Goal: Transaction & Acquisition: Subscribe to service/newsletter

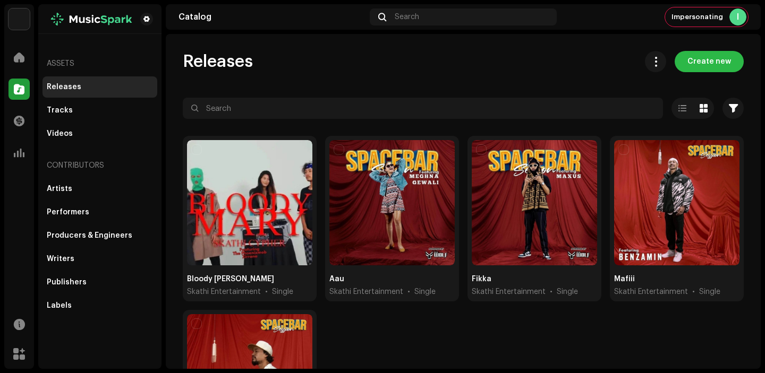
click at [705, 53] on span "Create new" at bounding box center [709, 61] width 44 height 21
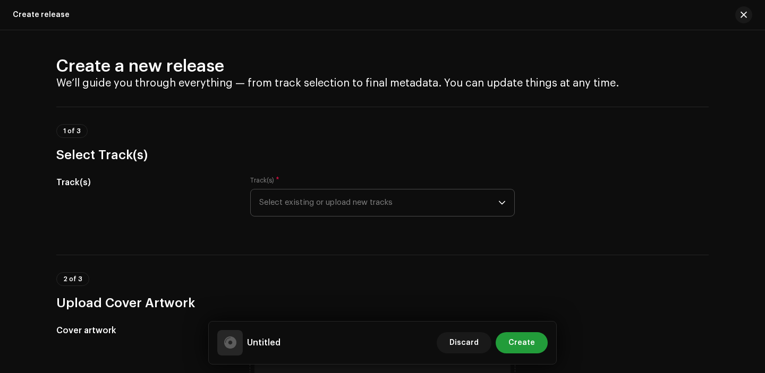
click at [348, 203] on span "Select existing or upload new tracks" at bounding box center [378, 203] width 239 height 27
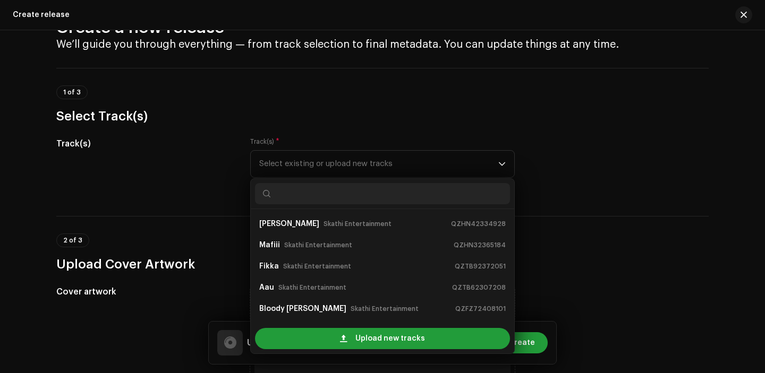
scroll to position [49, 0]
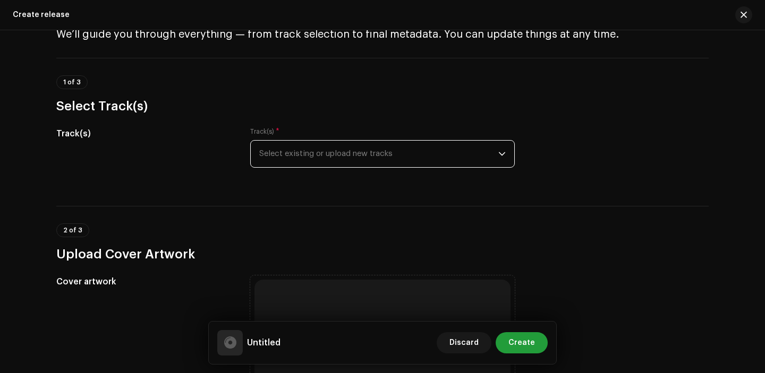
click at [468, 157] on span "Select existing or upload new tracks" at bounding box center [378, 154] width 239 height 27
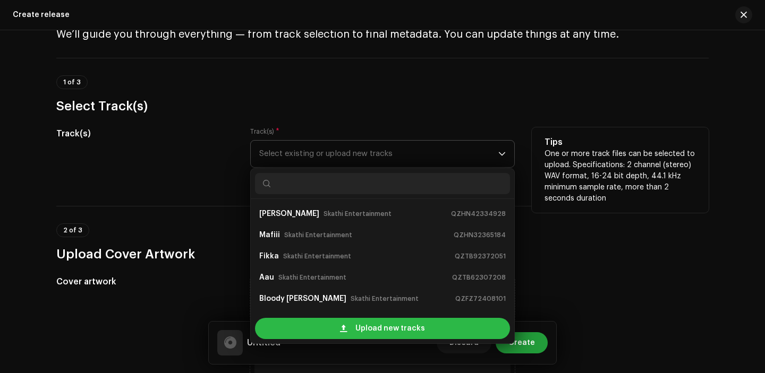
click at [365, 331] on span "Upload new tracks" at bounding box center [390, 328] width 70 height 21
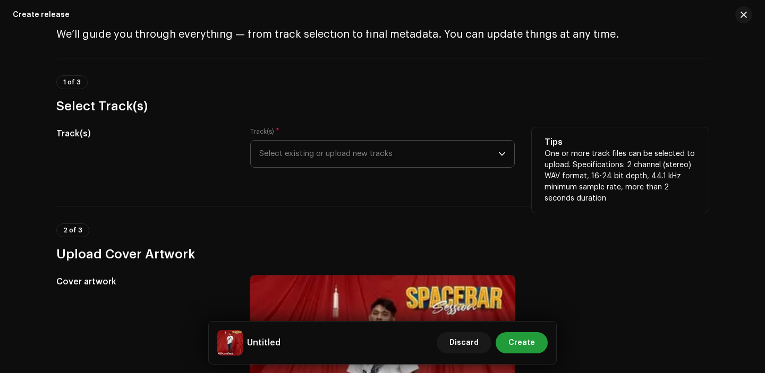
click at [329, 168] on div "Track(s) * Select existing or upload new tracks" at bounding box center [382, 153] width 265 height 53
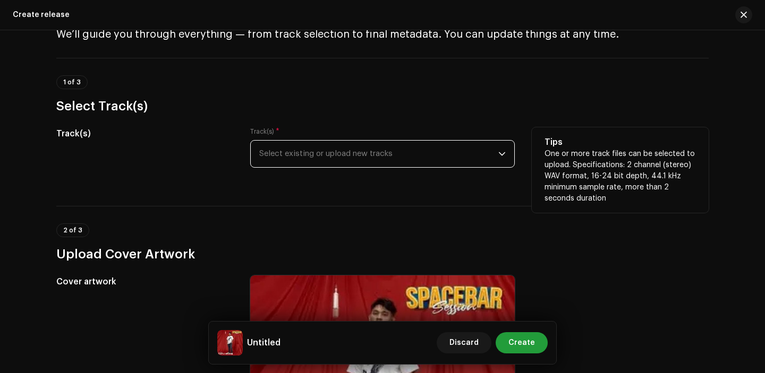
click at [327, 163] on span "Select existing or upload new tracks" at bounding box center [378, 154] width 239 height 27
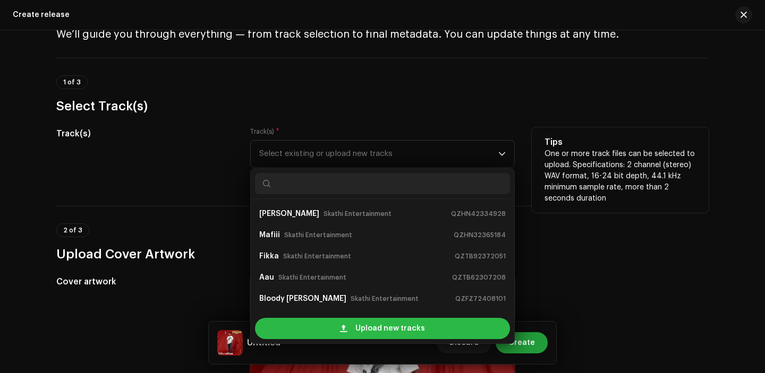
click at [341, 328] on span at bounding box center [343, 329] width 7 height 8
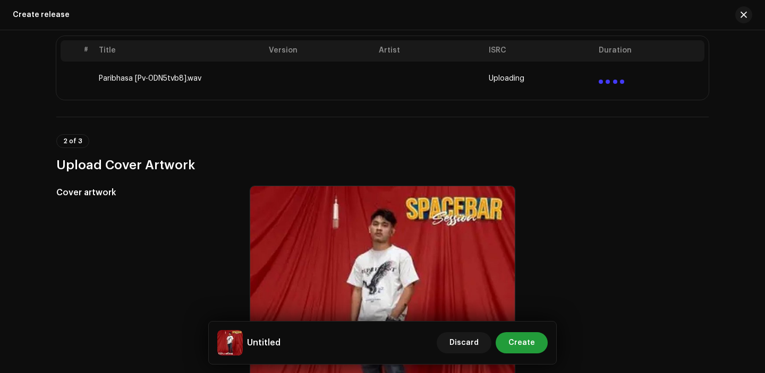
scroll to position [148, 0]
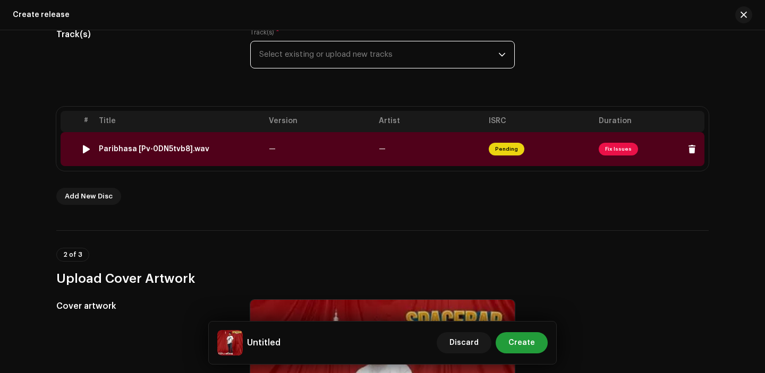
click at [293, 153] on td "—" at bounding box center [320, 149] width 110 height 34
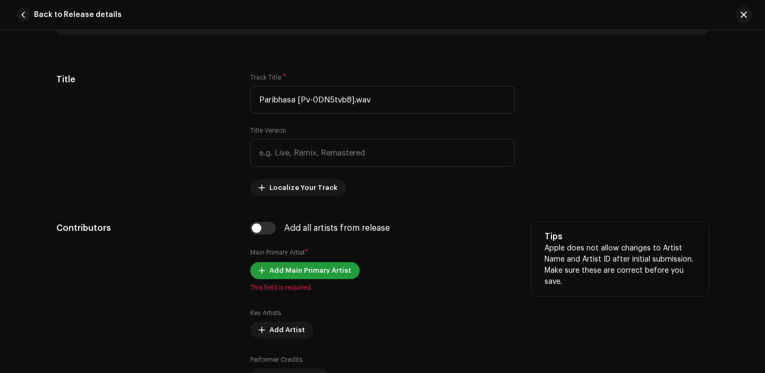
scroll to position [404, 0]
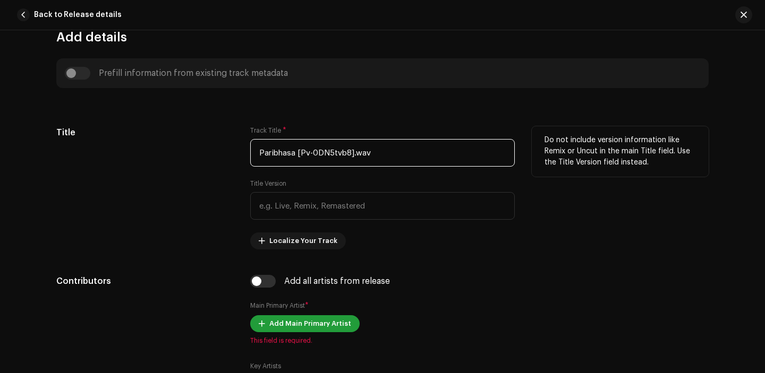
drag, startPoint x: 294, startPoint y: 152, endPoint x: 441, endPoint y: 152, distance: 147.7
click at [441, 152] on input "Paribhasa [Pv-0DN5tvb8].wav" at bounding box center [382, 153] width 265 height 28
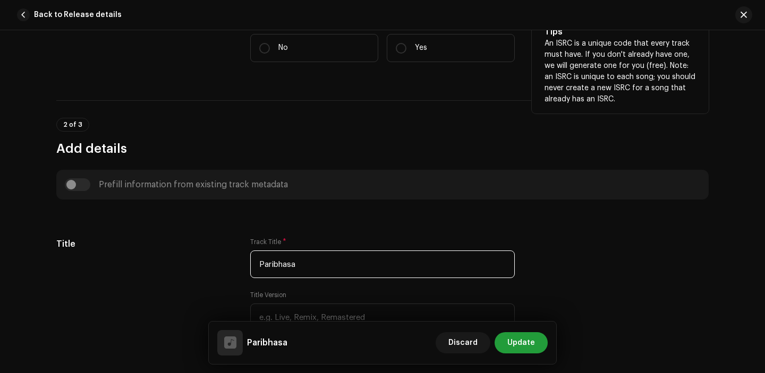
scroll to position [271, 0]
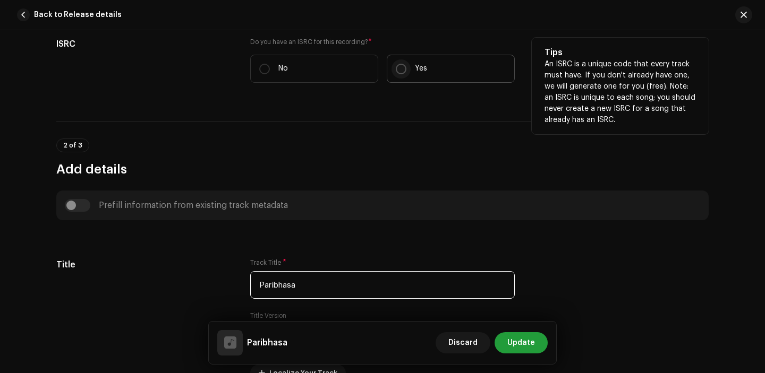
type input "Paribhasa"
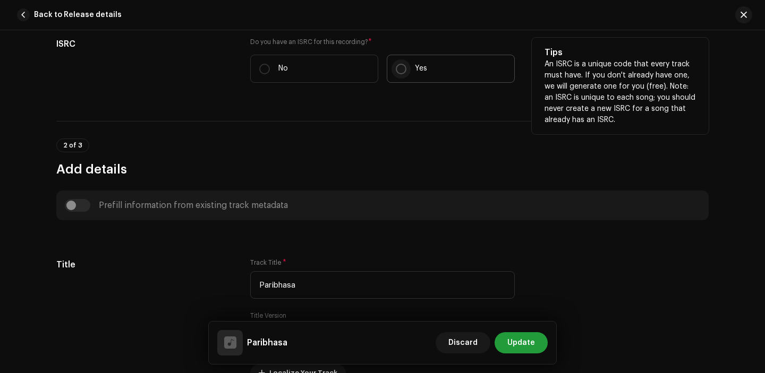
click at [398, 66] on input "Yes" at bounding box center [401, 69] width 11 height 11
radio input "true"
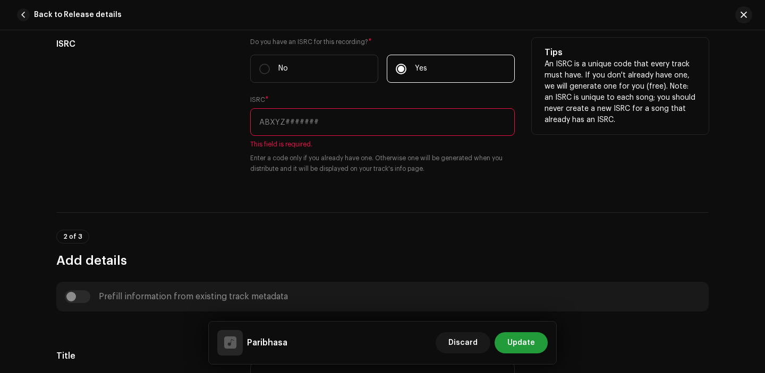
scroll to position [230, 0]
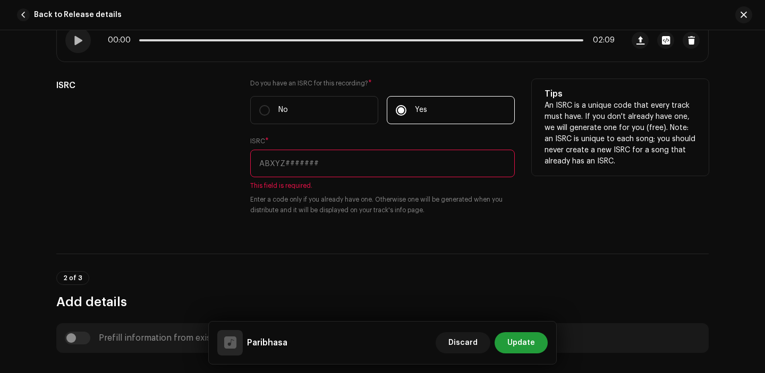
click at [337, 155] on input "text" at bounding box center [382, 164] width 265 height 28
paste input "QZHNB2325255"
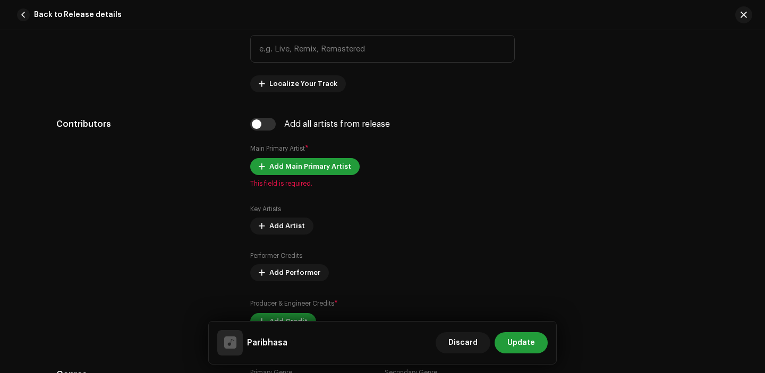
scroll to position [668, 0]
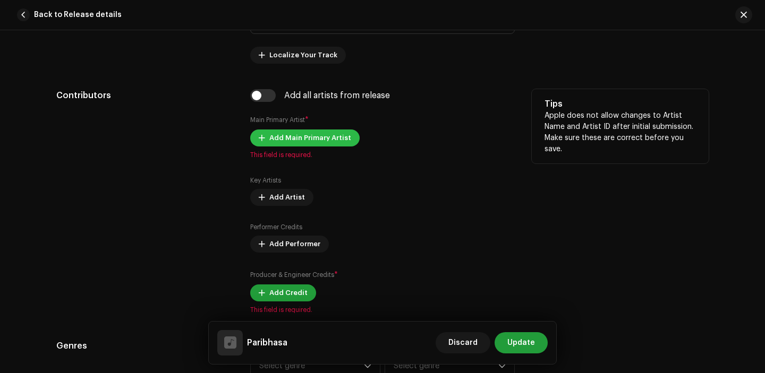
type input "QZHNB2325255"
click at [311, 140] on span "Add Main Primary Artist" at bounding box center [310, 137] width 82 height 21
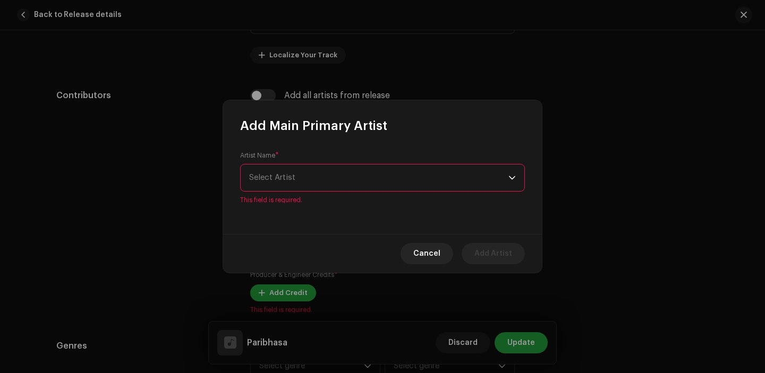
click at [322, 201] on div "Artist Name * [PERSON_NAME] This field is required." at bounding box center [382, 184] width 319 height 100
click at [320, 188] on span "Select Artist" at bounding box center [378, 178] width 259 height 27
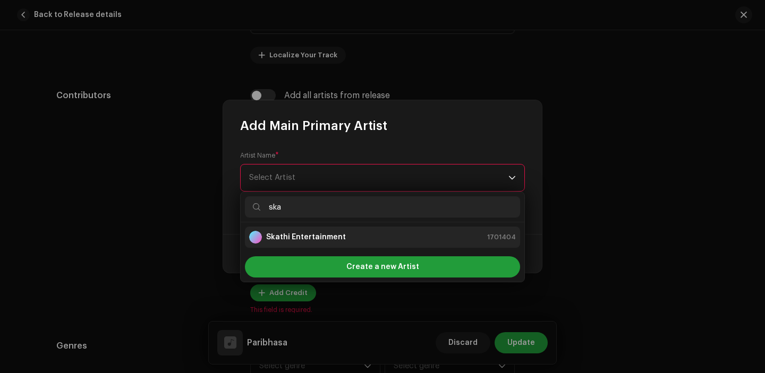
type input "ska"
click at [319, 234] on strong "Skathi Entertainment" at bounding box center [306, 237] width 80 height 11
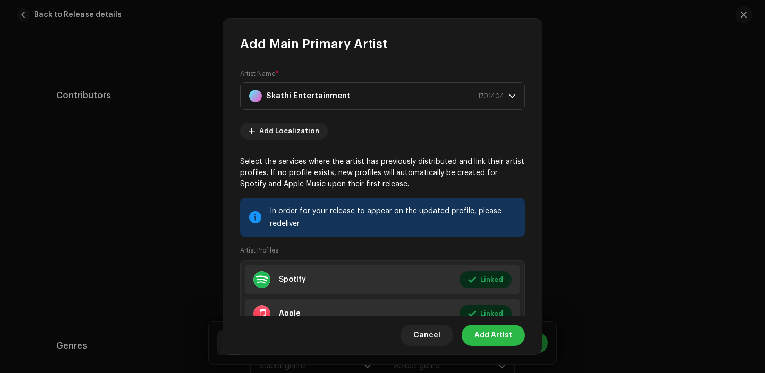
click at [491, 339] on span "Add Artist" at bounding box center [493, 335] width 38 height 21
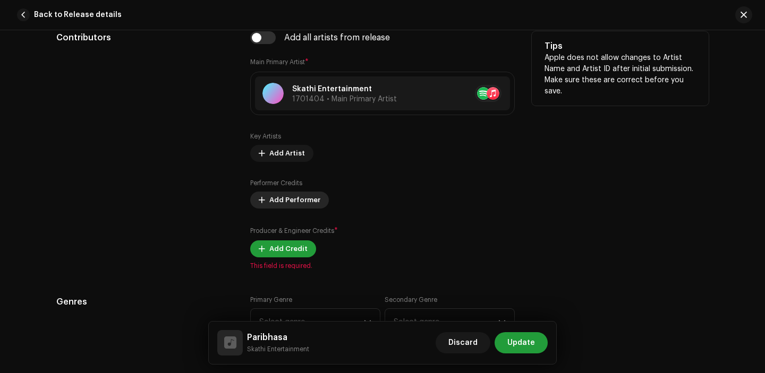
scroll to position [739, 0]
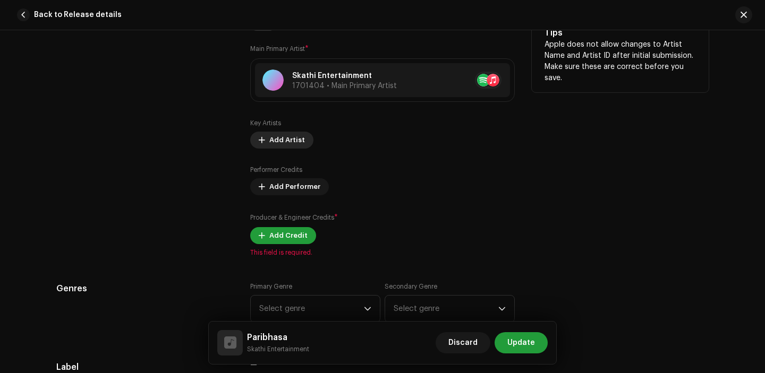
click at [278, 141] on span "Add Artist" at bounding box center [287, 140] width 36 height 21
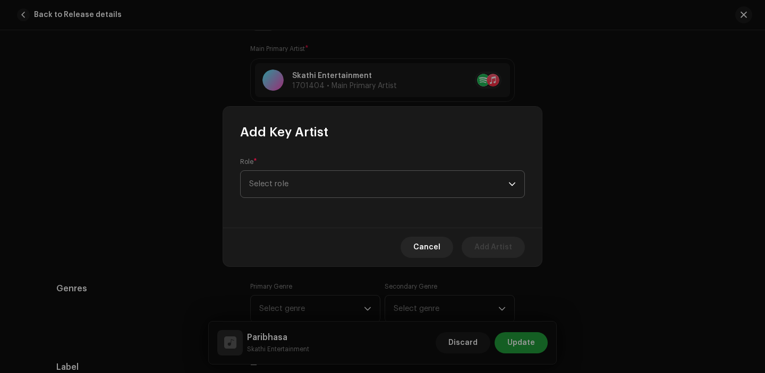
click at [308, 178] on span "Select role" at bounding box center [378, 184] width 259 height 27
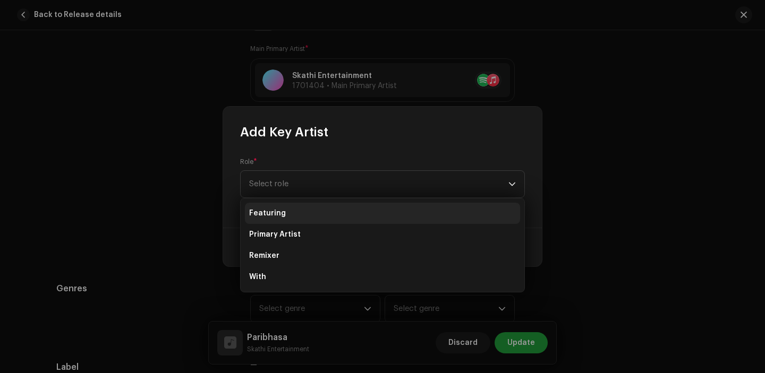
click at [292, 207] on li "Featuring" at bounding box center [382, 213] width 275 height 21
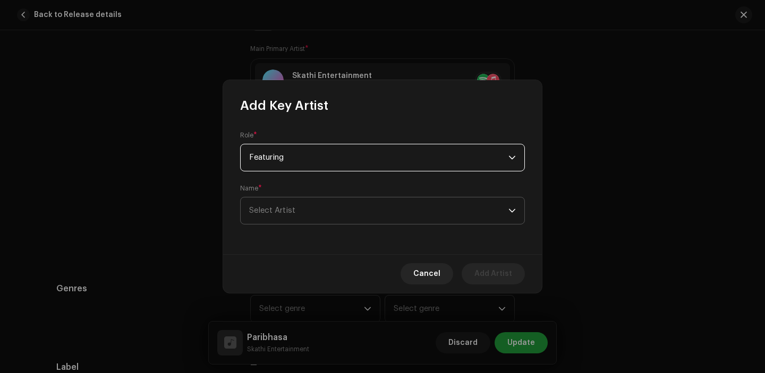
click at [323, 212] on span "Select Artist" at bounding box center [378, 211] width 259 height 27
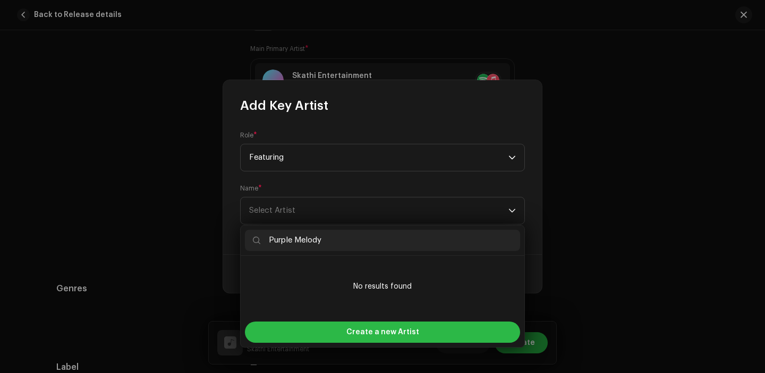
type input "Purple Melody"
click at [328, 328] on div "Create a new Artist" at bounding box center [382, 332] width 275 height 21
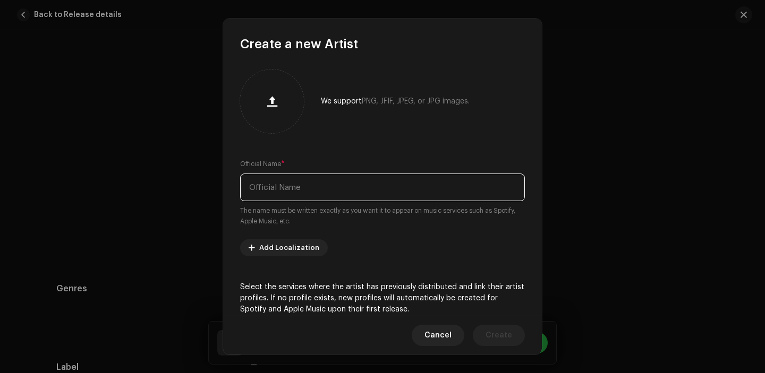
click at [292, 189] on input "text" at bounding box center [382, 188] width 285 height 28
paste input "Purple Melody"
type input "Purple Melody"
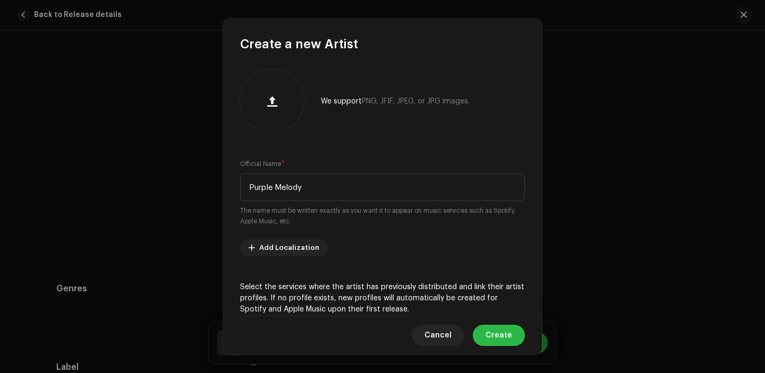
click at [496, 339] on span "Create" at bounding box center [498, 335] width 27 height 21
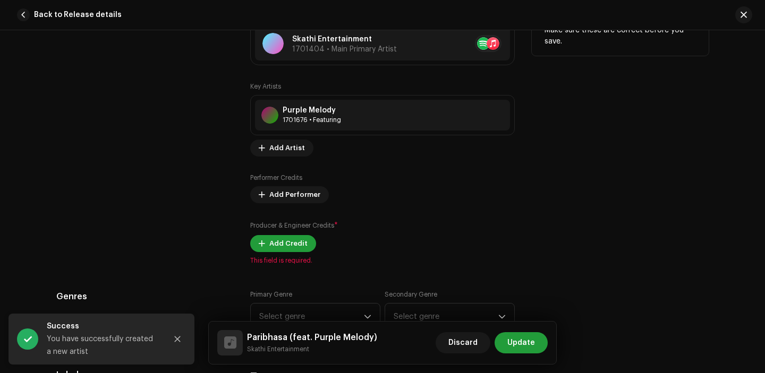
scroll to position [803, 0]
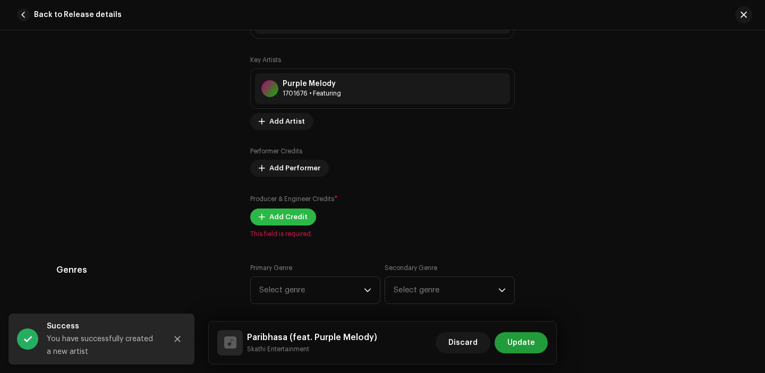
click at [276, 220] on span "Add Credit" at bounding box center [288, 217] width 38 height 21
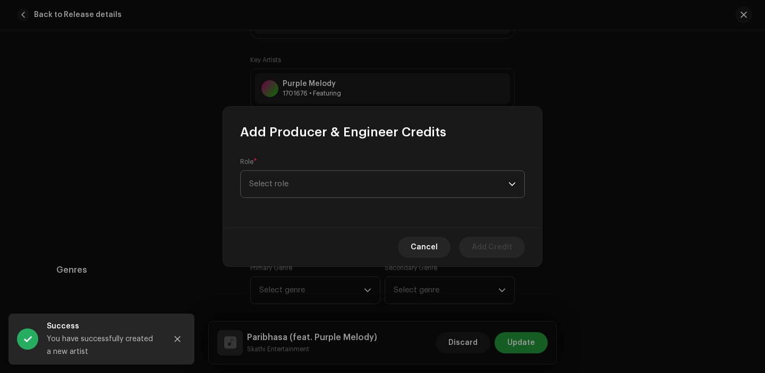
click at [329, 183] on span "Select role" at bounding box center [378, 184] width 259 height 27
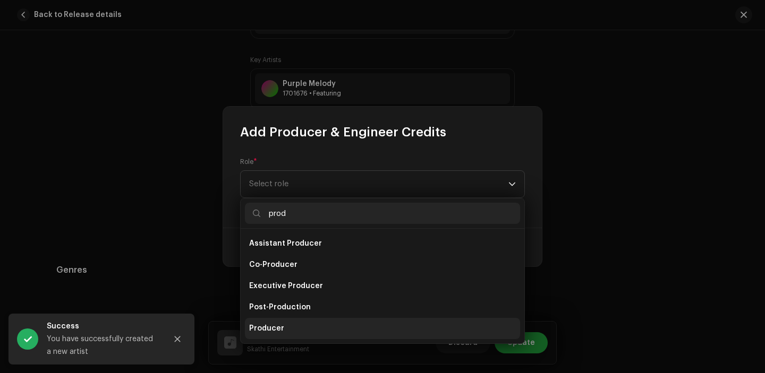
type input "prod"
click at [318, 326] on li "Producer" at bounding box center [382, 328] width 275 height 21
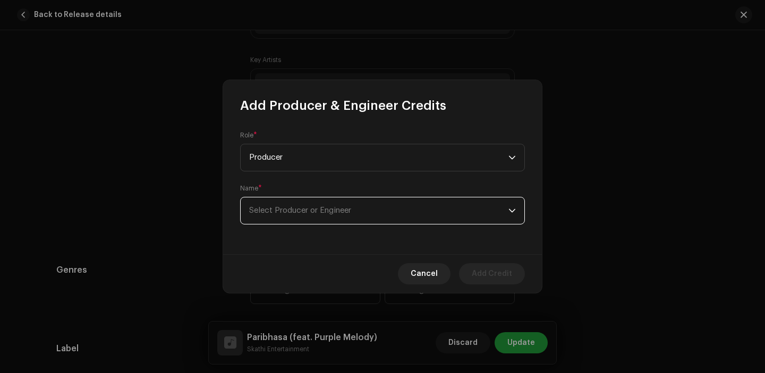
click at [299, 219] on span "Select Producer or Engineer" at bounding box center [378, 211] width 259 height 27
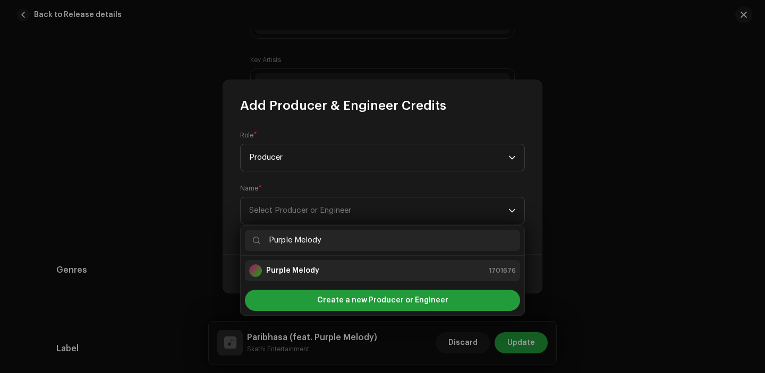
type input "Purple Melody"
click at [321, 275] on div "Purple Melody 1701676" at bounding box center [382, 271] width 267 height 13
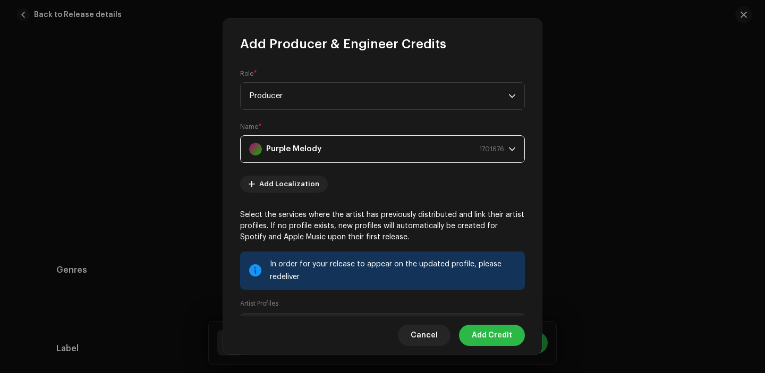
click at [491, 330] on span "Add Credit" at bounding box center [492, 335] width 40 height 21
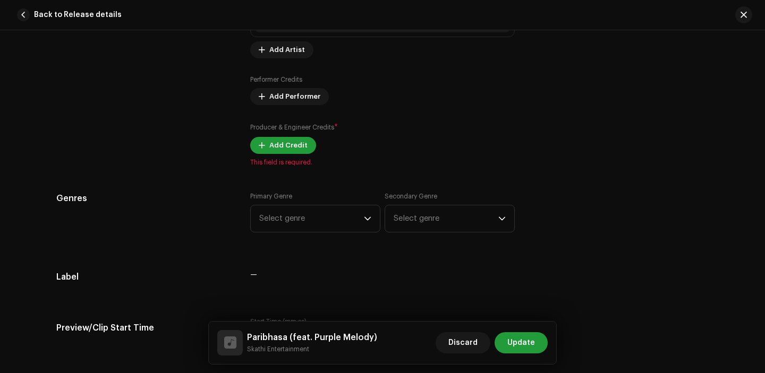
scroll to position [888, 0]
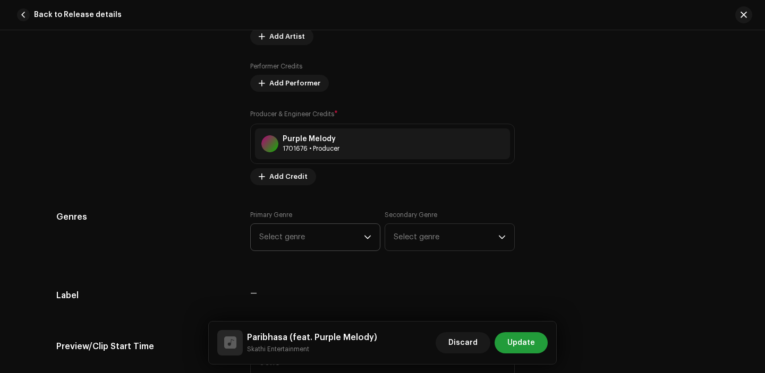
click at [333, 207] on div "Track details Complete the following to finalize your track. 1 of 3 Add Audio F…" at bounding box center [382, 368] width 686 height 2401
click at [321, 227] on span "Select genre" at bounding box center [311, 237] width 105 height 27
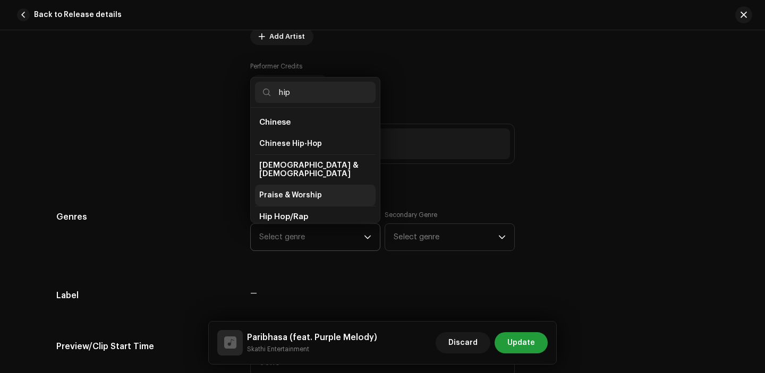
scroll to position [52, 0]
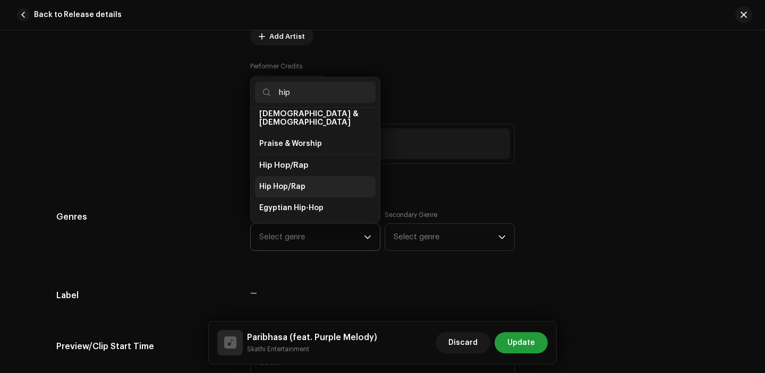
type input "hip"
click at [312, 189] on li "Hip Hop/Rap" at bounding box center [315, 186] width 121 height 21
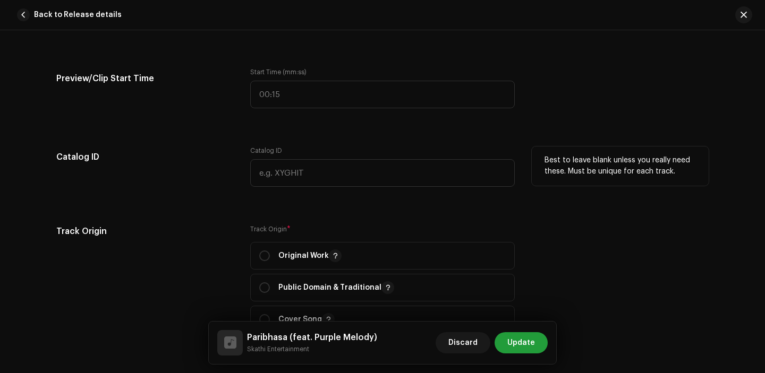
scroll to position [1174, 0]
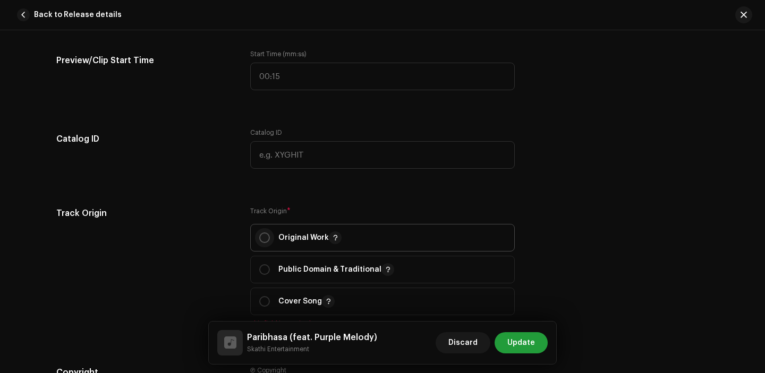
click at [264, 242] on input "radio" at bounding box center [264, 238] width 11 height 11
radio input "true"
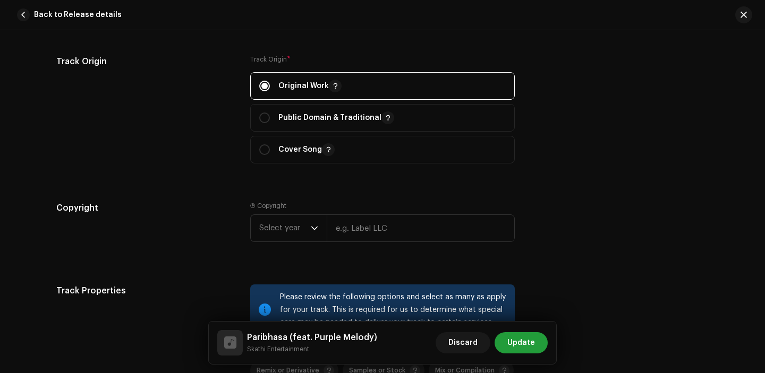
scroll to position [1356, 0]
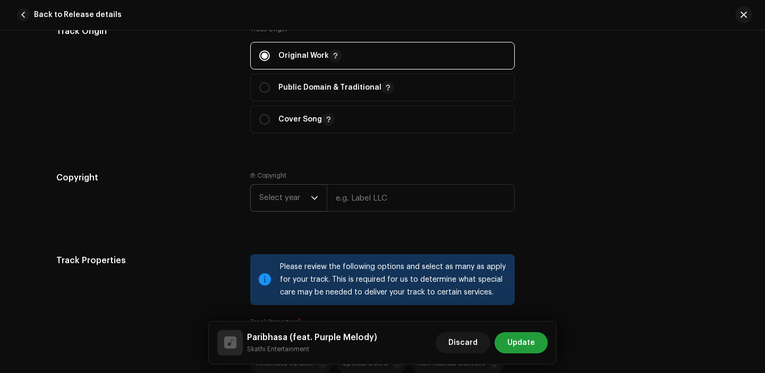
click at [286, 203] on span "Select year" at bounding box center [285, 198] width 52 height 27
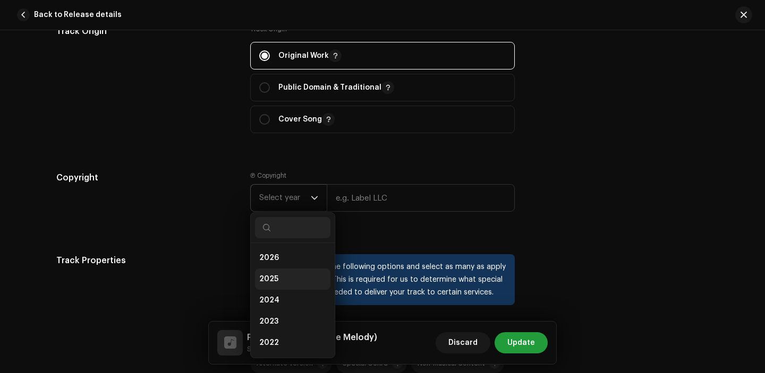
click at [278, 281] on li "2025" at bounding box center [292, 279] width 75 height 21
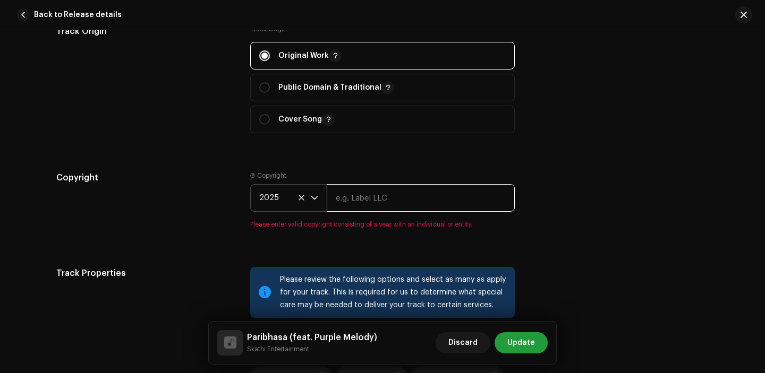
click at [366, 197] on input "text" at bounding box center [421, 198] width 188 height 28
type input "Skathi Entertainment"
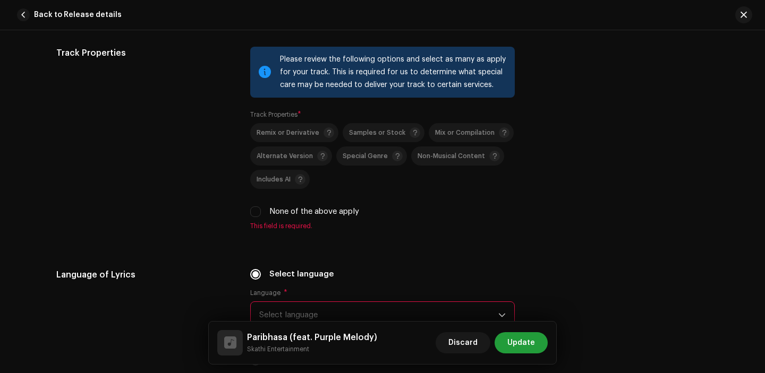
scroll to position [1575, 0]
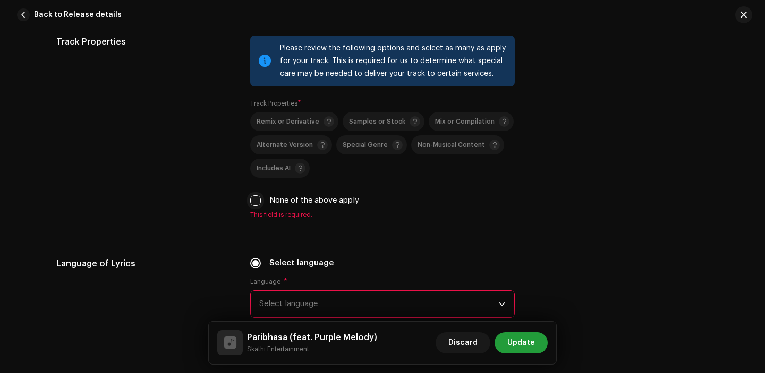
click at [254, 202] on input "None of the above apply" at bounding box center [255, 200] width 11 height 11
checkbox input "true"
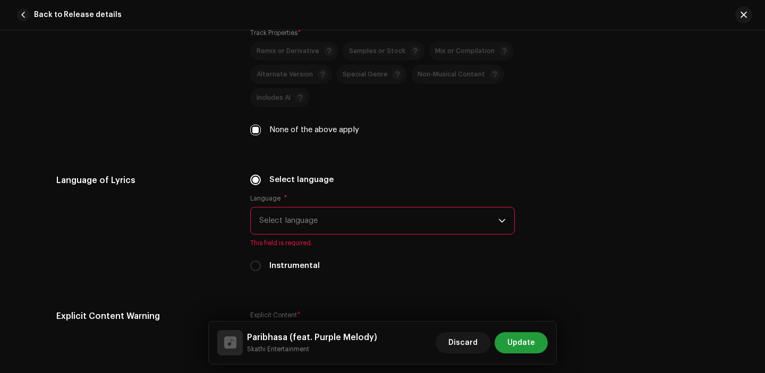
scroll to position [1652, 0]
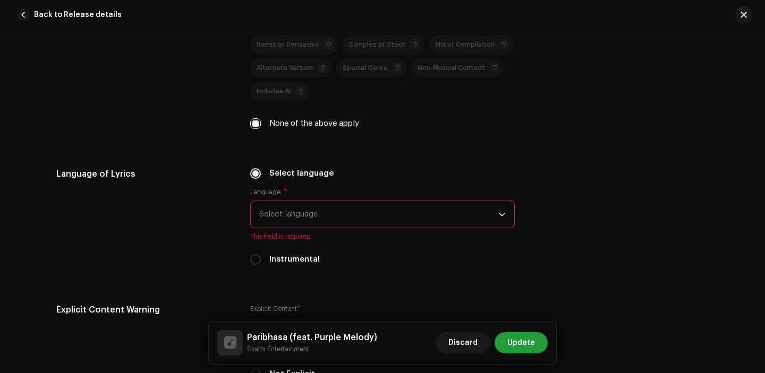
click at [313, 216] on span "Select language" at bounding box center [378, 214] width 239 height 27
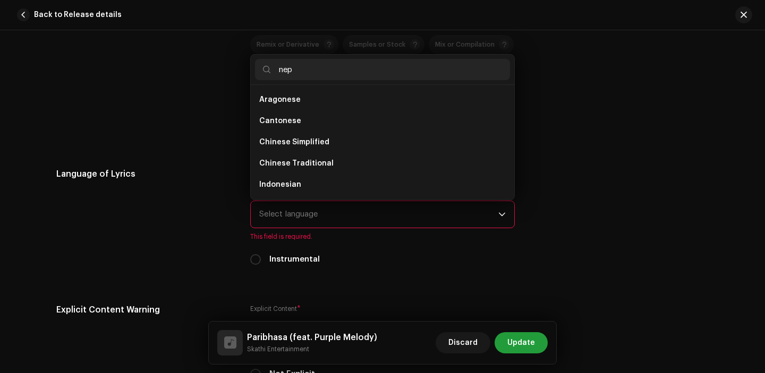
scroll to position [0, 0]
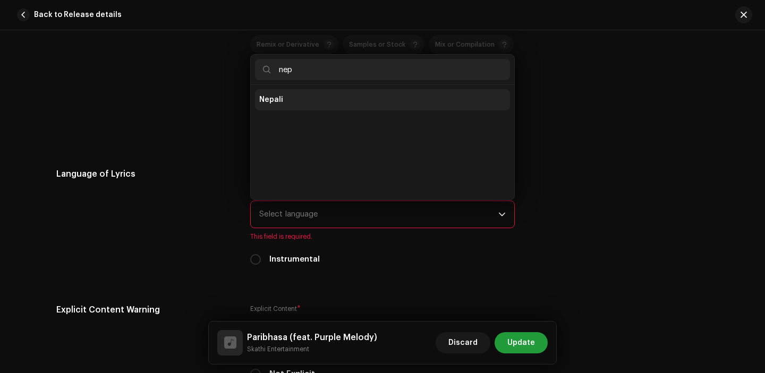
type input "nep"
click at [301, 96] on li "Nepali" at bounding box center [382, 99] width 255 height 21
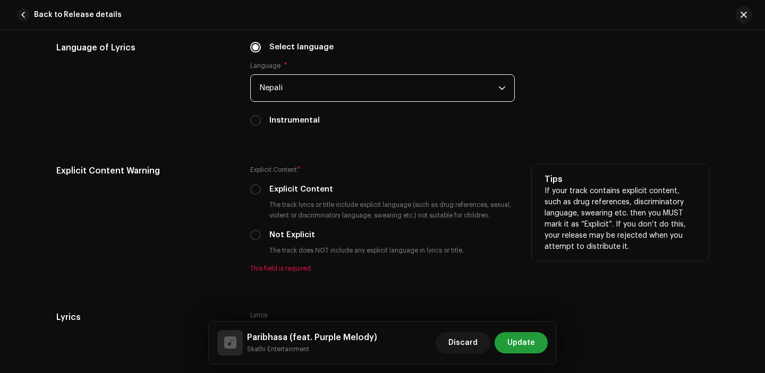
scroll to position [1822, 0]
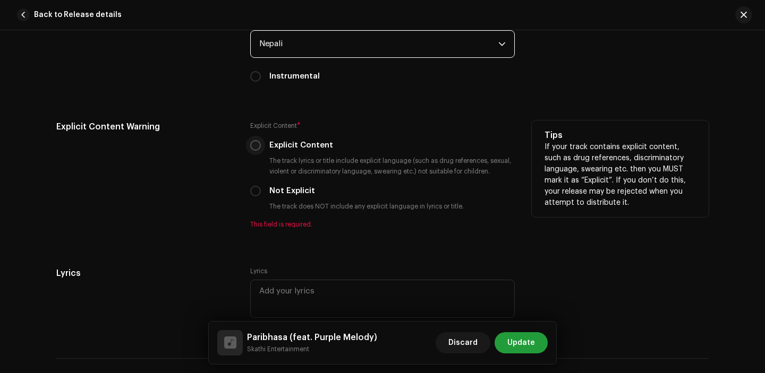
click at [250, 150] on input "Explicit Content" at bounding box center [255, 145] width 11 height 11
radio input "true"
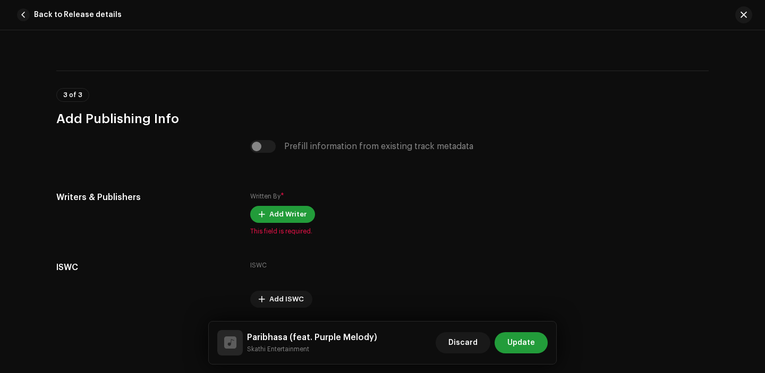
scroll to position [2113, 0]
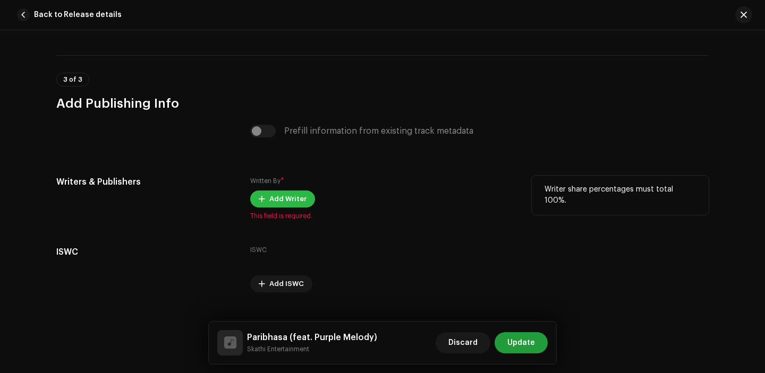
click at [282, 201] on span "Add Writer" at bounding box center [287, 199] width 37 height 21
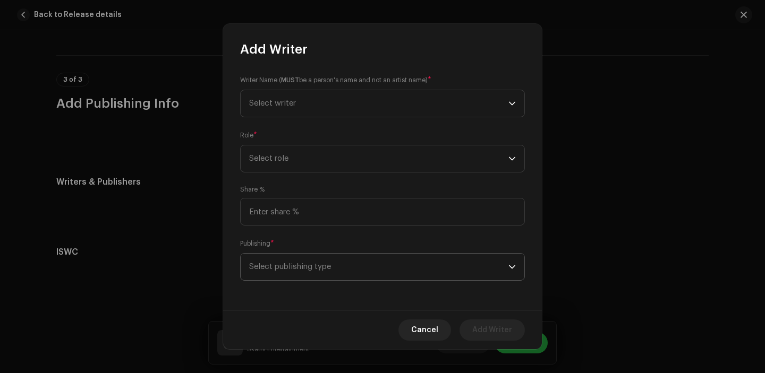
click at [330, 273] on span "Select publishing type" at bounding box center [378, 267] width 259 height 27
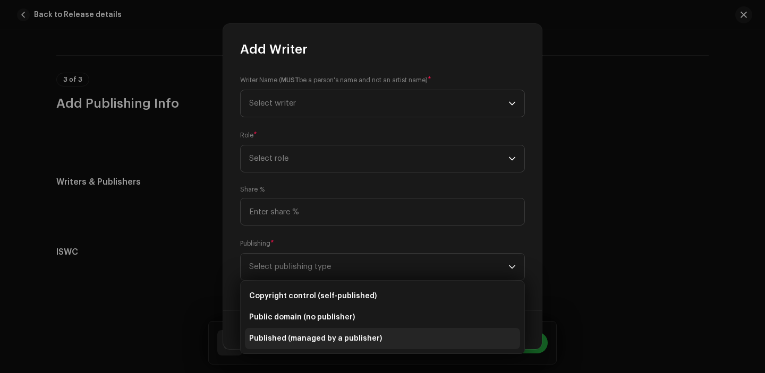
click at [317, 337] on span "Published (managed by a publisher)" at bounding box center [315, 339] width 133 height 11
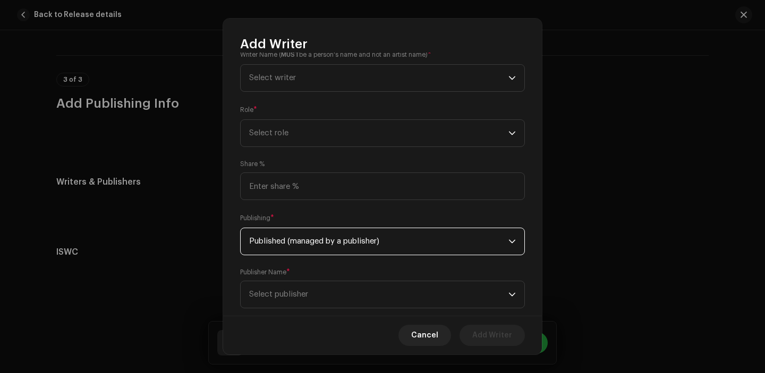
scroll to position [43, 0]
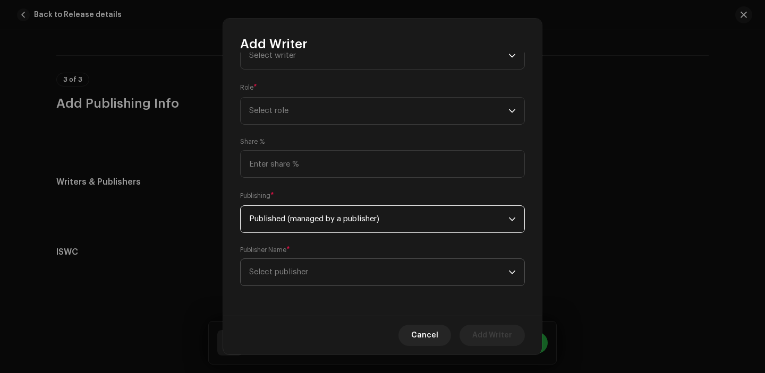
click at [307, 266] on span "Select publisher" at bounding box center [378, 272] width 259 height 27
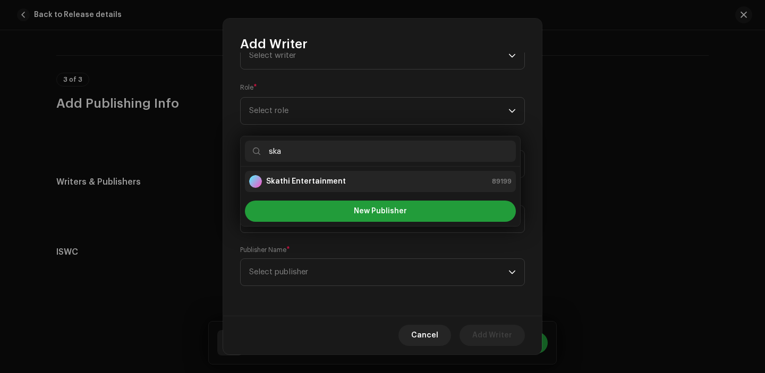
type input "ska"
click at [329, 176] on strong "Skathi Entertainment" at bounding box center [306, 181] width 80 height 11
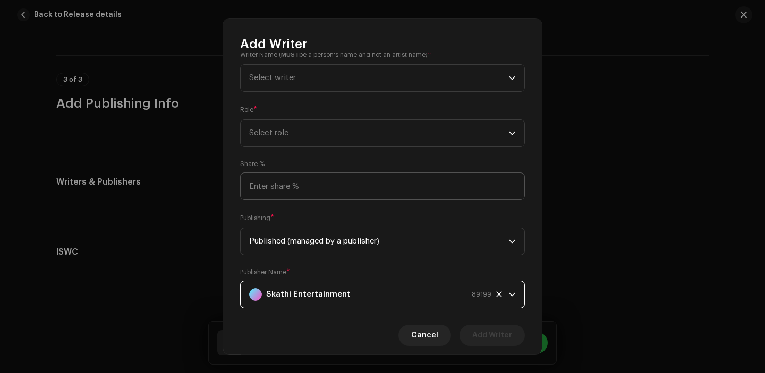
scroll to position [5, 0]
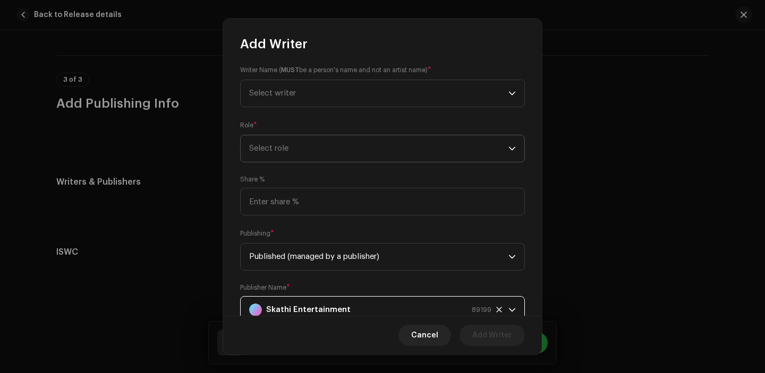
click at [343, 146] on span "Select role" at bounding box center [378, 148] width 259 height 27
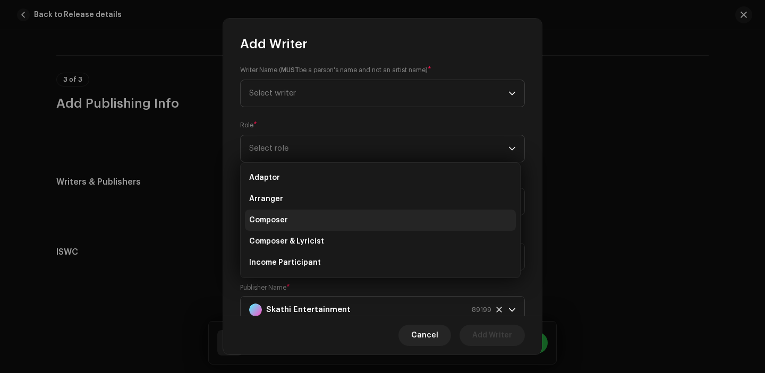
click at [304, 223] on li "Composer" at bounding box center [380, 220] width 271 height 21
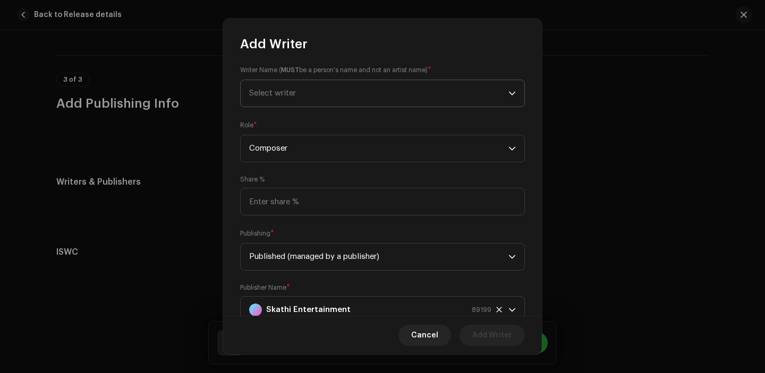
click at [330, 86] on span "Select writer" at bounding box center [378, 93] width 259 height 27
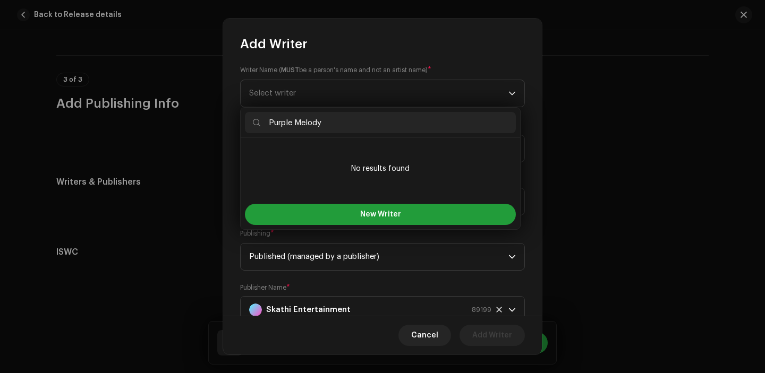
type input "Purple Melody"
click at [319, 199] on ul "No results found" at bounding box center [380, 169] width 279 height 62
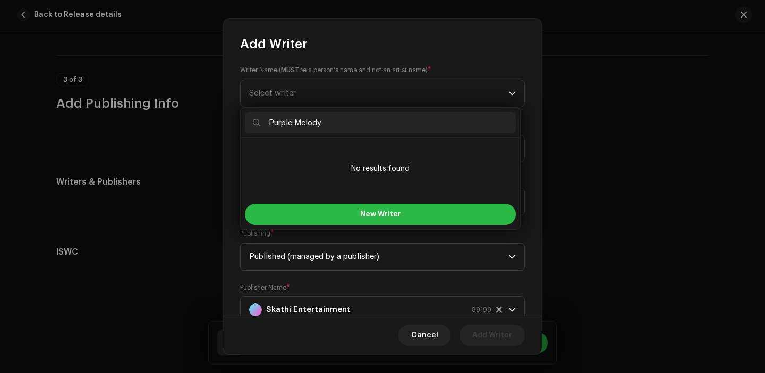
click at [319, 209] on button "New Writer" at bounding box center [380, 214] width 271 height 21
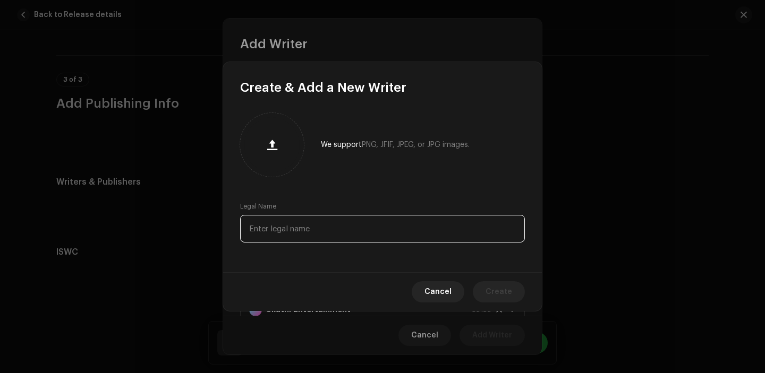
click at [314, 228] on input "text" at bounding box center [382, 229] width 285 height 28
paste input "Purple Melody"
click at [250, 228] on input "Purple Melody" at bounding box center [382, 229] width 285 height 28
type input "Purple Melody"
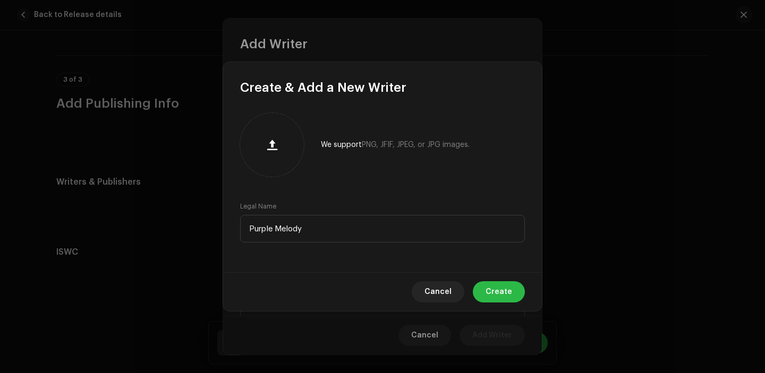
click at [500, 302] on span "Create" at bounding box center [498, 292] width 27 height 21
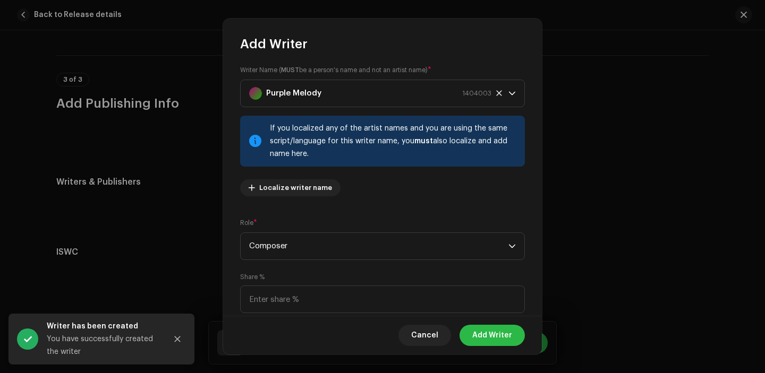
click at [492, 339] on span "Add Writer" at bounding box center [492, 335] width 40 height 21
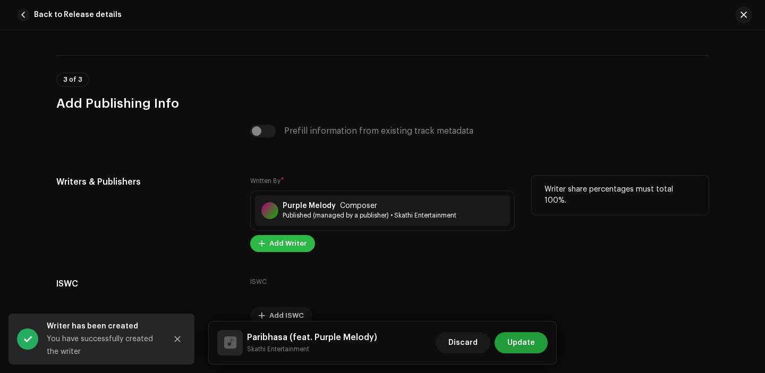
click at [293, 240] on span "Add Writer" at bounding box center [287, 243] width 37 height 21
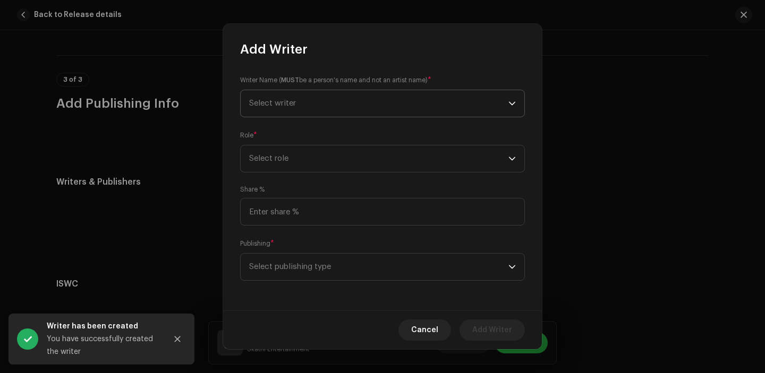
click at [312, 109] on span "Select writer" at bounding box center [378, 103] width 259 height 27
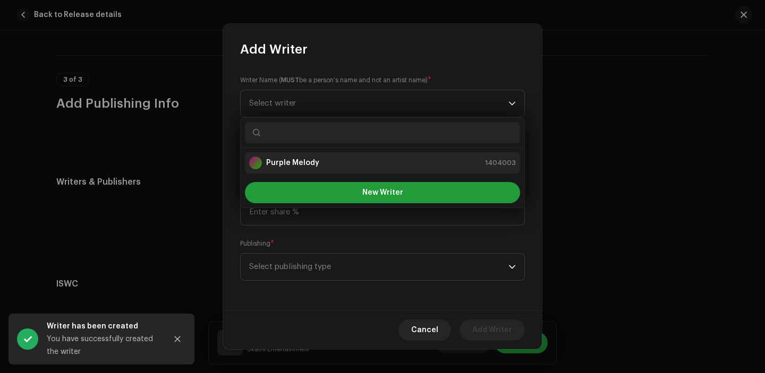
click at [312, 162] on strong "Purple Melody" at bounding box center [292, 163] width 53 height 11
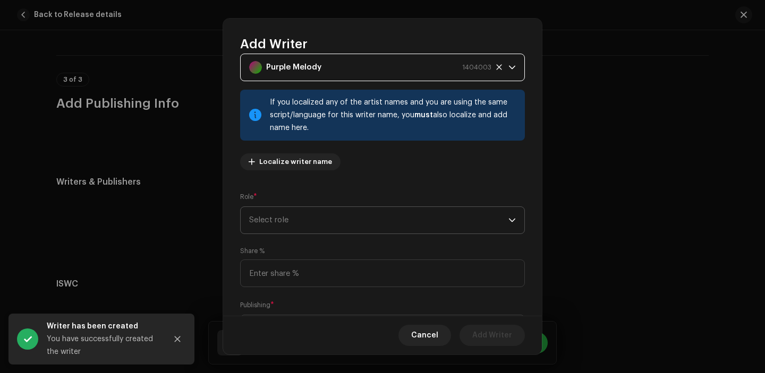
scroll to position [53, 0]
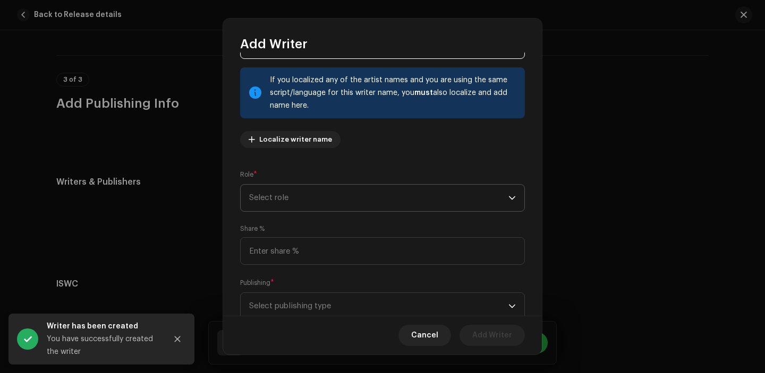
click at [303, 200] on span "Select role" at bounding box center [378, 198] width 259 height 27
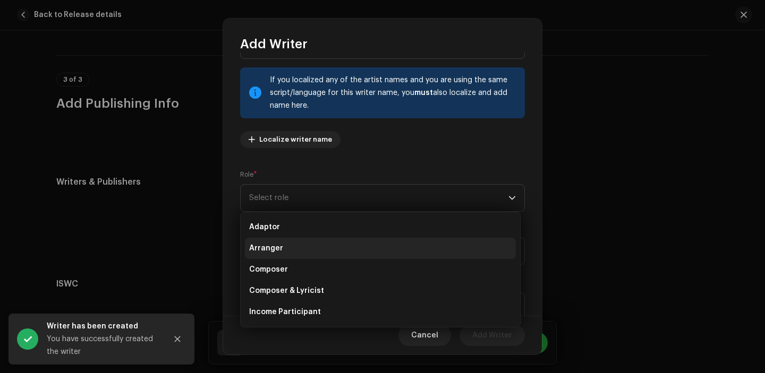
scroll to position [34, 0]
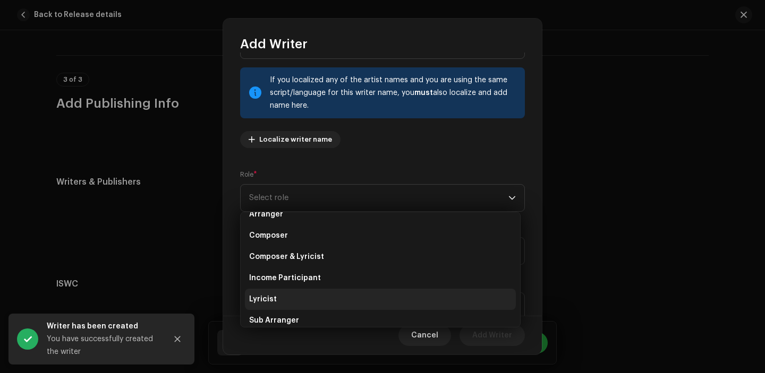
click at [301, 292] on li "Lyricist" at bounding box center [380, 299] width 271 height 21
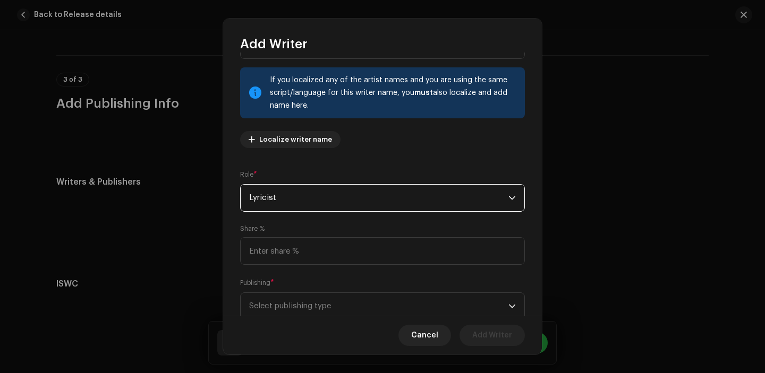
scroll to position [87, 0]
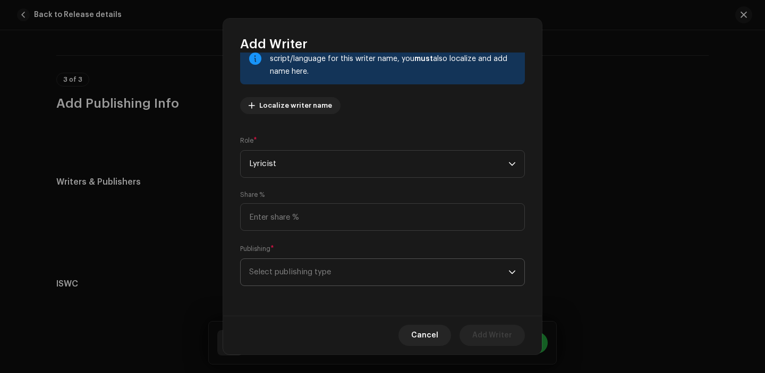
click at [308, 270] on span "Select publishing type" at bounding box center [378, 272] width 259 height 27
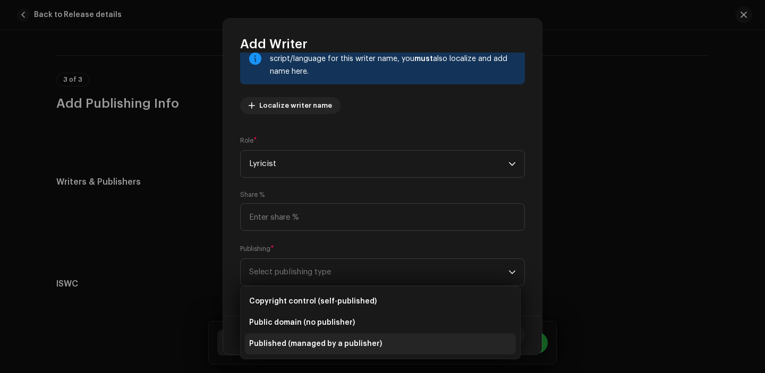
click at [304, 340] on span "Published (managed by a publisher)" at bounding box center [315, 344] width 133 height 11
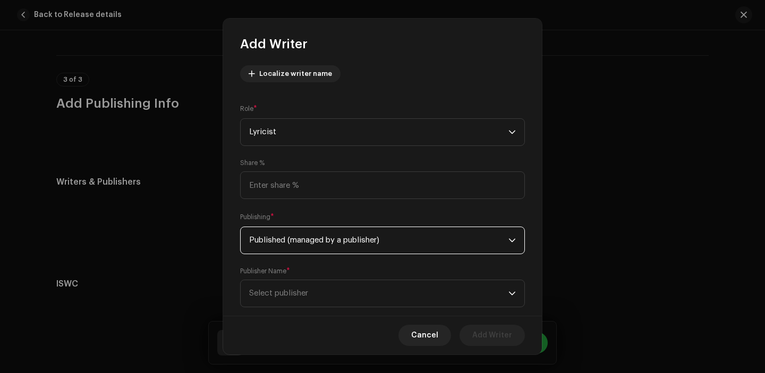
scroll to position [141, 0]
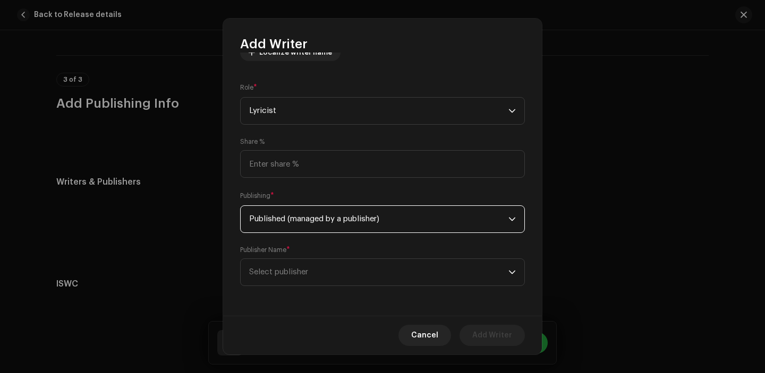
click at [304, 282] on span "Select publisher" at bounding box center [378, 272] width 259 height 27
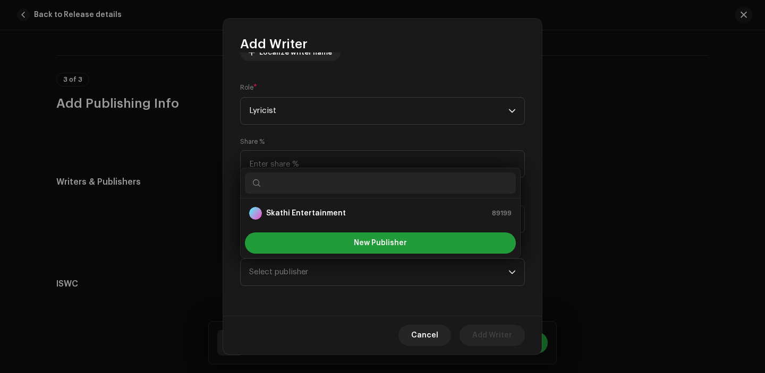
click at [292, 201] on ul "Skathi Entertainment 89199" at bounding box center [380, 214] width 279 height 30
click at [354, 219] on div "Skathi Entertainment 89199" at bounding box center [380, 213] width 262 height 13
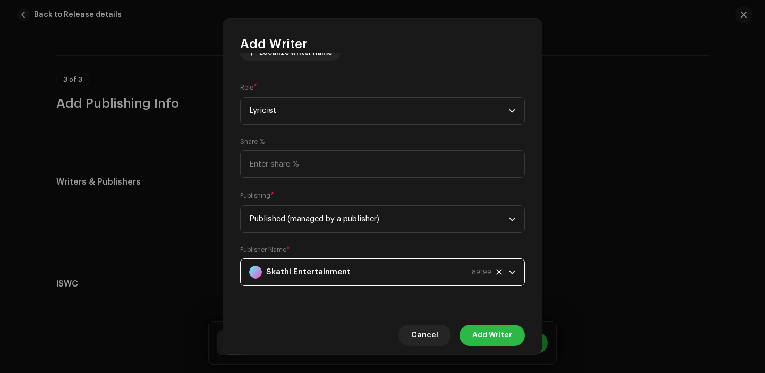
click at [506, 332] on span "Add Writer" at bounding box center [492, 335] width 40 height 21
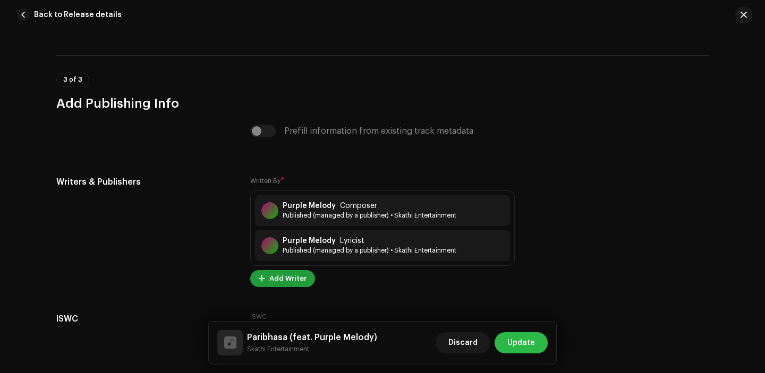
click at [534, 344] on span "Update" at bounding box center [521, 343] width 28 height 21
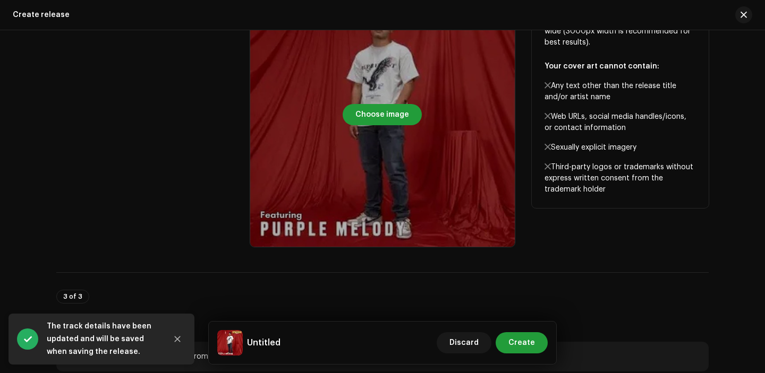
scroll to position [563, 0]
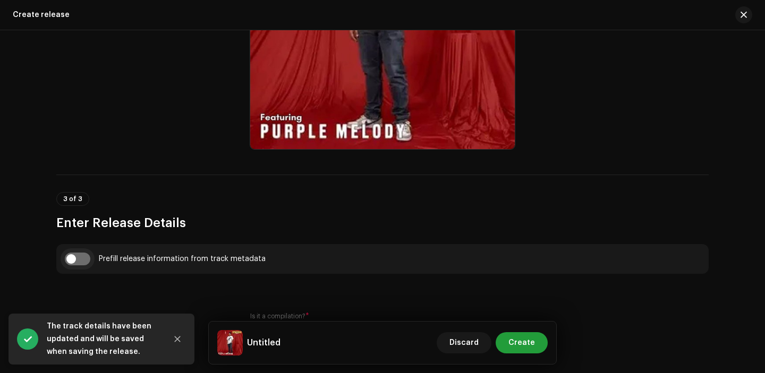
click at [84, 264] on input "checkbox" at bounding box center [77, 259] width 25 height 13
checkbox input "true"
type input "Paribhasa"
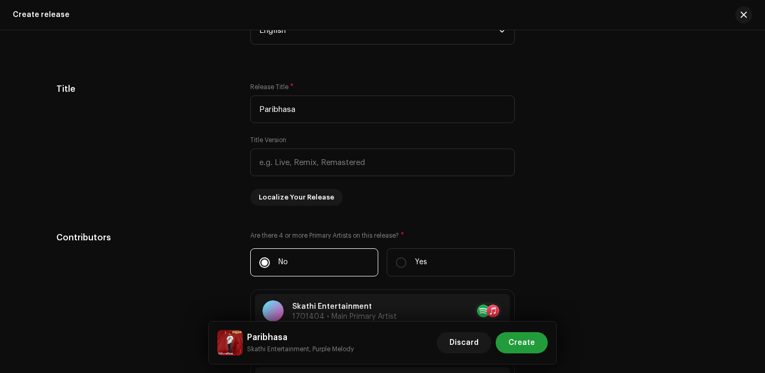
scroll to position [987, 0]
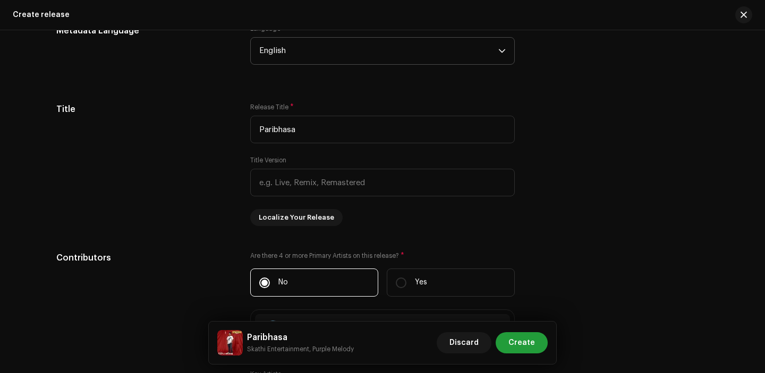
click at [305, 48] on span "English" at bounding box center [378, 51] width 239 height 27
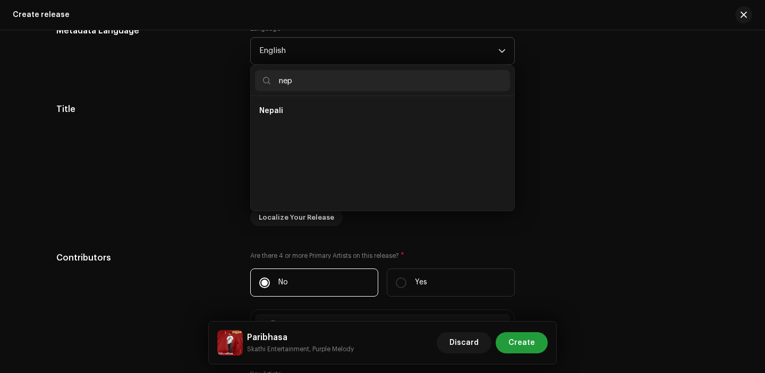
scroll to position [0, 0]
type input "nep"
click at [290, 102] on li "Nepali" at bounding box center [382, 110] width 255 height 21
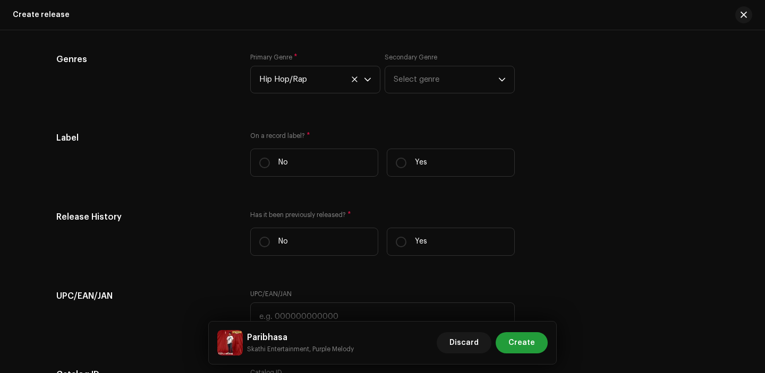
scroll to position [1584, 0]
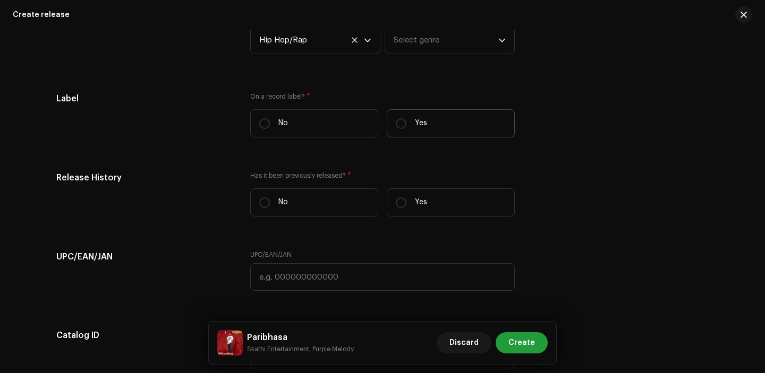
click at [406, 131] on label "Yes" at bounding box center [451, 123] width 128 height 28
click at [406, 129] on input "Yes" at bounding box center [401, 123] width 11 height 11
radio input "true"
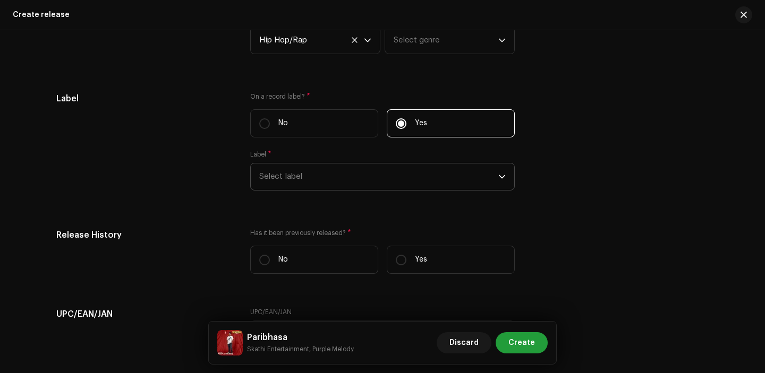
click at [342, 189] on span "Select label" at bounding box center [378, 177] width 239 height 27
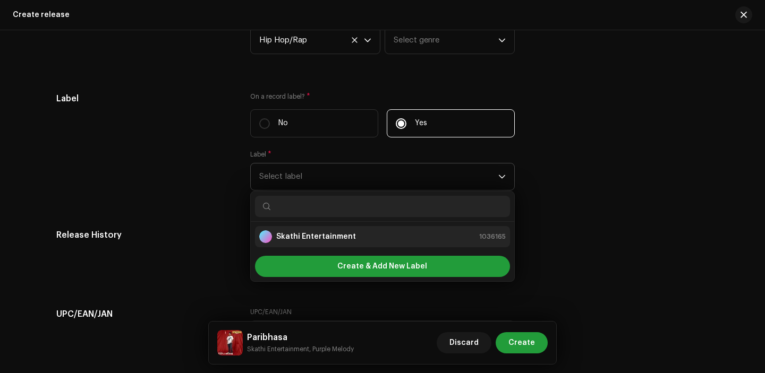
click at [320, 241] on strong "Skathi Entertainment" at bounding box center [316, 237] width 80 height 11
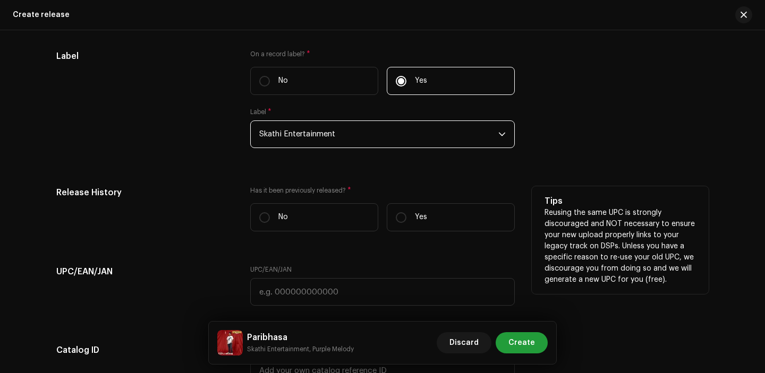
scroll to position [1723, 0]
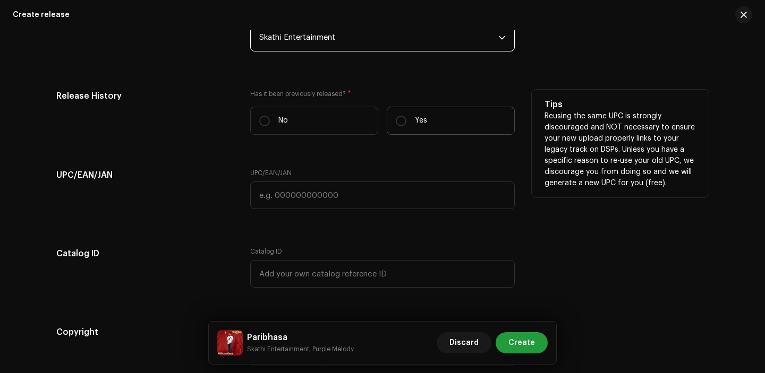
click at [415, 124] on p "Yes" at bounding box center [421, 120] width 12 height 11
click at [406, 124] on input "Yes" at bounding box center [401, 121] width 11 height 11
radio input "true"
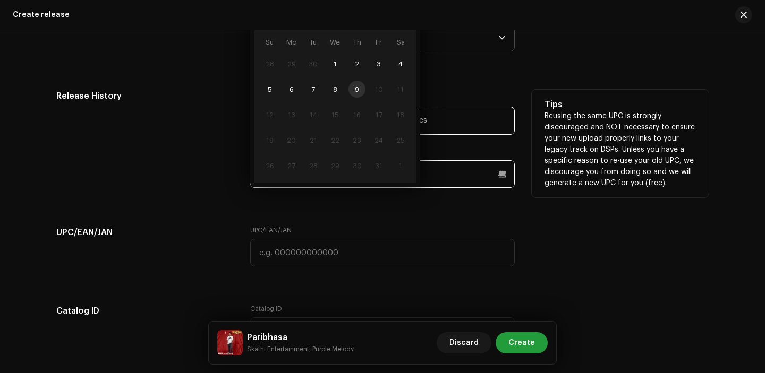
click at [334, 186] on p-datepicker "[DATE] Su Mo Tu We Th Fr Sa 28 29 30 1 2 3 4 5 6 7 8 9 10 11 12 13 14 15 16 17 …" at bounding box center [382, 174] width 265 height 28
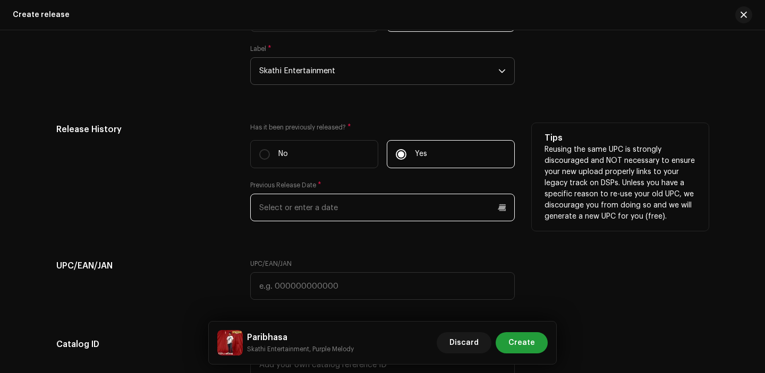
scroll to position [1684, 0]
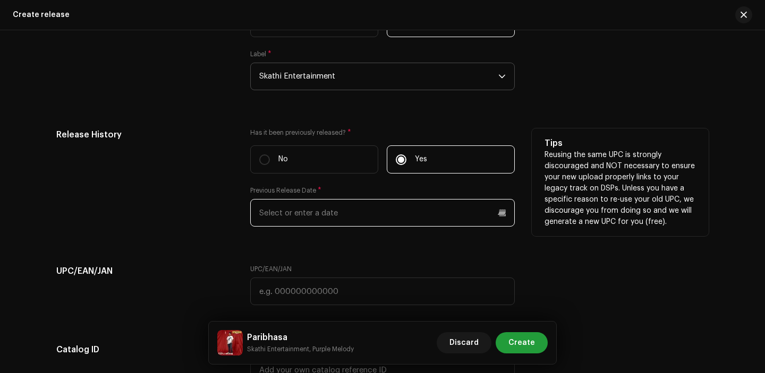
click at [318, 220] on input "text" at bounding box center [382, 213] width 265 height 28
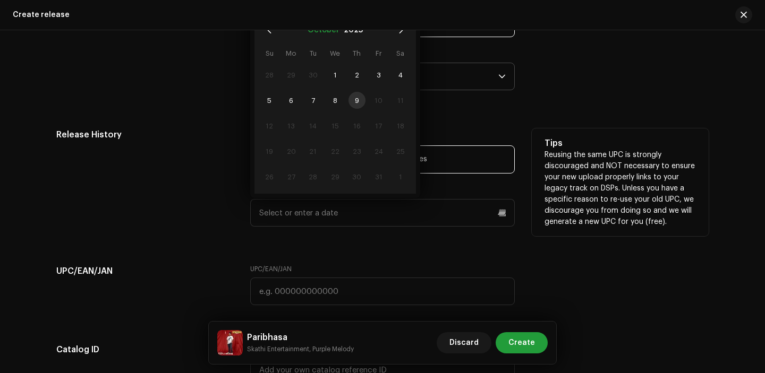
click at [327, 38] on button "October" at bounding box center [324, 30] width 32 height 17
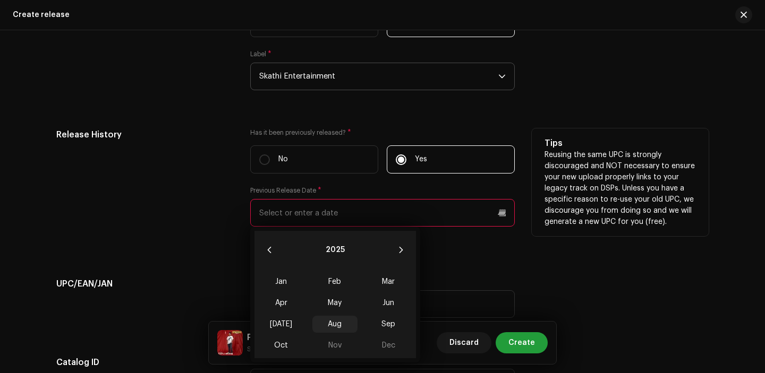
click at [337, 329] on span "Aug" at bounding box center [334, 324] width 45 height 17
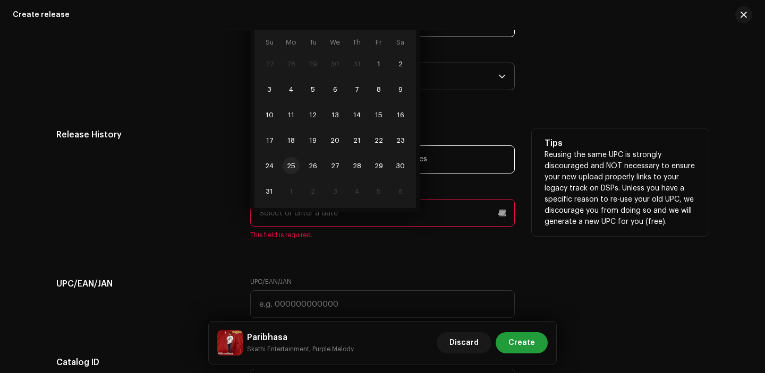
click at [296, 170] on span "25" at bounding box center [291, 165] width 17 height 17
type input "[DATE]"
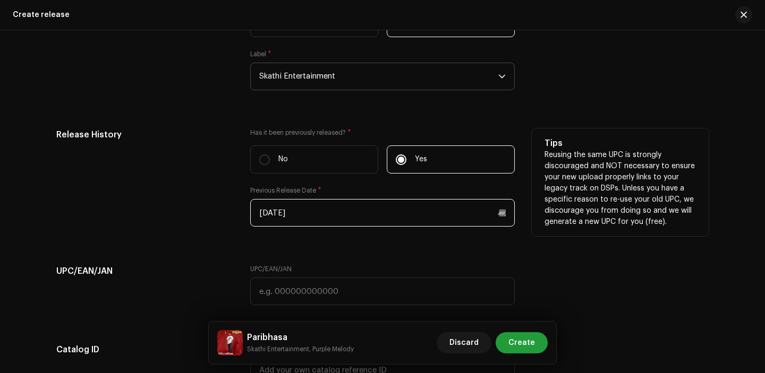
scroll to position [1787, 0]
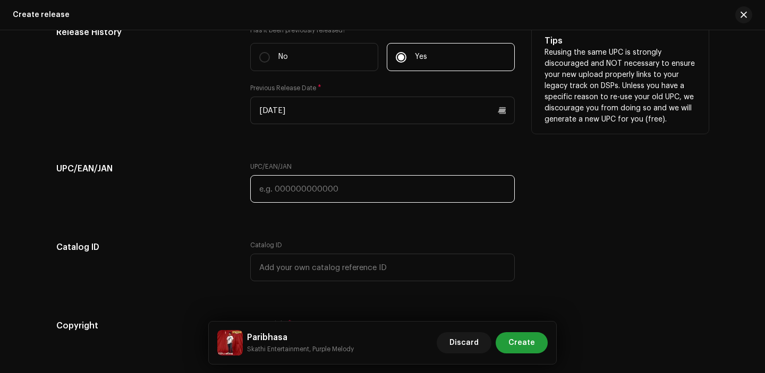
click at [318, 199] on input "text" at bounding box center [382, 189] width 265 height 28
paste input "7300345862657"
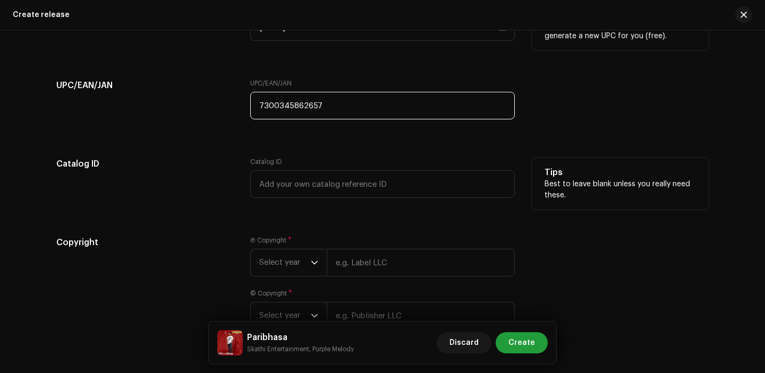
scroll to position [1896, 0]
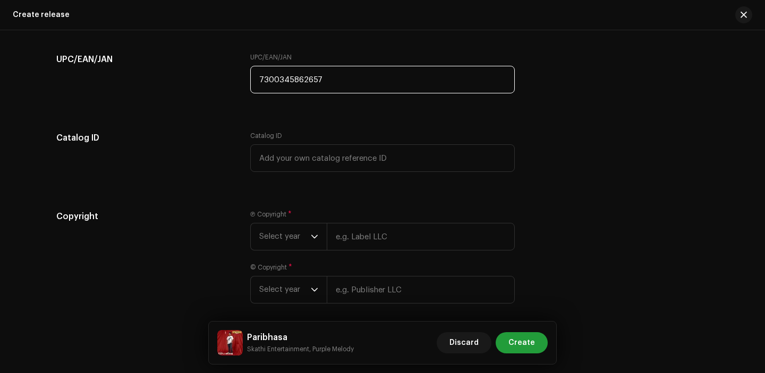
type input "7300345862657"
click at [314, 262] on div "Ⓟ Copyright * Select year © Copyright * Select year" at bounding box center [382, 263] width 265 height 106
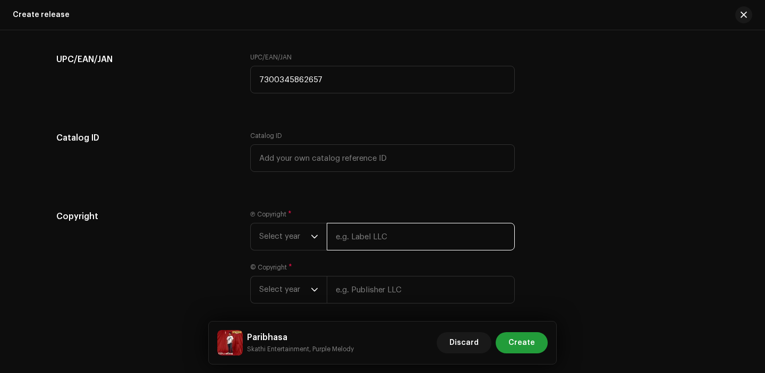
click at [364, 242] on input "text" at bounding box center [421, 237] width 188 height 28
type input "Skathi Entertainment"
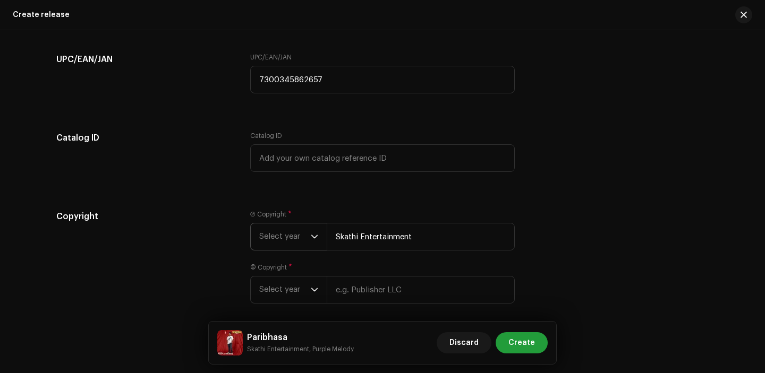
click at [287, 233] on span "Select year" at bounding box center [285, 237] width 52 height 27
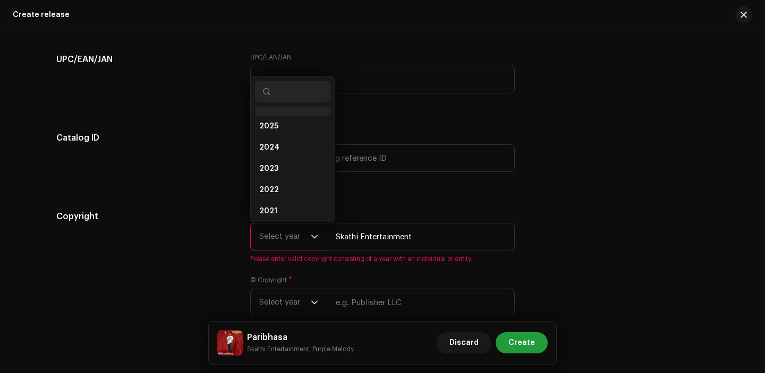
scroll to position [4, 0]
click at [281, 143] on li "2025" at bounding box center [292, 139] width 75 height 21
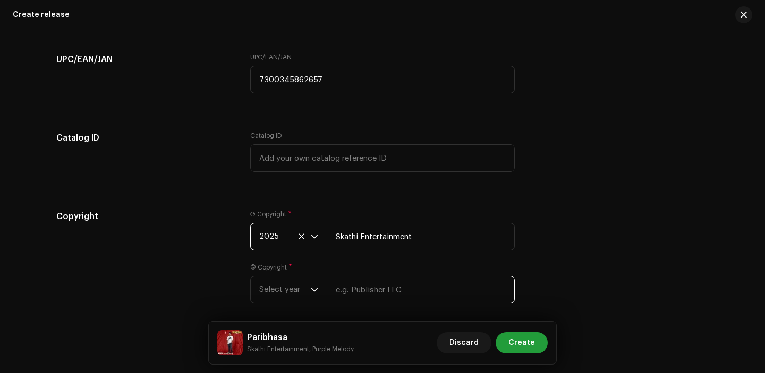
click at [376, 298] on input "text" at bounding box center [421, 290] width 188 height 28
type input "Skathi Entertainment"
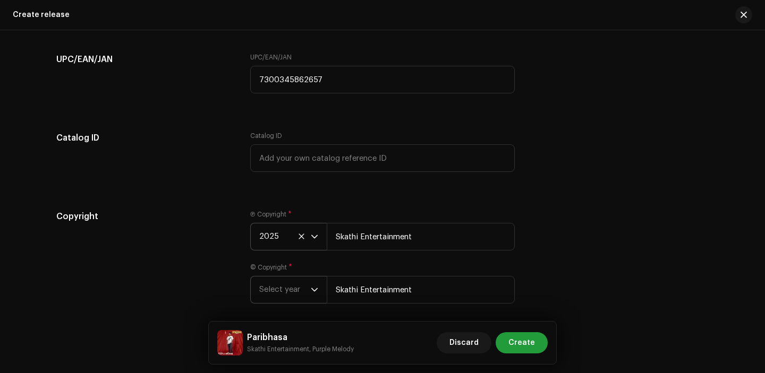
click at [283, 291] on span "Select year" at bounding box center [285, 290] width 52 height 27
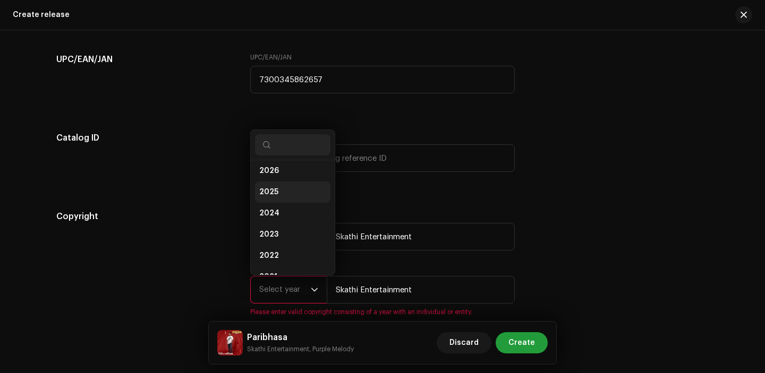
click at [283, 192] on li "2025" at bounding box center [292, 192] width 75 height 21
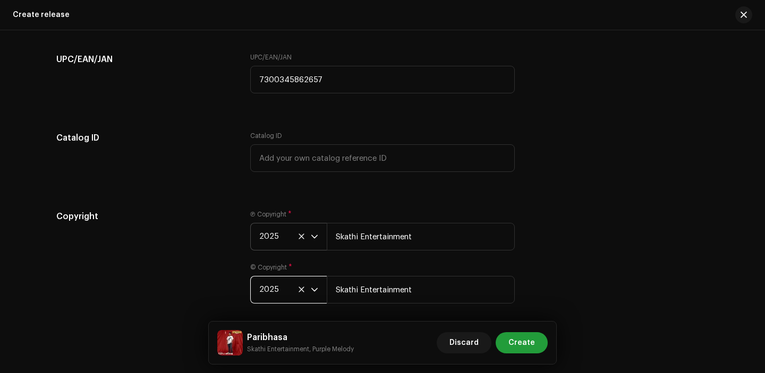
click at [427, 216] on div "Ⓟ Copyright * 2025 Skathi Entertainment" at bounding box center [382, 230] width 265 height 40
click at [515, 340] on span "Create" at bounding box center [521, 343] width 27 height 21
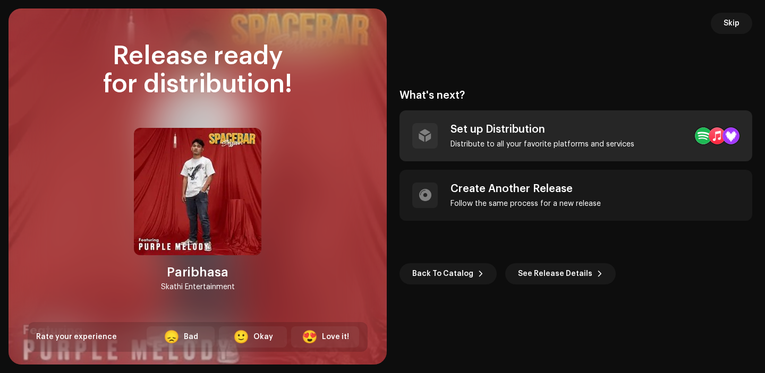
click at [496, 122] on div "Set up Distribution Distribute to all your favorite platforms and services" at bounding box center [575, 135] width 353 height 51
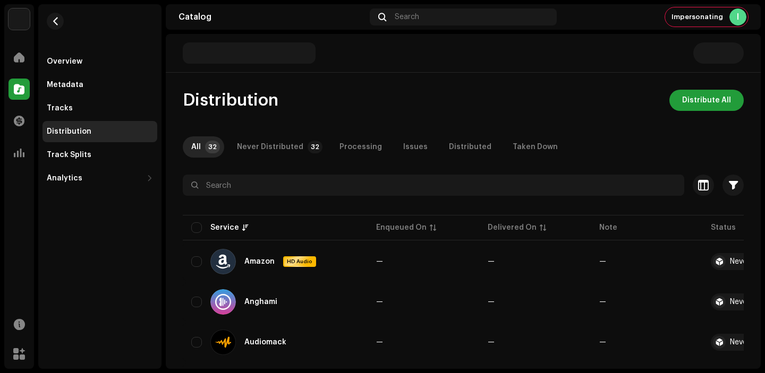
click at [689, 105] on span "Distribute All" at bounding box center [706, 100] width 49 height 21
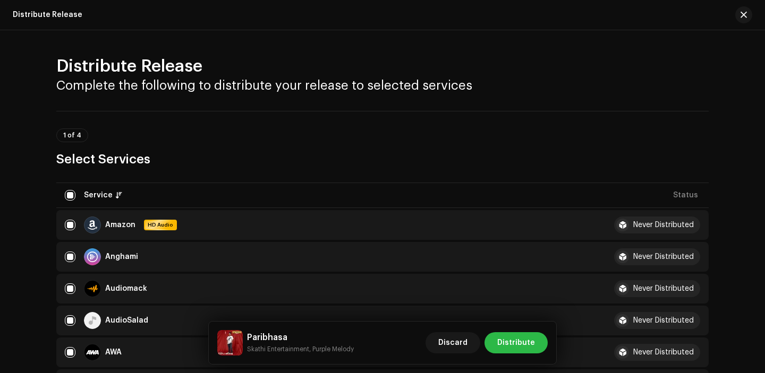
click at [534, 344] on span "Distribute" at bounding box center [516, 343] width 38 height 21
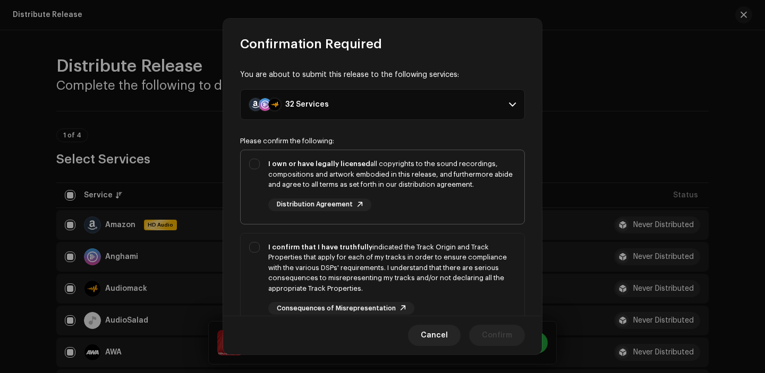
click at [457, 198] on div "I own or have legally licensed all copyrights to the sound recordings, composit…" at bounding box center [392, 185] width 248 height 53
checkbox input "true"
click at [457, 250] on div "I confirm that I have truthfully indicated the Track Origin and Track Propertie…" at bounding box center [392, 268] width 248 height 52
checkbox input "true"
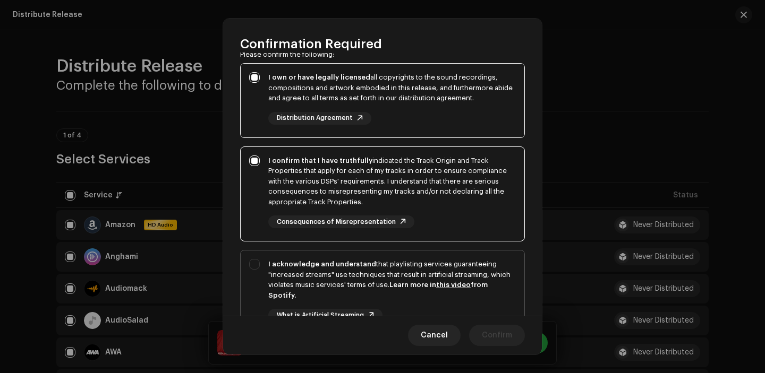
scroll to position [95, 0]
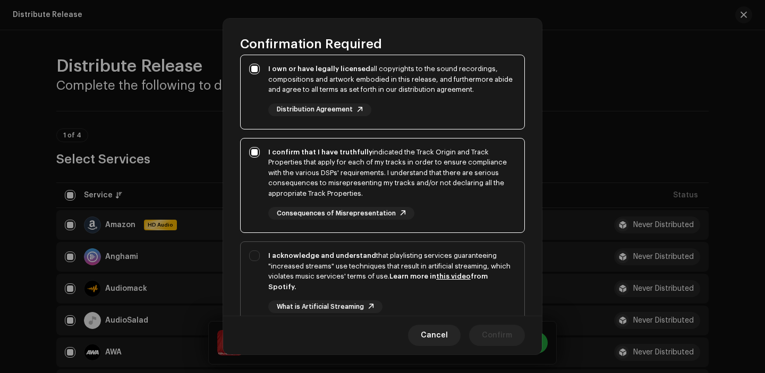
click at [457, 272] on div "I acknowledge and understand that playlisting services guaranteeing "increased …" at bounding box center [392, 271] width 248 height 41
checkbox input "true"
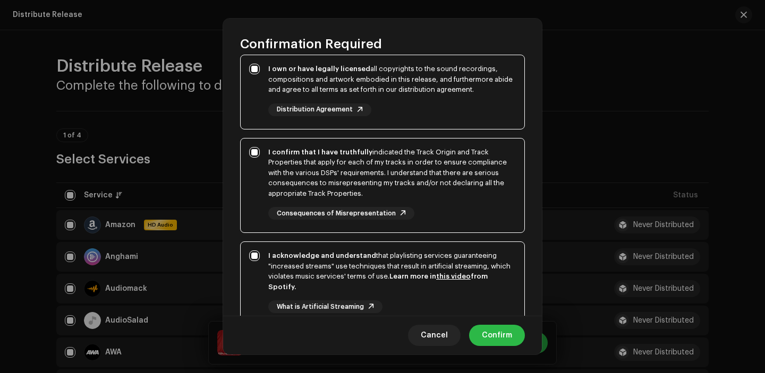
click at [515, 335] on button "Confirm" at bounding box center [497, 335] width 56 height 21
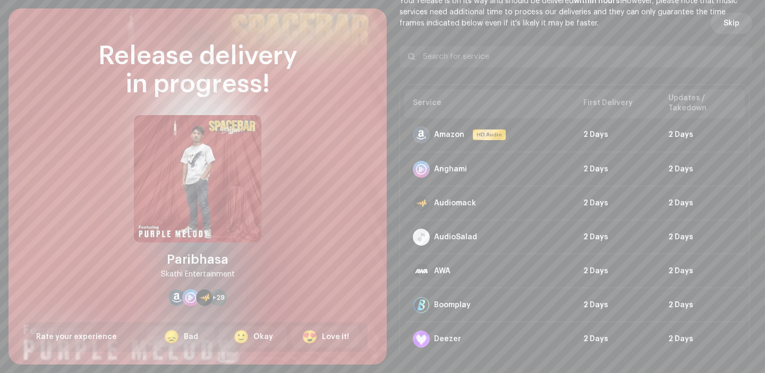
click at [723, 20] on span "Skip" at bounding box center [731, 23] width 16 height 21
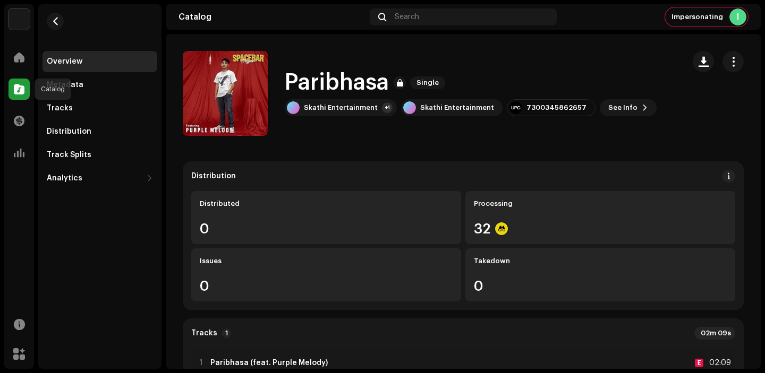
click at [20, 96] on div at bounding box center [18, 89] width 21 height 21
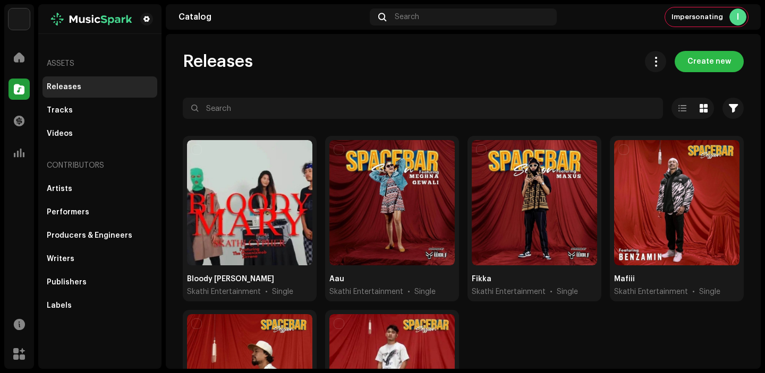
click at [694, 61] on span "Create new" at bounding box center [709, 61] width 44 height 21
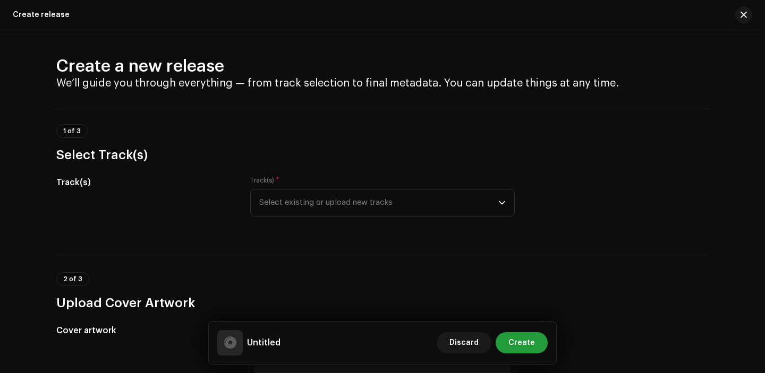
scroll to position [8, 0]
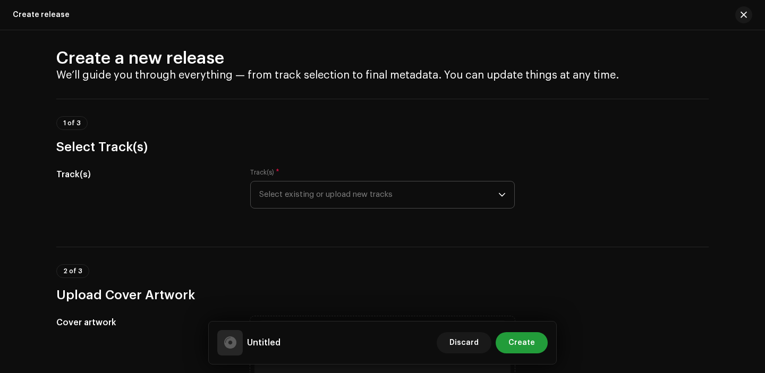
click at [317, 186] on span "Select existing or upload new tracks" at bounding box center [378, 195] width 239 height 27
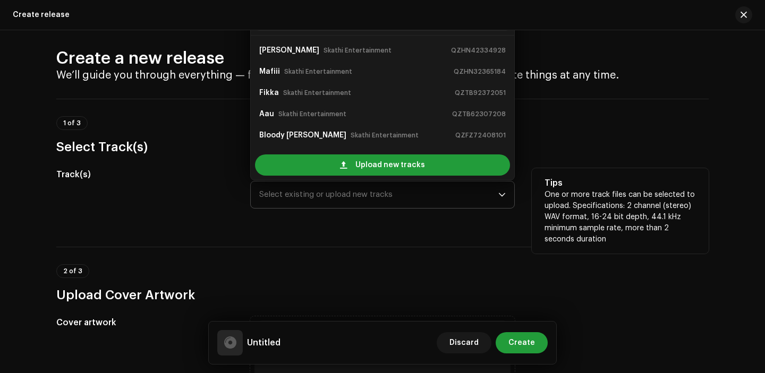
scroll to position [0, 0]
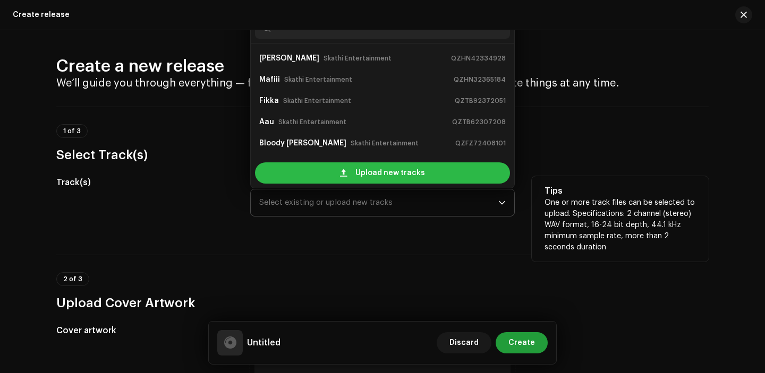
click at [334, 174] on div "Upload new tracks" at bounding box center [382, 173] width 255 height 21
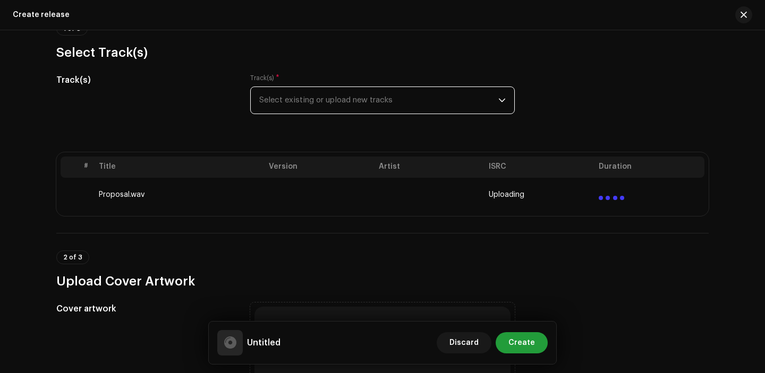
scroll to position [305, 0]
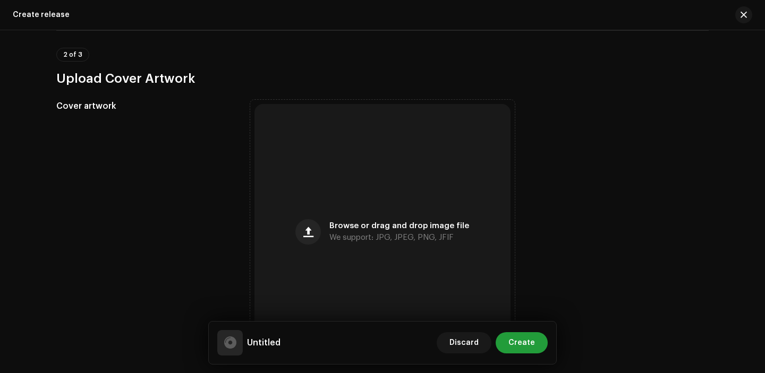
click at [293, 191] on div "Browse or drag and drop image file We support: JPG, JPEG, PNG, JFIF" at bounding box center [382, 232] width 256 height 256
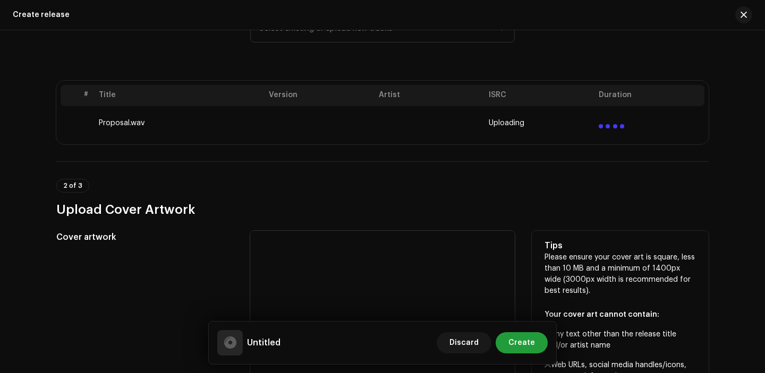
scroll to position [188, 0]
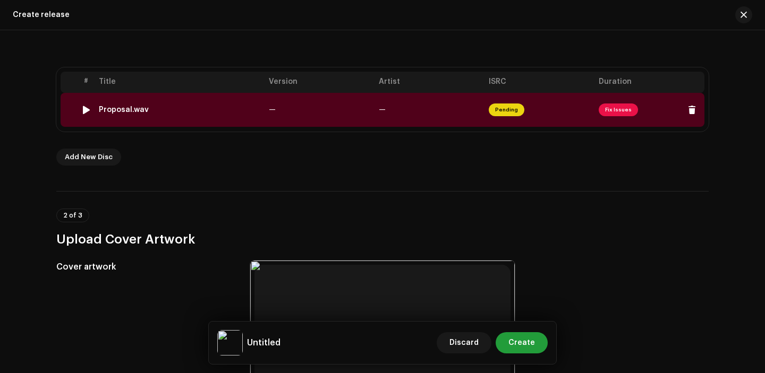
click at [305, 125] on td "—" at bounding box center [320, 110] width 110 height 34
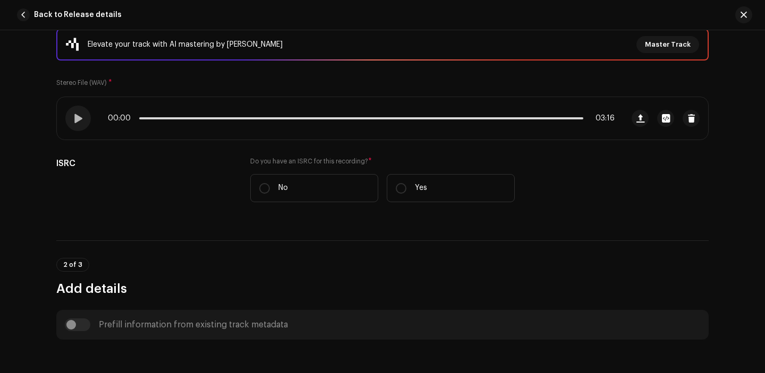
scroll to position [170, 0]
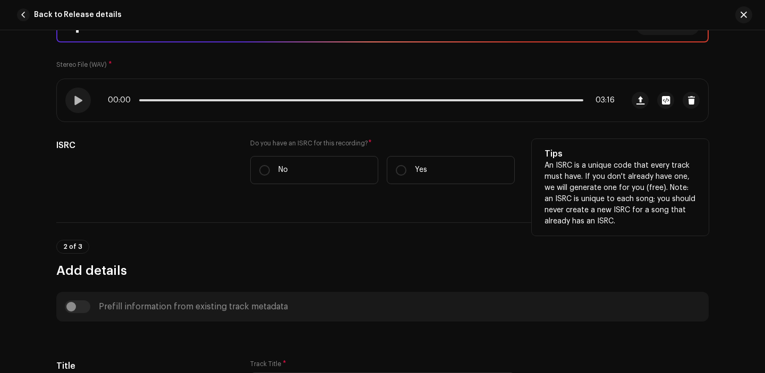
click at [412, 188] on div "Do you have an ISRC for this recording? * No Yes" at bounding box center [382, 168] width 265 height 58
click at [412, 173] on label "Yes" at bounding box center [451, 170] width 128 height 28
click at [406, 173] on input "Yes" at bounding box center [401, 170] width 11 height 11
radio input "true"
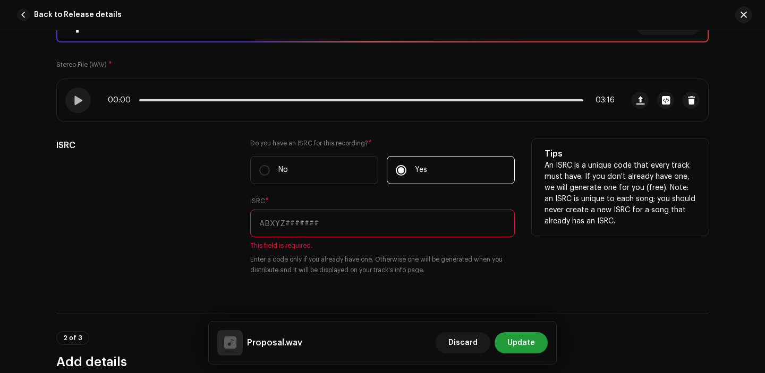
click at [384, 229] on input "text" at bounding box center [382, 224] width 265 height 28
paste input "QZTAY2386565"
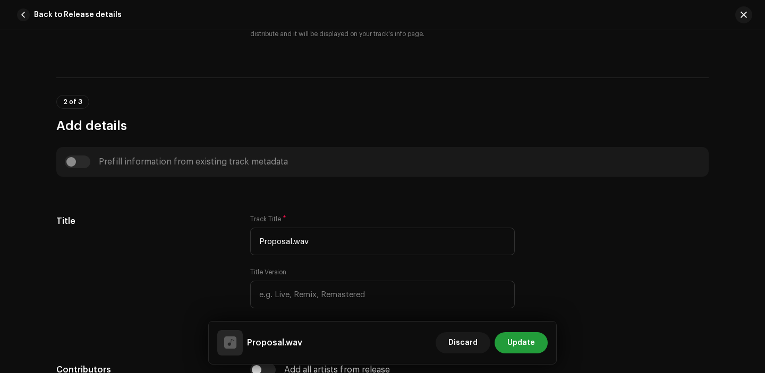
scroll to position [413, 0]
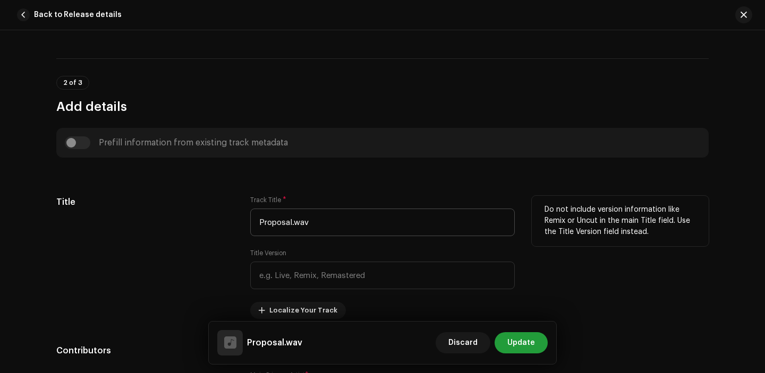
type input "QZTAY2386565"
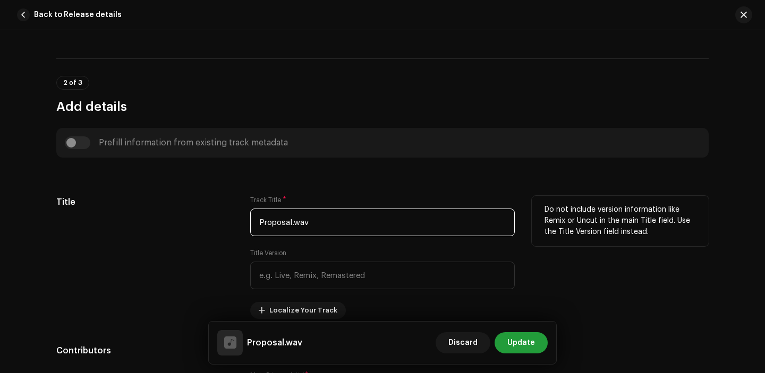
click at [339, 221] on input "Proposal.wav" at bounding box center [382, 223] width 265 height 28
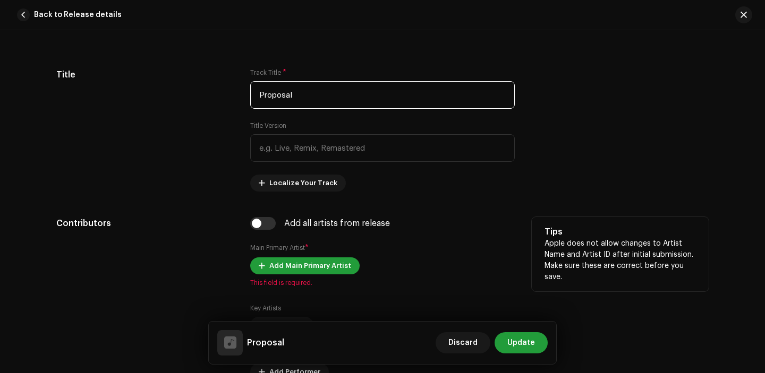
scroll to position [587, 0]
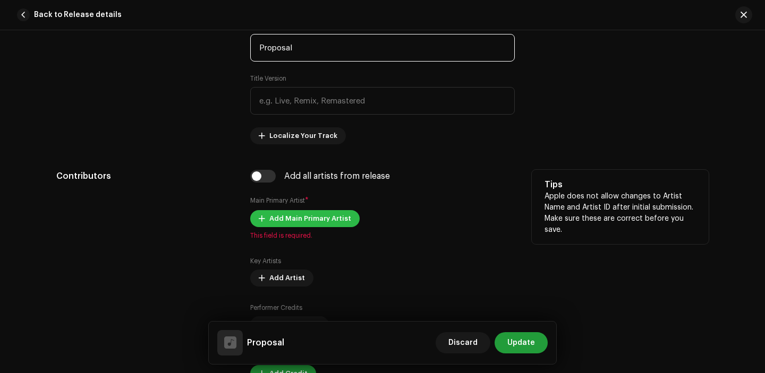
type input "Proposal"
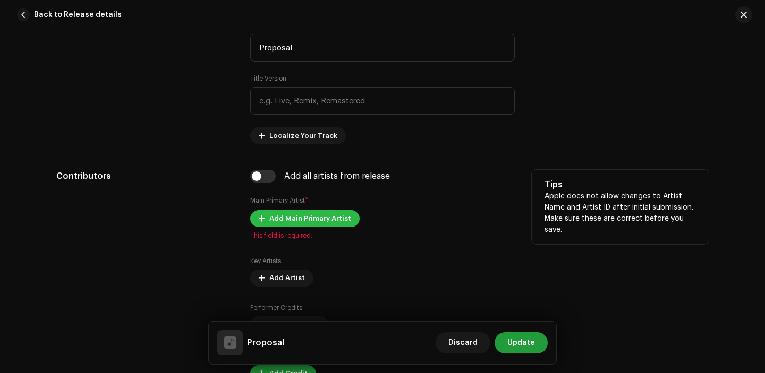
click at [295, 227] on span "Add Main Primary Artist" at bounding box center [310, 218] width 82 height 21
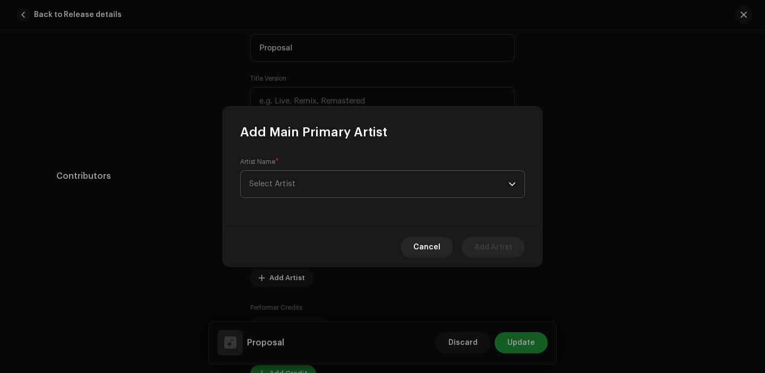
click at [307, 190] on span "Select Artist" at bounding box center [378, 184] width 259 height 27
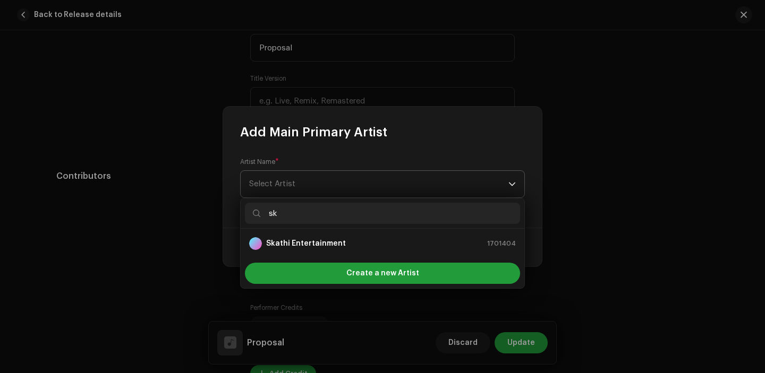
type input "ska"
click at [329, 243] on strong "Skathi Entertainment" at bounding box center [306, 243] width 80 height 11
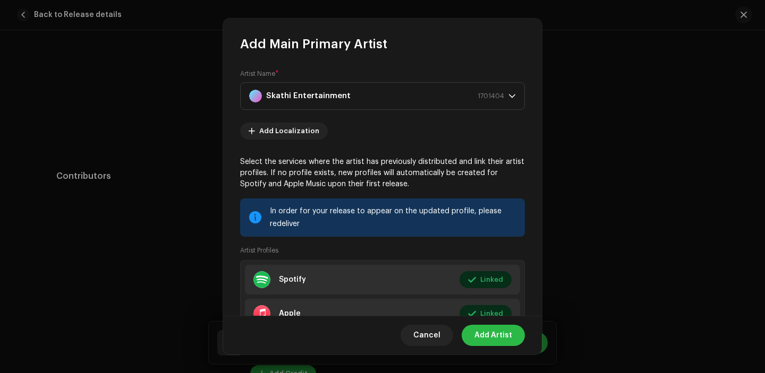
click at [507, 333] on span "Add Artist" at bounding box center [493, 335] width 38 height 21
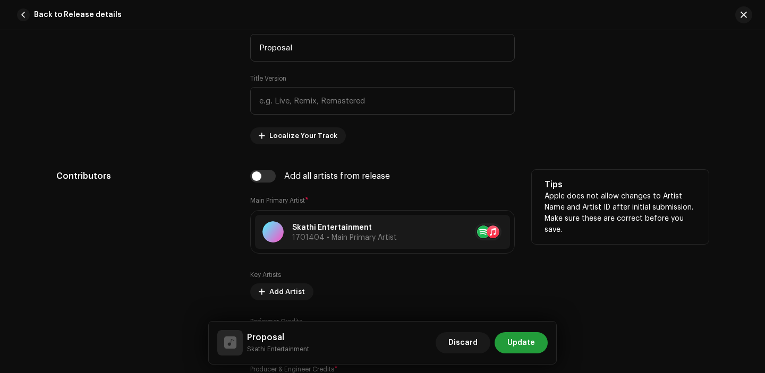
scroll to position [683, 0]
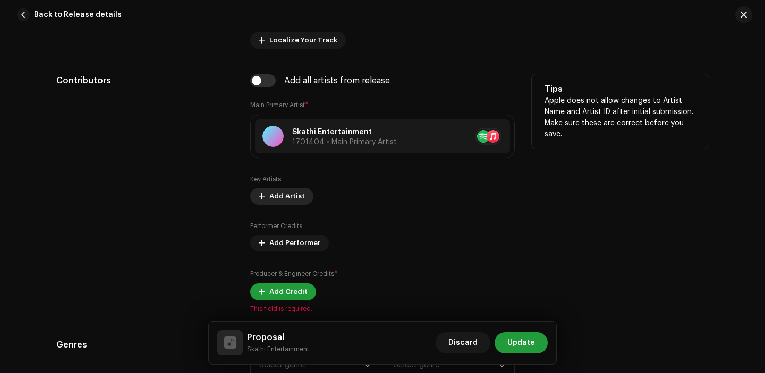
click at [272, 195] on span "Add Artist" at bounding box center [287, 196] width 36 height 21
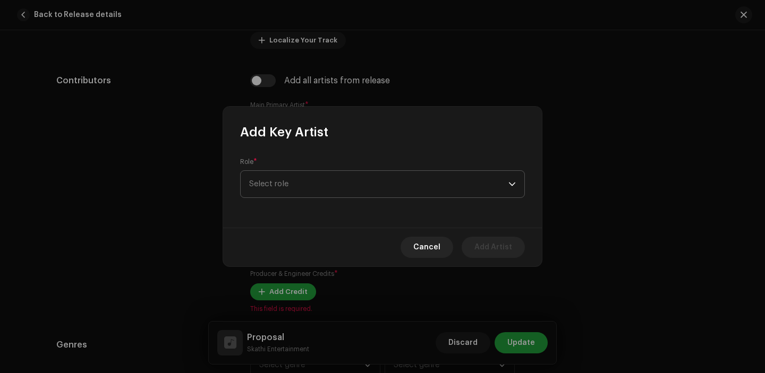
click at [311, 188] on span "Select role" at bounding box center [378, 184] width 259 height 27
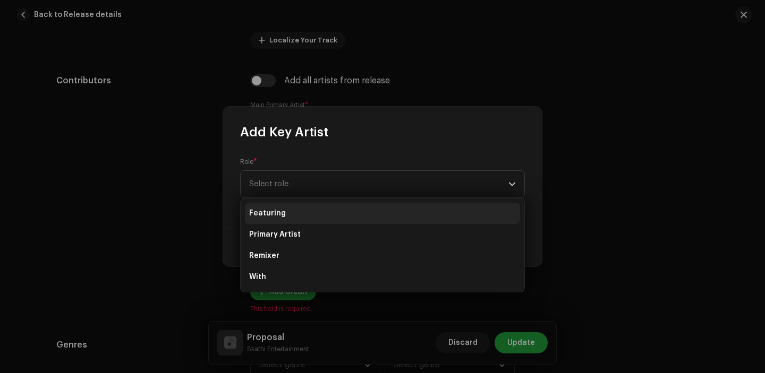
click at [305, 204] on li "Featuring" at bounding box center [382, 213] width 275 height 21
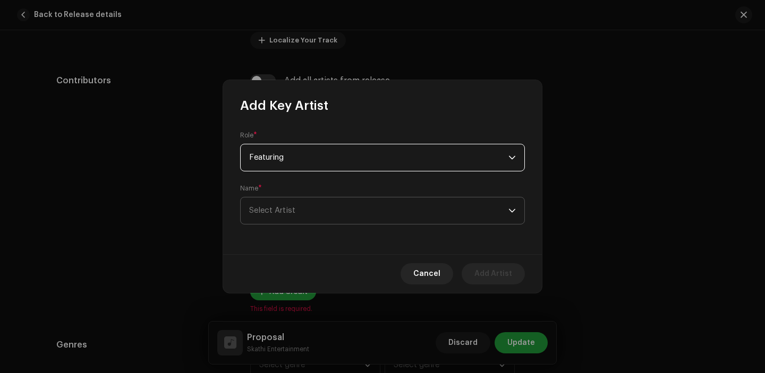
click at [301, 213] on span "Select Artist" at bounding box center [378, 211] width 259 height 27
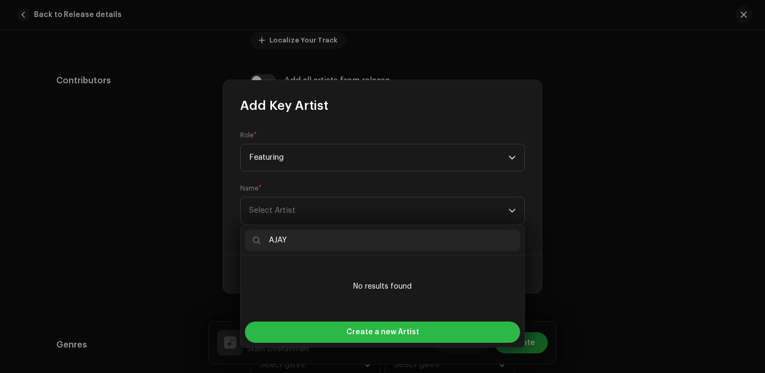
type input "AJAY"
click at [347, 325] on div "Create a new Artist" at bounding box center [382, 332] width 275 height 21
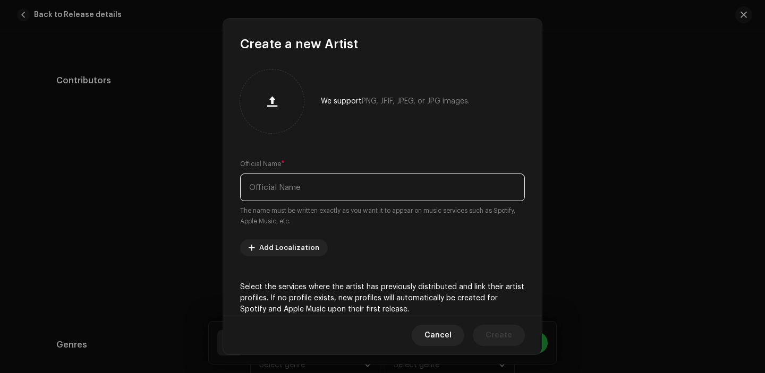
click at [310, 191] on input "text" at bounding box center [382, 188] width 285 height 28
paste input "AJAY"
type input "AJAY"
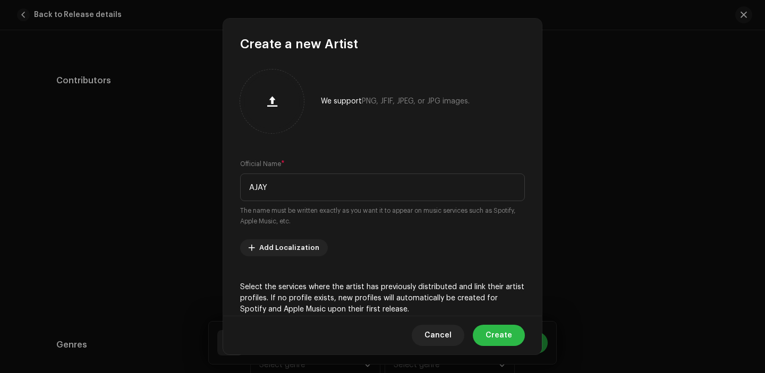
click at [506, 346] on span "Create" at bounding box center [498, 335] width 27 height 21
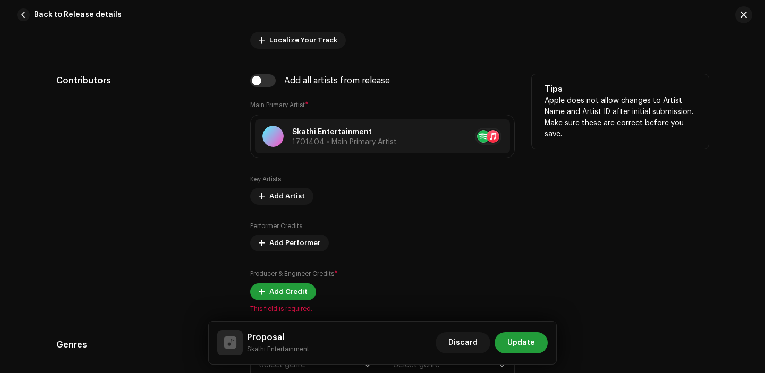
scroll to position [751, 0]
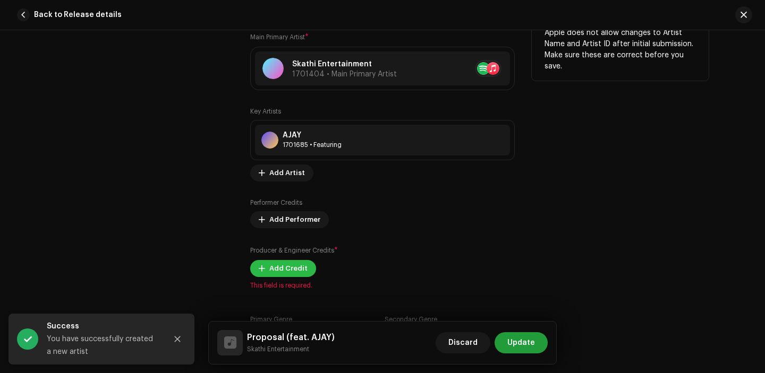
click at [279, 274] on span "Add Credit" at bounding box center [288, 268] width 38 height 21
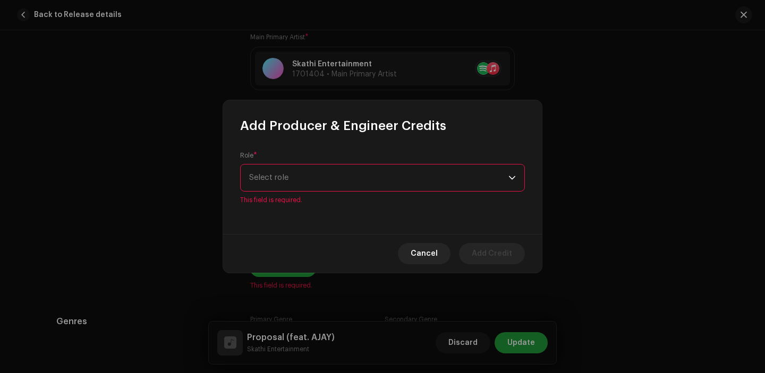
click at [327, 178] on span "Select role" at bounding box center [378, 178] width 259 height 27
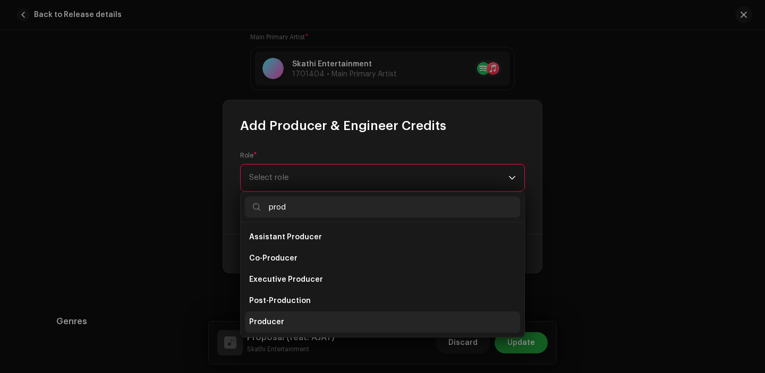
type input "prod"
click at [294, 328] on li "Producer" at bounding box center [382, 322] width 275 height 21
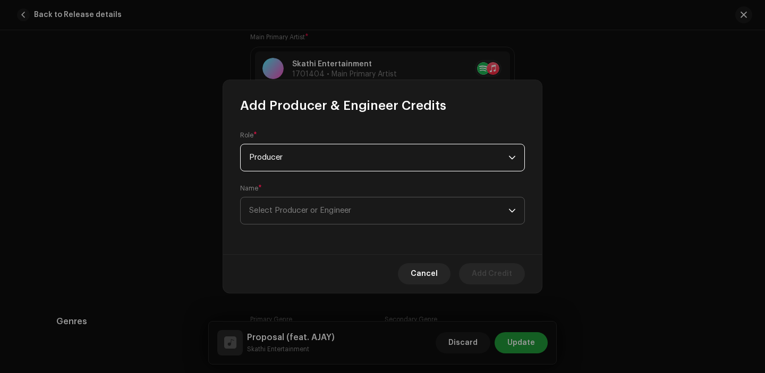
click at [293, 207] on span "Select Producer or Engineer" at bounding box center [300, 211] width 102 height 8
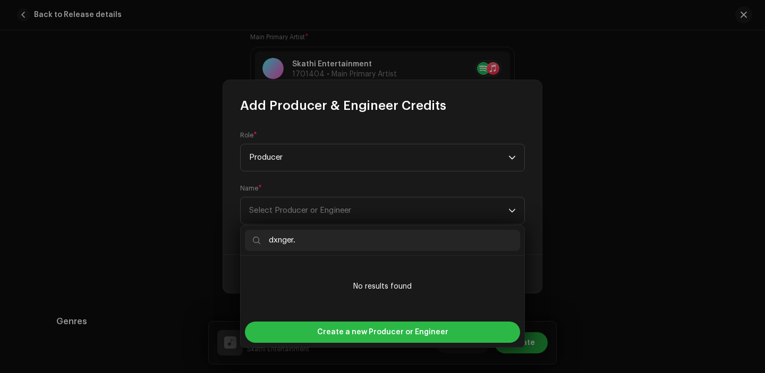
type input "dxnger."
click at [310, 327] on div "Create a new Producer or Engineer" at bounding box center [382, 332] width 275 height 21
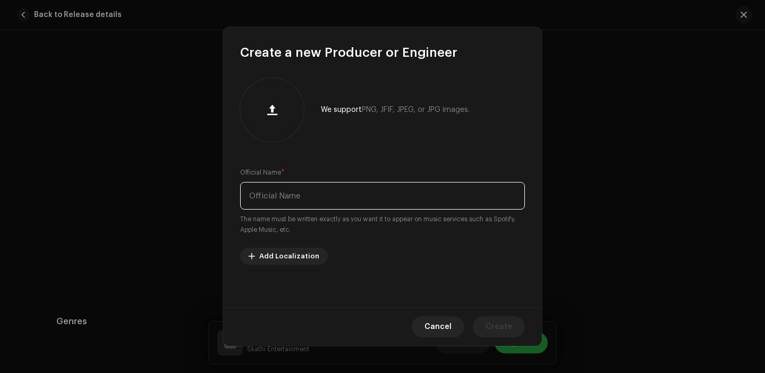
click at [289, 190] on input "text" at bounding box center [382, 196] width 285 height 28
paste input "dxnger."
type input "dxnger."
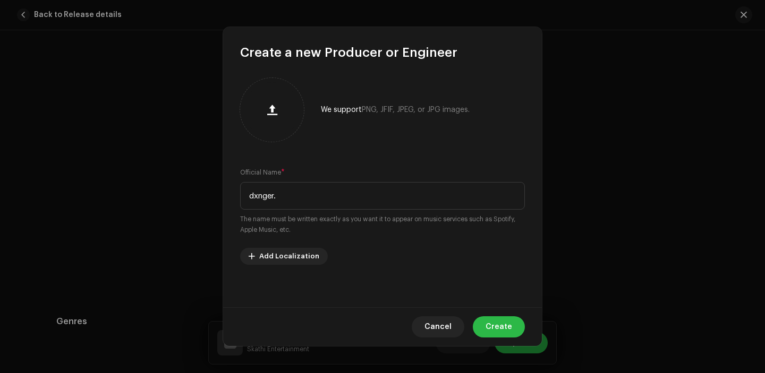
click at [492, 325] on span "Create" at bounding box center [498, 327] width 27 height 21
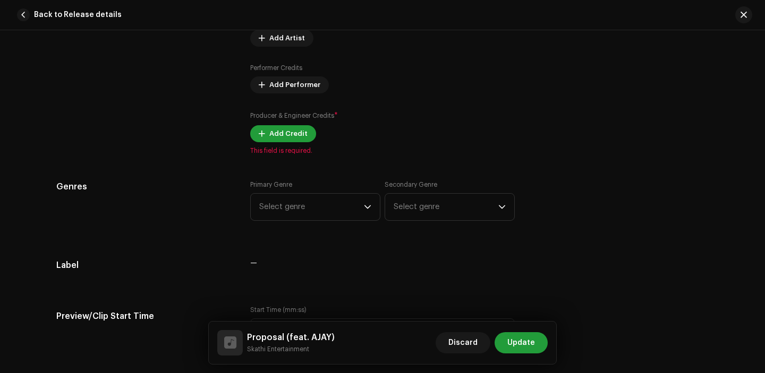
scroll to position [908, 0]
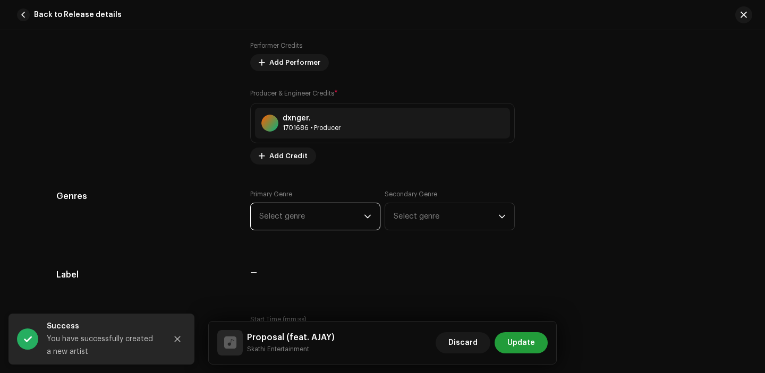
click at [310, 217] on span "Select genre" at bounding box center [311, 216] width 105 height 27
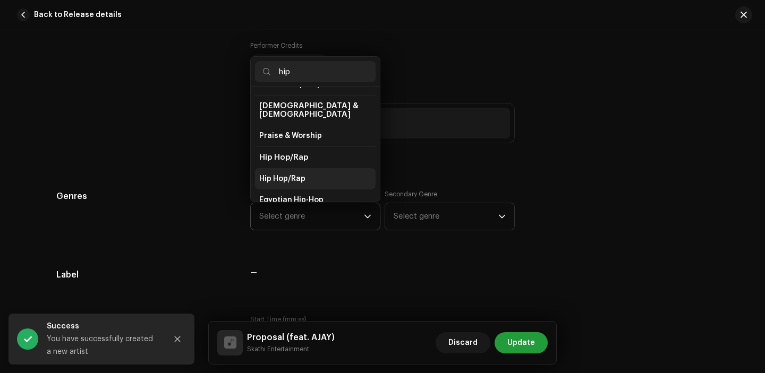
scroll to position [42, 0]
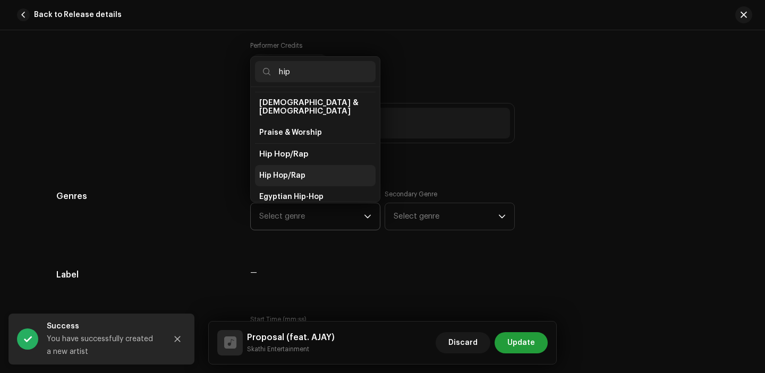
type input "hip"
click at [307, 175] on li "Hip Hop/Rap" at bounding box center [315, 175] width 121 height 21
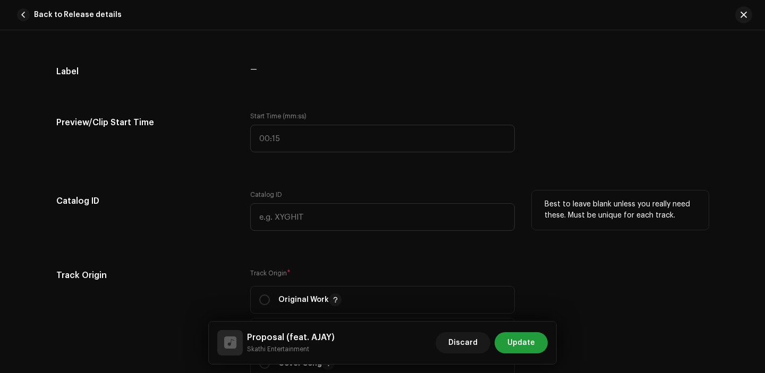
scroll to position [1239, 0]
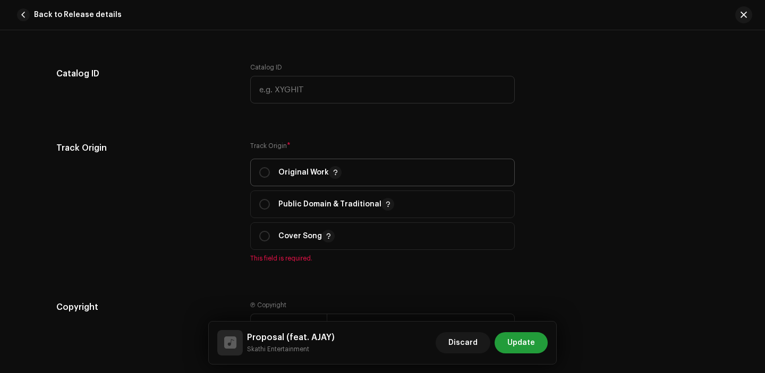
click at [253, 173] on p-togglebutton "Original Work" at bounding box center [382, 173] width 265 height 28
radio input "true"
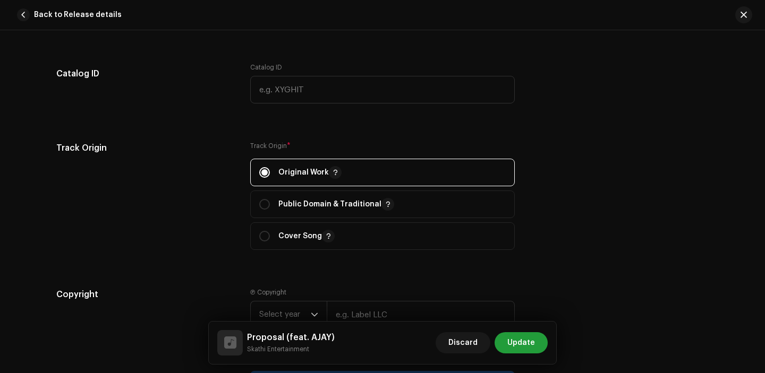
scroll to position [1418, 0]
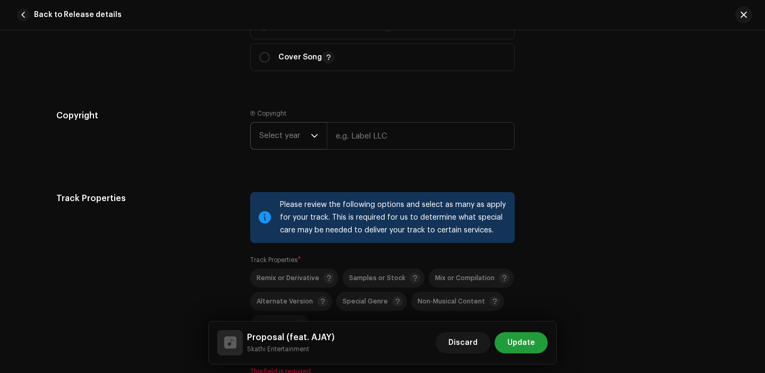
click at [292, 126] on span "Select year" at bounding box center [285, 136] width 52 height 27
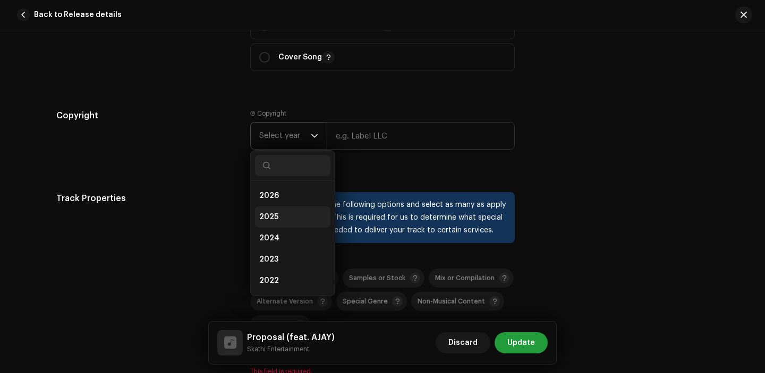
click at [284, 215] on li "2025" at bounding box center [292, 217] width 75 height 21
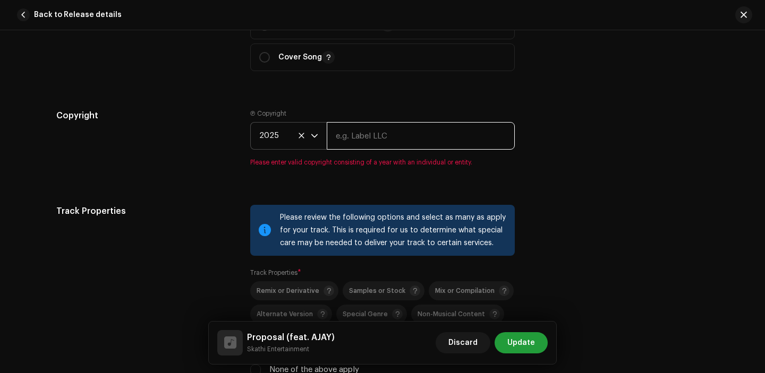
click at [371, 141] on input "text" at bounding box center [421, 136] width 188 height 28
type input "Skathi Entertainment"
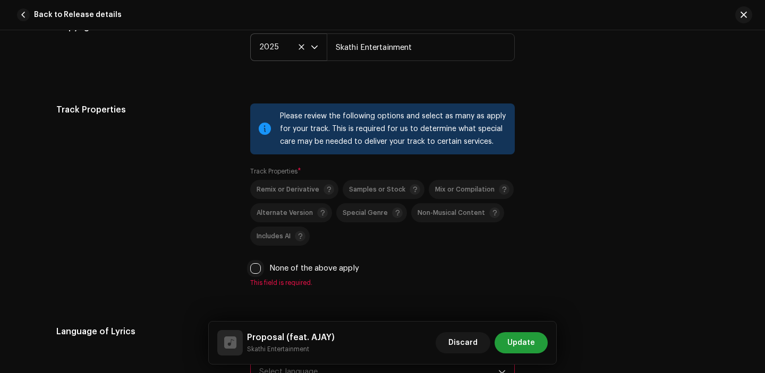
click at [250, 271] on input "None of the above apply" at bounding box center [255, 268] width 11 height 11
checkbox input "true"
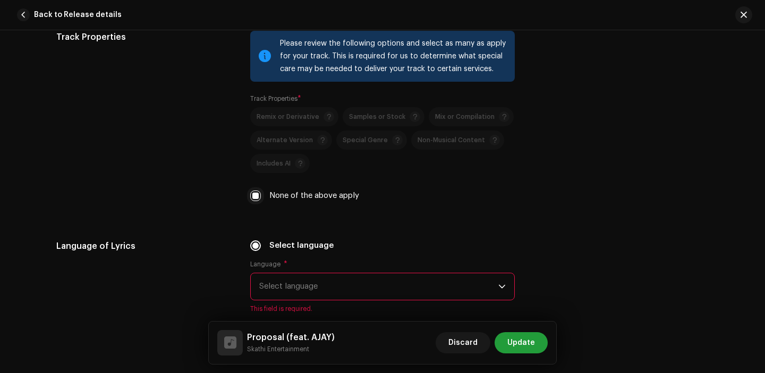
scroll to position [1580, 0]
click at [320, 278] on span "Select language" at bounding box center [378, 286] width 239 height 27
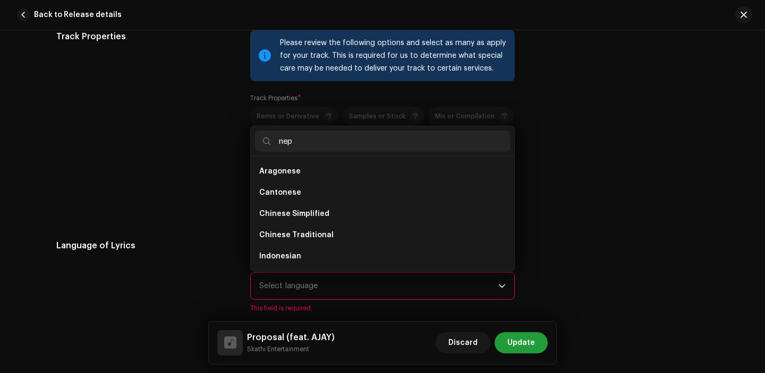
scroll to position [0, 0]
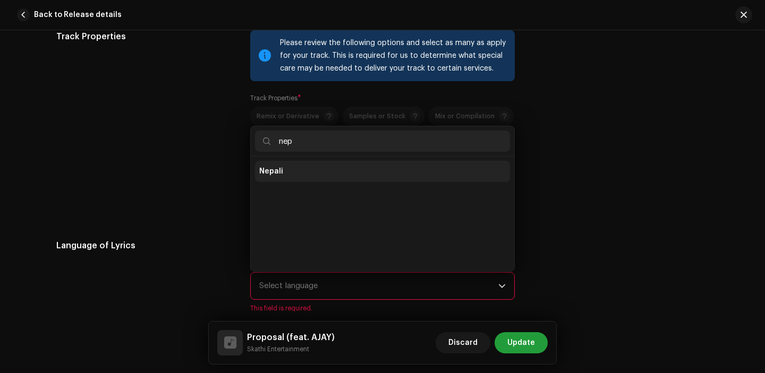
type input "nep"
click at [278, 182] on li "Nepali" at bounding box center [382, 171] width 255 height 21
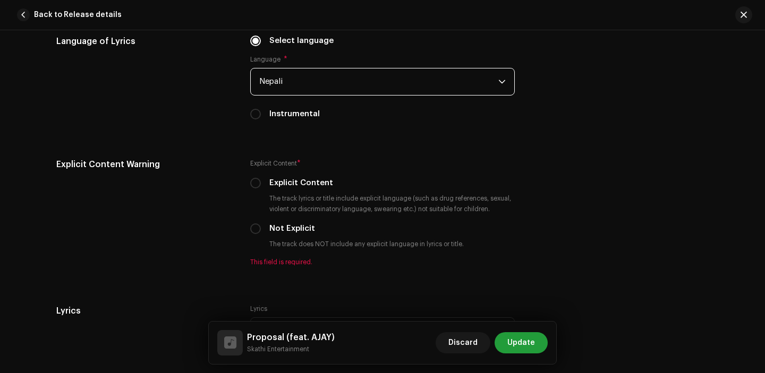
scroll to position [1792, 0]
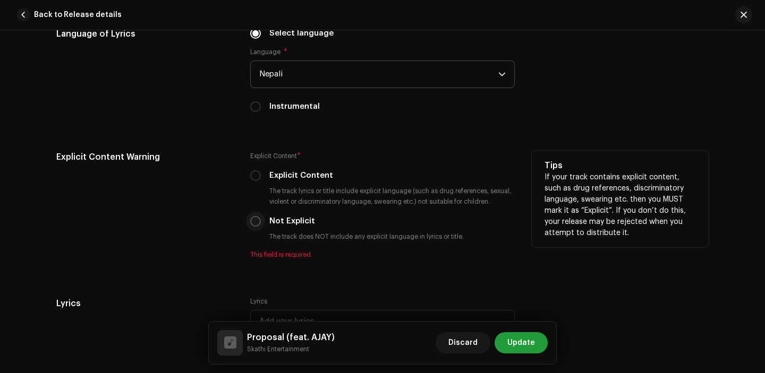
click at [255, 221] on input "Not Explicit" at bounding box center [255, 221] width 11 height 11
radio input "true"
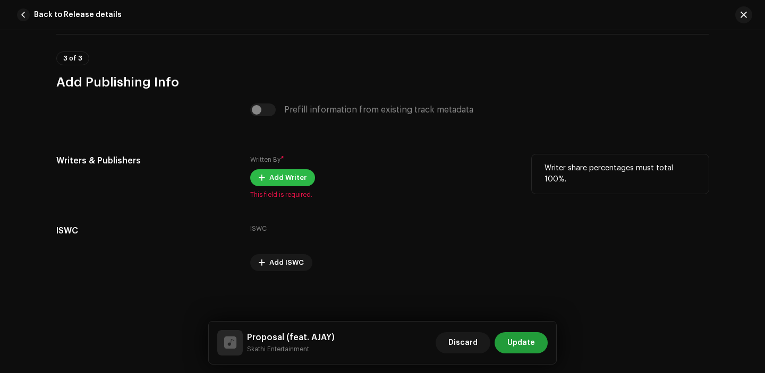
click at [276, 172] on span "Add Writer" at bounding box center [287, 177] width 37 height 21
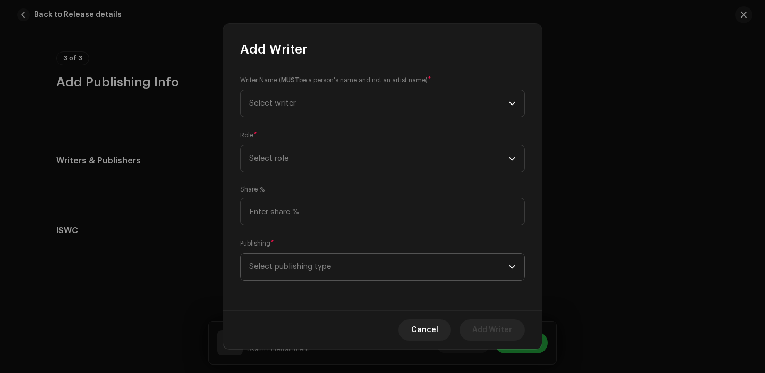
click at [309, 264] on span "Select publishing type" at bounding box center [378, 267] width 259 height 27
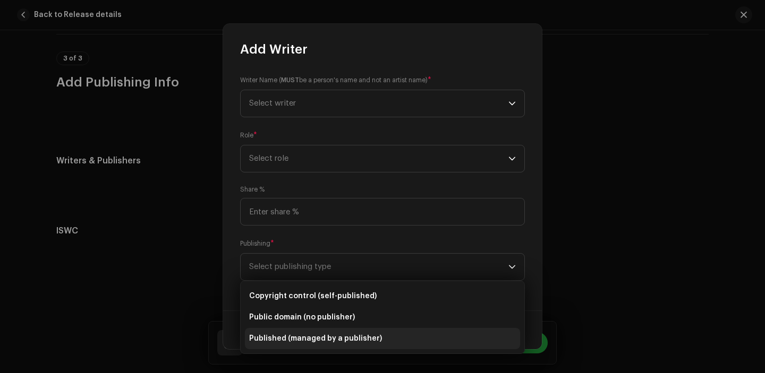
click at [305, 333] on li "Published (managed by a publisher)" at bounding box center [382, 338] width 275 height 21
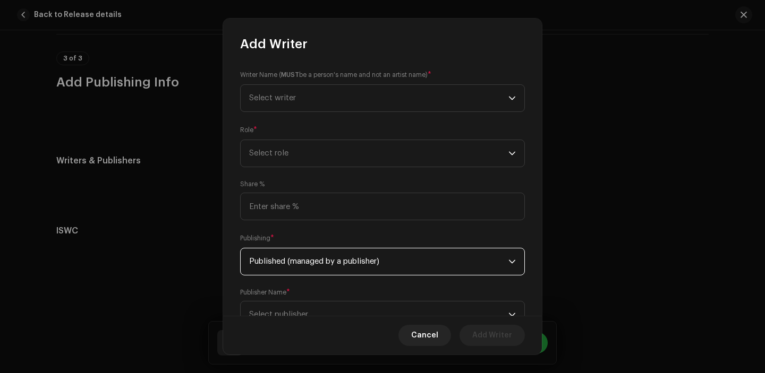
scroll to position [43, 0]
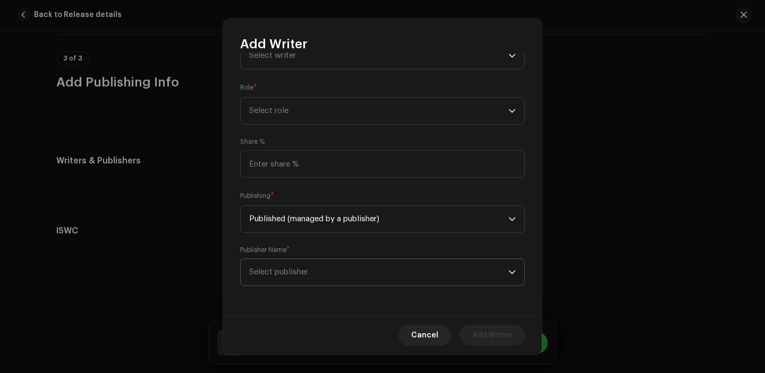
click at [305, 276] on span "Select publisher" at bounding box center [378, 272] width 259 height 27
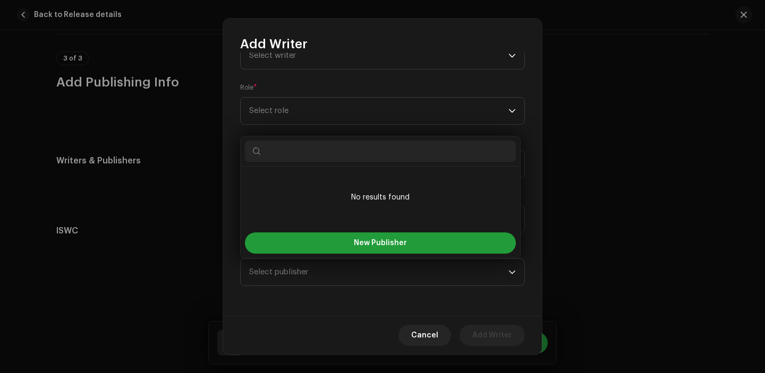
type input "k"
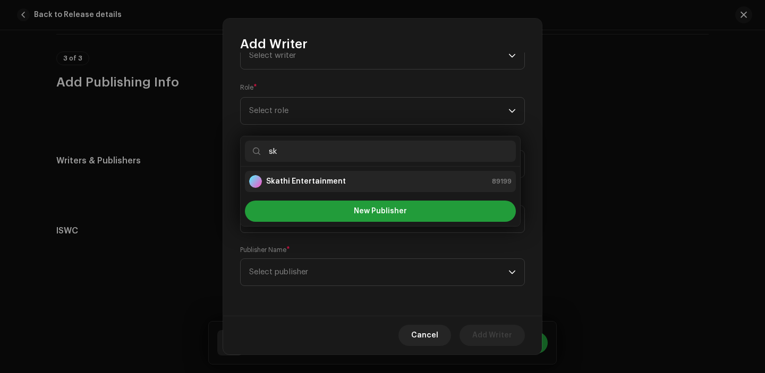
type input "sk"
click at [333, 184] on strong "Skathi Entertainment" at bounding box center [306, 181] width 80 height 11
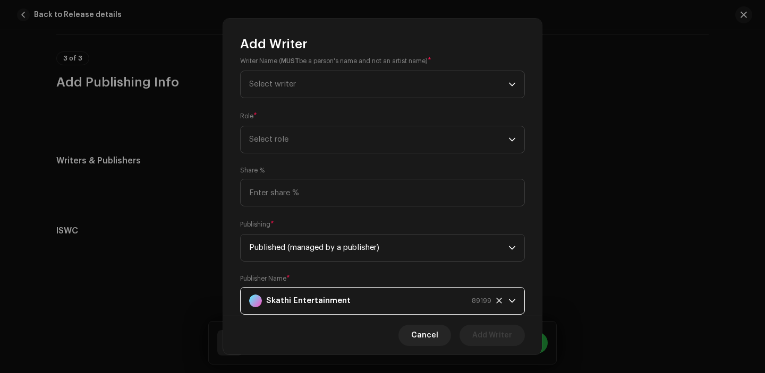
scroll to position [0, 0]
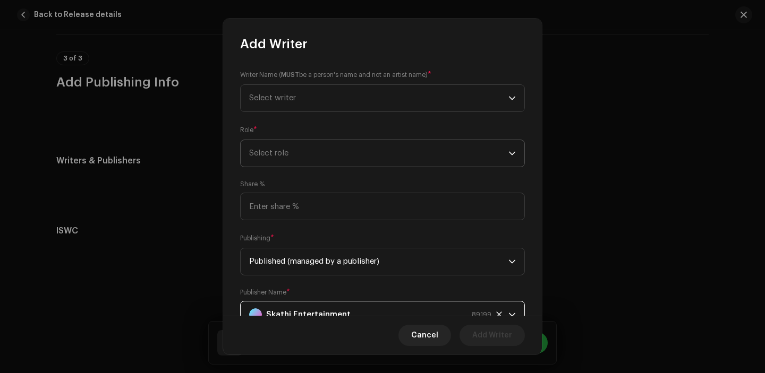
click at [316, 165] on span "Select role" at bounding box center [378, 153] width 259 height 27
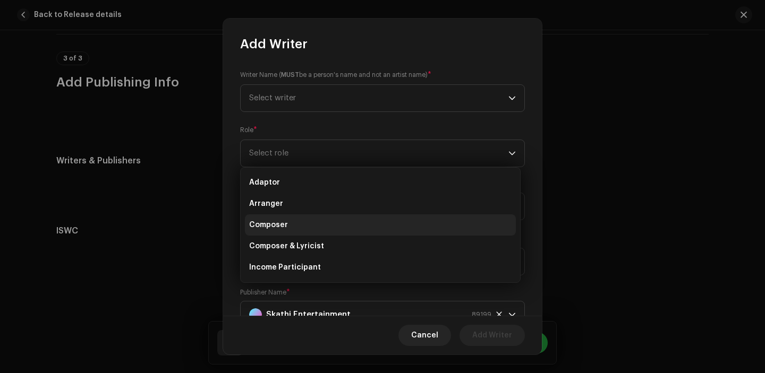
click at [312, 220] on li "Composer" at bounding box center [380, 225] width 271 height 21
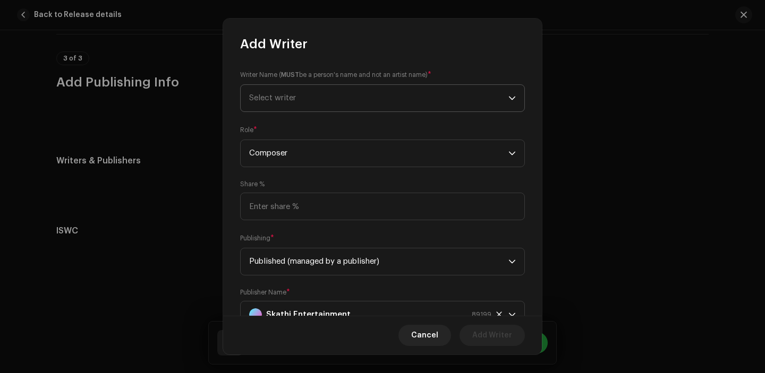
click at [320, 99] on span "Select writer" at bounding box center [378, 98] width 259 height 27
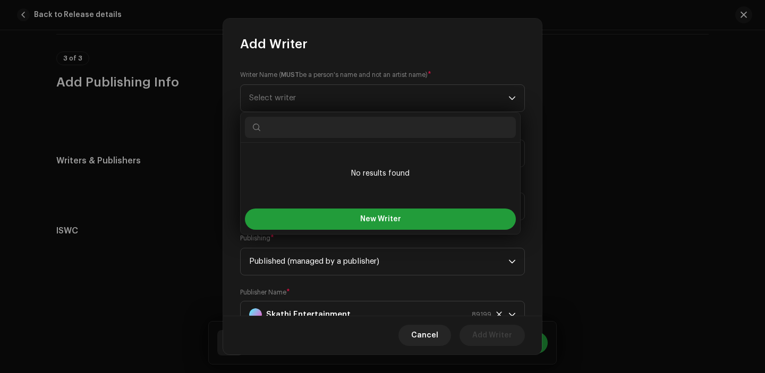
paste input "[PERSON_NAME]"
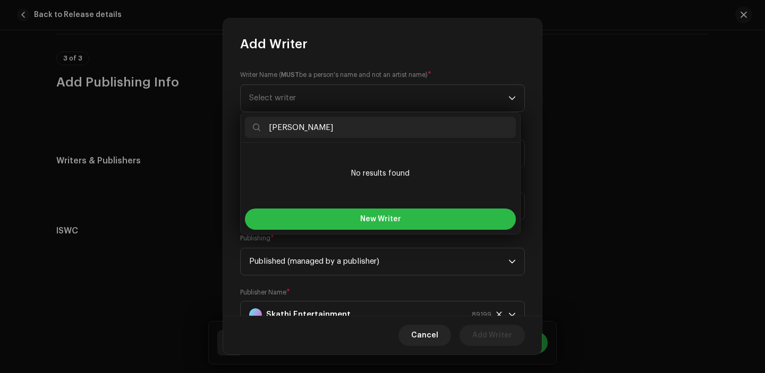
type input "[PERSON_NAME]"
click at [337, 217] on button "New Writer" at bounding box center [380, 219] width 271 height 21
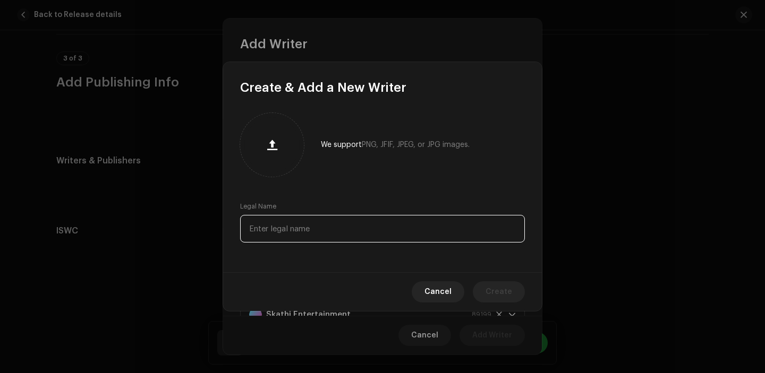
click at [346, 234] on input "text" at bounding box center [382, 229] width 285 height 28
paste input "[PERSON_NAME]"
type input "[PERSON_NAME]"
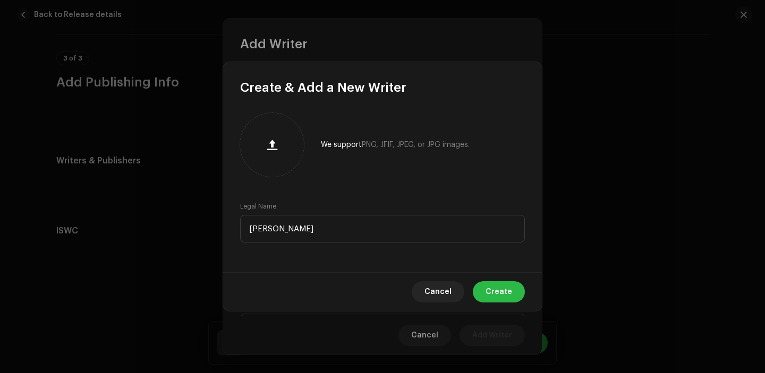
click at [498, 295] on span "Create" at bounding box center [498, 292] width 27 height 21
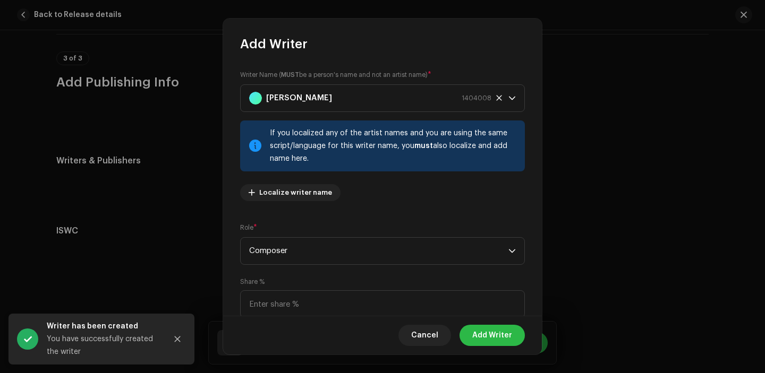
click at [492, 330] on span "Add Writer" at bounding box center [492, 335] width 40 height 21
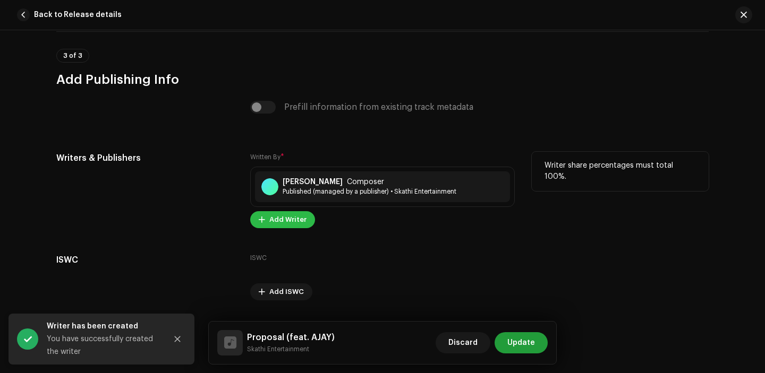
click at [289, 224] on span "Add Writer" at bounding box center [287, 219] width 37 height 21
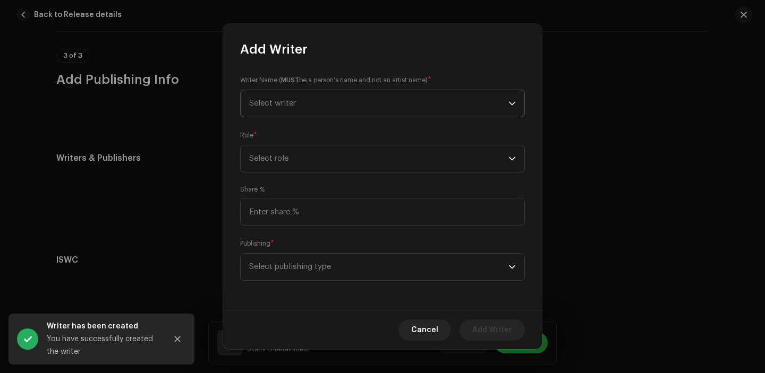
click at [292, 104] on span "Select writer" at bounding box center [272, 103] width 47 height 8
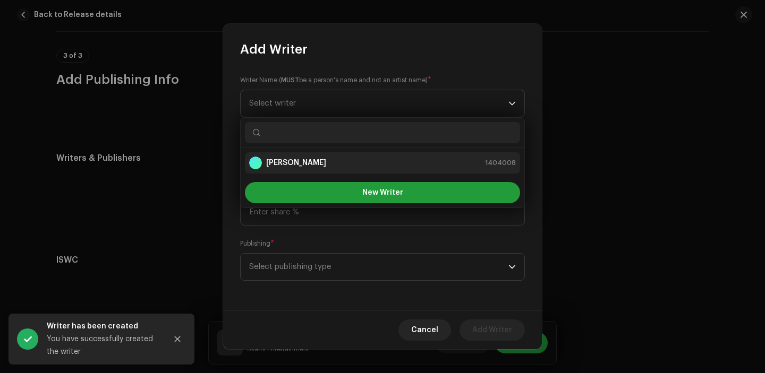
click at [309, 164] on strong "[PERSON_NAME]" at bounding box center [296, 163] width 60 height 11
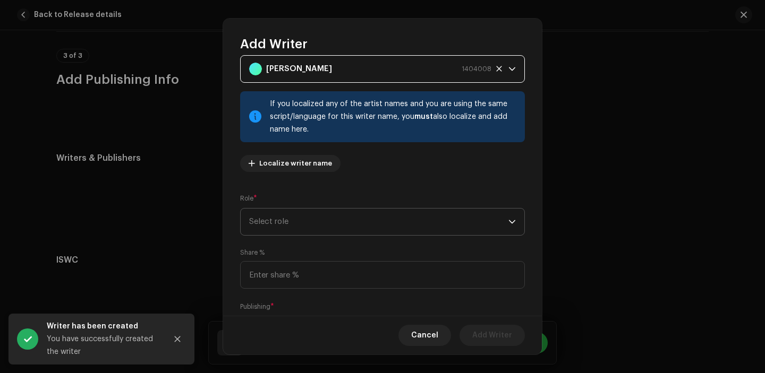
scroll to position [61, 0]
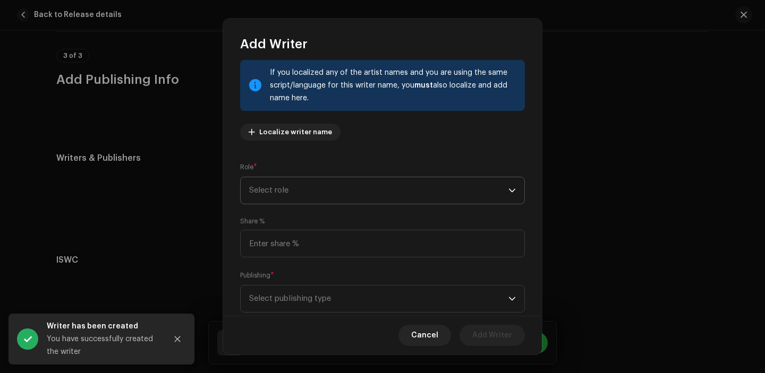
click at [303, 183] on span "Select role" at bounding box center [378, 190] width 259 height 27
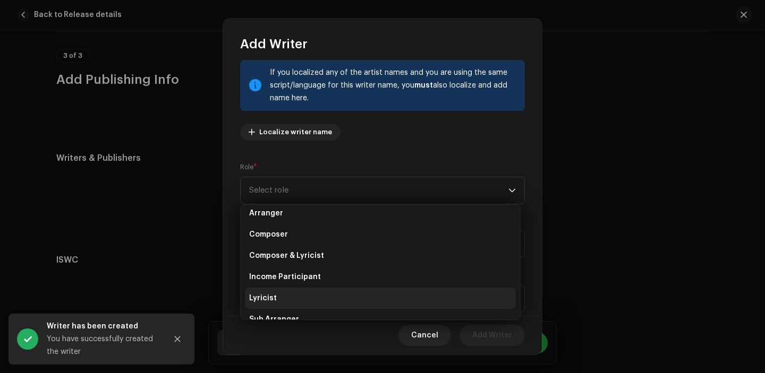
scroll to position [27, 0]
click at [309, 294] on li "Lyricist" at bounding box center [380, 298] width 271 height 21
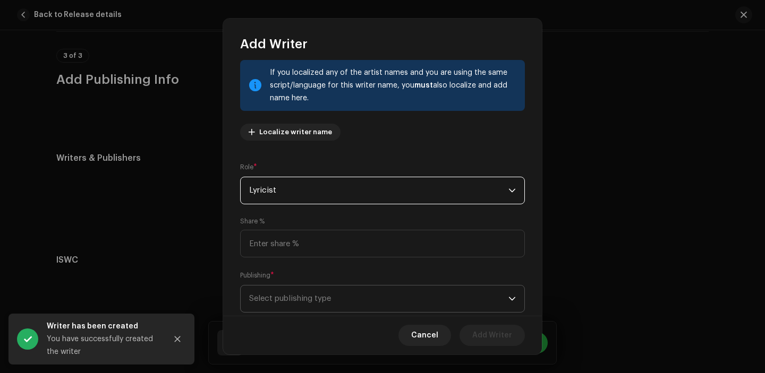
scroll to position [87, 0]
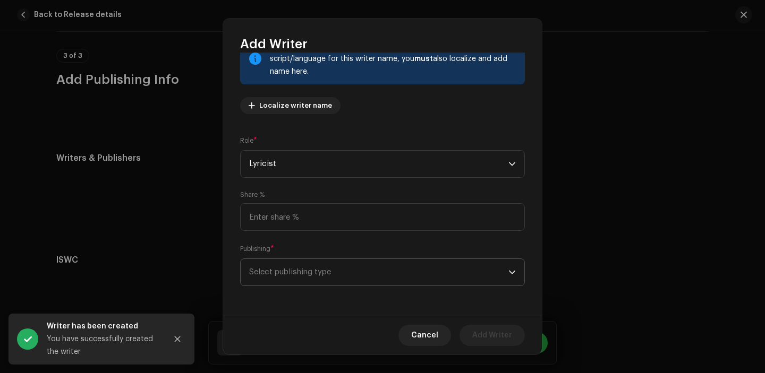
click at [339, 274] on span "Select publishing type" at bounding box center [378, 272] width 259 height 27
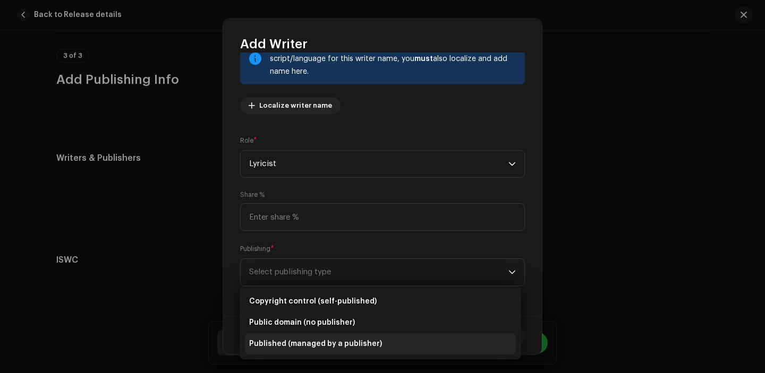
click at [342, 352] on li "Published (managed by a publisher)" at bounding box center [380, 344] width 271 height 21
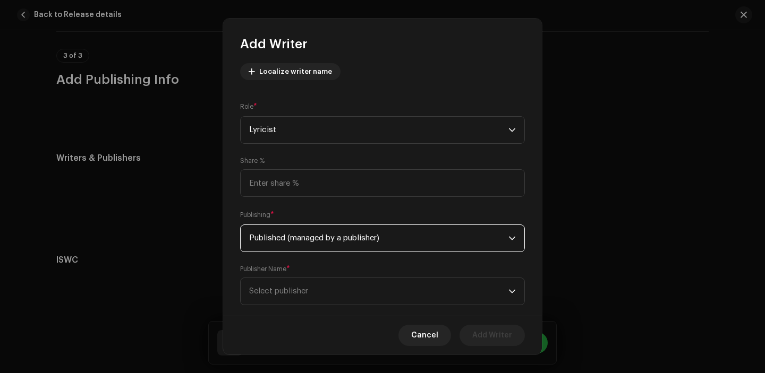
scroll to position [141, 0]
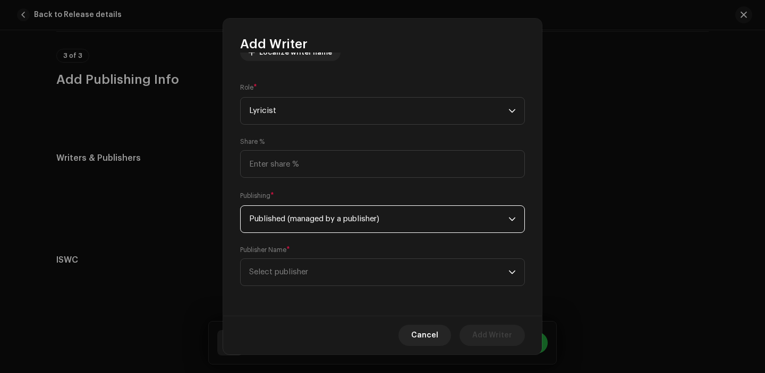
click at [342, 287] on div "Writer Name ( MUST be a person's name and not an artist name) * [PERSON_NAME] 1…" at bounding box center [382, 184] width 319 height 263
click at [340, 271] on span "Select publisher" at bounding box center [378, 272] width 259 height 27
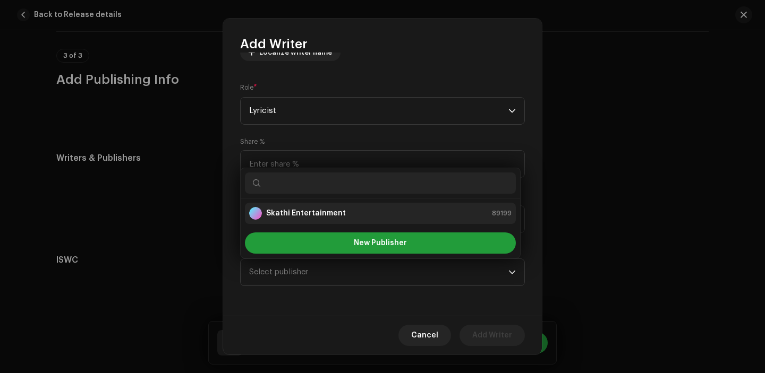
click at [313, 213] on strong "Skathi Entertainment" at bounding box center [306, 213] width 80 height 11
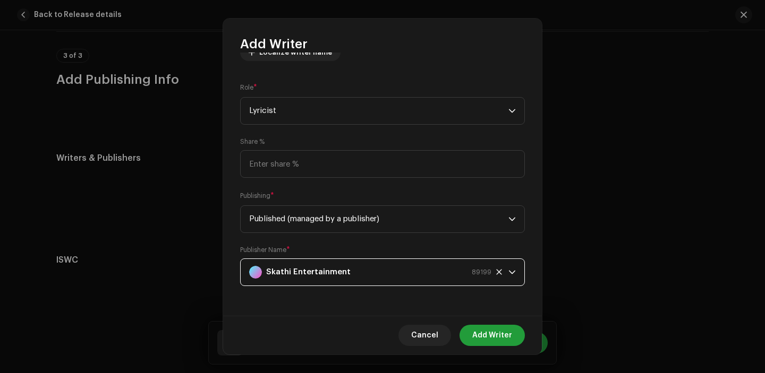
click at [476, 319] on div "Cancel Add Writer" at bounding box center [382, 335] width 319 height 39
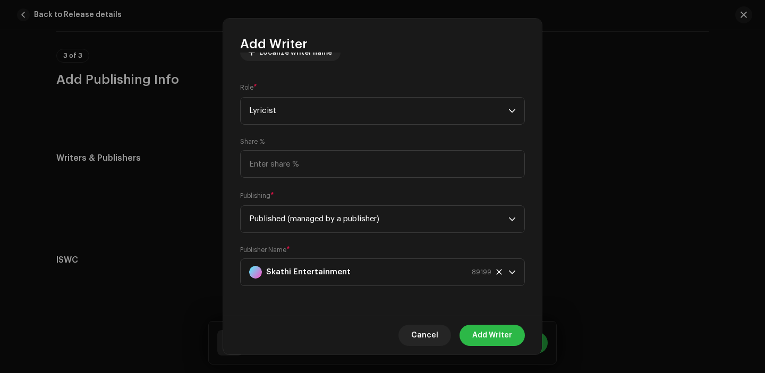
click at [483, 331] on span "Add Writer" at bounding box center [492, 335] width 40 height 21
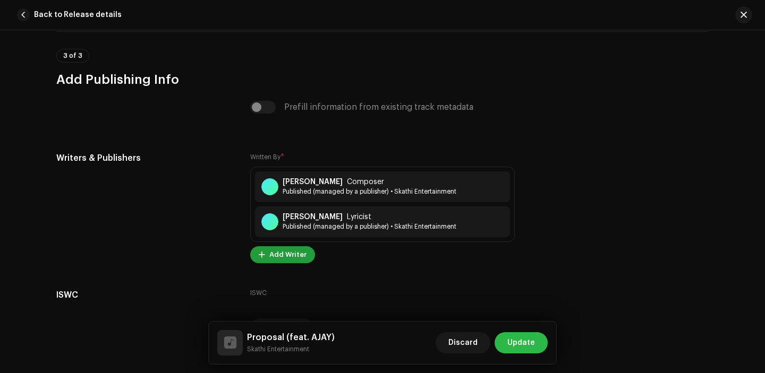
click at [531, 340] on span "Update" at bounding box center [521, 343] width 28 height 21
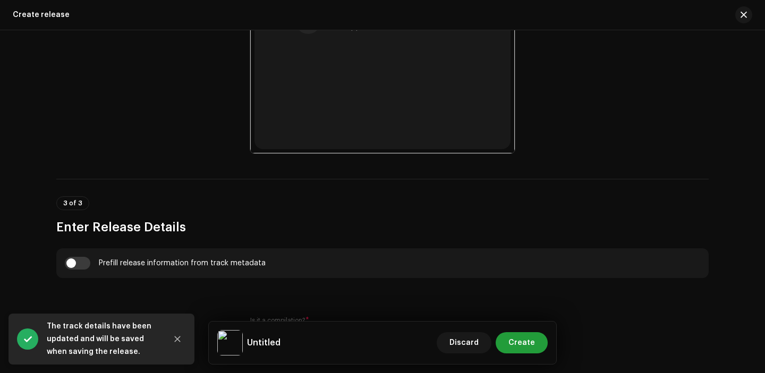
scroll to position [566, 0]
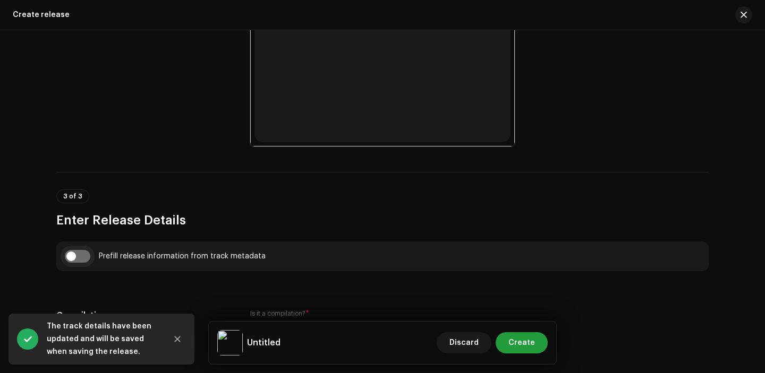
click at [80, 254] on input "checkbox" at bounding box center [77, 256] width 25 height 13
checkbox input "true"
type input "Proposal"
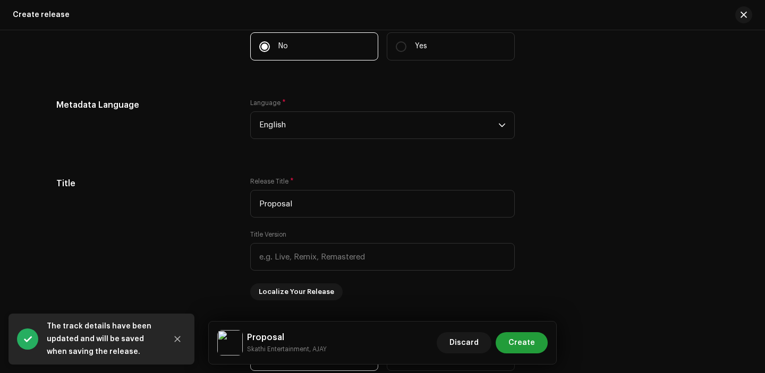
scroll to position [919, 0]
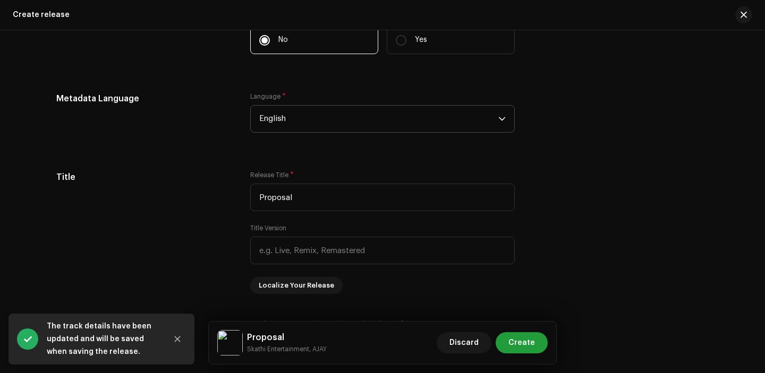
click at [311, 124] on span "English" at bounding box center [378, 119] width 239 height 27
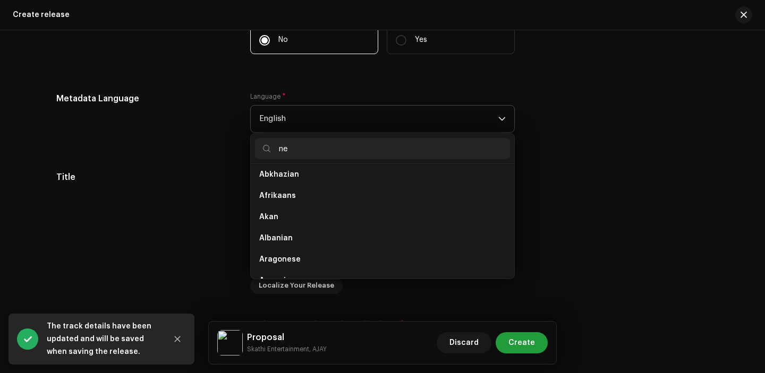
scroll to position [0, 0]
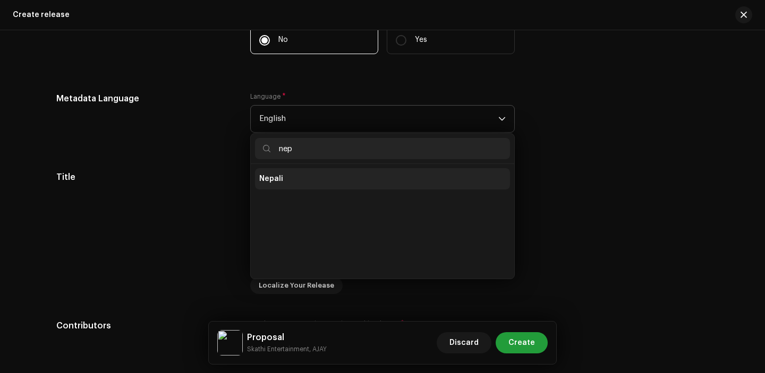
type input "nep"
click at [298, 172] on li "Nepali" at bounding box center [382, 178] width 255 height 21
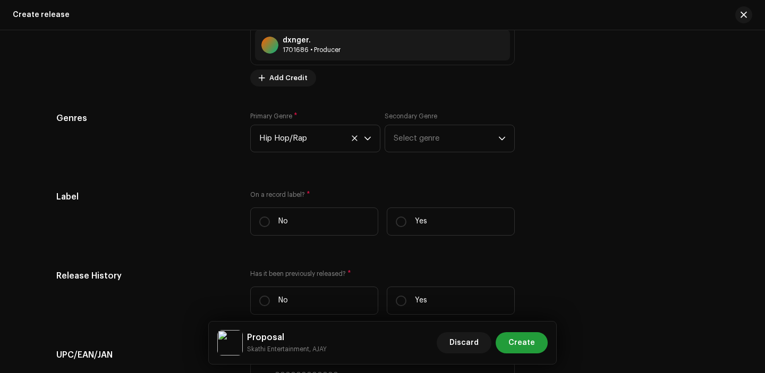
scroll to position [1492, 0]
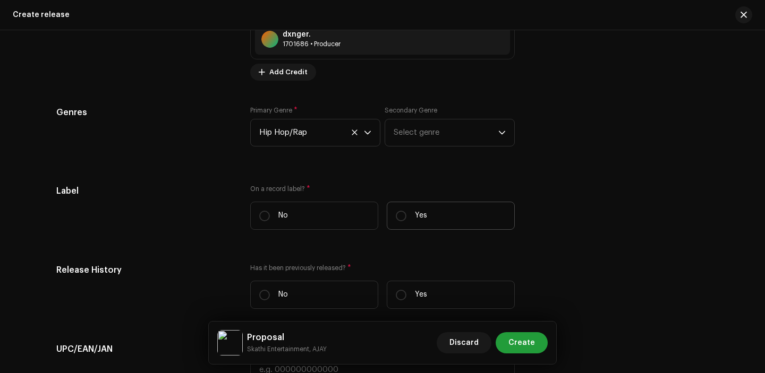
click at [406, 215] on label "Yes" at bounding box center [451, 216] width 128 height 28
click at [406, 215] on input "Yes" at bounding box center [401, 216] width 11 height 11
radio input "true"
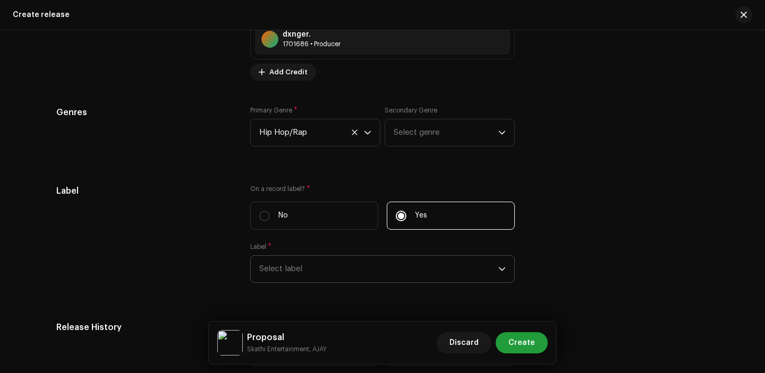
scroll to position [1515, 0]
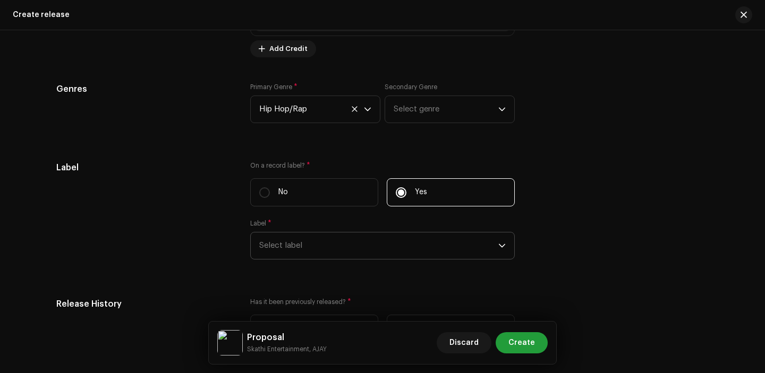
click at [329, 245] on span "Select label" at bounding box center [378, 246] width 239 height 27
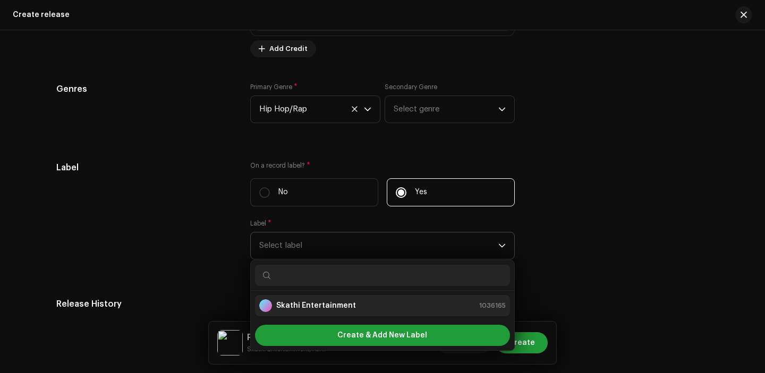
click at [314, 308] on strong "Skathi Entertainment" at bounding box center [316, 306] width 80 height 11
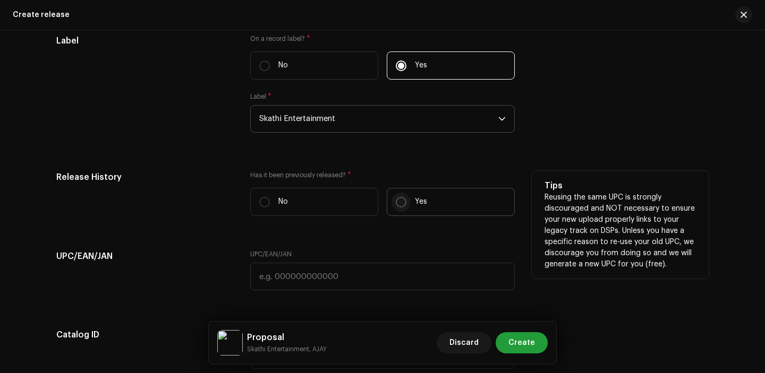
click at [402, 206] on input "Yes" at bounding box center [401, 202] width 11 height 11
radio input "true"
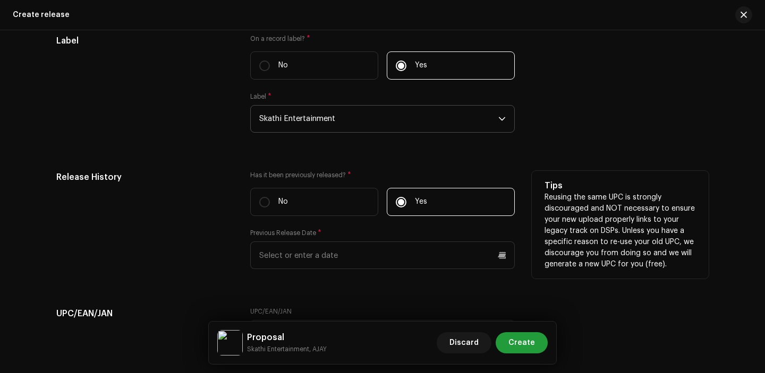
scroll to position [1657, 0]
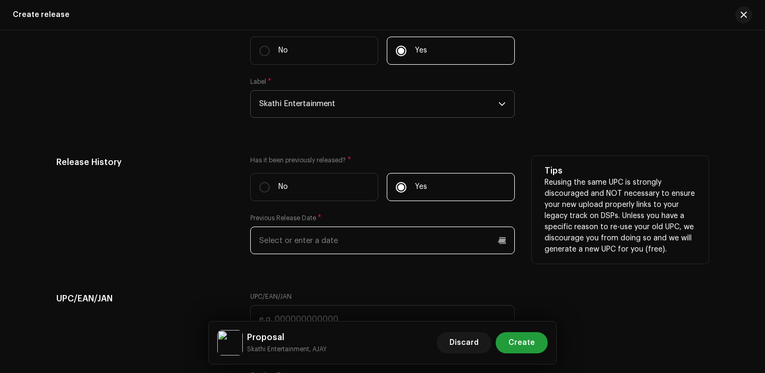
click at [299, 243] on input "text" at bounding box center [382, 241] width 265 height 28
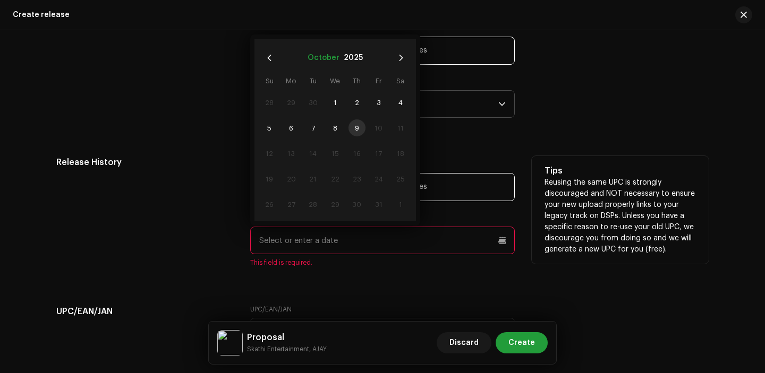
click at [320, 58] on button "October" at bounding box center [324, 57] width 32 height 17
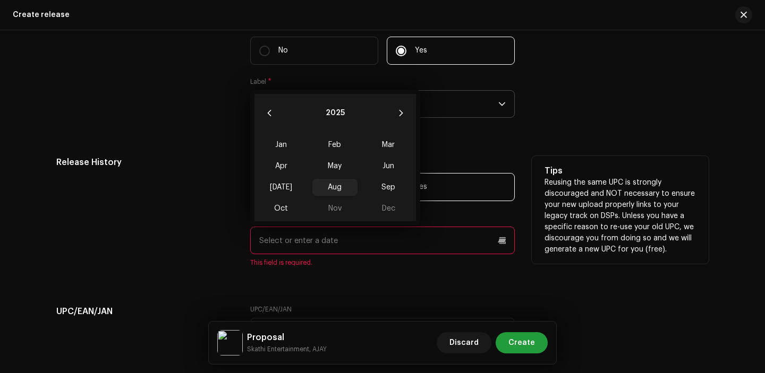
click at [336, 186] on span "Aug" at bounding box center [334, 187] width 45 height 17
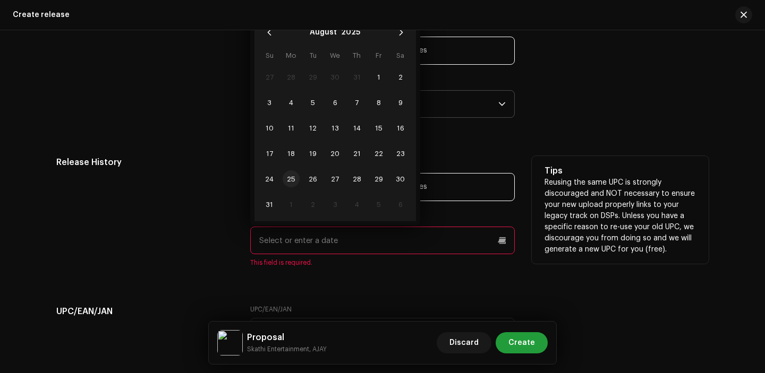
click at [288, 180] on span "25" at bounding box center [291, 179] width 17 height 17
type input "[DATE]"
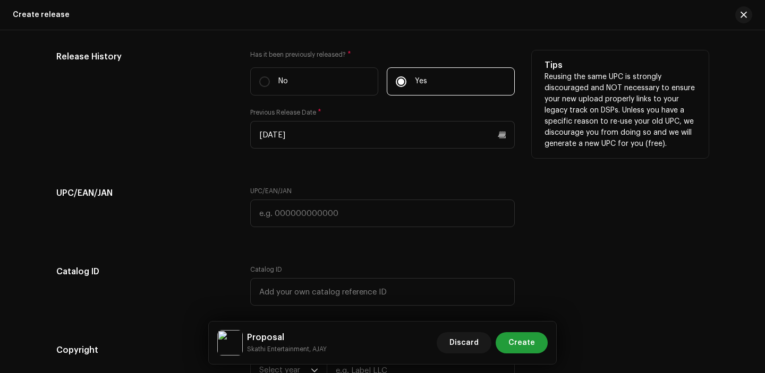
scroll to position [1806, 0]
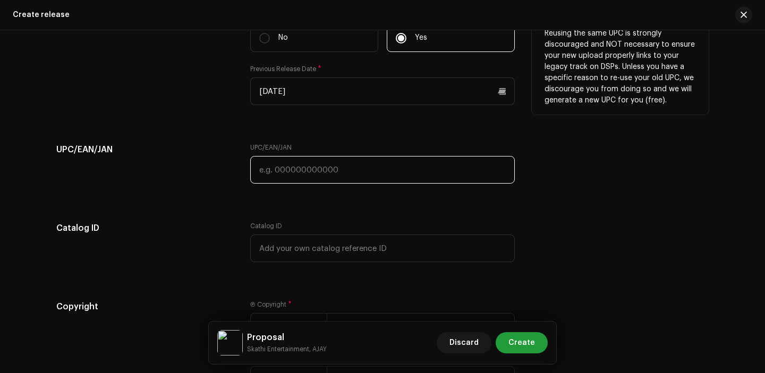
click at [299, 174] on input "text" at bounding box center [382, 170] width 265 height 28
paste input "7300345862640"
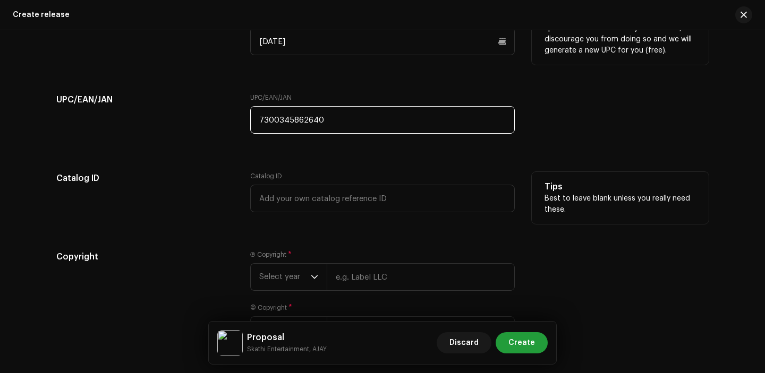
scroll to position [1914, 0]
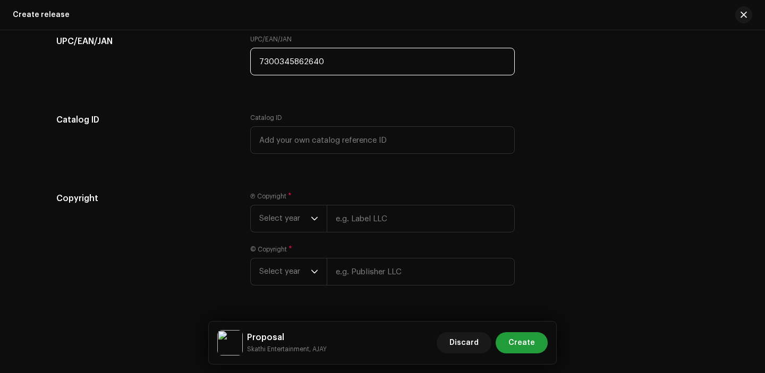
type input "7300345862640"
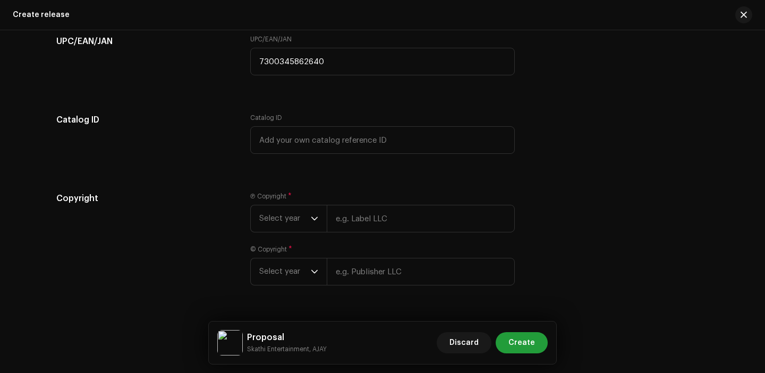
click at [294, 240] on div "Ⓟ Copyright * Select year © Copyright * Select year" at bounding box center [382, 245] width 265 height 106
click at [294, 230] on span "Select year" at bounding box center [285, 219] width 52 height 27
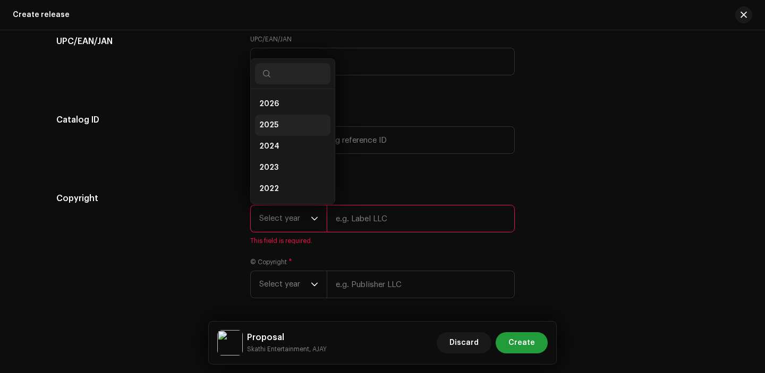
click at [271, 122] on li "2025" at bounding box center [292, 125] width 75 height 21
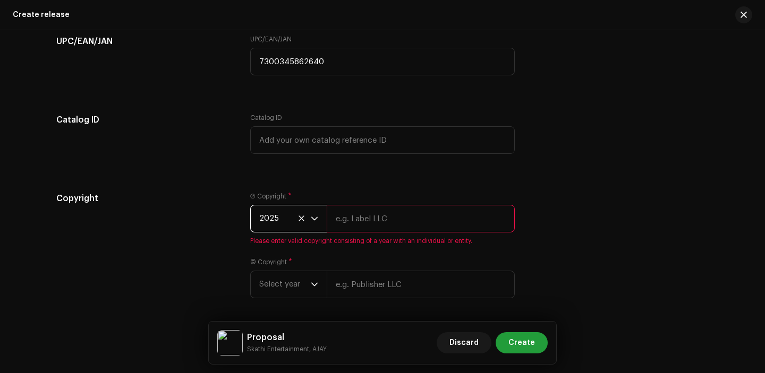
click at [384, 229] on input "text" at bounding box center [421, 219] width 188 height 28
type input "Skathi Entertainment"
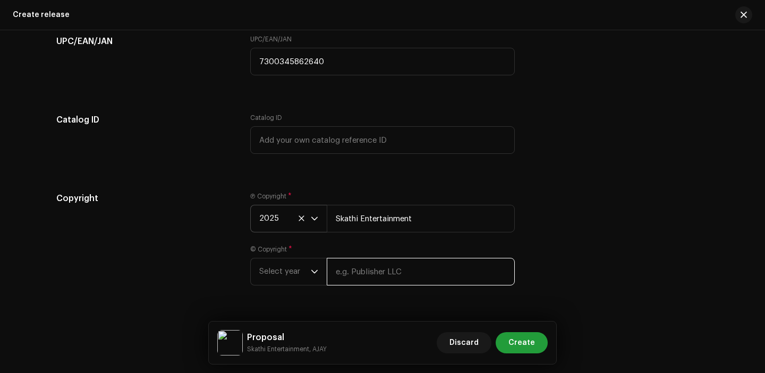
click at [394, 282] on input "text" at bounding box center [421, 272] width 188 height 28
type input "Skathi Entertainment"
click at [282, 278] on span "Select year" at bounding box center [285, 272] width 52 height 27
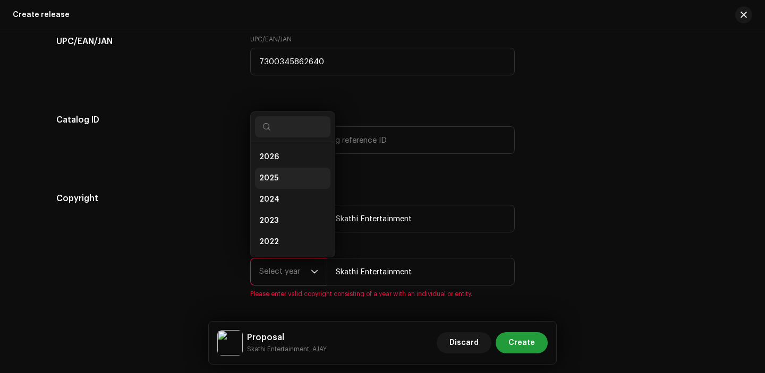
click at [276, 180] on li "2025" at bounding box center [292, 178] width 75 height 21
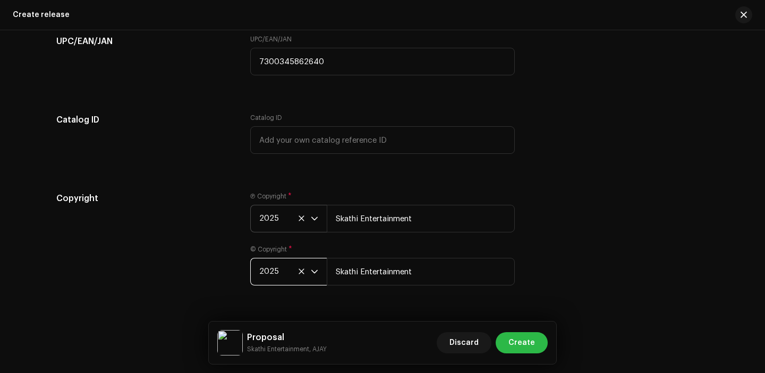
click at [523, 333] on span "Create" at bounding box center [521, 343] width 27 height 21
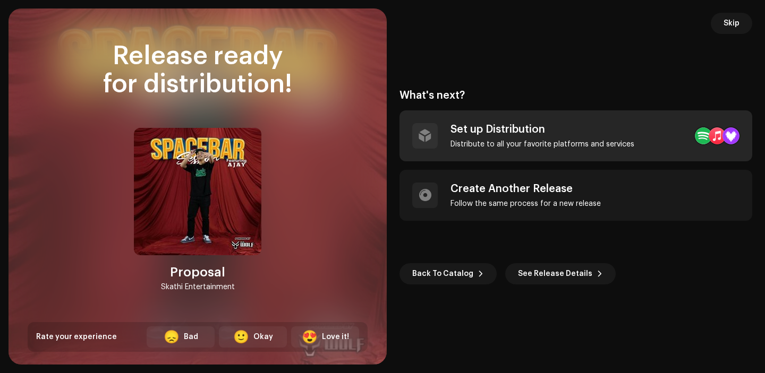
click at [568, 126] on div "Set up Distribution" at bounding box center [542, 129] width 184 height 13
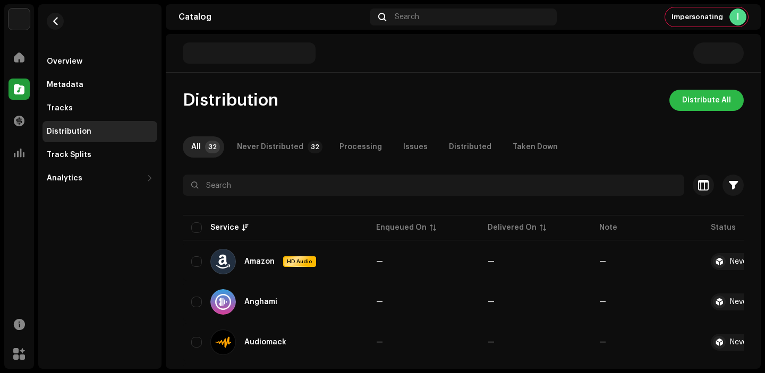
click at [717, 98] on span "Distribute All" at bounding box center [706, 100] width 49 height 21
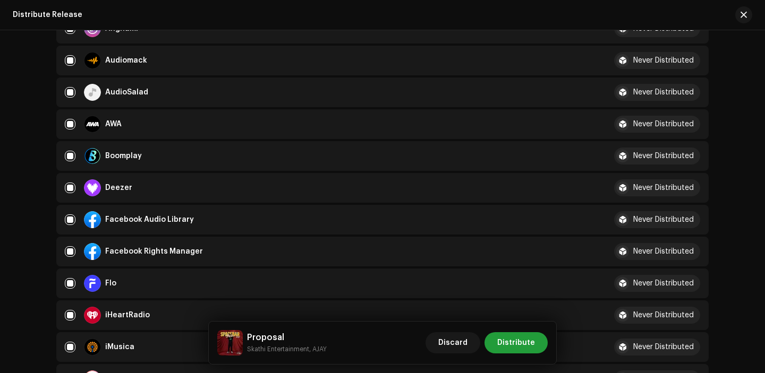
scroll to position [274, 0]
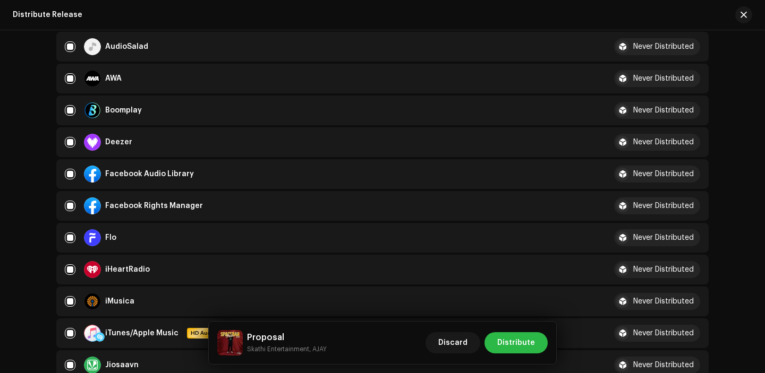
click at [538, 344] on button "Distribute" at bounding box center [515, 343] width 63 height 21
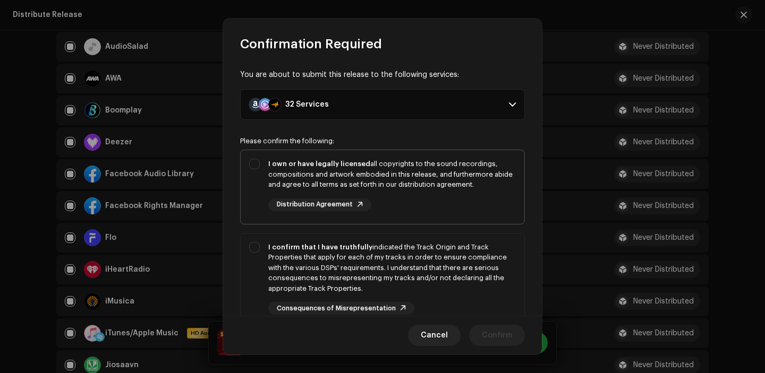
click at [377, 192] on div "I own or have legally licensed all copyrights to the sound recordings, composit…" at bounding box center [392, 185] width 248 height 53
checkbox input "true"
click at [387, 274] on div "I confirm that I have truthfully indicated the Track Origin and Track Propertie…" at bounding box center [392, 268] width 248 height 52
checkbox input "true"
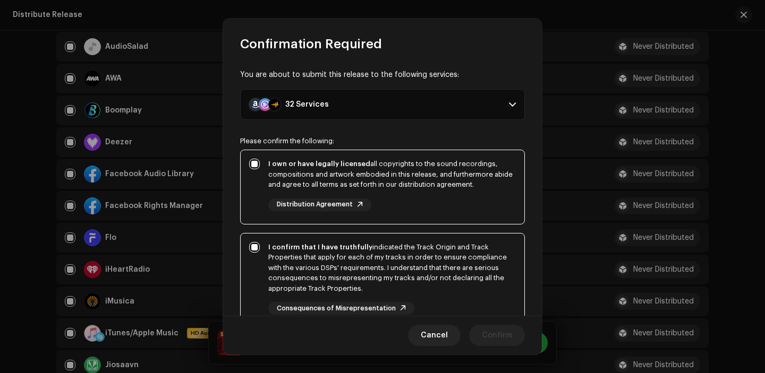
scroll to position [123, 0]
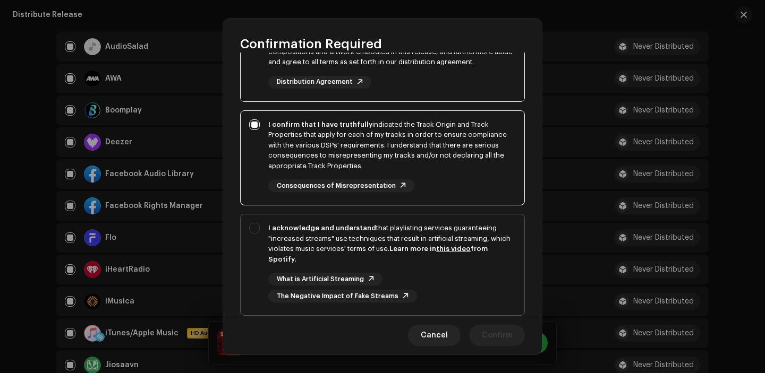
click at [423, 267] on div "I acknowledge and understand that playlisting services guaranteeing "increased …" at bounding box center [392, 263] width 248 height 80
checkbox input "true"
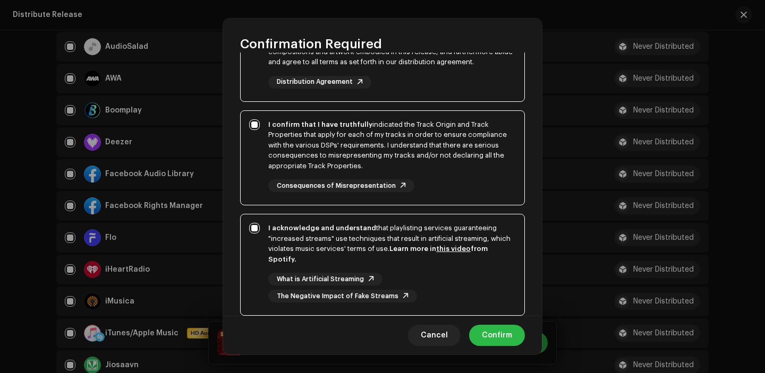
click at [486, 333] on span "Confirm" at bounding box center [497, 335] width 30 height 21
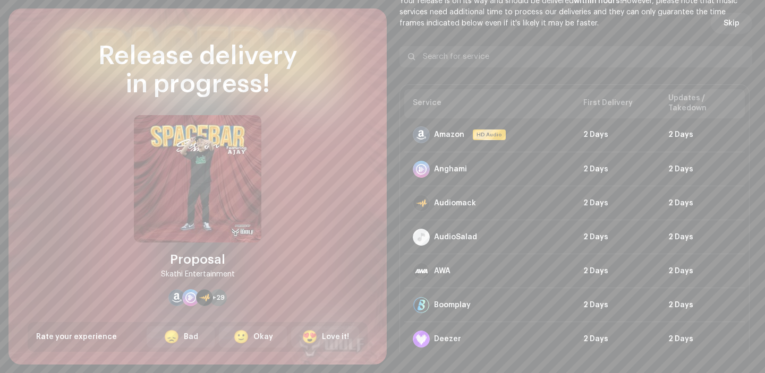
click at [723, 27] on span "Skip" at bounding box center [731, 23] width 16 height 21
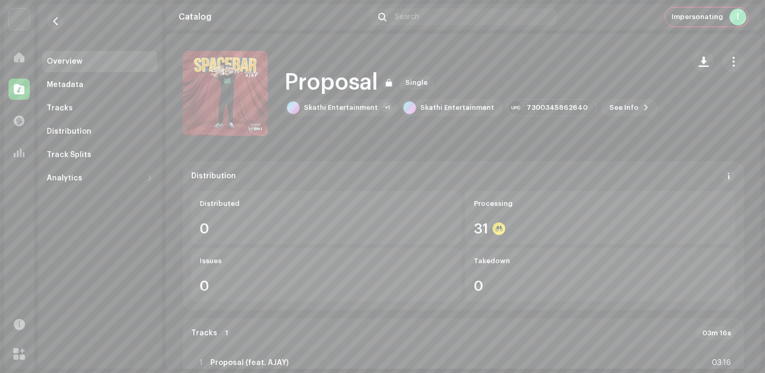
click at [26, 85] on div at bounding box center [18, 89] width 21 height 21
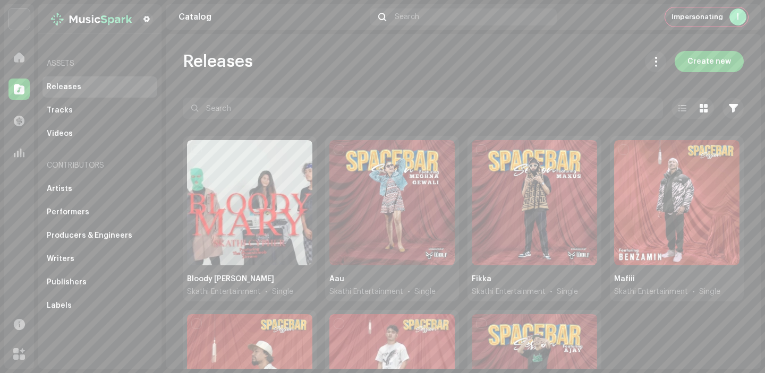
click at [26, 85] on div at bounding box center [18, 89] width 21 height 21
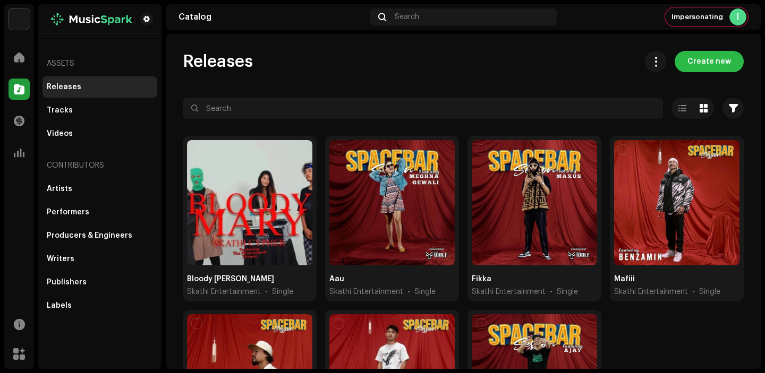
click at [714, 67] on span "Create new" at bounding box center [709, 61] width 44 height 21
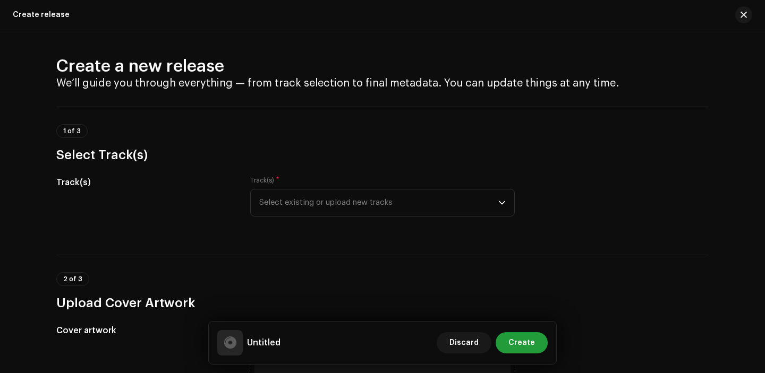
scroll to position [74, 0]
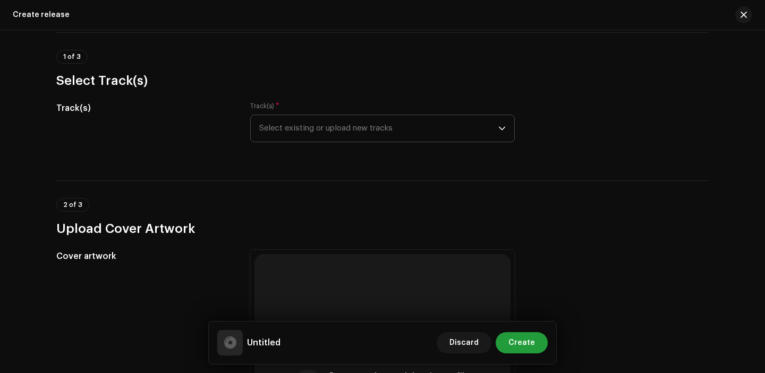
click at [358, 130] on span "Select existing or upload new tracks" at bounding box center [378, 128] width 239 height 27
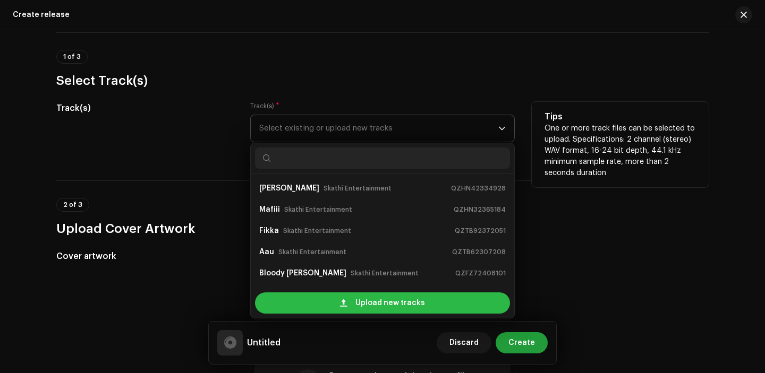
click at [352, 310] on div "Upload new tracks" at bounding box center [382, 303] width 255 height 21
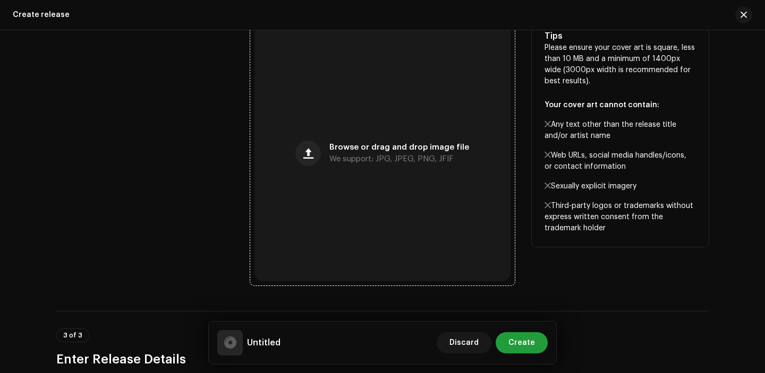
scroll to position [407, 0]
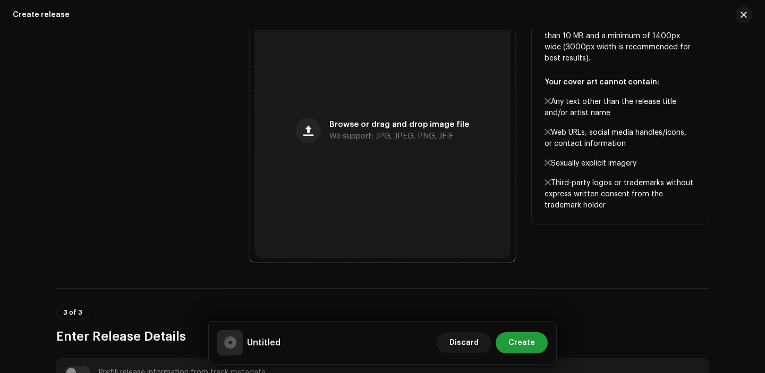
click at [339, 218] on div "Browse or drag and drop image file We support: JPG, JPEG, PNG, JFIF" at bounding box center [382, 131] width 256 height 256
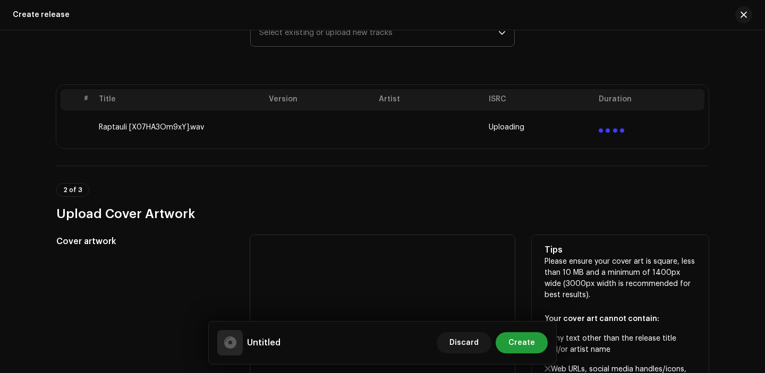
scroll to position [168, 0]
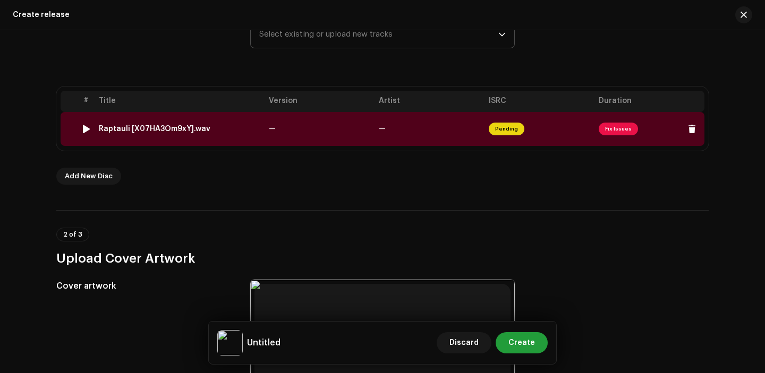
click at [410, 121] on td "—" at bounding box center [429, 129] width 110 height 34
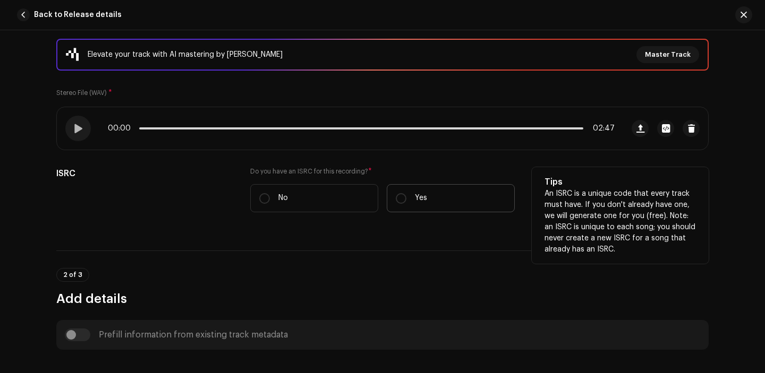
click at [405, 206] on label "Yes" at bounding box center [451, 198] width 128 height 28
click at [405, 204] on input "Yes" at bounding box center [401, 198] width 11 height 11
radio input "true"
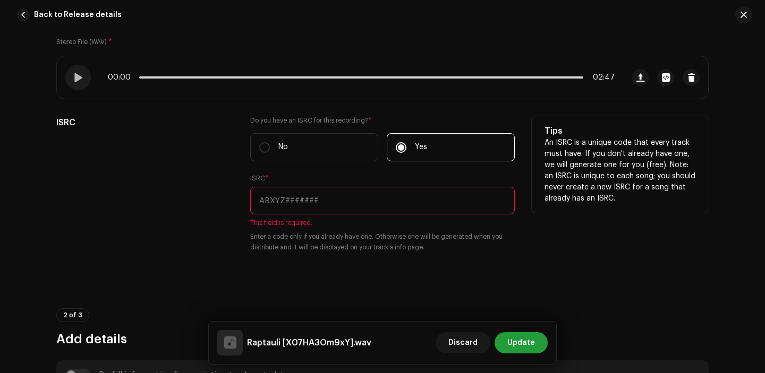
scroll to position [202, 0]
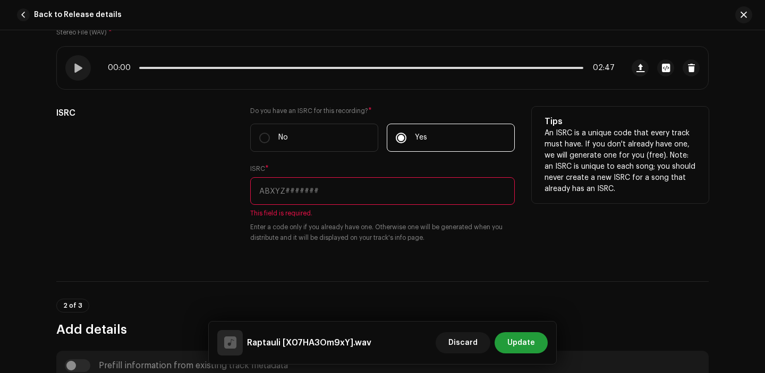
click at [340, 201] on input "text" at bounding box center [382, 191] width 265 height 28
paste input "QZHN62327608"
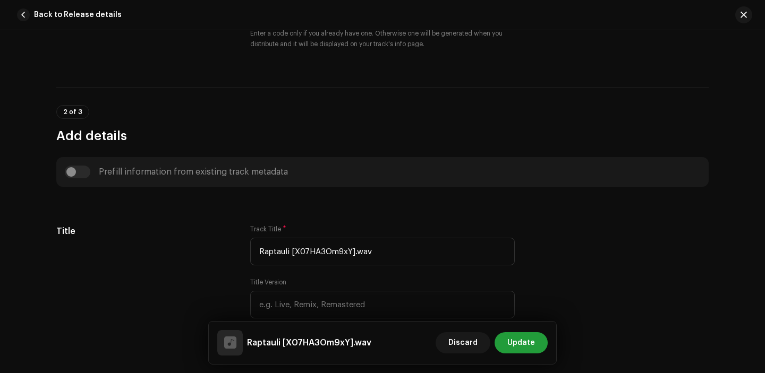
scroll to position [417, 0]
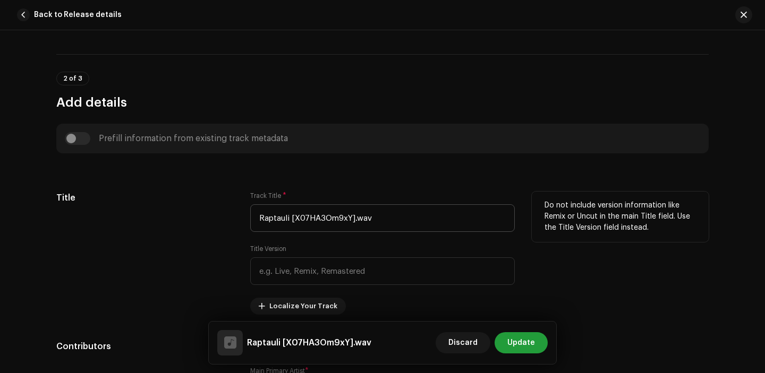
type input "QZHN62327608"
drag, startPoint x: 288, startPoint y: 218, endPoint x: 466, endPoint y: 217, distance: 177.9
click at [466, 217] on input "Raptauli [X07HA3Om9xY].wav" at bounding box center [382, 218] width 265 height 28
drag, startPoint x: 288, startPoint y: 220, endPoint x: 407, endPoint y: 221, distance: 118.5
click at [407, 221] on input "Raptauli [X07HA3Om9xY].wav" at bounding box center [382, 218] width 265 height 28
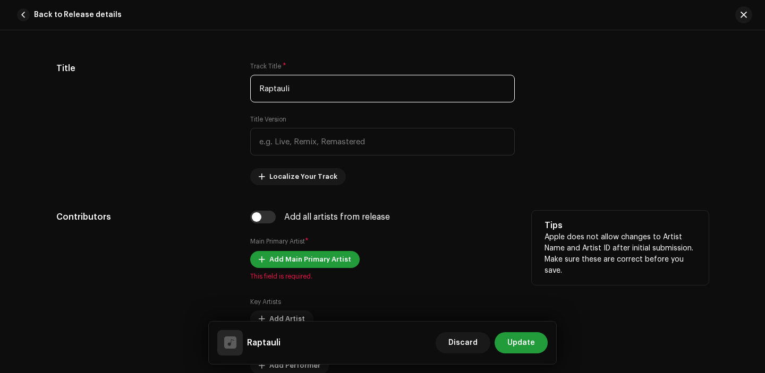
scroll to position [601, 0]
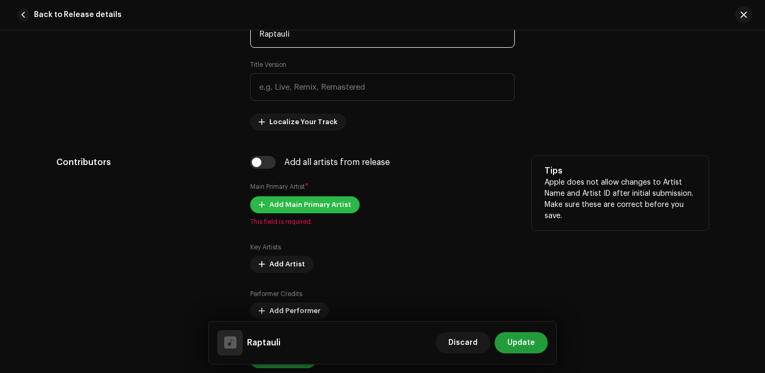
type input "Raptauli"
click at [304, 199] on span "Add Main Primary Artist" at bounding box center [310, 204] width 82 height 21
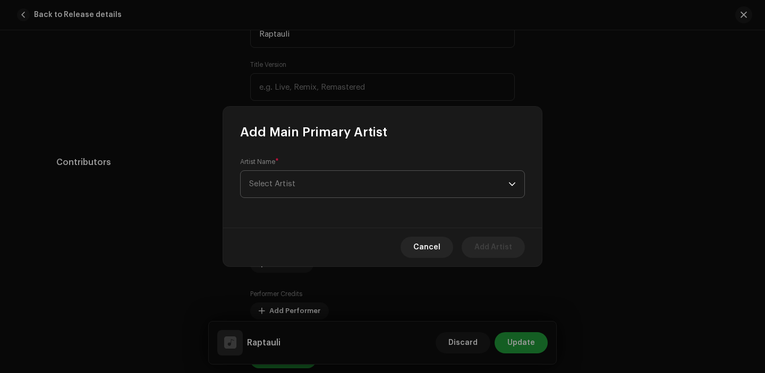
click at [308, 192] on span "Select Artist" at bounding box center [378, 184] width 259 height 27
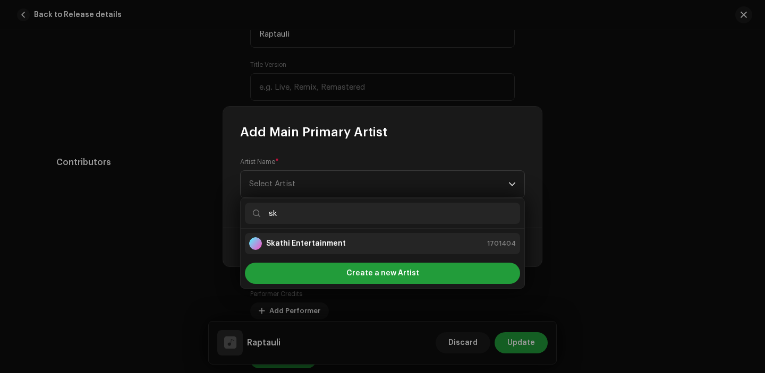
type input "sk"
click at [325, 236] on li "Skathi Entertainment 1701404" at bounding box center [382, 243] width 275 height 21
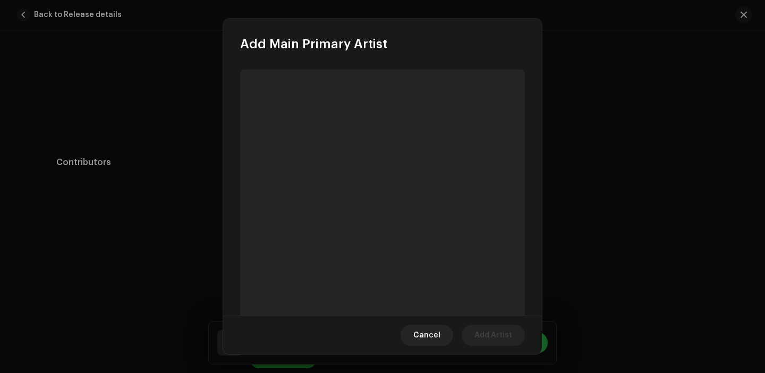
scroll to position [7, 0]
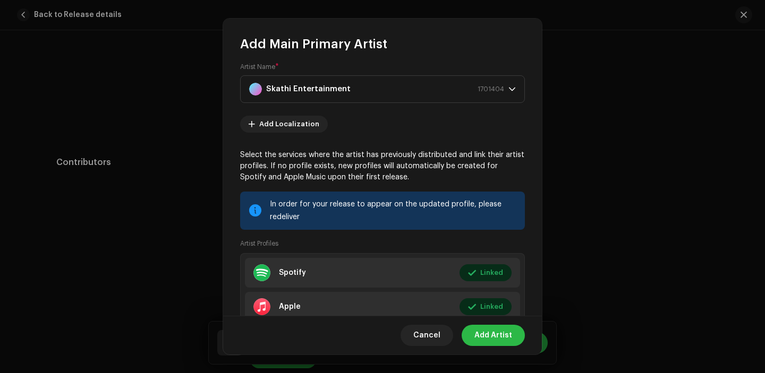
click at [488, 332] on span "Add Artist" at bounding box center [493, 335] width 38 height 21
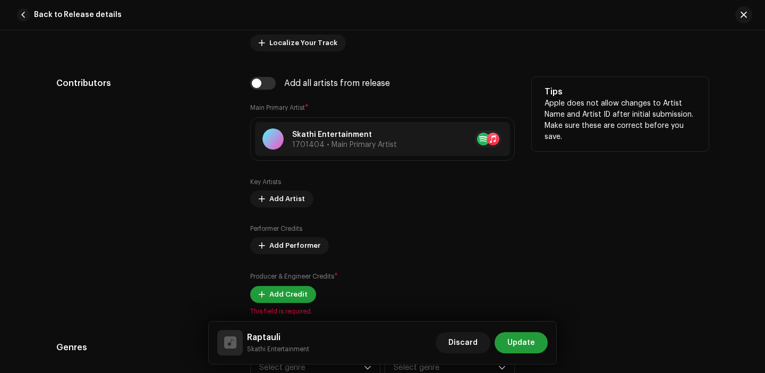
scroll to position [688, 0]
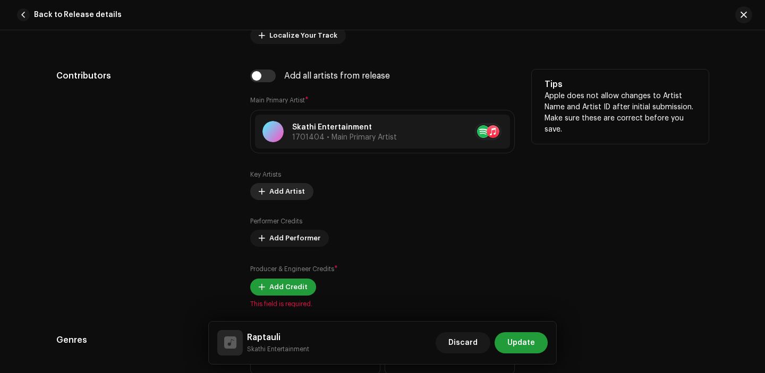
click at [288, 199] on span "Add Artist" at bounding box center [287, 191] width 36 height 21
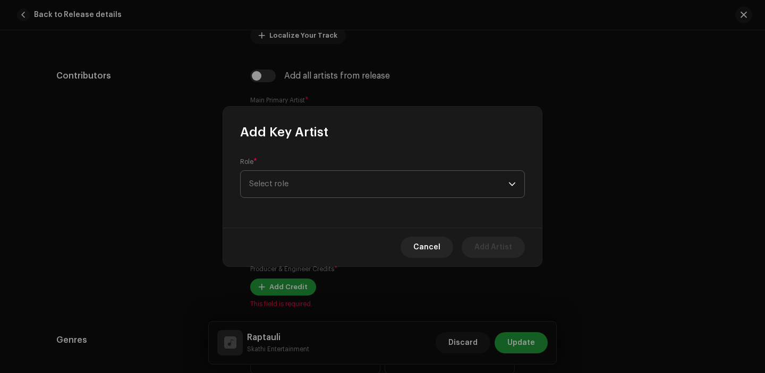
click at [289, 175] on span "Select role" at bounding box center [378, 184] width 259 height 27
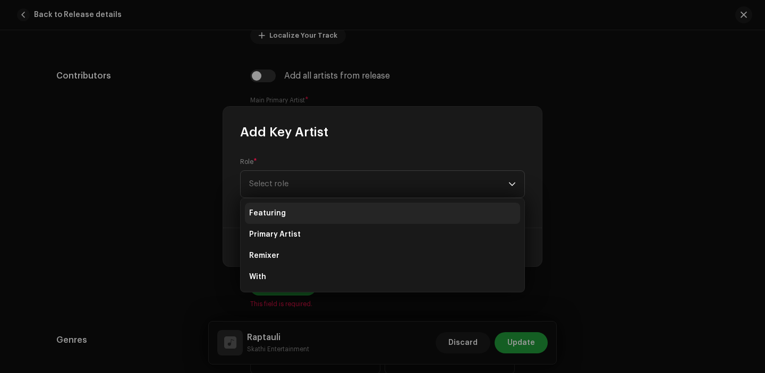
click at [287, 212] on li "Featuring" at bounding box center [382, 213] width 275 height 21
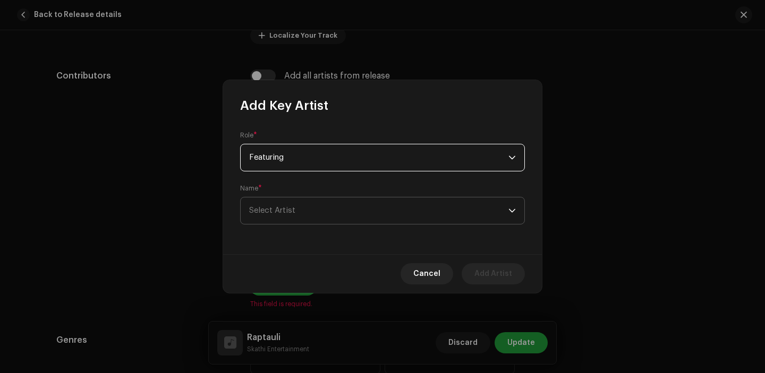
click at [314, 220] on span "Select Artist" at bounding box center [378, 211] width 259 height 27
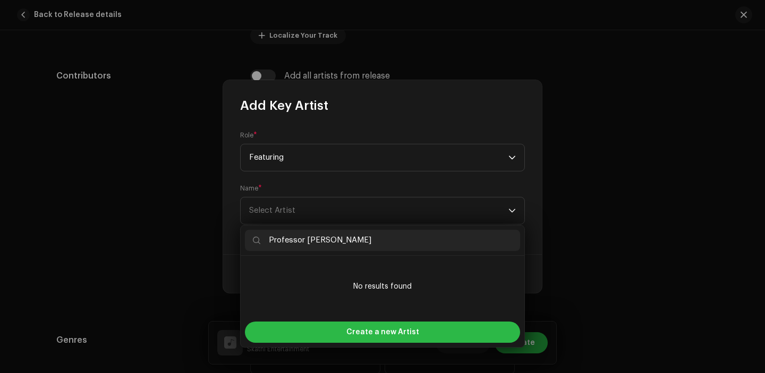
type input "Professor [PERSON_NAME]"
click at [340, 334] on div "Create a new Artist" at bounding box center [382, 332] width 275 height 21
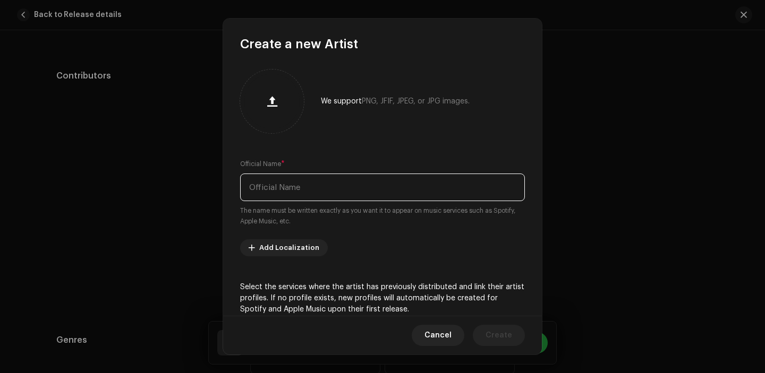
click at [318, 188] on input "text" at bounding box center [382, 188] width 285 height 28
paste input "Professor [PERSON_NAME]"
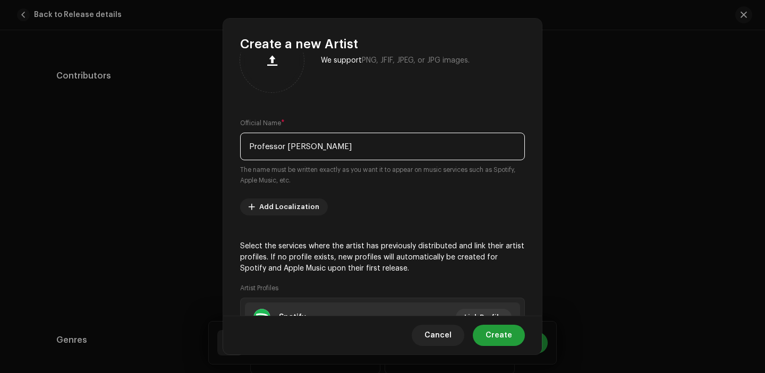
scroll to position [160, 0]
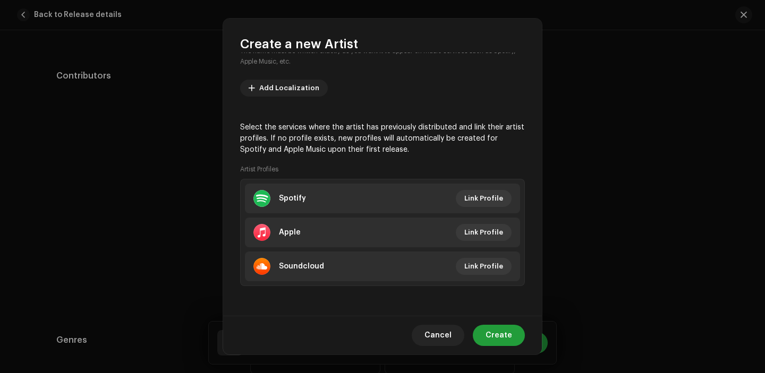
type input "Professor [PERSON_NAME]"
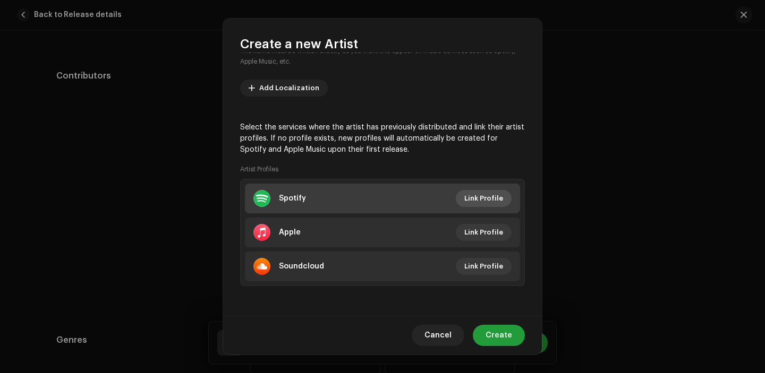
click at [483, 202] on span "Link Profile" at bounding box center [483, 198] width 39 height 21
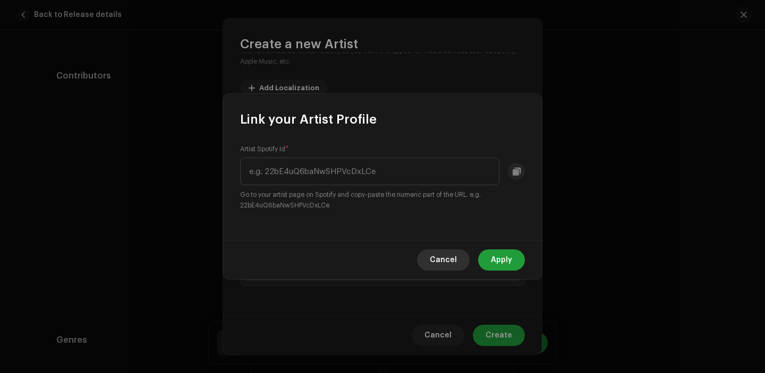
click at [448, 261] on span "Cancel" at bounding box center [443, 260] width 27 height 21
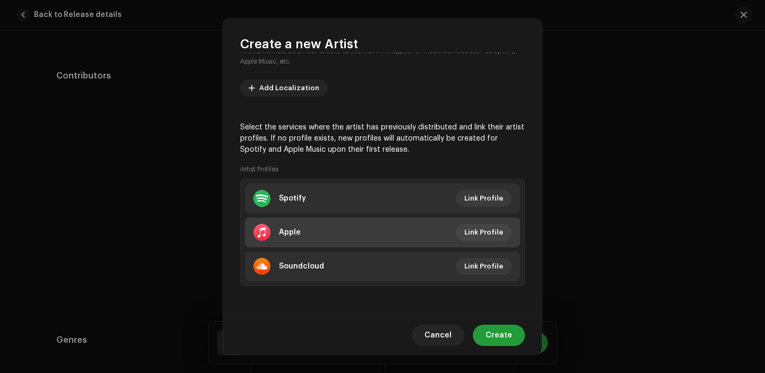
click at [458, 241] on li "Apple Link Profile" at bounding box center [382, 233] width 275 height 30
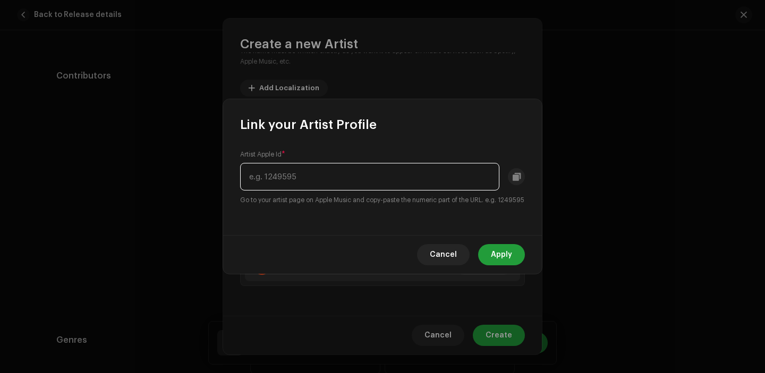
paste input "1279270552"
type input "1279270552"
click at [513, 266] on button "Apply" at bounding box center [501, 254] width 47 height 21
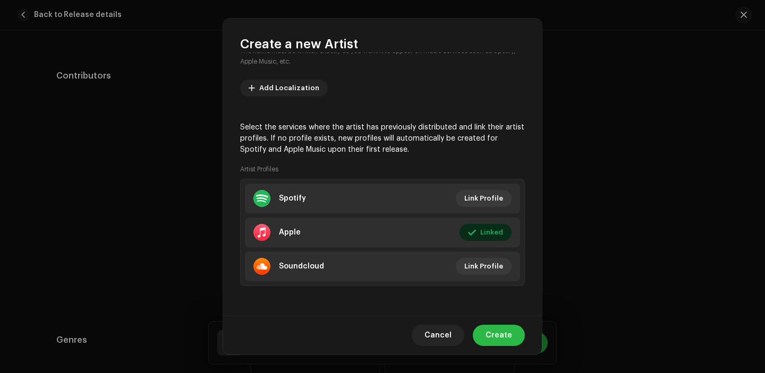
click at [506, 328] on span "Create" at bounding box center [498, 335] width 27 height 21
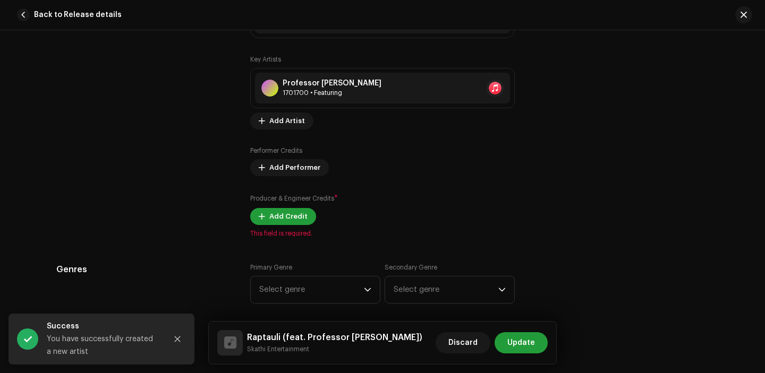
scroll to position [822, 0]
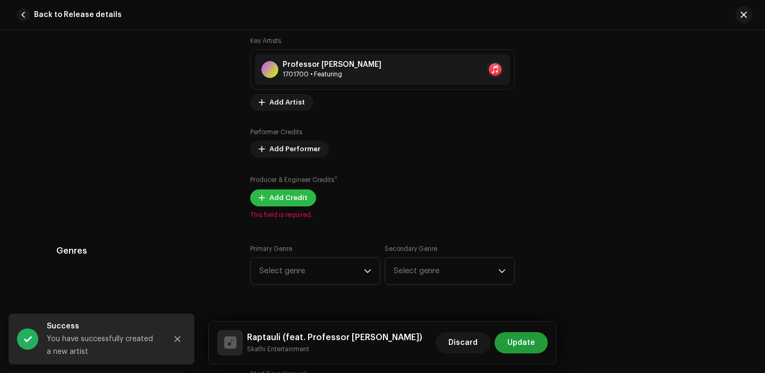
click at [286, 206] on span "Add Credit" at bounding box center [288, 198] width 38 height 21
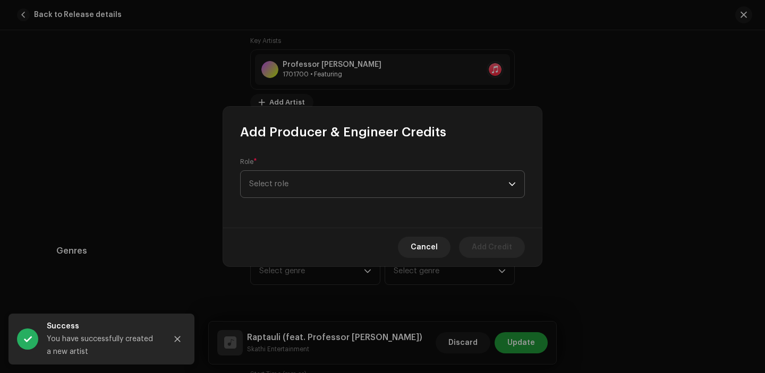
click at [335, 190] on span "Select role" at bounding box center [378, 184] width 259 height 27
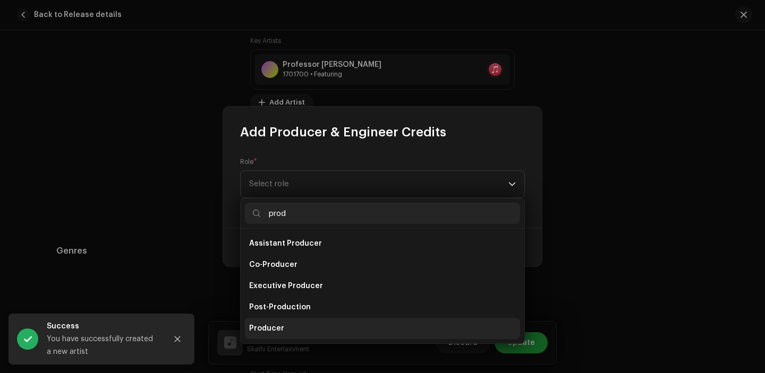
type input "prod"
click at [305, 332] on li "Producer" at bounding box center [382, 328] width 275 height 21
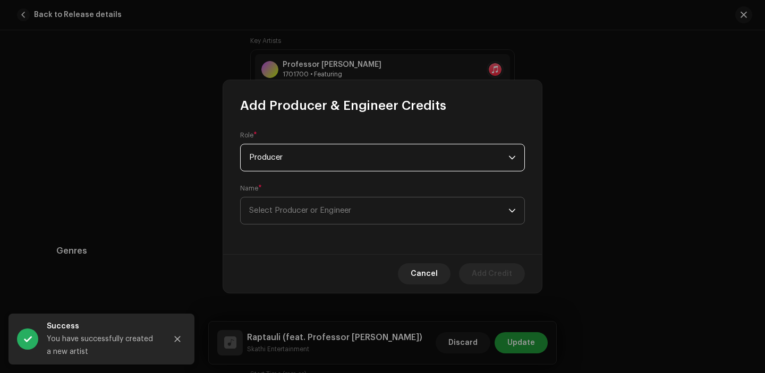
click at [321, 207] on span "Select Producer or Engineer" at bounding box center [300, 211] width 102 height 8
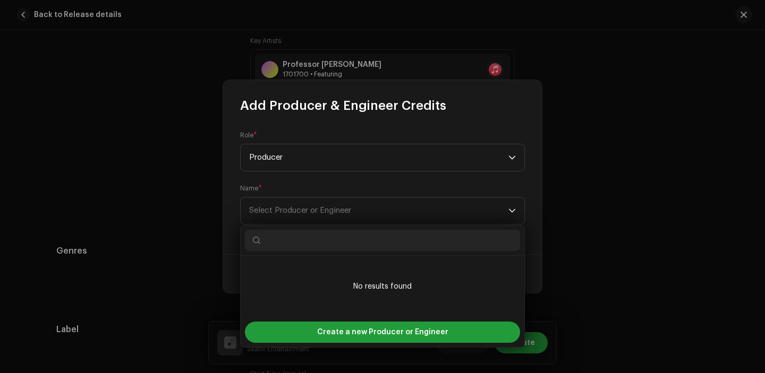
paste input "Ktm Souljah"
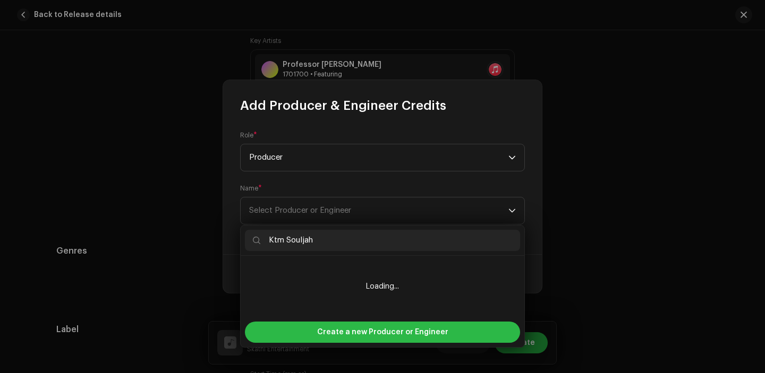
type input "Ktm Souljah"
click at [394, 336] on span "Create a new Producer or Engineer" at bounding box center [382, 332] width 131 height 21
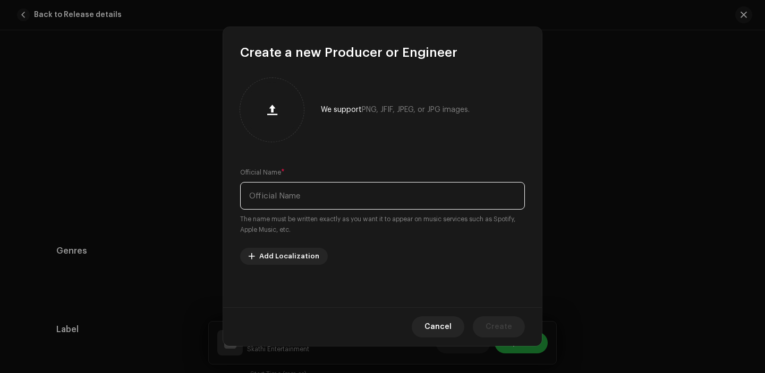
click at [356, 198] on input "text" at bounding box center [382, 196] width 285 height 28
paste input "Ktm Souljah"
type input "Ktm Souljah"
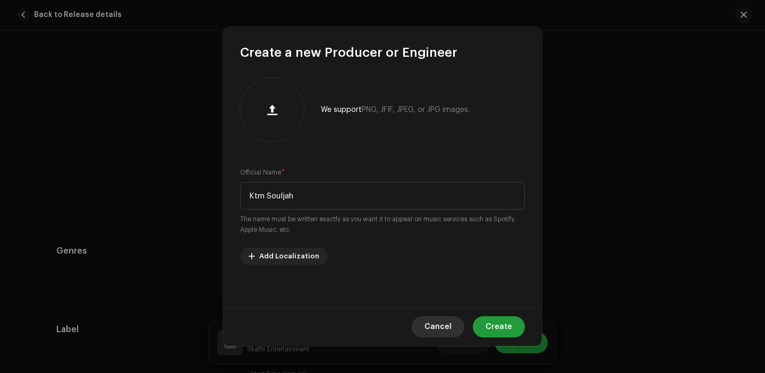
click at [435, 323] on span "Cancel" at bounding box center [437, 327] width 27 height 21
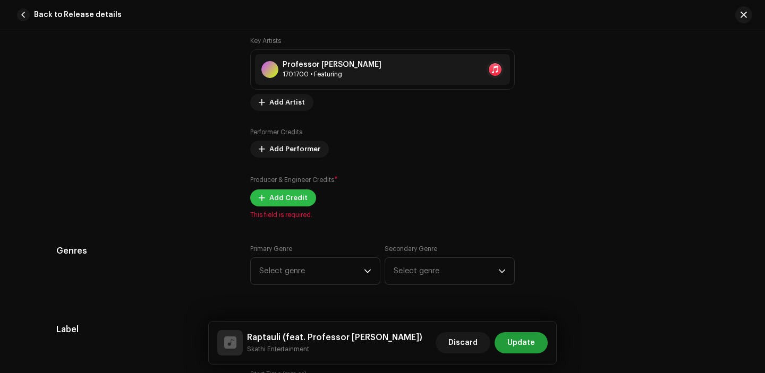
click at [292, 204] on span "Add Credit" at bounding box center [288, 198] width 38 height 21
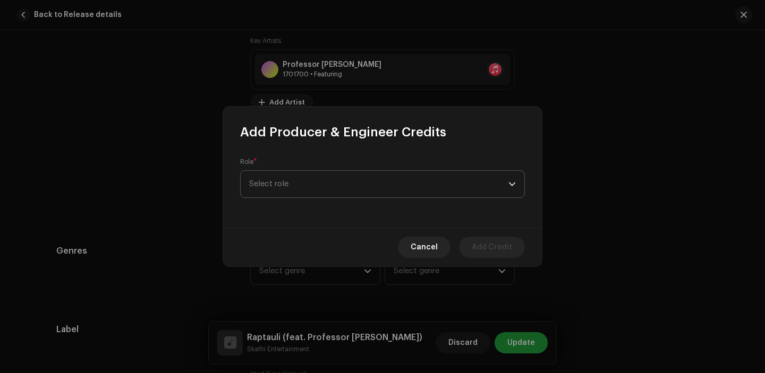
click at [332, 192] on span "Select role" at bounding box center [378, 184] width 259 height 27
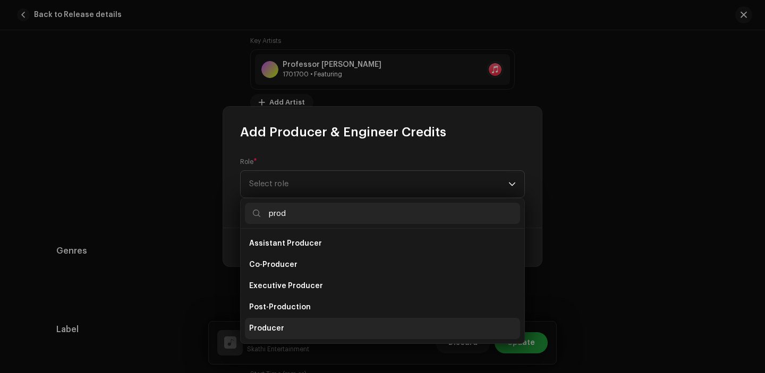
type input "prod"
click at [290, 322] on li "Producer" at bounding box center [382, 328] width 275 height 21
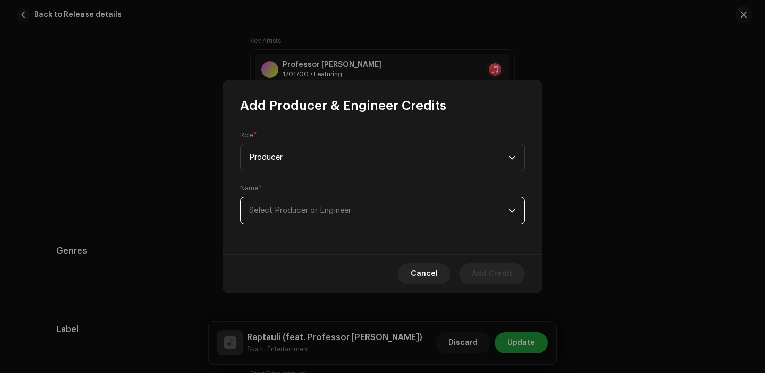
click at [301, 210] on span "Select Producer or Engineer" at bounding box center [300, 211] width 102 height 8
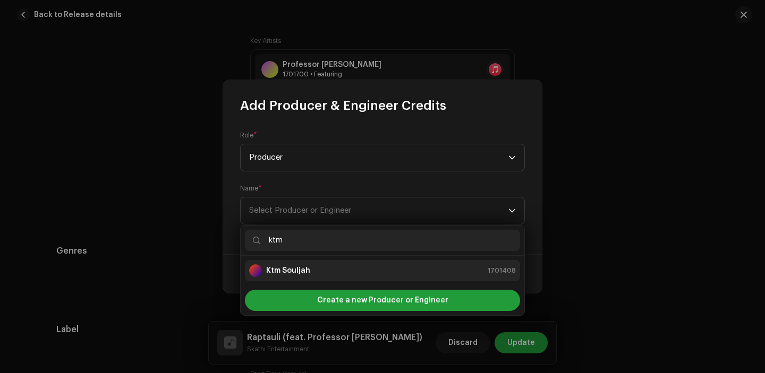
type input "ktm"
click at [310, 270] on div "Ktm Souljah 1701408" at bounding box center [382, 271] width 267 height 13
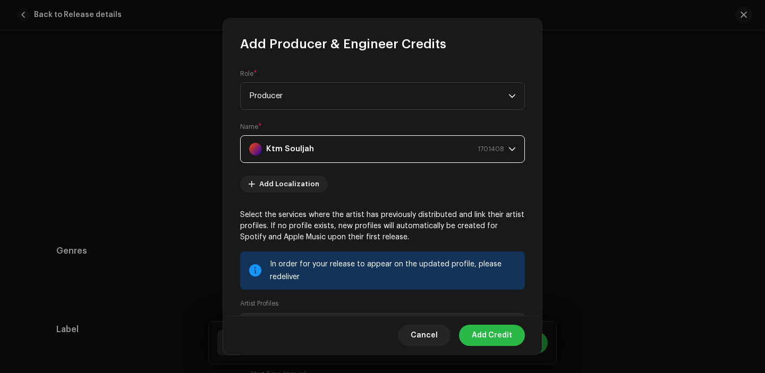
click at [492, 330] on span "Add Credit" at bounding box center [492, 335] width 40 height 21
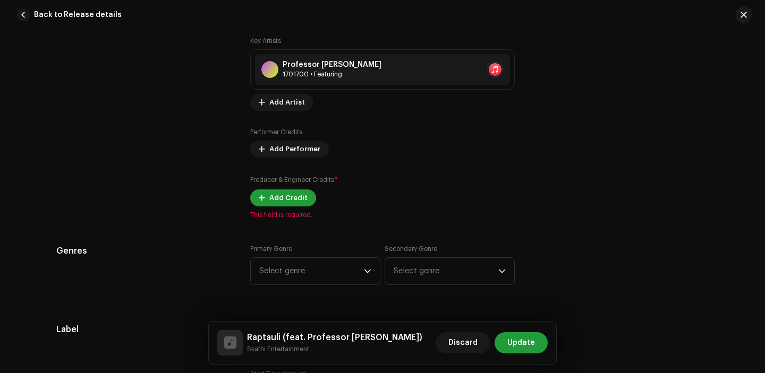
scroll to position [896, 0]
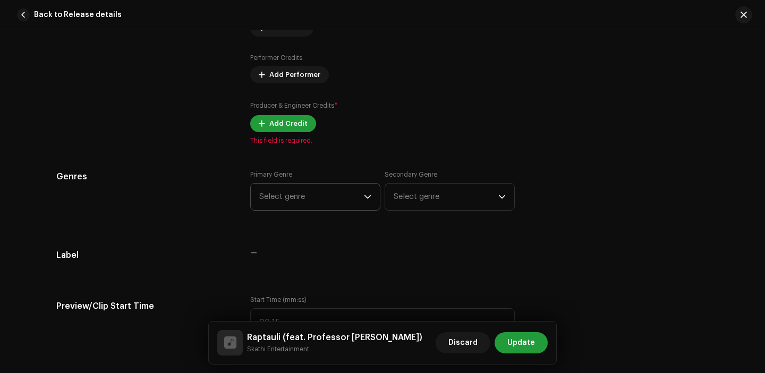
click at [326, 203] on span "Select genre" at bounding box center [311, 197] width 105 height 27
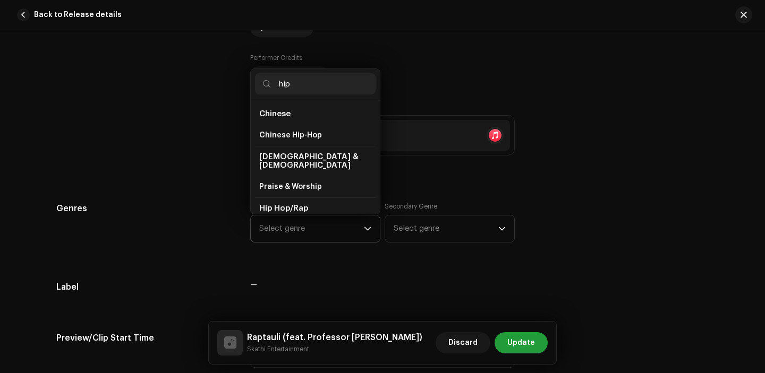
scroll to position [44, 0]
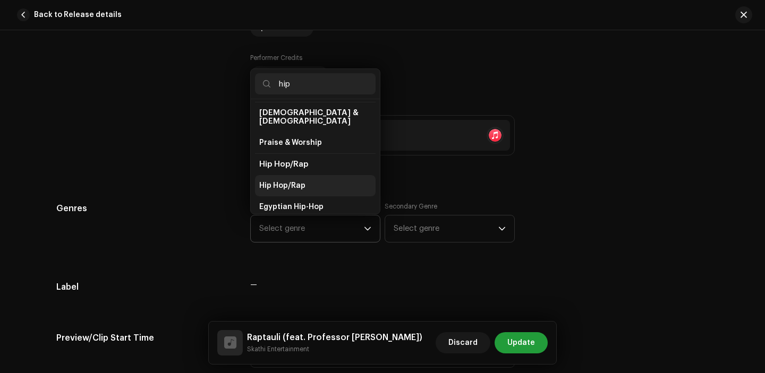
type input "hip"
click at [310, 176] on li "Hip Hop/Rap" at bounding box center [315, 185] width 121 height 21
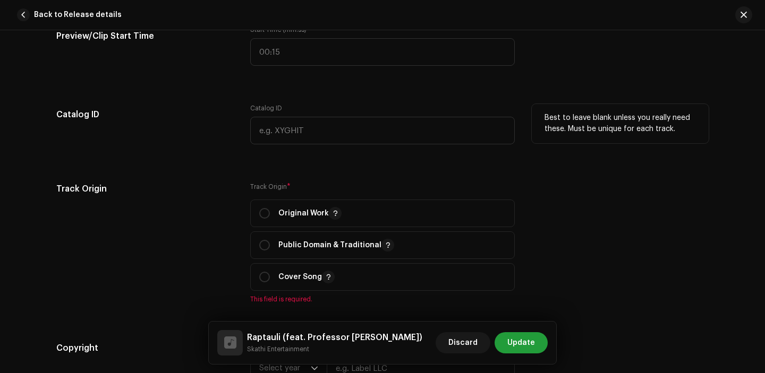
scroll to position [1224, 0]
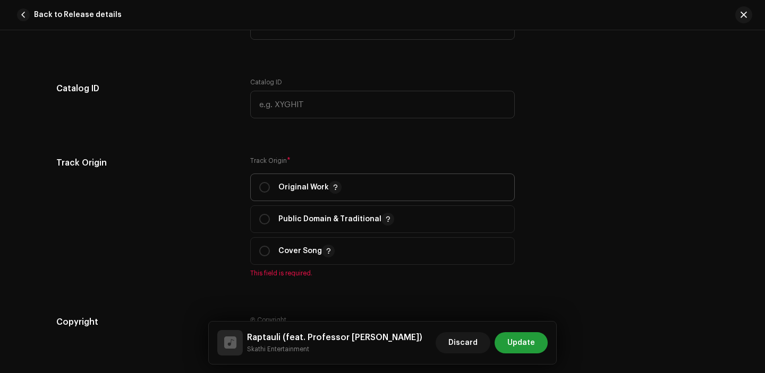
click at [260, 198] on span "Original Work" at bounding box center [382, 187] width 246 height 27
radio input "true"
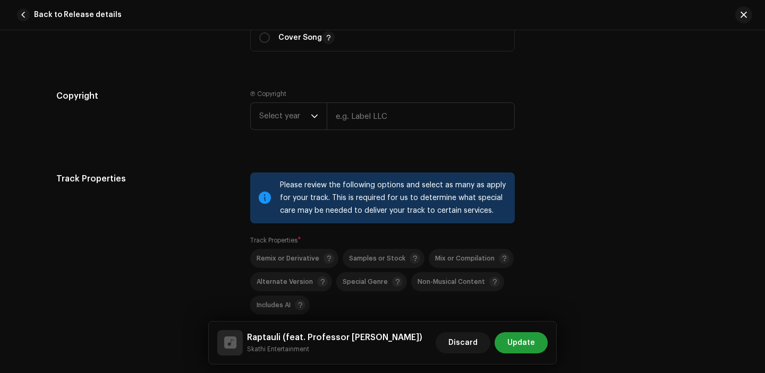
scroll to position [1457, 0]
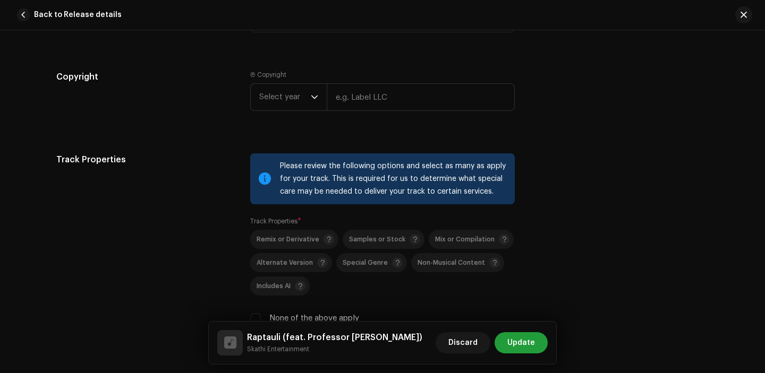
click at [292, 114] on re-m-copyright "Select year" at bounding box center [382, 99] width 265 height 32
click at [292, 103] on span "Select year" at bounding box center [285, 97] width 52 height 27
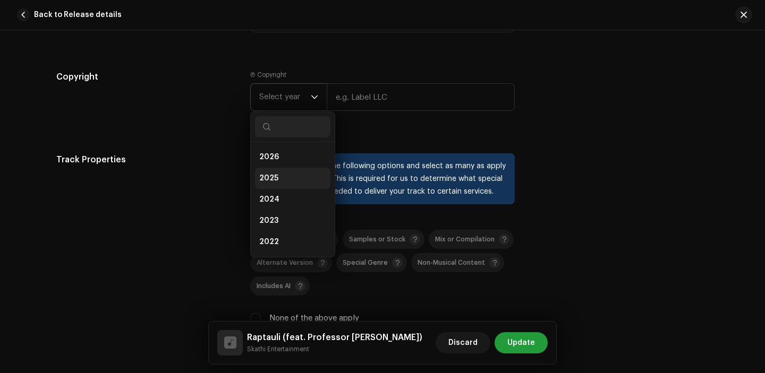
click at [289, 176] on li "2025" at bounding box center [292, 178] width 75 height 21
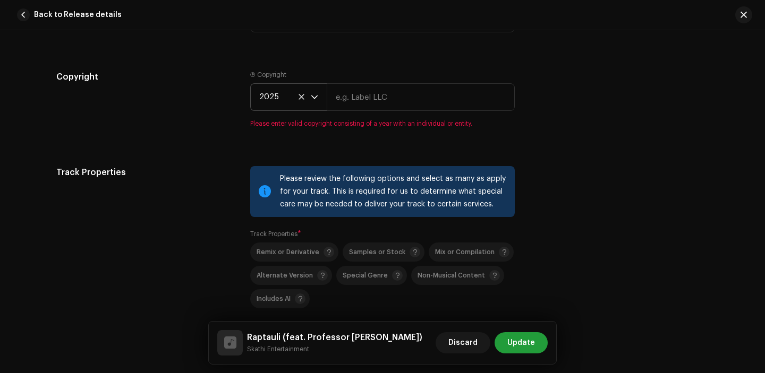
click at [388, 79] on div "Ⓟ Copyright 2025 Please enter valid copyright consisting of a year with an indi…" at bounding box center [382, 99] width 265 height 57
click at [386, 89] on input "text" at bounding box center [421, 97] width 188 height 28
type input "Skathi Entertainment"
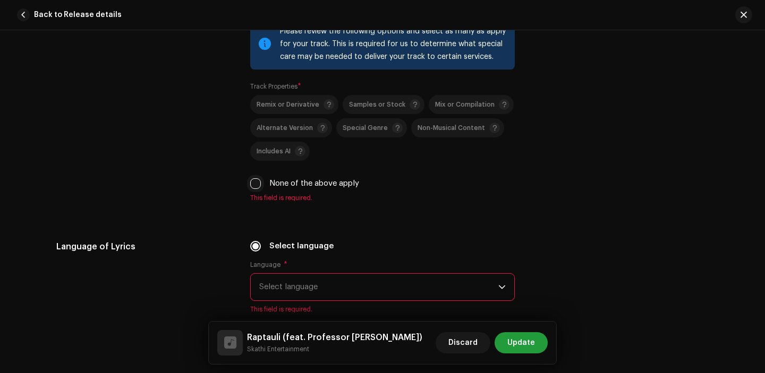
click at [253, 186] on input "None of the above apply" at bounding box center [255, 183] width 11 height 11
checkbox input "true"
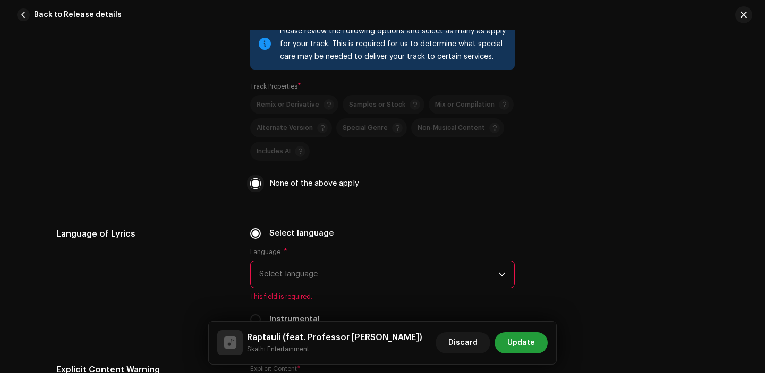
scroll to position [1667, 0]
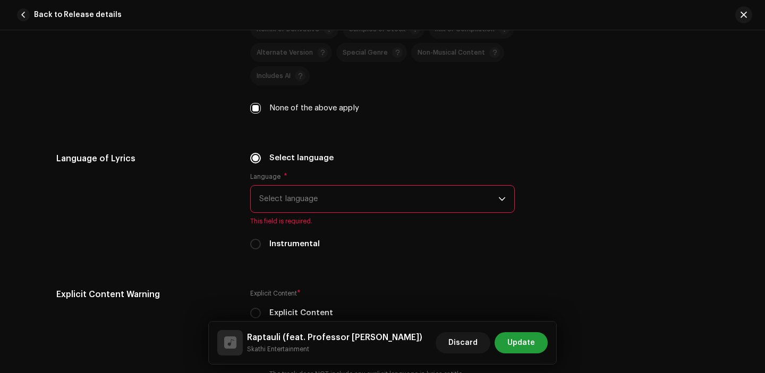
click at [310, 194] on span "Select language" at bounding box center [378, 199] width 239 height 27
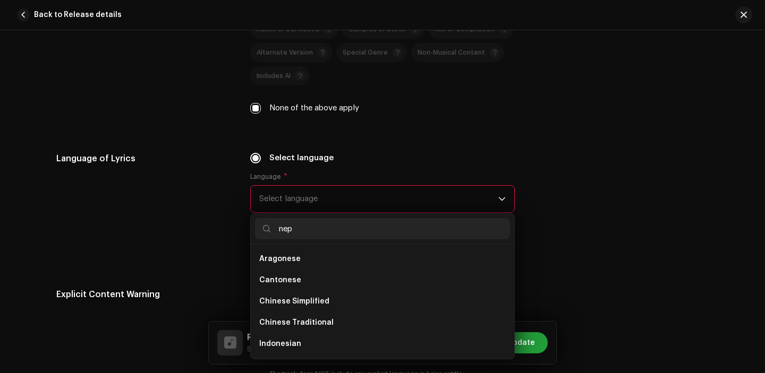
scroll to position [0, 0]
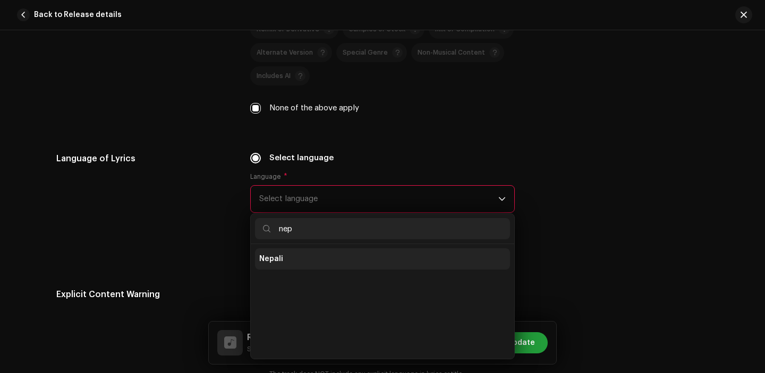
type input "nep"
click at [296, 252] on li "Nepali" at bounding box center [382, 259] width 255 height 21
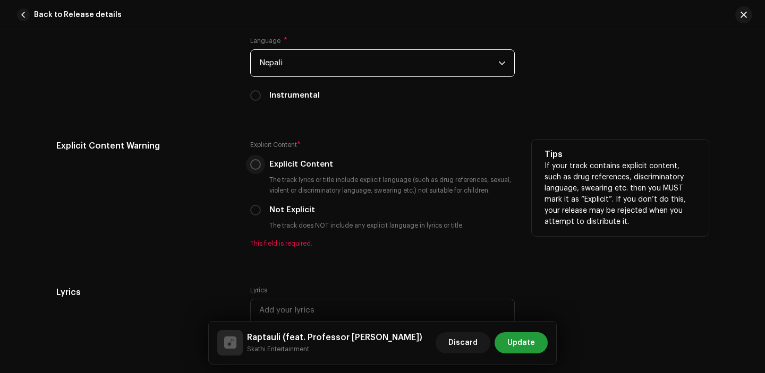
click at [252, 164] on input "Explicit Content" at bounding box center [255, 164] width 11 height 11
radio input "true"
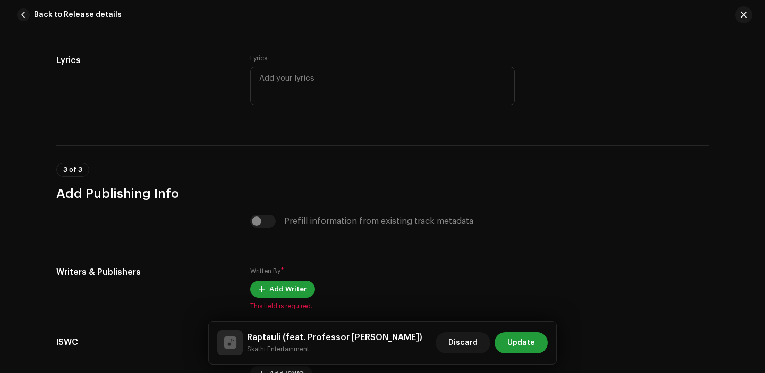
scroll to position [2137, 0]
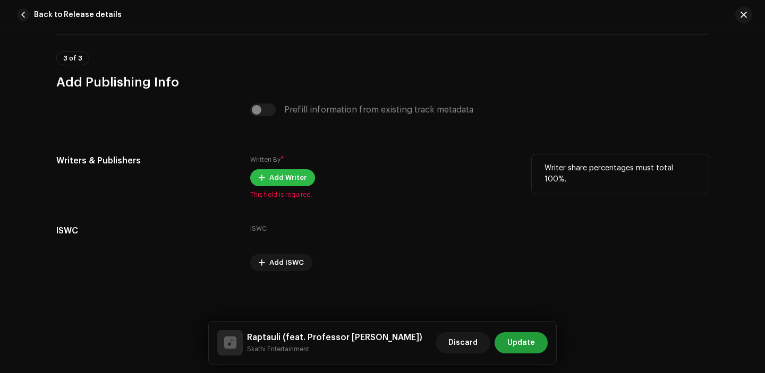
click at [271, 171] on span "Add Writer" at bounding box center [287, 177] width 37 height 21
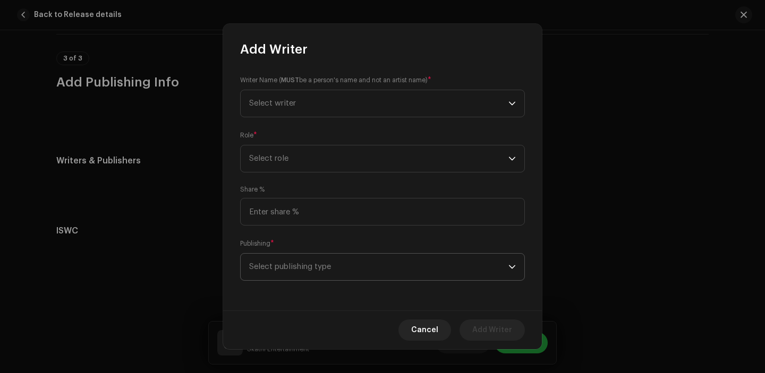
click at [327, 257] on span "Select publishing type" at bounding box center [378, 267] width 259 height 27
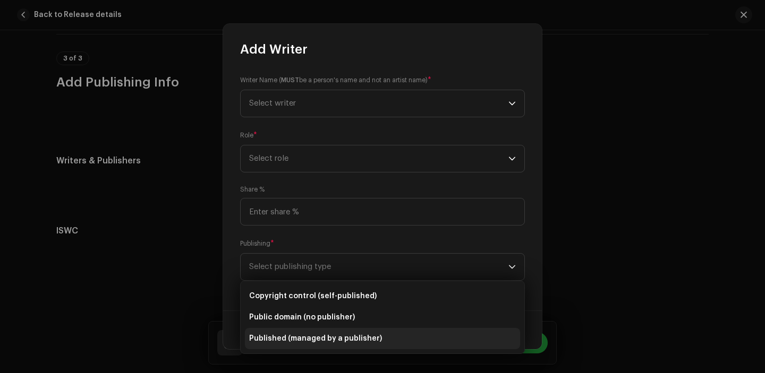
click at [323, 333] on li "Published (managed by a publisher)" at bounding box center [382, 338] width 275 height 21
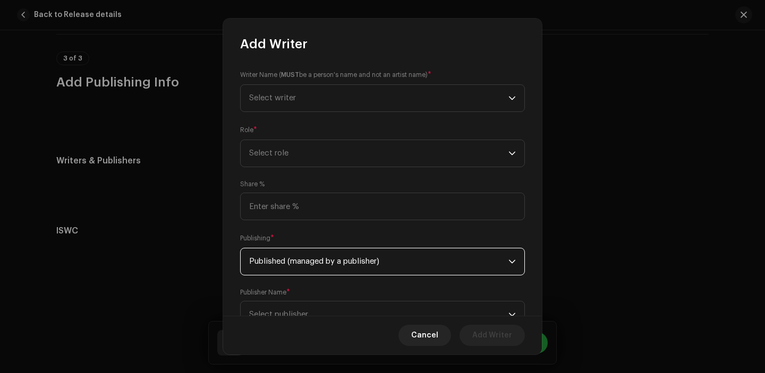
scroll to position [43, 0]
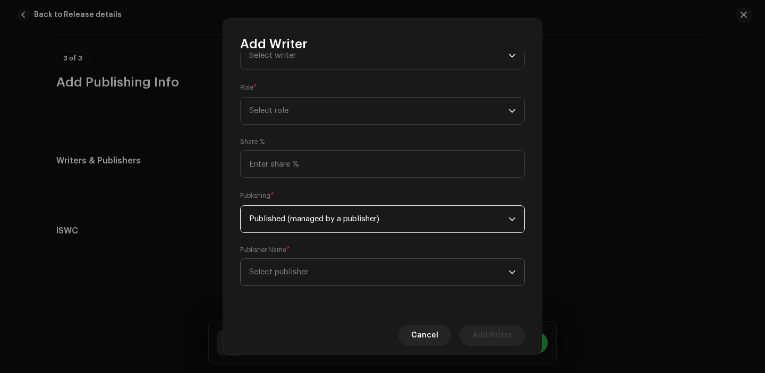
click at [313, 271] on span "Select publisher" at bounding box center [378, 272] width 259 height 27
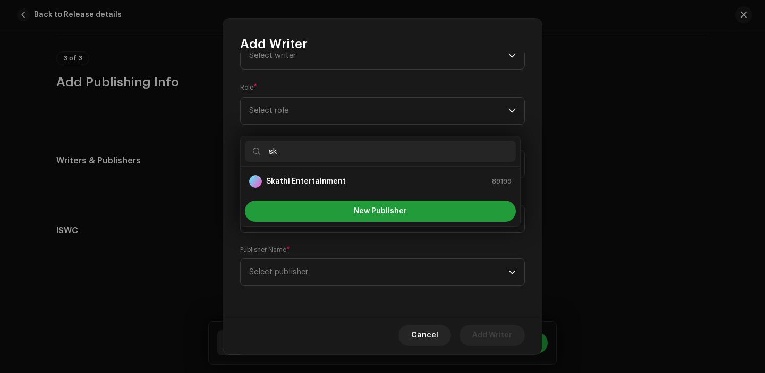
type input "sk"
click at [337, 183] on strong "Skathi Entertainment" at bounding box center [306, 181] width 80 height 11
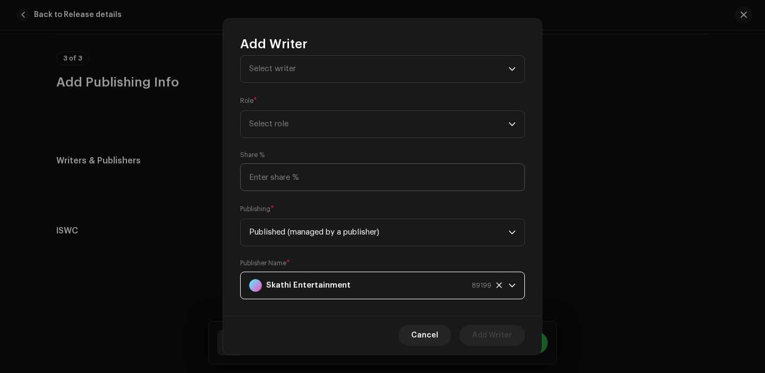
scroll to position [15, 0]
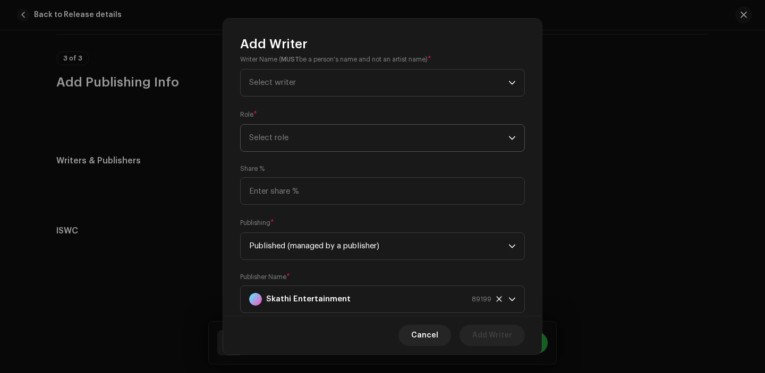
click at [313, 134] on span "Select role" at bounding box center [378, 138] width 259 height 27
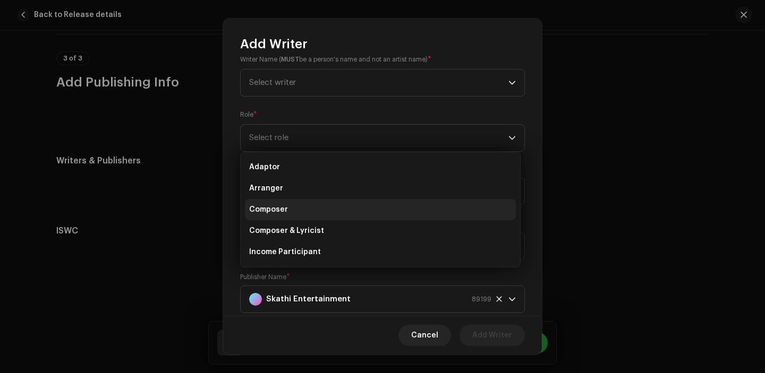
click at [312, 204] on li "Composer" at bounding box center [380, 209] width 271 height 21
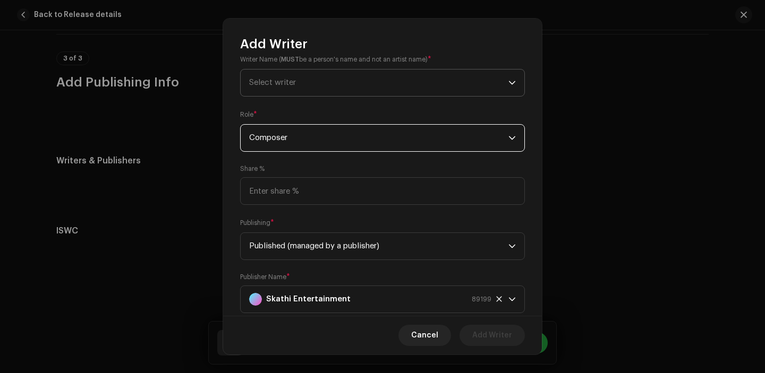
click at [301, 87] on span "Select writer" at bounding box center [378, 83] width 259 height 27
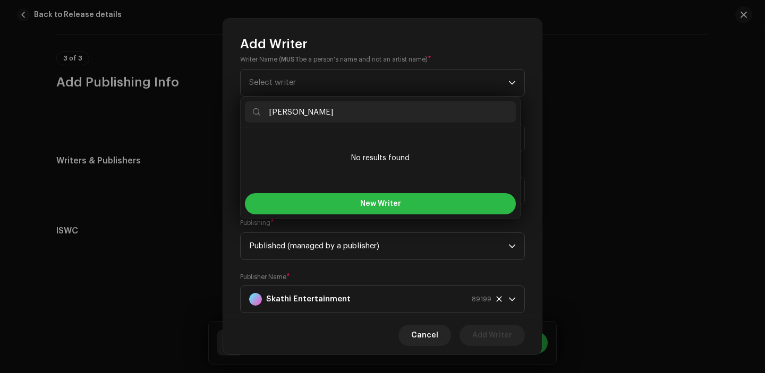
type input "[PERSON_NAME]"
click at [353, 200] on button "New Writer" at bounding box center [380, 203] width 271 height 21
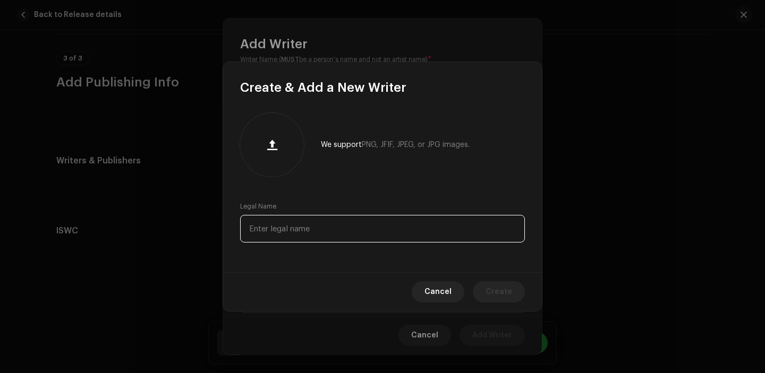
click at [329, 241] on input "text" at bounding box center [382, 229] width 285 height 28
paste input "[PERSON_NAME]"
type input "[PERSON_NAME]"
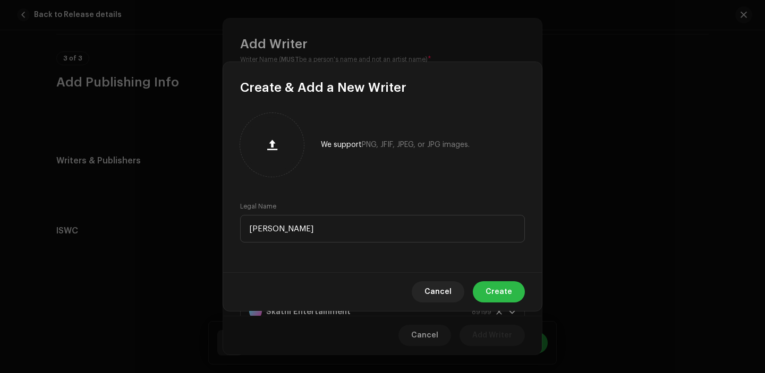
click at [495, 297] on span "Create" at bounding box center [498, 292] width 27 height 21
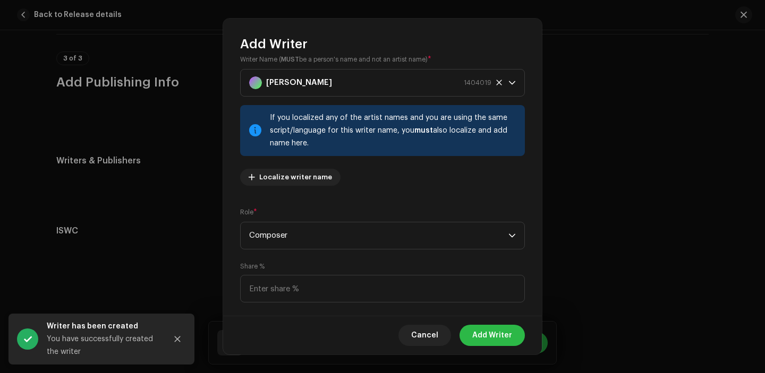
click at [493, 333] on span "Add Writer" at bounding box center [492, 335] width 40 height 21
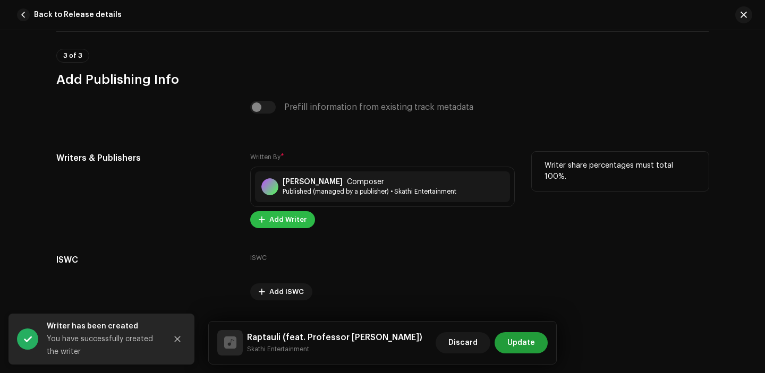
click at [276, 223] on span "Add Writer" at bounding box center [287, 219] width 37 height 21
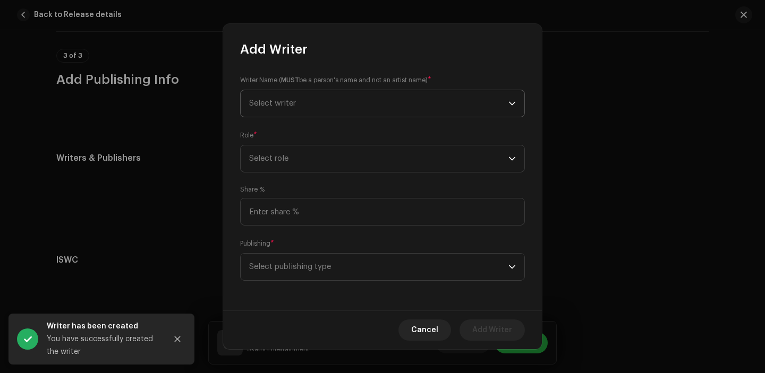
click at [325, 113] on span "Select writer" at bounding box center [378, 103] width 259 height 27
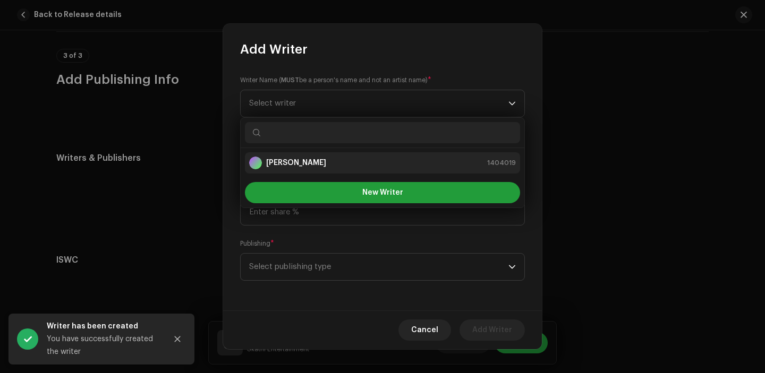
click at [321, 164] on strong "[PERSON_NAME]" at bounding box center [296, 163] width 60 height 11
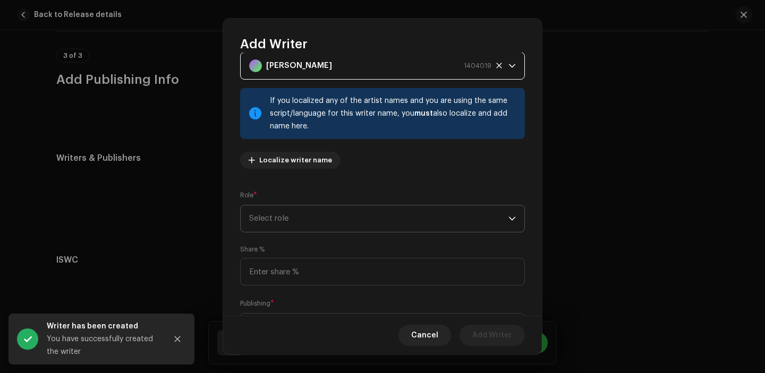
scroll to position [76, 0]
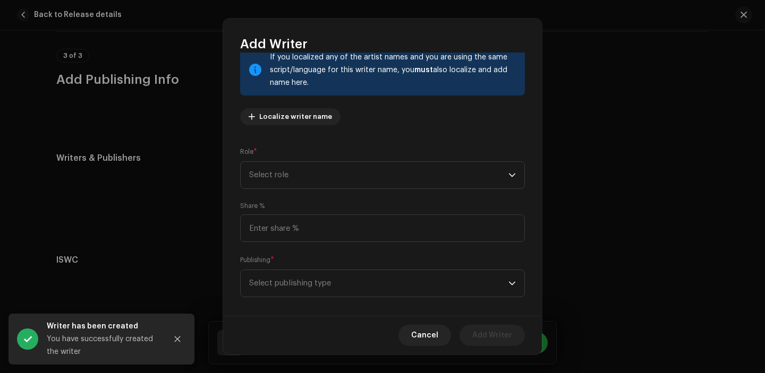
click at [315, 151] on div "Role * Select role" at bounding box center [382, 168] width 285 height 42
click at [315, 171] on span "Select role" at bounding box center [378, 175] width 259 height 27
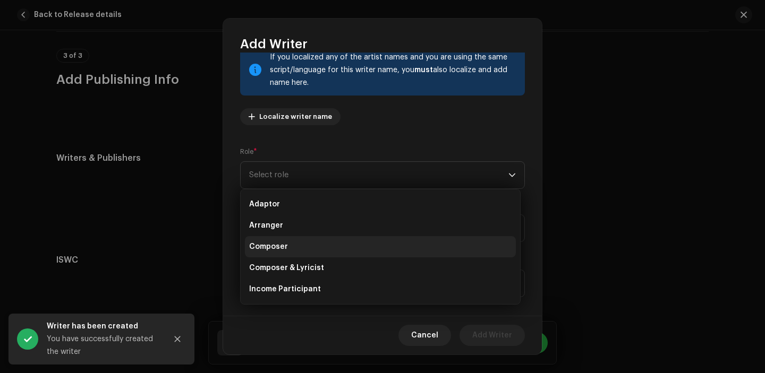
scroll to position [49, 0]
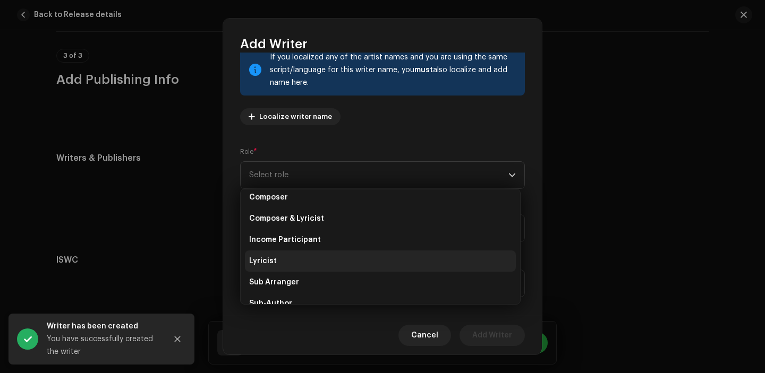
click at [299, 258] on li "Lyricist" at bounding box center [380, 261] width 271 height 21
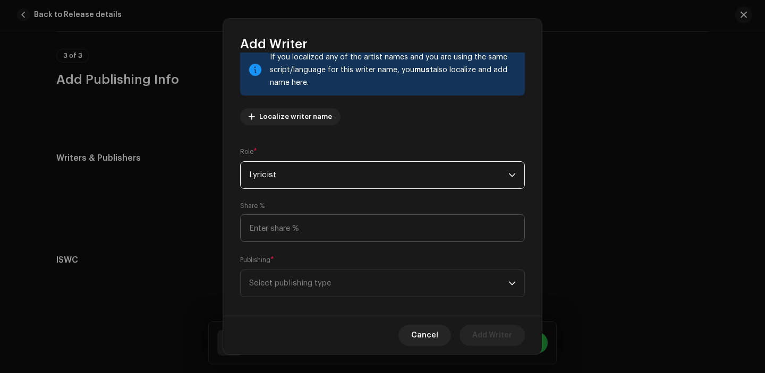
scroll to position [87, 0]
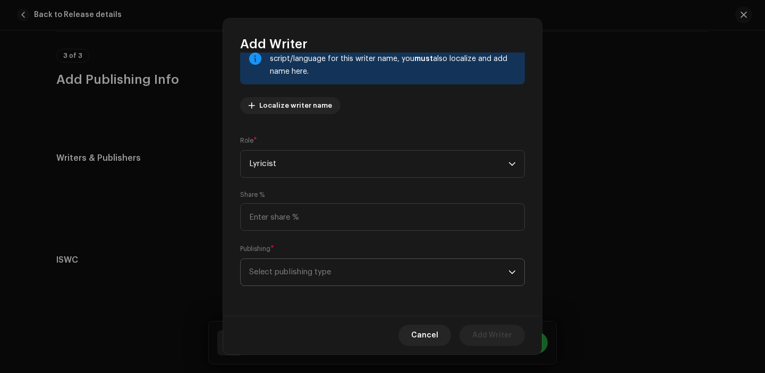
click at [304, 276] on span "Select publishing type" at bounding box center [378, 272] width 259 height 27
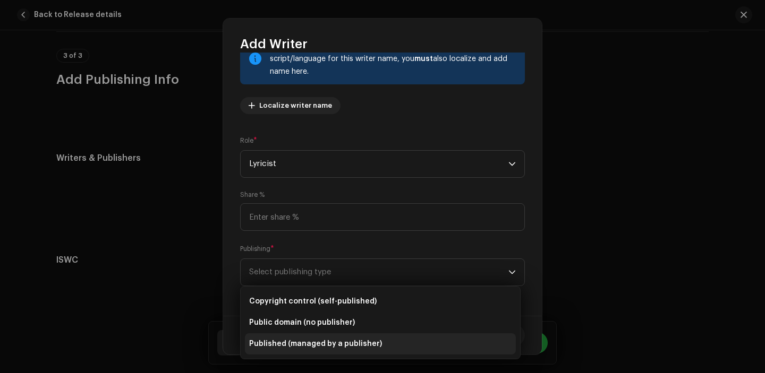
click at [311, 346] on span "Published (managed by a publisher)" at bounding box center [315, 344] width 133 height 11
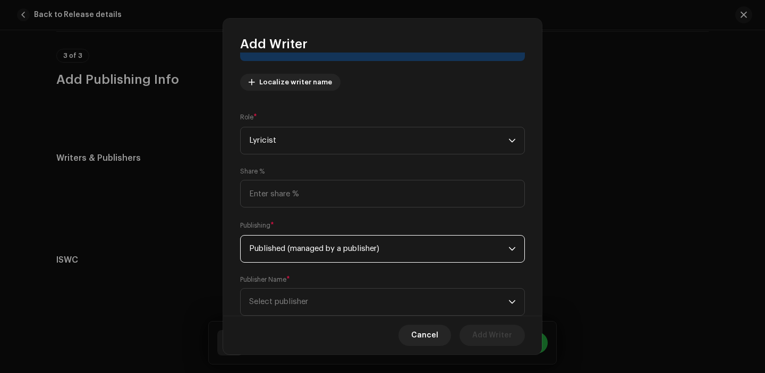
scroll to position [141, 0]
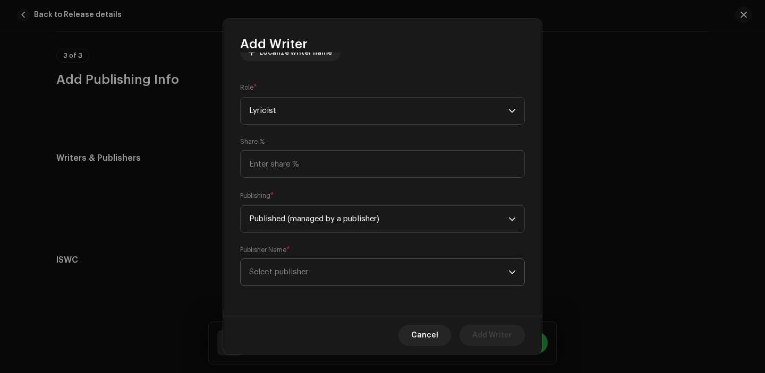
click at [316, 276] on span "Select publisher" at bounding box center [378, 272] width 259 height 27
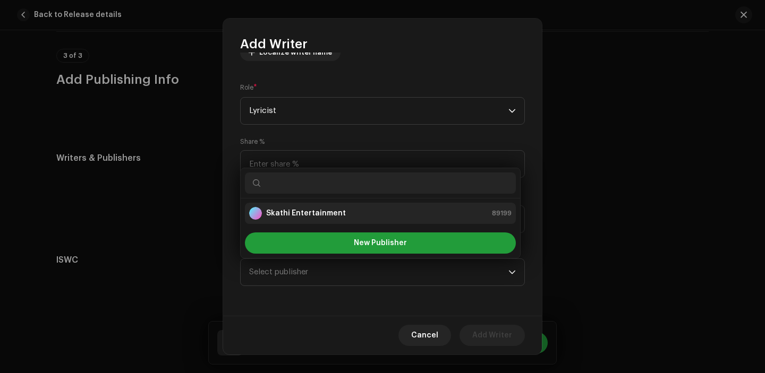
click at [304, 211] on strong "Skathi Entertainment" at bounding box center [306, 213] width 80 height 11
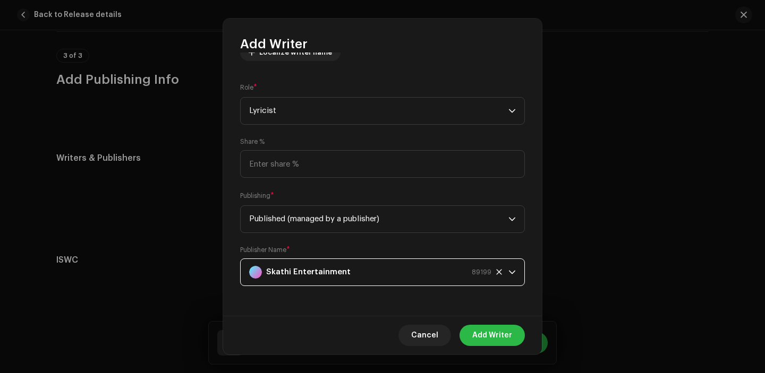
click at [484, 338] on span "Add Writer" at bounding box center [492, 335] width 40 height 21
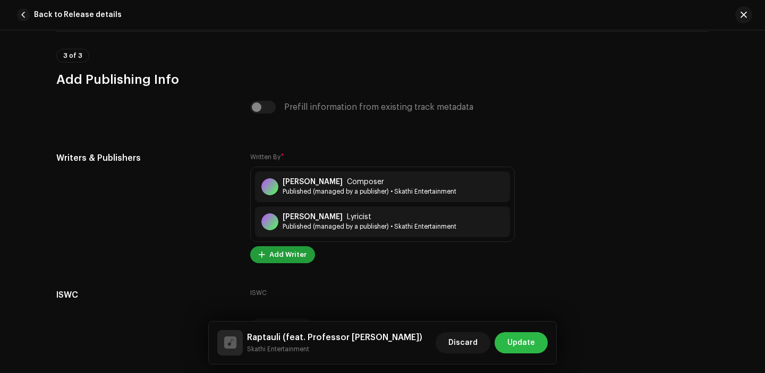
click at [512, 340] on span "Update" at bounding box center [521, 343] width 28 height 21
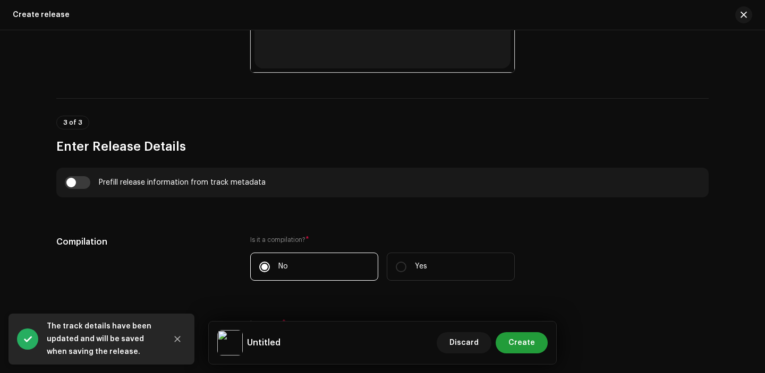
scroll to position [700, 0]
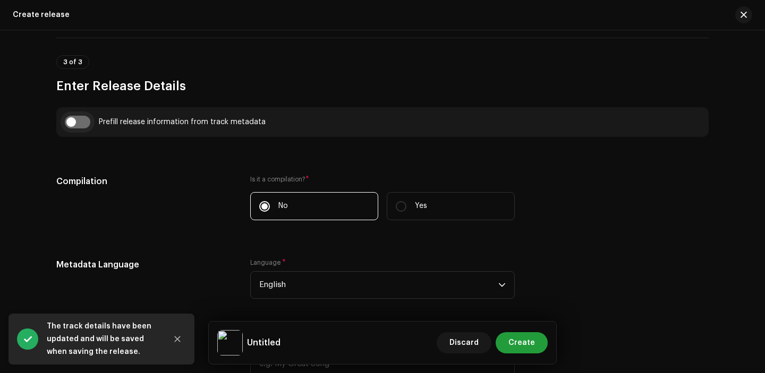
click at [79, 120] on input "checkbox" at bounding box center [77, 122] width 25 height 13
checkbox input "true"
type input "Raptauli"
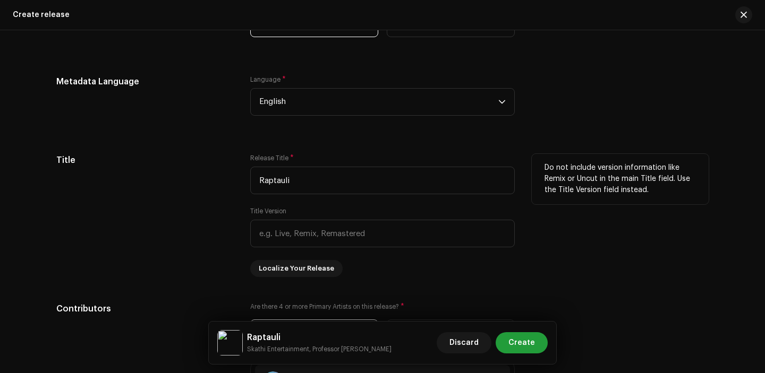
scroll to position [944, 0]
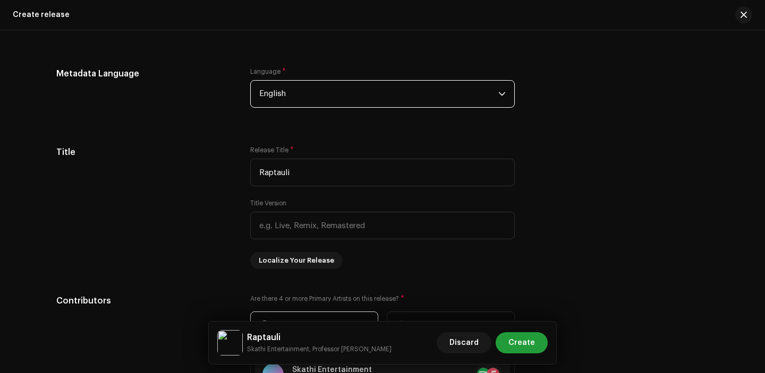
click at [355, 101] on span "English" at bounding box center [378, 94] width 239 height 27
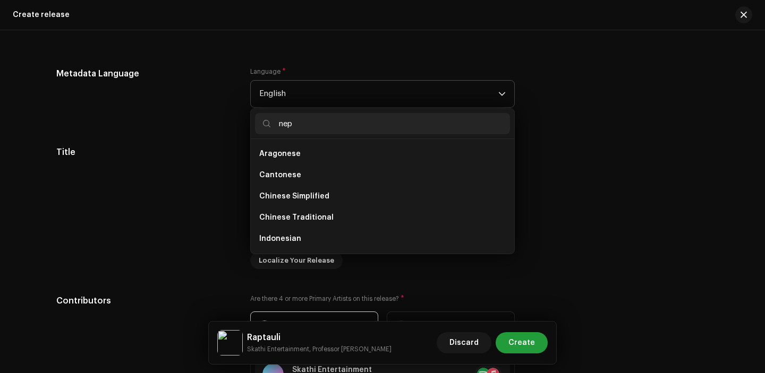
scroll to position [0, 0]
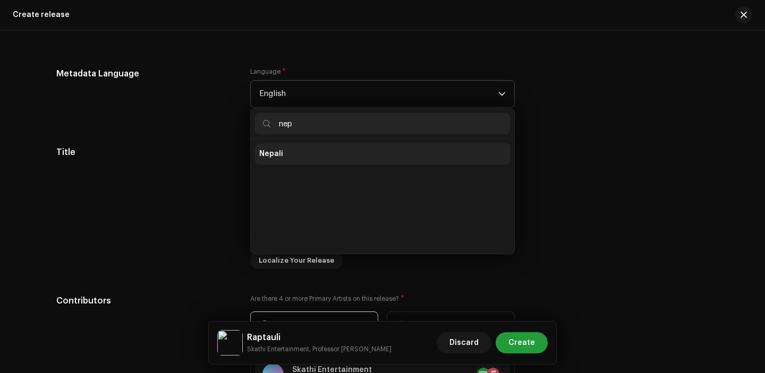
type input "nep"
click at [323, 151] on li "Nepali" at bounding box center [382, 153] width 255 height 21
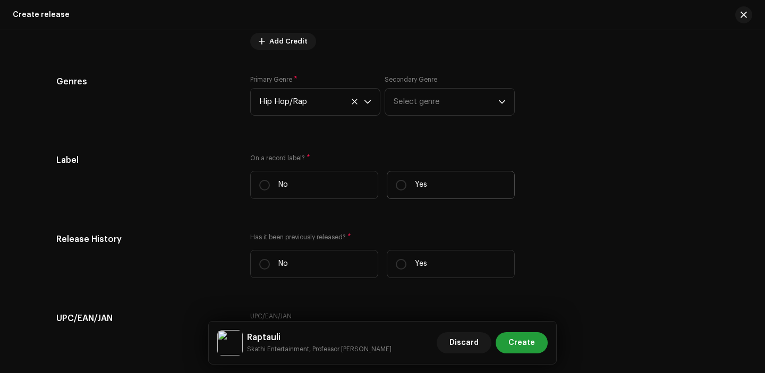
scroll to position [1527, 0]
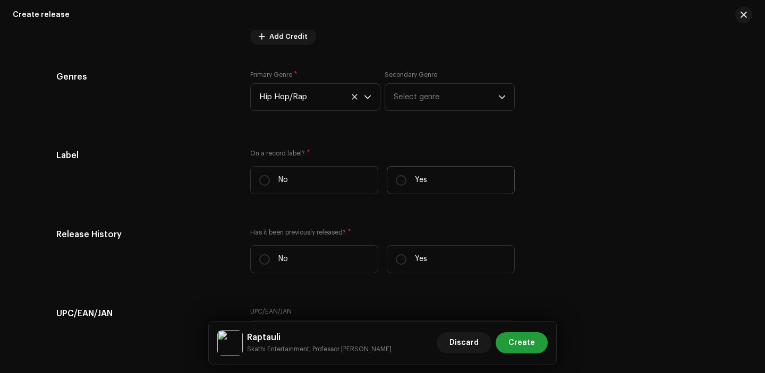
click at [427, 177] on label "Yes" at bounding box center [451, 180] width 128 height 28
click at [406, 177] on input "Yes" at bounding box center [401, 180] width 11 height 11
radio input "true"
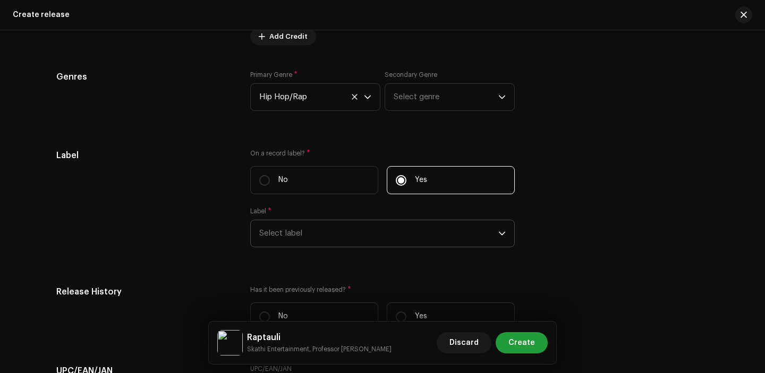
click at [327, 238] on span "Select label" at bounding box center [378, 233] width 239 height 27
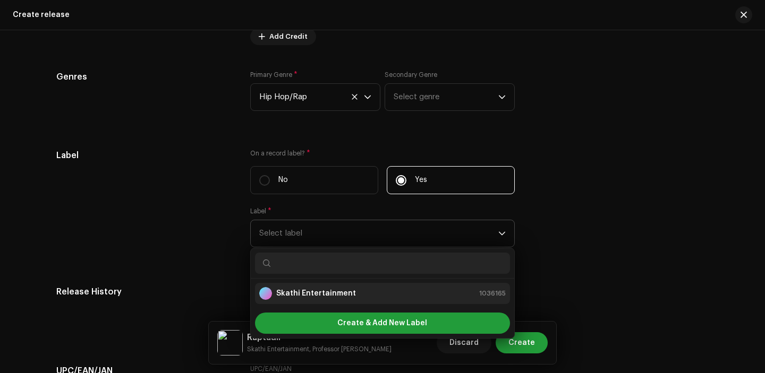
click at [314, 295] on strong "Skathi Entertainment" at bounding box center [316, 293] width 80 height 11
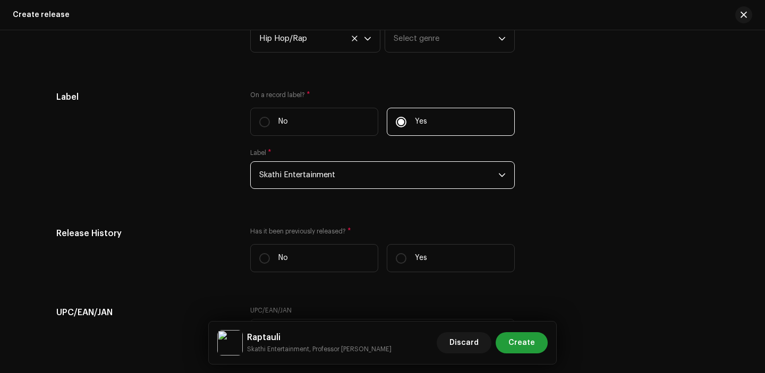
scroll to position [1670, 0]
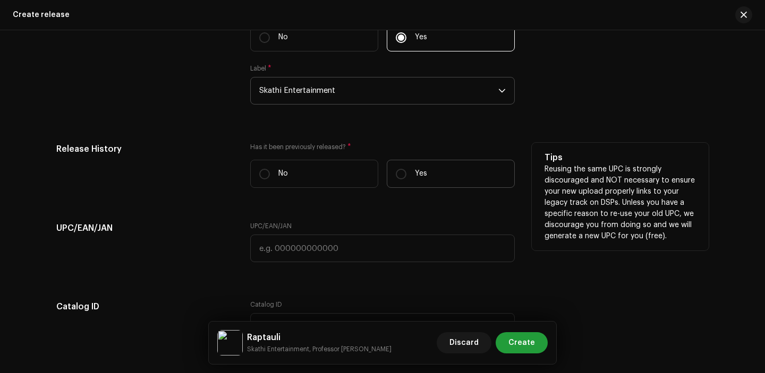
click at [414, 171] on label "Yes" at bounding box center [451, 174] width 128 height 28
click at [406, 171] on input "Yes" at bounding box center [401, 174] width 11 height 11
radio input "true"
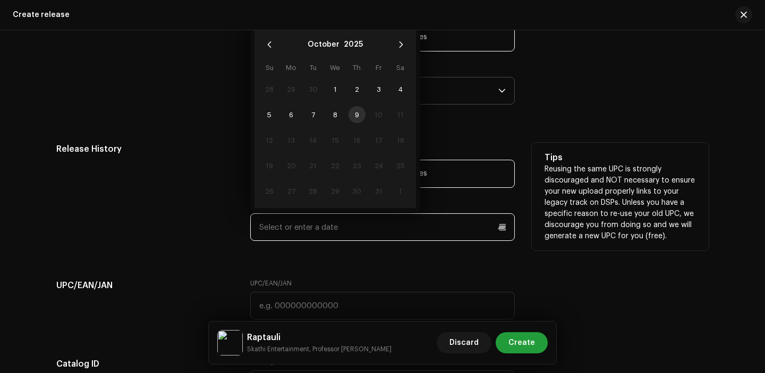
click at [338, 230] on input "text" at bounding box center [382, 228] width 265 height 28
click at [320, 49] on button "October" at bounding box center [324, 44] width 32 height 17
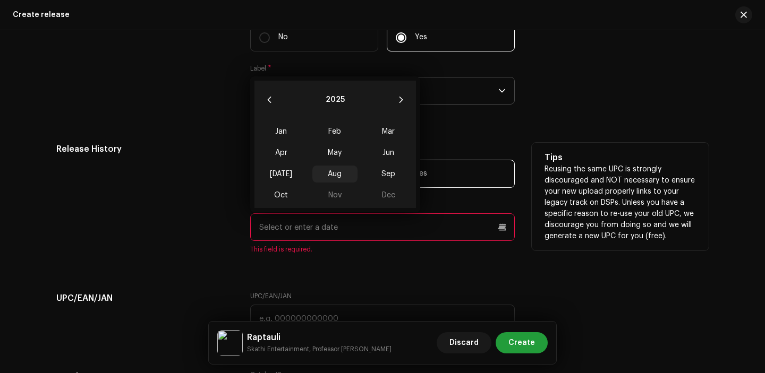
click at [335, 177] on span "Aug" at bounding box center [334, 174] width 45 height 17
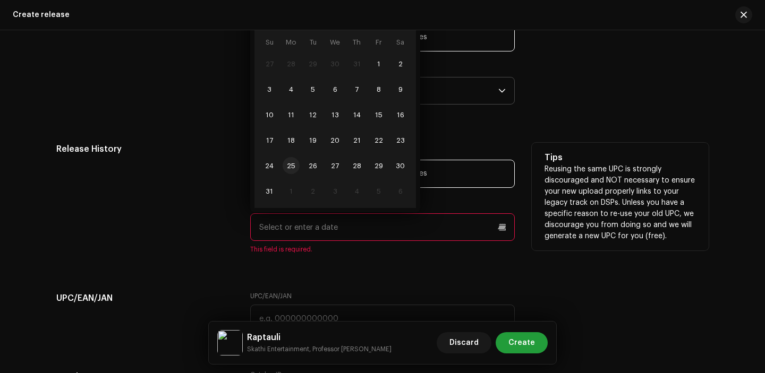
click at [289, 172] on span "25" at bounding box center [291, 165] width 17 height 17
type input "[DATE]"
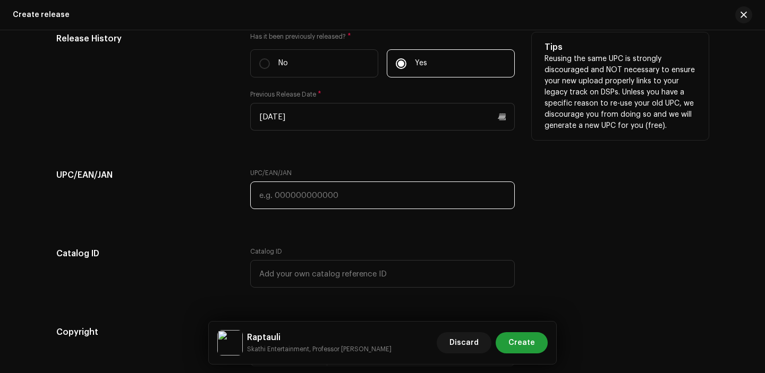
click at [297, 204] on input "text" at bounding box center [382, 196] width 265 height 28
paste input "7300345862633"
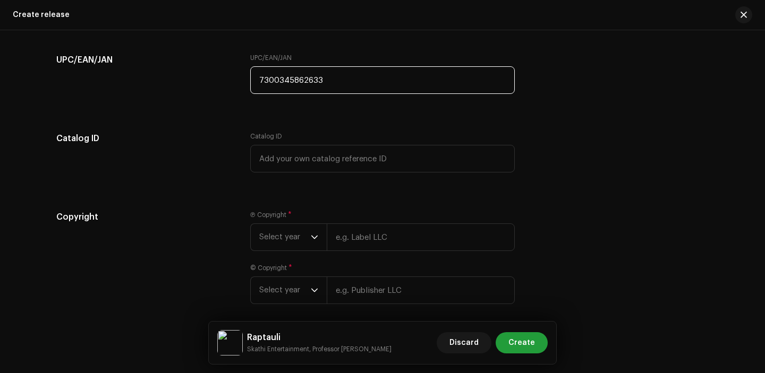
scroll to position [1946, 0]
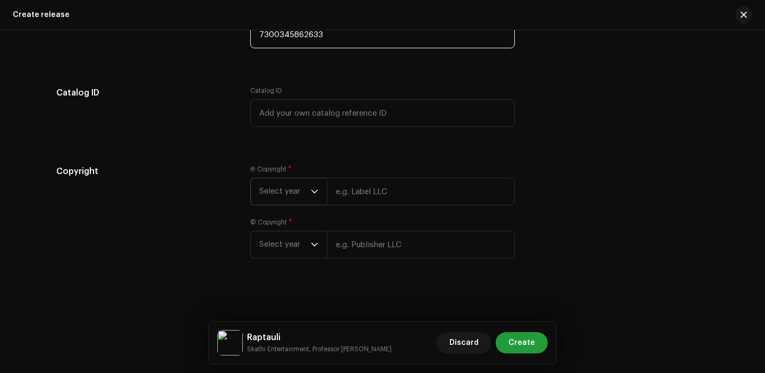
type input "7300345862633"
click at [288, 183] on span "Select year" at bounding box center [285, 191] width 52 height 27
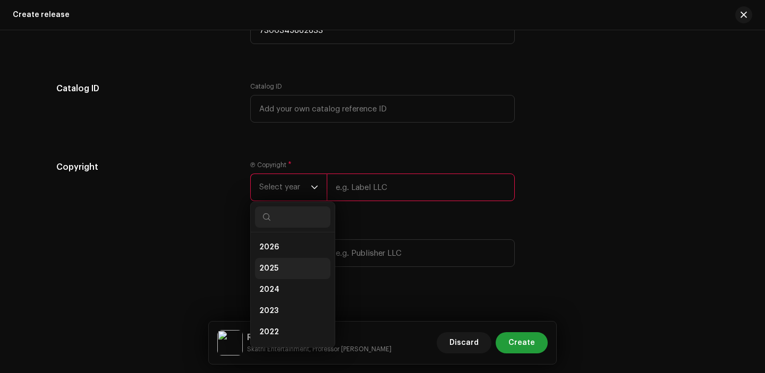
click at [283, 268] on li "2025" at bounding box center [292, 268] width 75 height 21
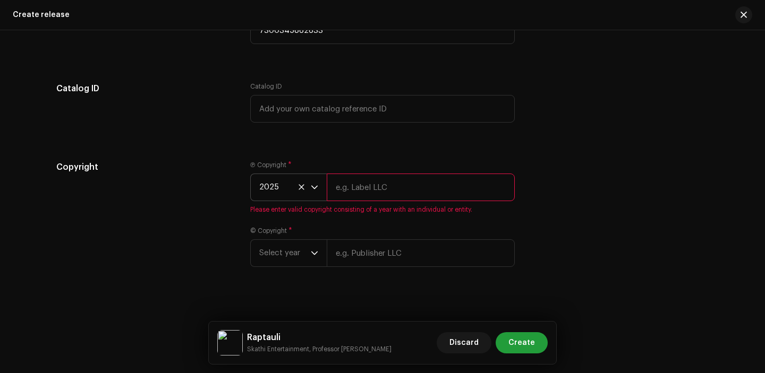
click at [376, 192] on input "text" at bounding box center [421, 188] width 188 height 28
type input "Skathi Entertainment"
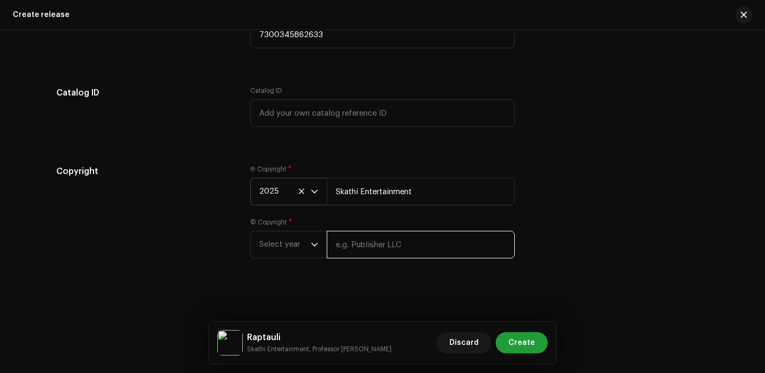
click at [363, 245] on input "text" at bounding box center [421, 245] width 188 height 28
type input "Skathi Entertainment"
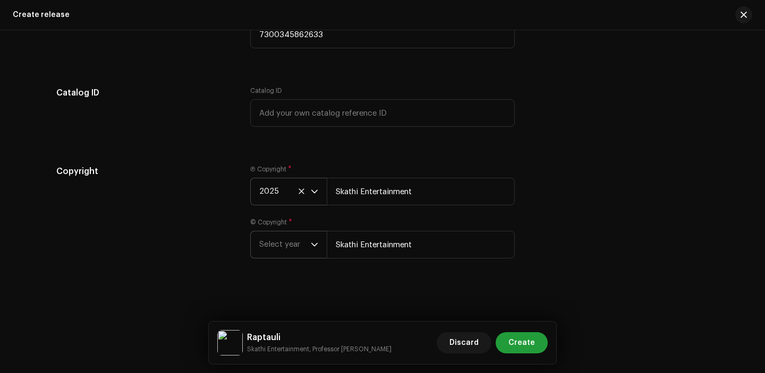
click at [300, 248] on span "Select year" at bounding box center [285, 245] width 52 height 27
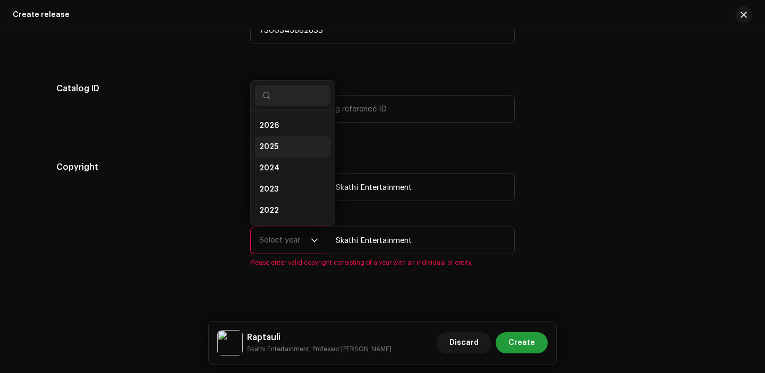
click at [286, 144] on li "2025" at bounding box center [292, 147] width 75 height 21
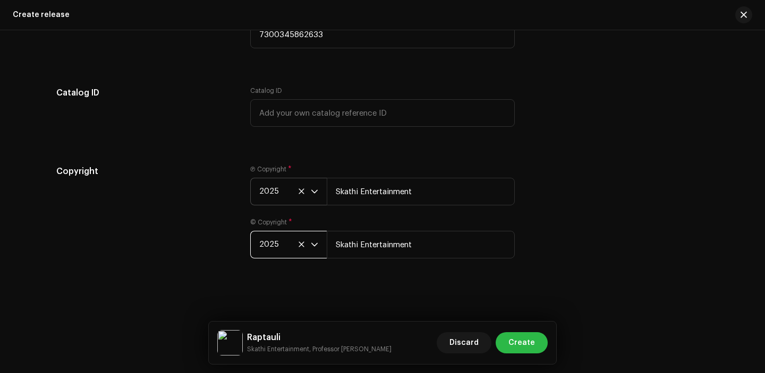
click at [528, 351] on span "Create" at bounding box center [521, 343] width 27 height 21
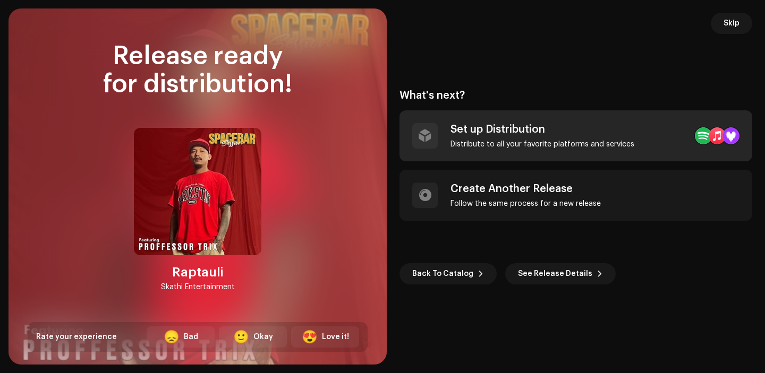
click at [591, 152] on div "Set up Distribution Distribute to all your favorite platforms and services" at bounding box center [575, 135] width 353 height 51
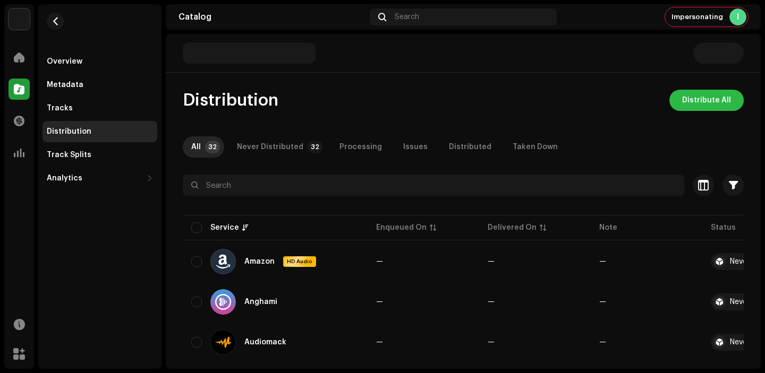
click at [707, 92] on span "Distribute All" at bounding box center [706, 100] width 49 height 21
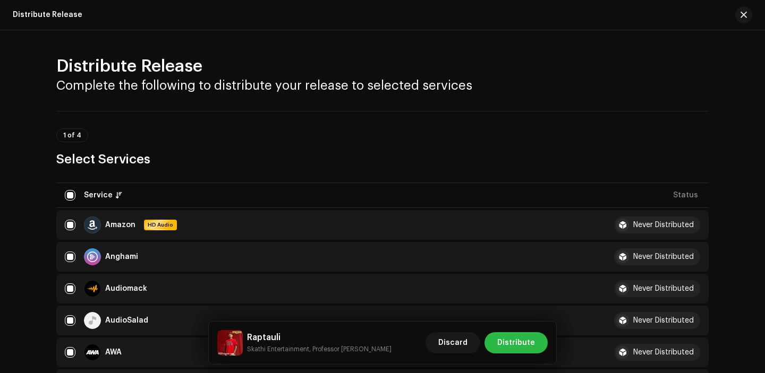
click at [522, 343] on span "Distribute" at bounding box center [516, 343] width 38 height 21
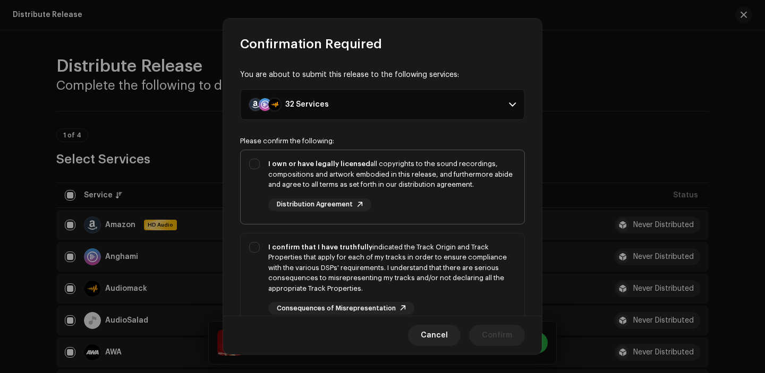
click at [430, 202] on div "I own or have legally licensed all copyrights to the sound recordings, composit…" at bounding box center [392, 185] width 248 height 53
checkbox input "true"
click at [431, 301] on div "I confirm that I have truthfully indicated the Track Origin and Track Propertie…" at bounding box center [392, 278] width 248 height 73
checkbox input "true"
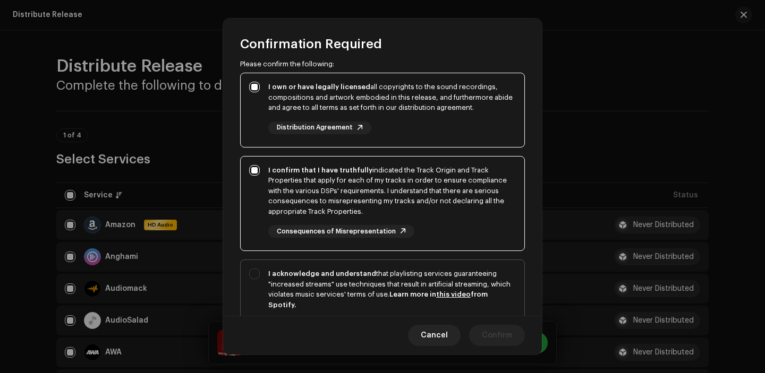
scroll to position [83, 0]
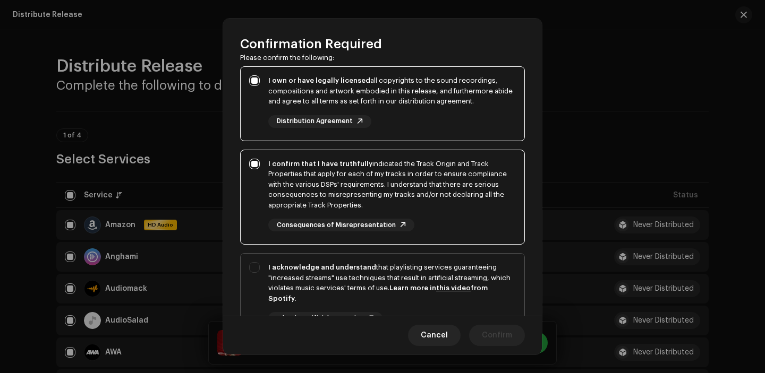
click at [492, 303] on div "I acknowledge and understand that playlisting services guaranteeing "increased …" at bounding box center [392, 282] width 248 height 41
checkbox input "true"
click at [493, 343] on span "Confirm" at bounding box center [497, 335] width 30 height 21
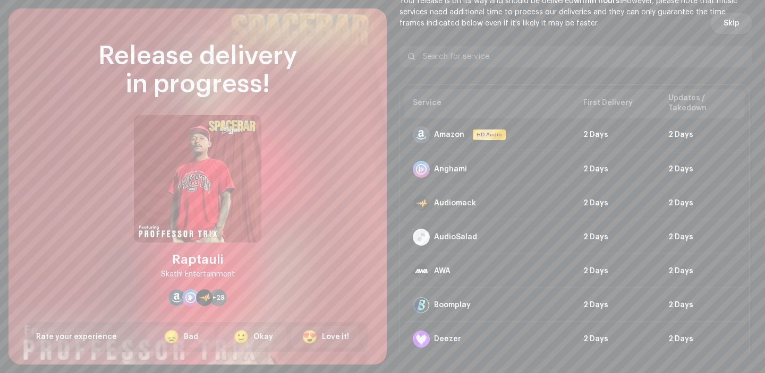
click at [735, 20] on button "Skip" at bounding box center [731, 23] width 41 height 21
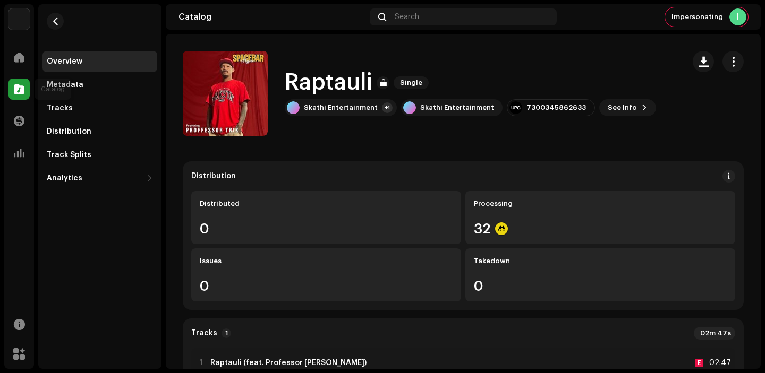
click at [18, 89] on span at bounding box center [19, 89] width 11 height 8
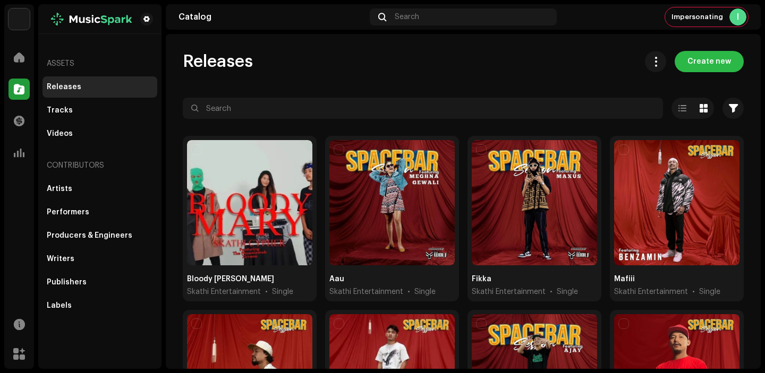
click at [719, 67] on span "Create new" at bounding box center [709, 61] width 44 height 21
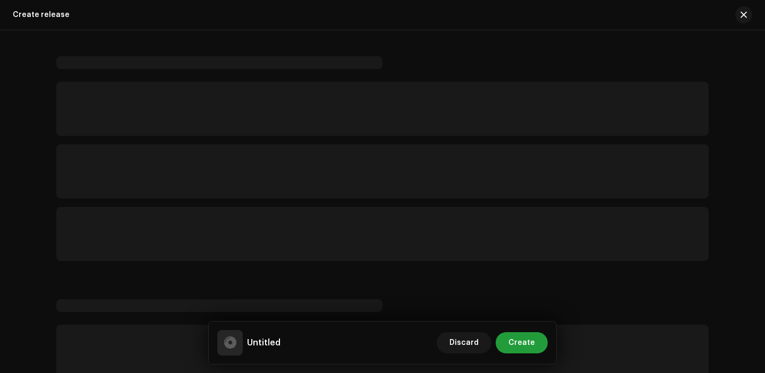
scroll to position [16, 0]
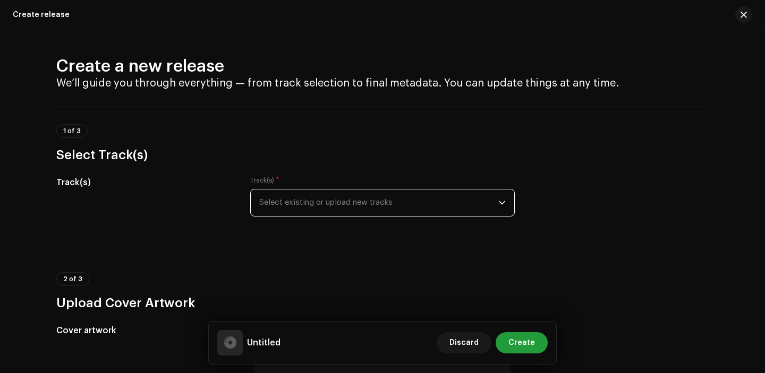
click at [346, 197] on span "Select existing or upload new tracks" at bounding box center [378, 203] width 239 height 27
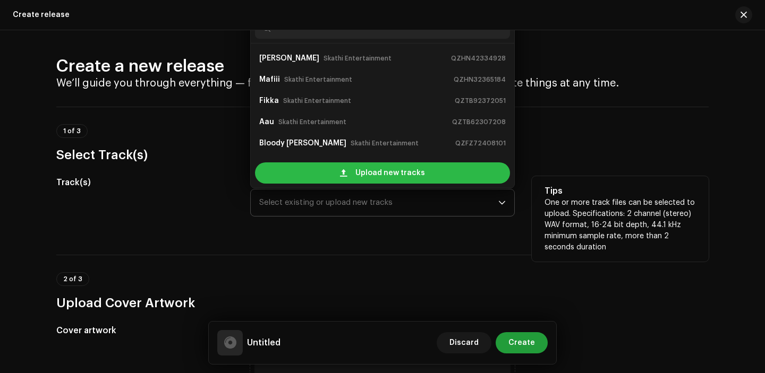
click at [336, 175] on div "Upload new tracks" at bounding box center [382, 173] width 255 height 21
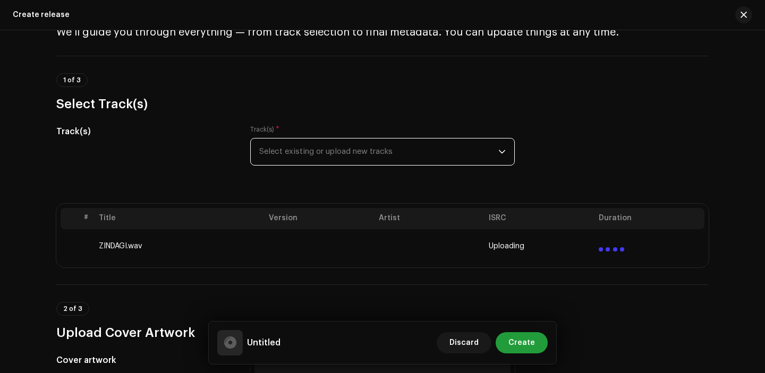
scroll to position [161, 0]
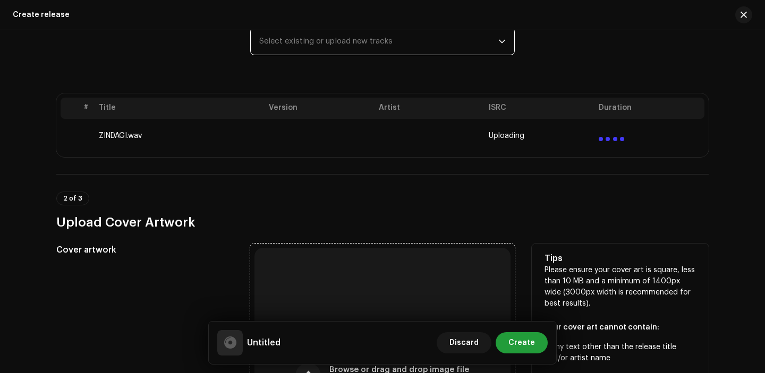
click at [331, 265] on div "Browse or drag and drop image file We support: JPG, JPEG, PNG, JFIF" at bounding box center [382, 376] width 256 height 256
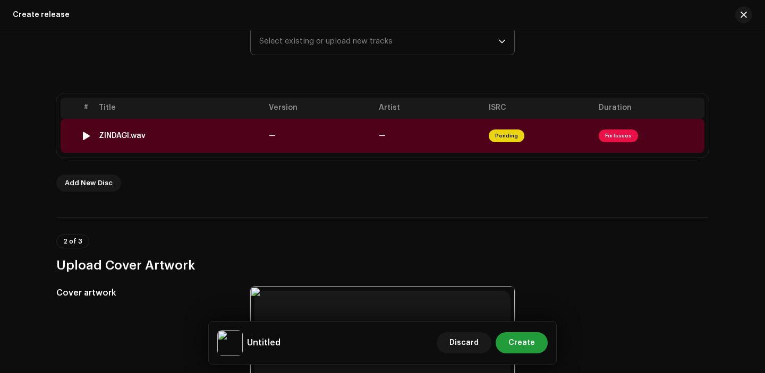
click at [305, 146] on td "—" at bounding box center [320, 136] width 110 height 34
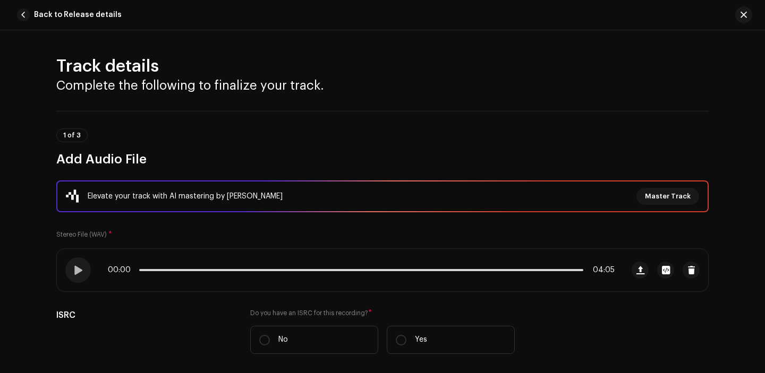
scroll to position [108, 0]
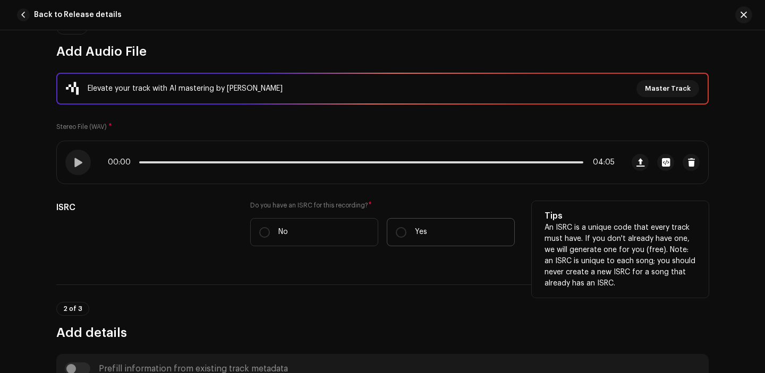
click at [419, 240] on label "Yes" at bounding box center [451, 232] width 128 height 28
click at [406, 238] on input "Yes" at bounding box center [401, 232] width 11 height 11
radio input "true"
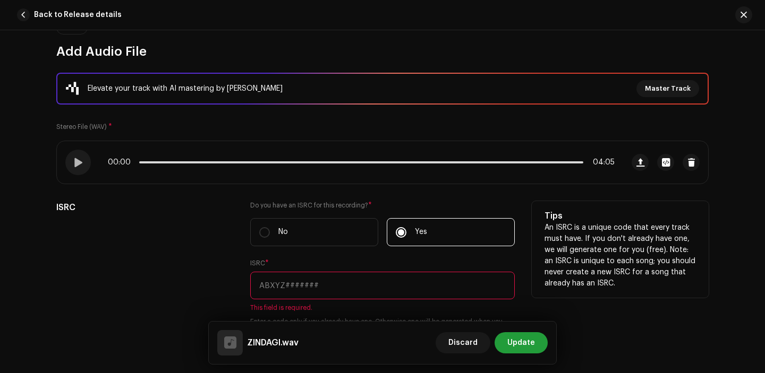
click at [328, 284] on input "text" at bounding box center [382, 286] width 265 height 28
paste input "3995344"
type input "3995344"
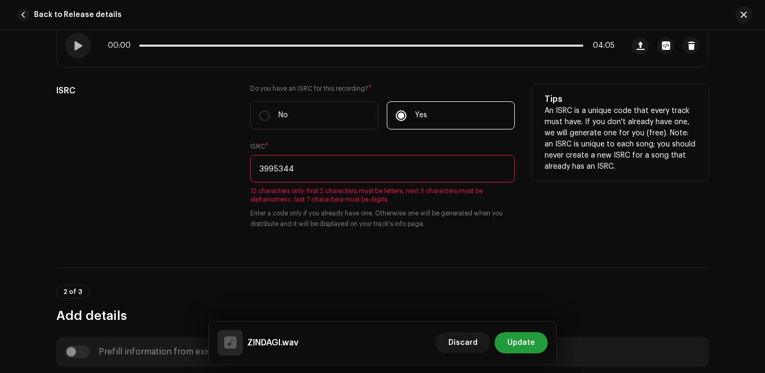
scroll to position [231, 0]
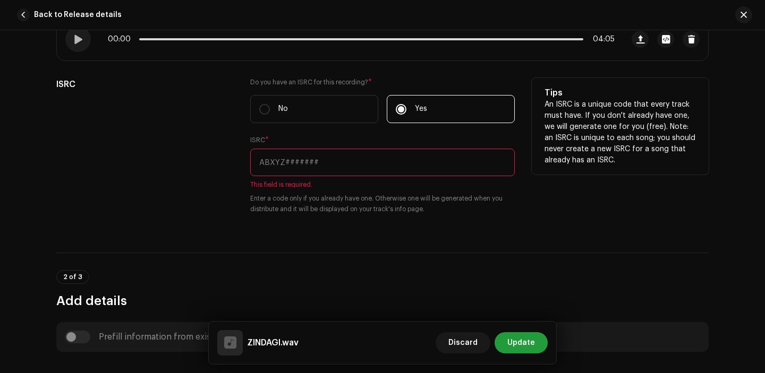
paste input "QZHN72497653"
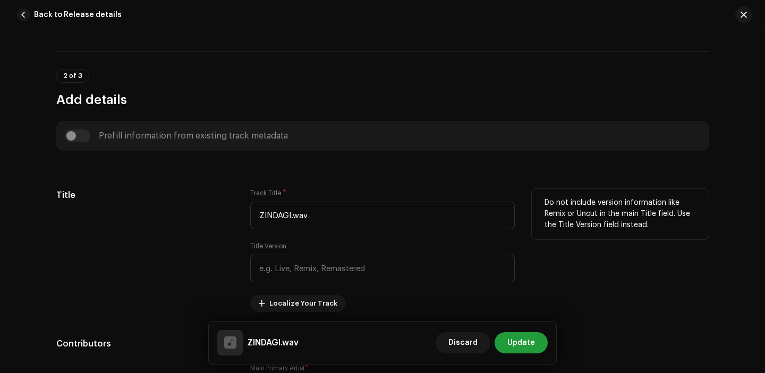
scroll to position [431, 0]
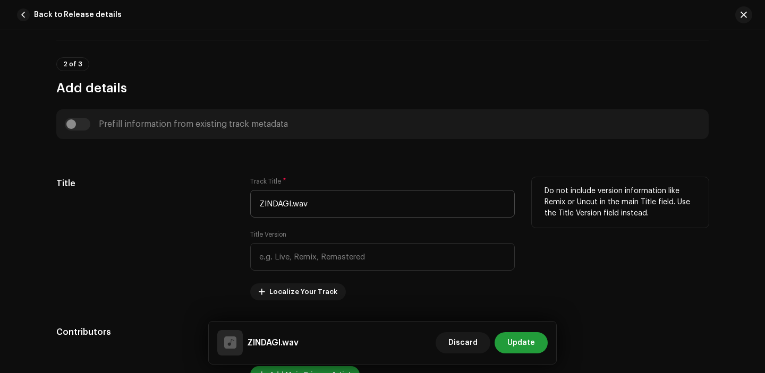
type input "QZHN72497653"
click at [309, 207] on input "ZINDAGI.wav" at bounding box center [382, 204] width 265 height 28
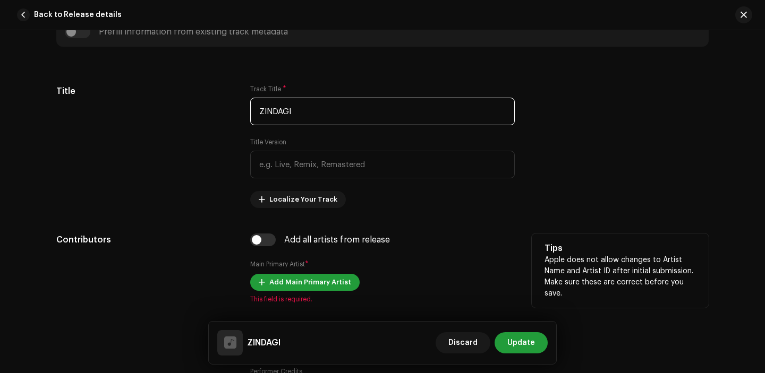
scroll to position [550, 0]
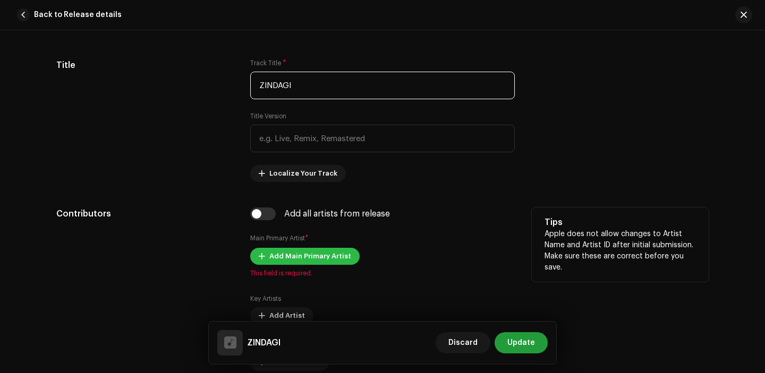
type input "ZINDAGI"
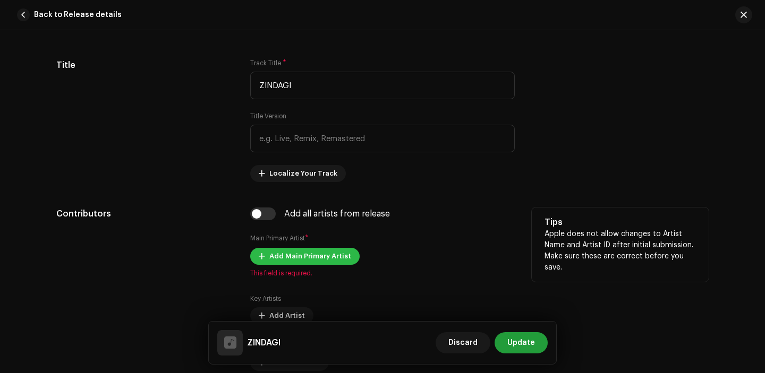
click at [287, 260] on span "Add Main Primary Artist" at bounding box center [310, 256] width 82 height 21
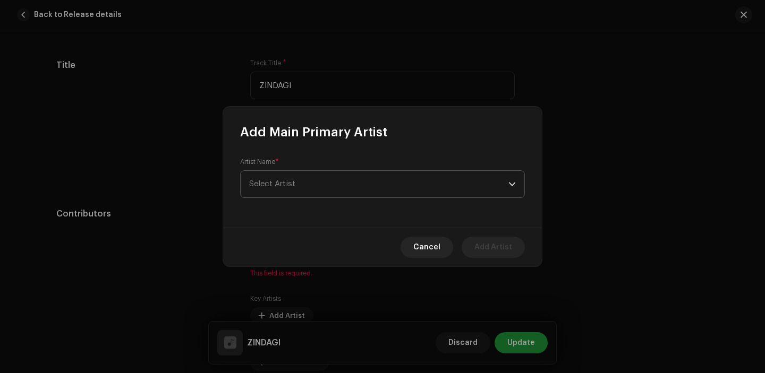
click at [289, 182] on span "Select Artist" at bounding box center [272, 184] width 46 height 8
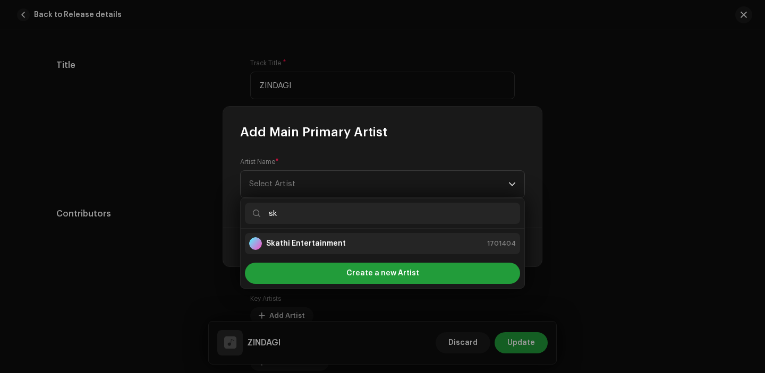
type input "sk"
click at [294, 246] on strong "Skathi Entertainment" at bounding box center [306, 243] width 80 height 11
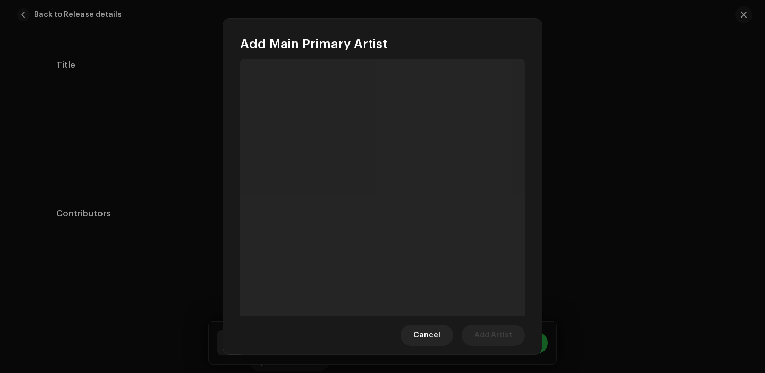
scroll to position [12, 0]
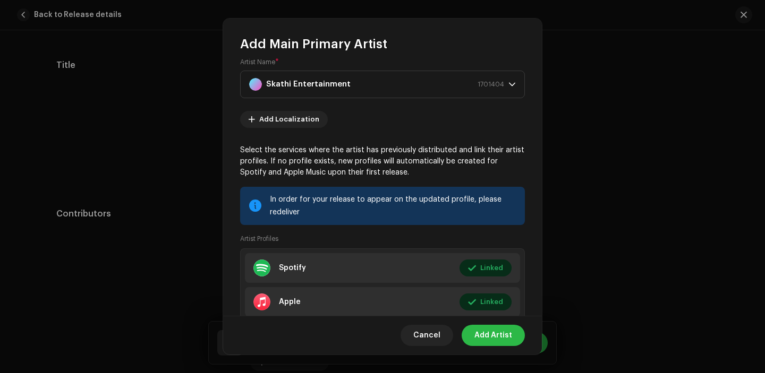
click at [495, 344] on span "Add Artist" at bounding box center [493, 335] width 38 height 21
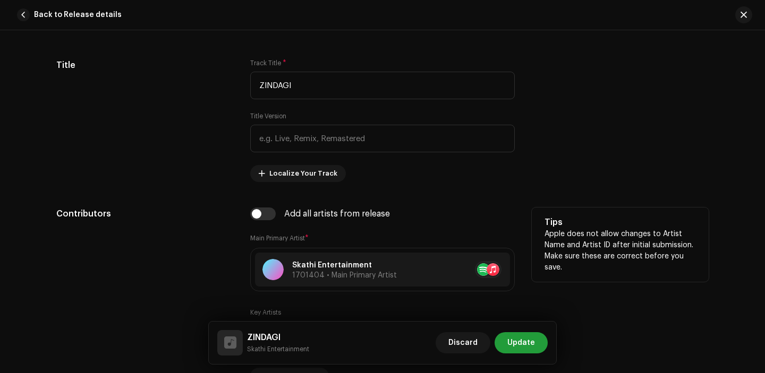
scroll to position [748, 0]
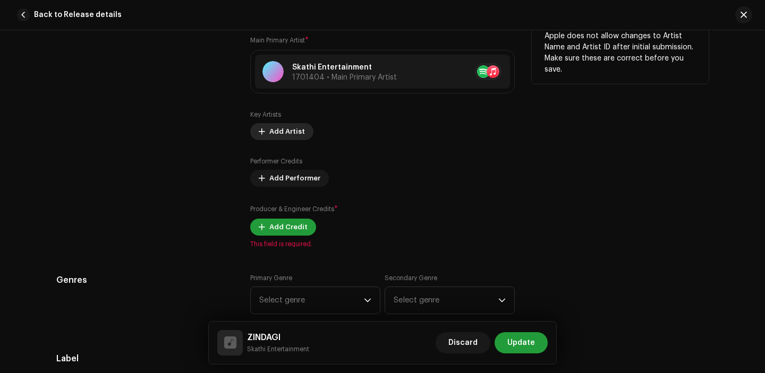
click at [279, 136] on span "Add Artist" at bounding box center [287, 131] width 36 height 21
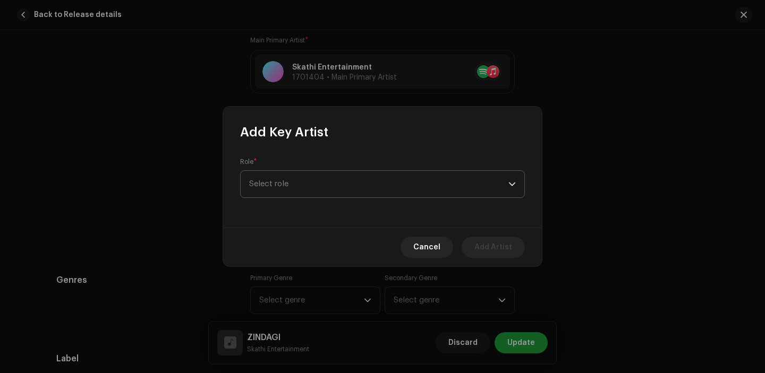
click at [326, 182] on span "Select role" at bounding box center [378, 184] width 259 height 27
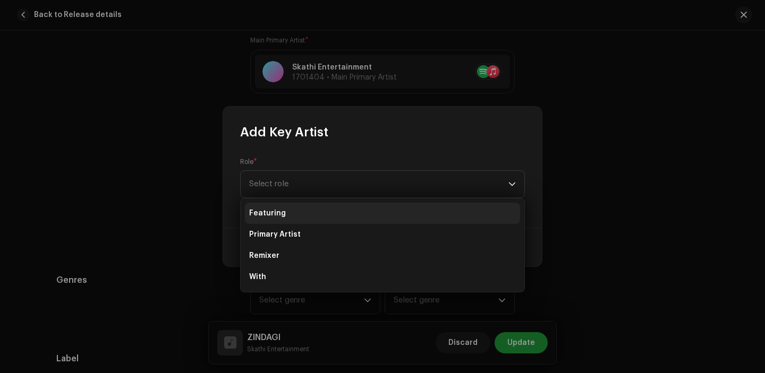
click at [309, 212] on li "Featuring" at bounding box center [382, 213] width 275 height 21
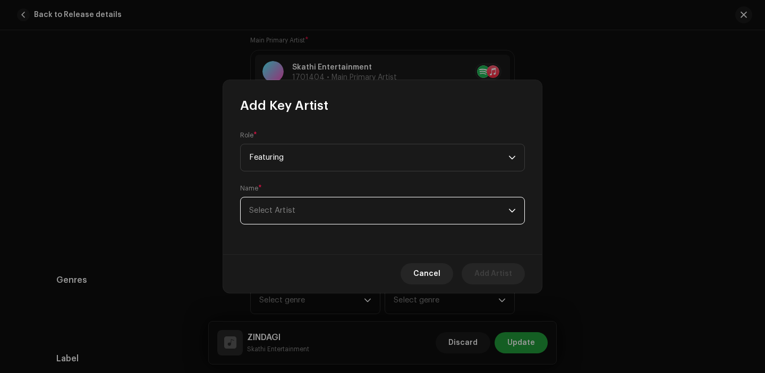
click at [327, 212] on span "Select Artist" at bounding box center [378, 211] width 259 height 27
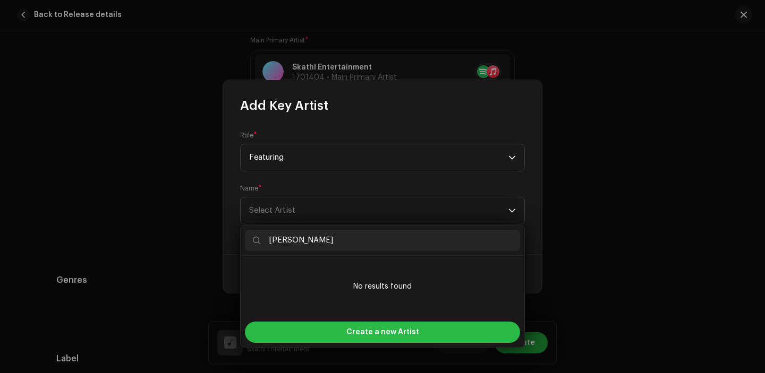
type input "Nawaj Ansari"
click at [356, 329] on span "Create a new Artist" at bounding box center [382, 332] width 73 height 21
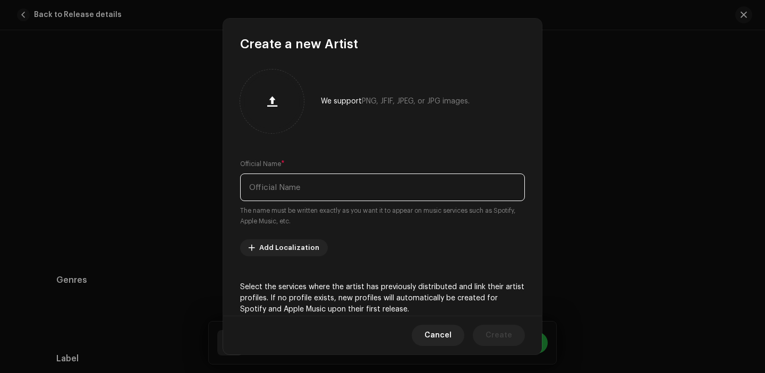
click at [328, 189] on input "text" at bounding box center [382, 188] width 285 height 28
paste input "Nawaj Ansari"
type input "Nawaj Ansari"
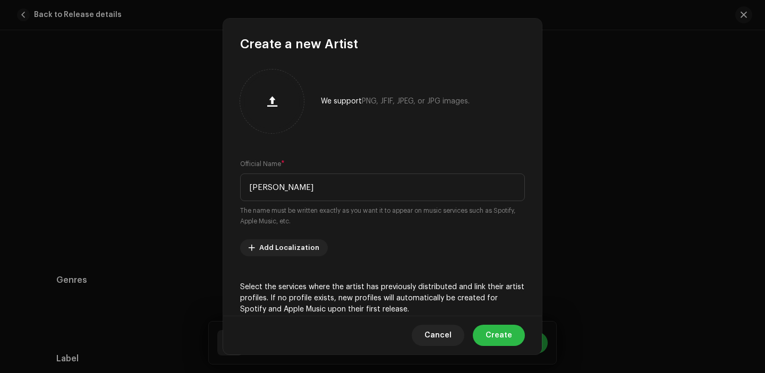
click at [501, 335] on span "Create" at bounding box center [498, 335] width 27 height 21
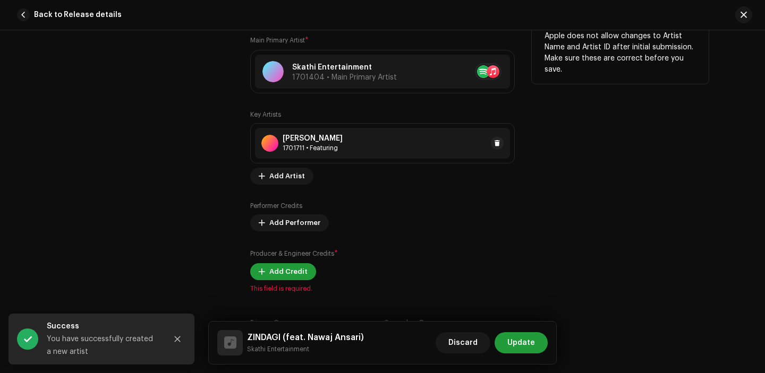
click at [329, 151] on div "1701711 • Featuring" at bounding box center [313, 148] width 60 height 8
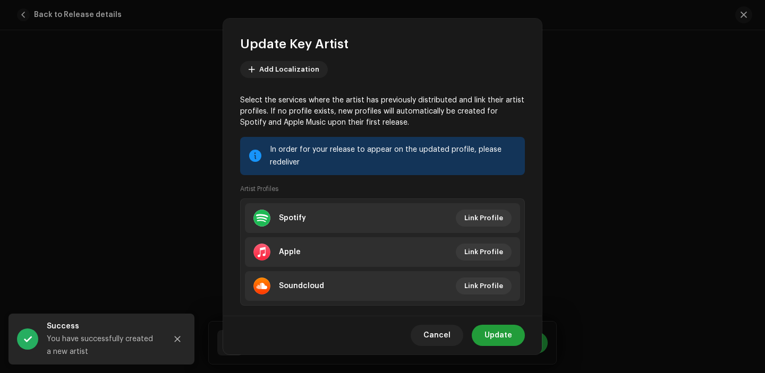
scroll to position [125, 0]
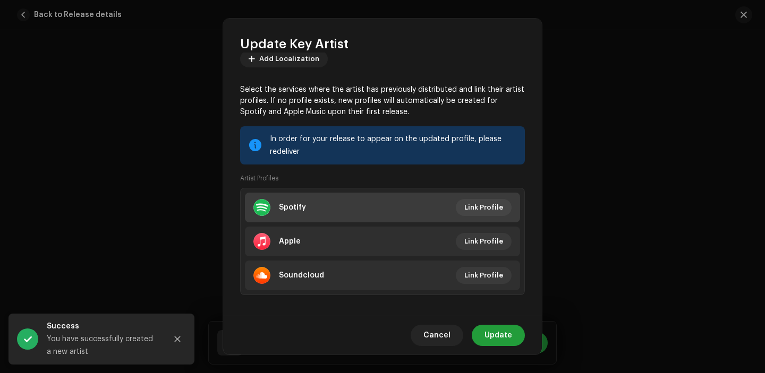
click at [498, 217] on li "Spotify Link Profile" at bounding box center [382, 208] width 275 height 30
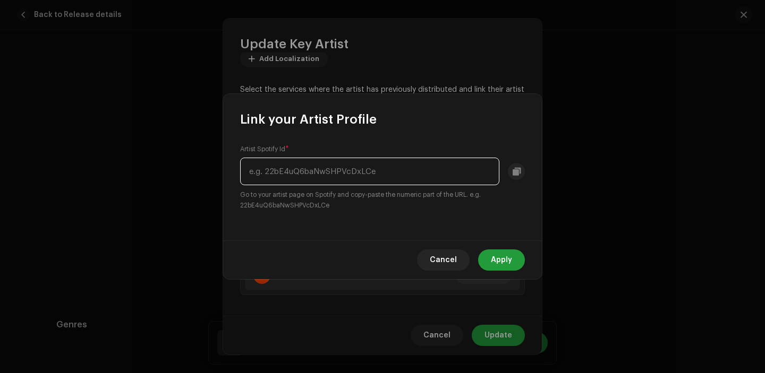
paste input "3dSiKDhXz6jbBNxFGSWO1y"
type input "3dSiKDhXz6jbBNxFGSWO1y"
click at [490, 253] on button "Apply" at bounding box center [501, 260] width 47 height 21
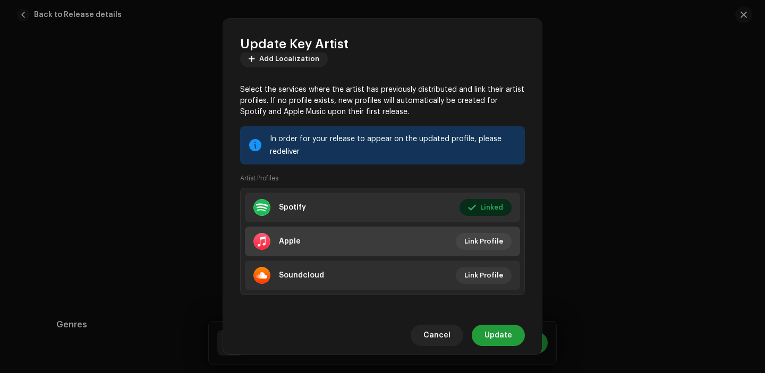
click at [477, 227] on li "Apple Link Profile" at bounding box center [382, 242] width 275 height 30
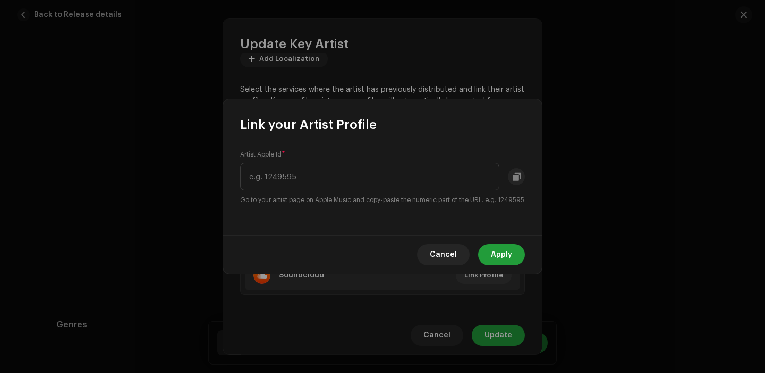
click at [477, 234] on div "Artist Apple Id * Go to your artist page on Apple Music and copy-paste the nume…" at bounding box center [382, 184] width 319 height 102
click at [377, 171] on input "text" at bounding box center [369, 177] width 259 height 28
paste input "1459911384"
type input "1459911384"
click at [504, 255] on span "Apply" at bounding box center [501, 254] width 21 height 21
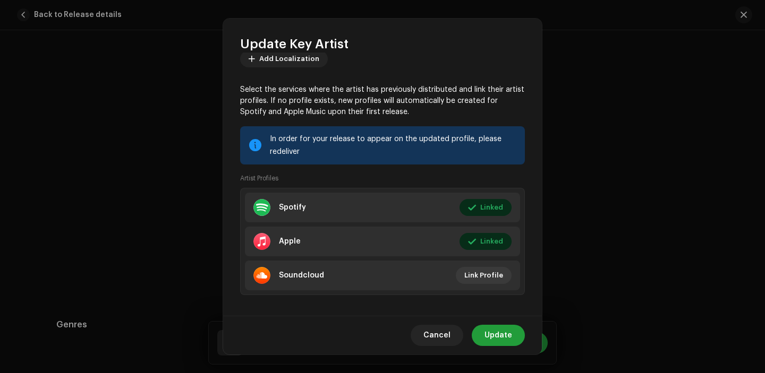
scroll to position [135, 0]
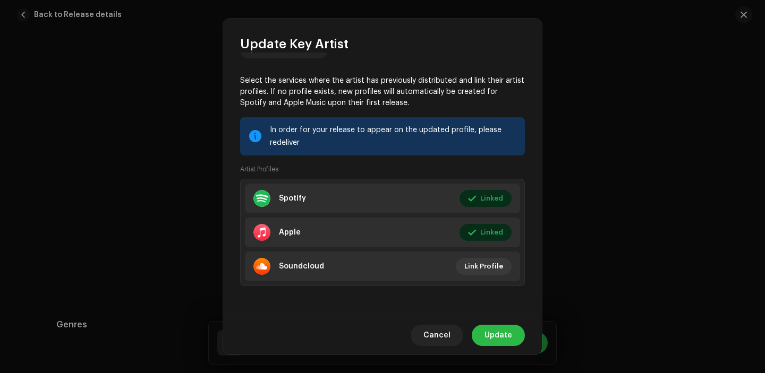
click at [498, 331] on span "Update" at bounding box center [498, 335] width 28 height 21
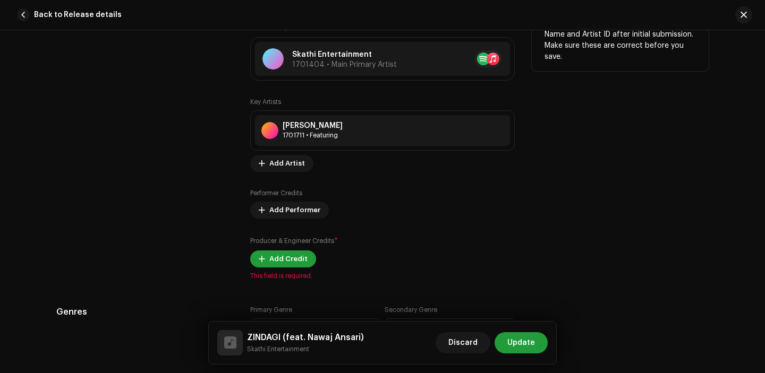
scroll to position [760, 0]
click at [269, 163] on span "Add Artist" at bounding box center [287, 164] width 36 height 21
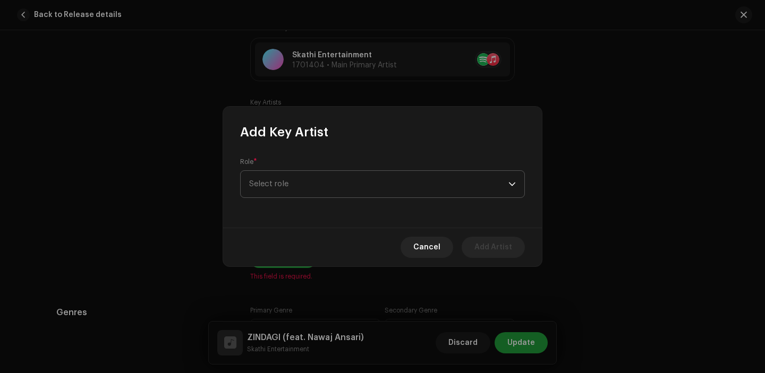
click at [306, 181] on span "Select role" at bounding box center [378, 184] width 259 height 27
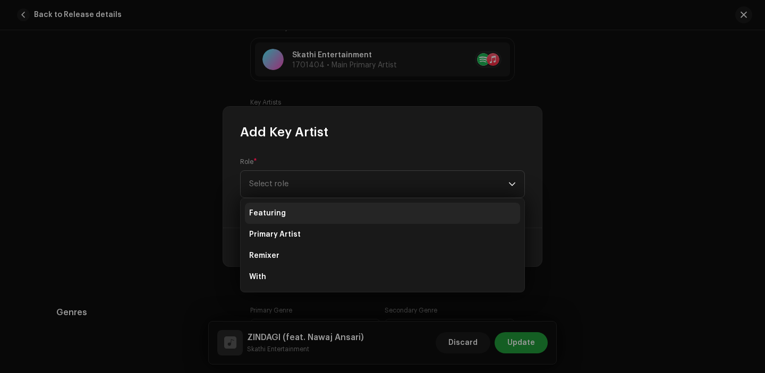
click at [292, 221] on li "Featuring" at bounding box center [382, 213] width 275 height 21
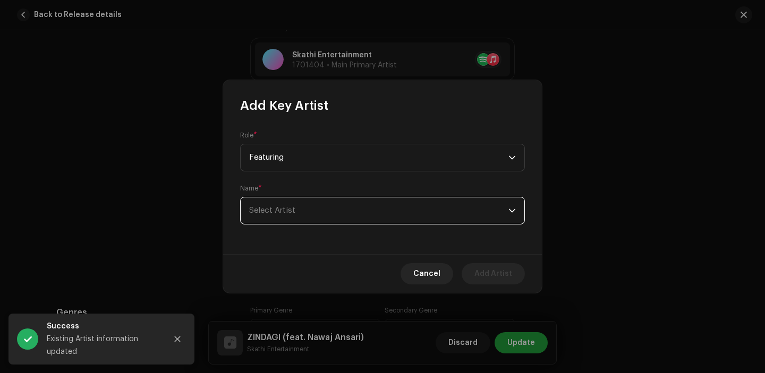
click at [309, 206] on span "Select Artist" at bounding box center [378, 211] width 259 height 27
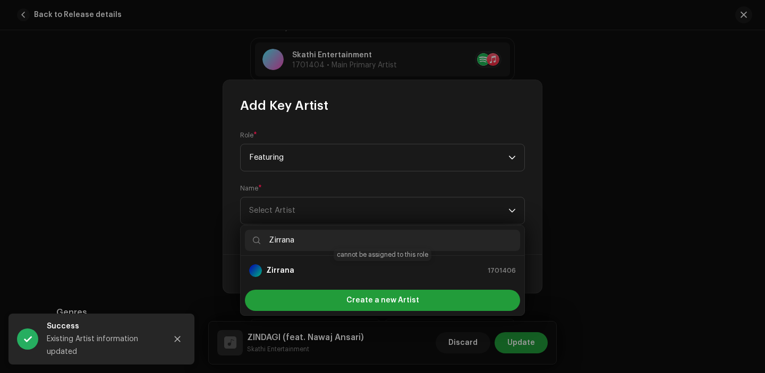
type input "Zirrana"
click at [337, 272] on div "Zirrana 1701406" at bounding box center [382, 271] width 267 height 13
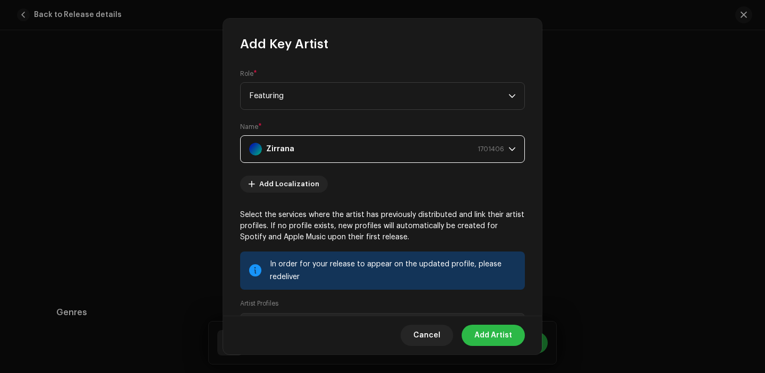
click at [498, 333] on span "Add Artist" at bounding box center [493, 335] width 38 height 21
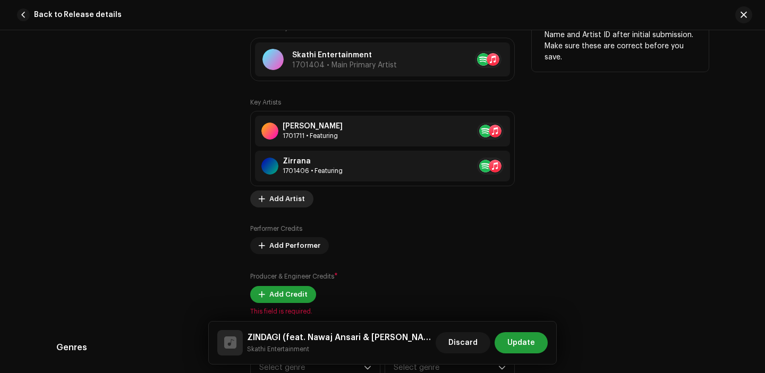
click at [285, 207] on span "Add Artist" at bounding box center [287, 199] width 36 height 21
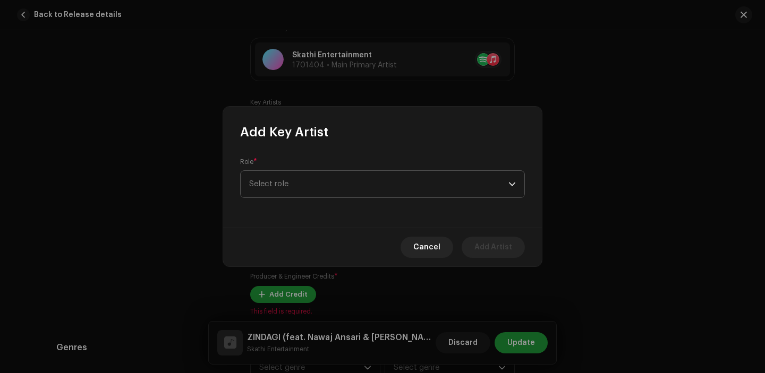
click at [313, 174] on span "Select role" at bounding box center [378, 184] width 259 height 27
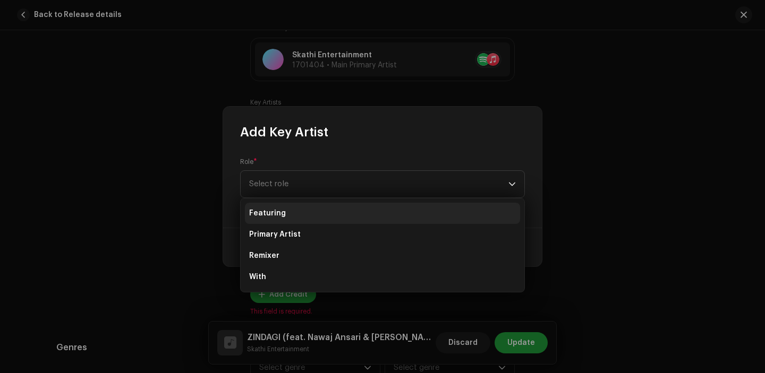
click at [313, 217] on li "Featuring" at bounding box center [382, 213] width 275 height 21
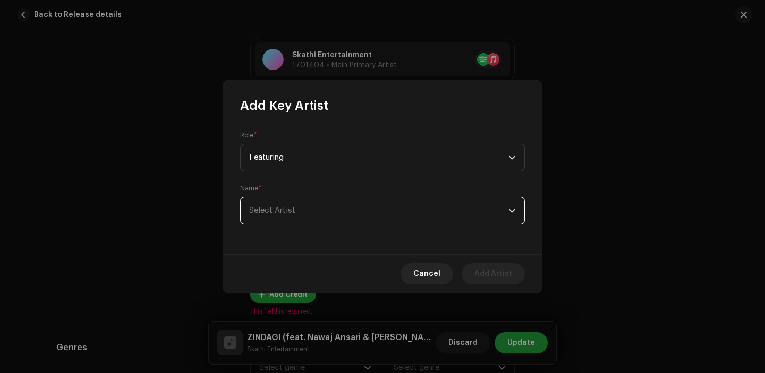
click at [313, 217] on span "Select Artist" at bounding box center [378, 211] width 259 height 27
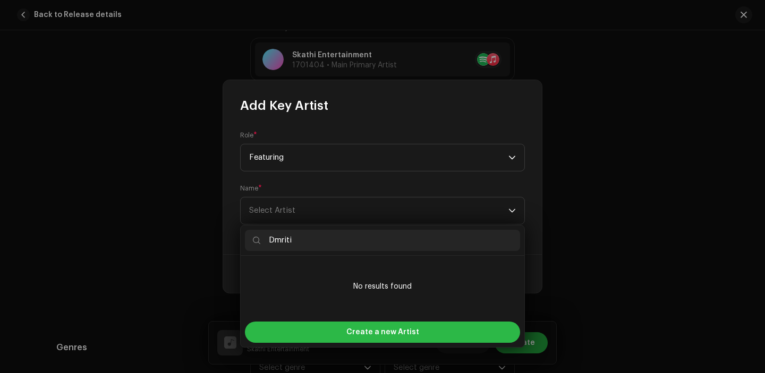
type input "Dmriti"
click at [345, 322] on div "Create a new Artist" at bounding box center [382, 332] width 275 height 21
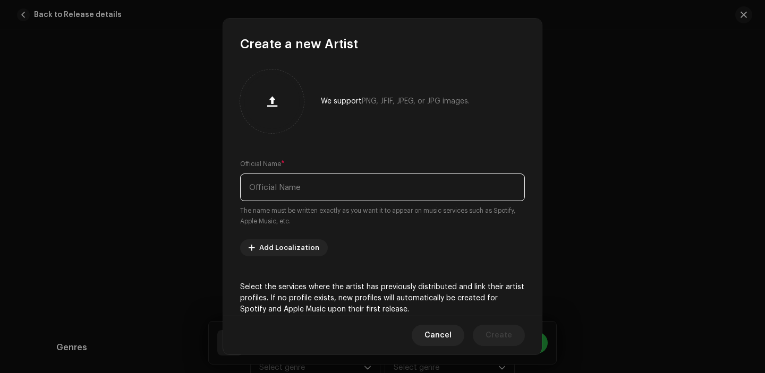
click at [316, 197] on input "text" at bounding box center [382, 188] width 285 height 28
paste input "Dmriti"
type input "Dmriti"
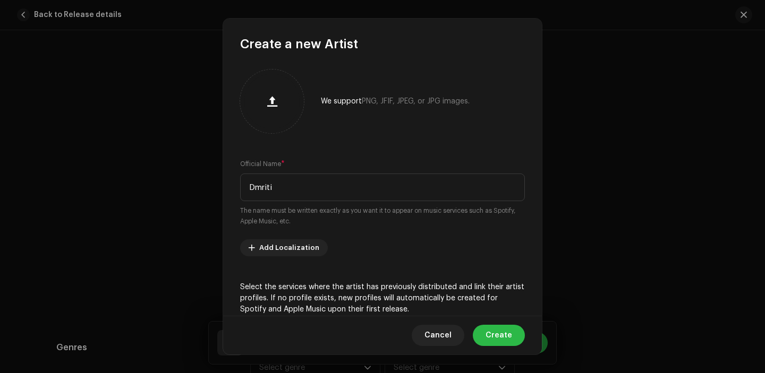
click at [517, 345] on button "Create" at bounding box center [499, 335] width 52 height 21
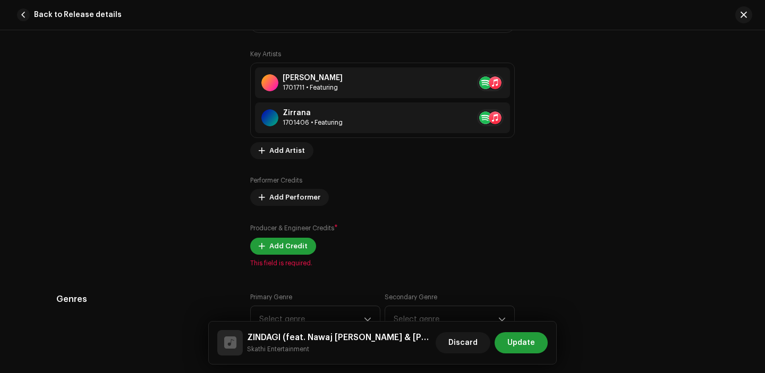
scroll to position [774, 0]
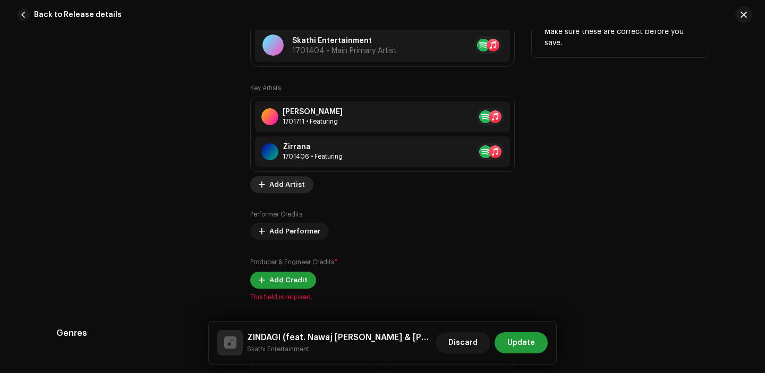
click at [283, 183] on span "Add Artist" at bounding box center [287, 184] width 36 height 21
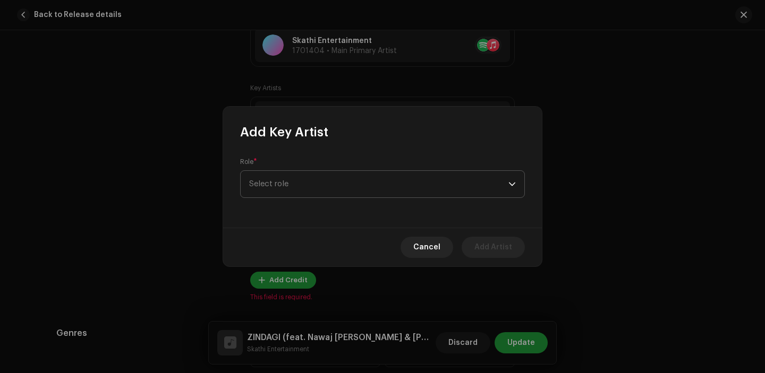
click at [336, 192] on span "Select role" at bounding box center [378, 184] width 259 height 27
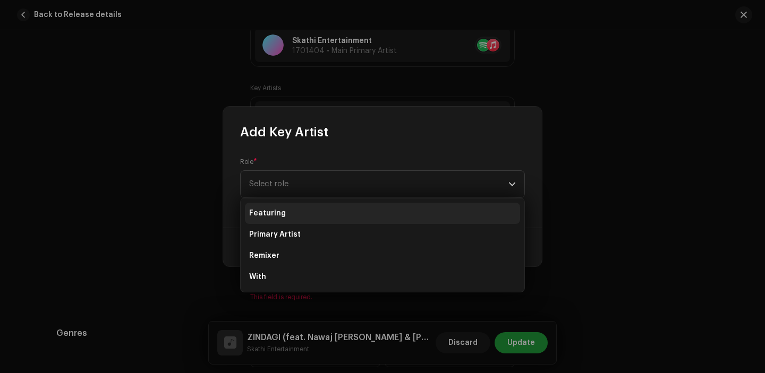
click at [317, 211] on li "Featuring" at bounding box center [382, 213] width 275 height 21
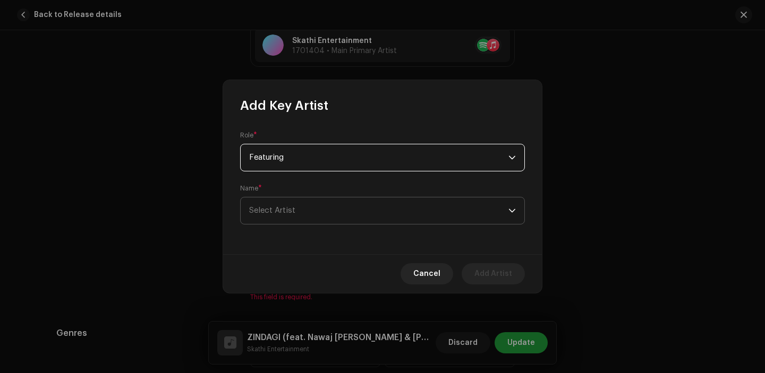
click at [327, 202] on span "Select Artist" at bounding box center [378, 211] width 259 height 27
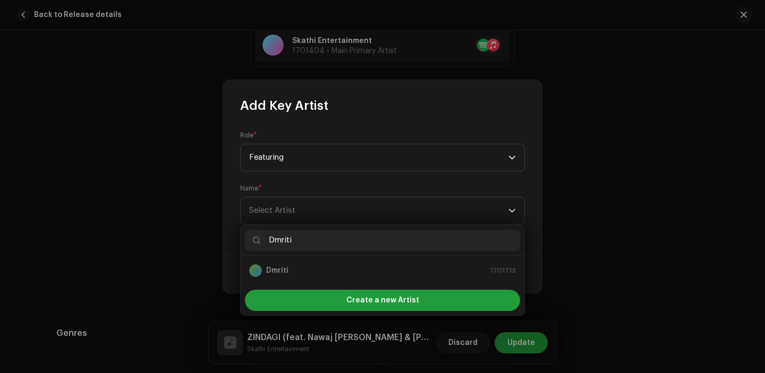
type input "Dmriti"
click at [378, 278] on p-selectitem "Dmriti 1701713" at bounding box center [382, 270] width 275 height 21
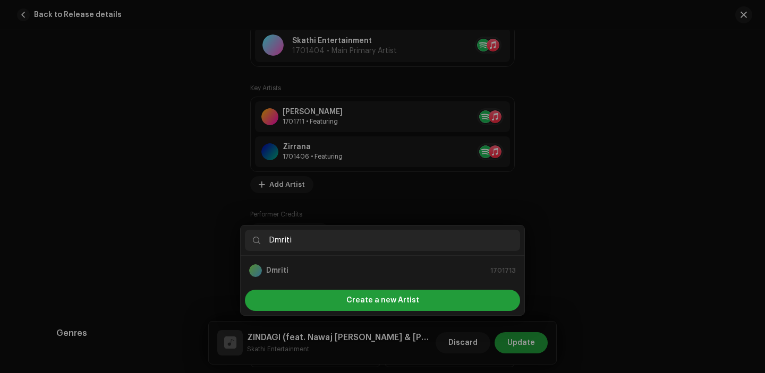
click at [565, 242] on div "Add Key Artist Role * Featuring Name * Select Artist Cancel Add Artist" at bounding box center [382, 186] width 765 height 373
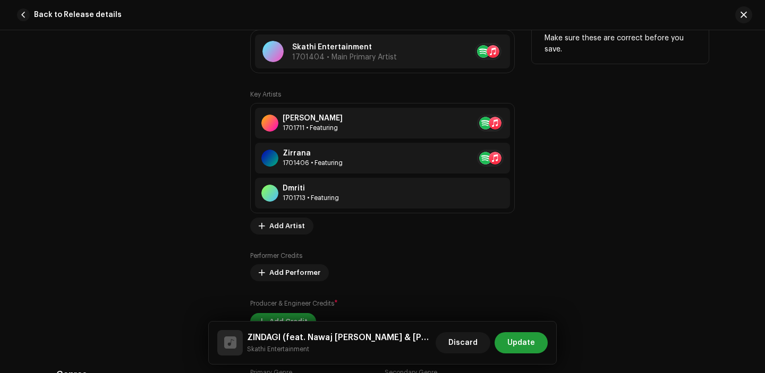
scroll to position [832, 0]
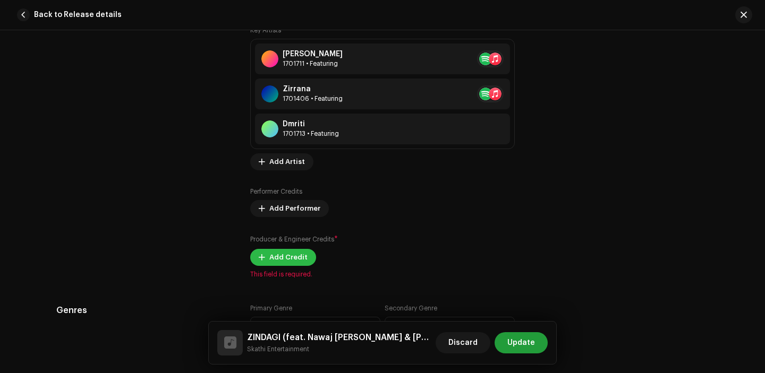
click at [303, 260] on button "Add Credit" at bounding box center [283, 257] width 66 height 17
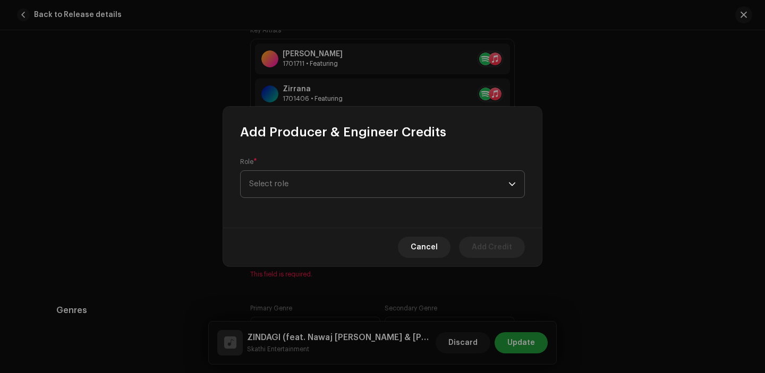
click at [342, 184] on span "Select role" at bounding box center [378, 184] width 259 height 27
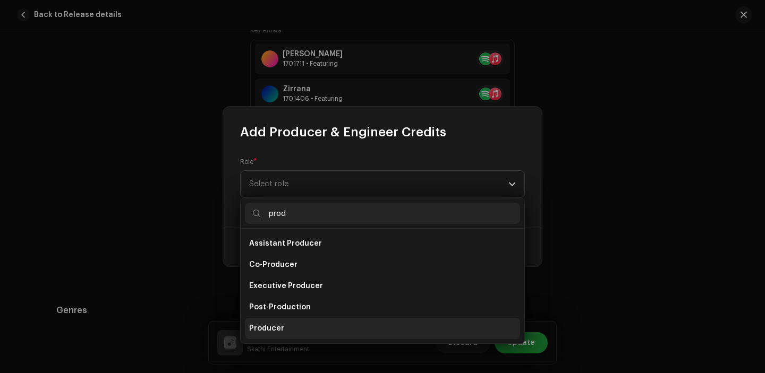
type input "prod"
click at [311, 320] on li "Producer" at bounding box center [382, 328] width 275 height 21
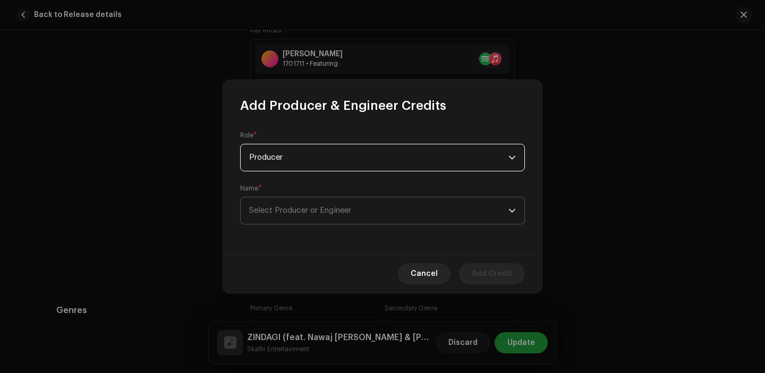
click at [320, 215] on span "Select Producer or Engineer" at bounding box center [300, 211] width 102 height 8
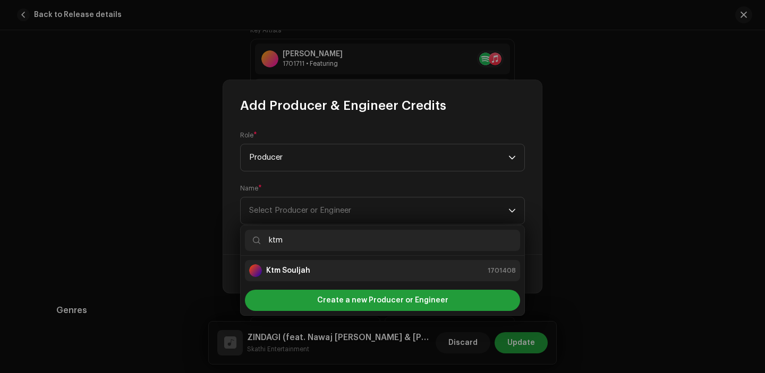
type input "ktm"
click at [298, 272] on strong "Ktm Souljah" at bounding box center [288, 271] width 44 height 11
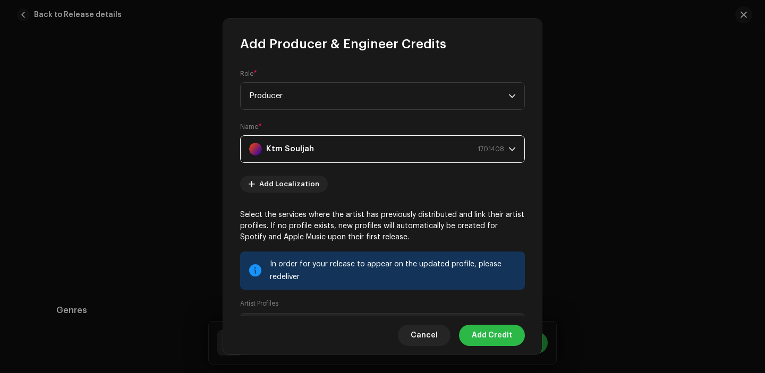
click at [493, 331] on span "Add Credit" at bounding box center [492, 335] width 40 height 21
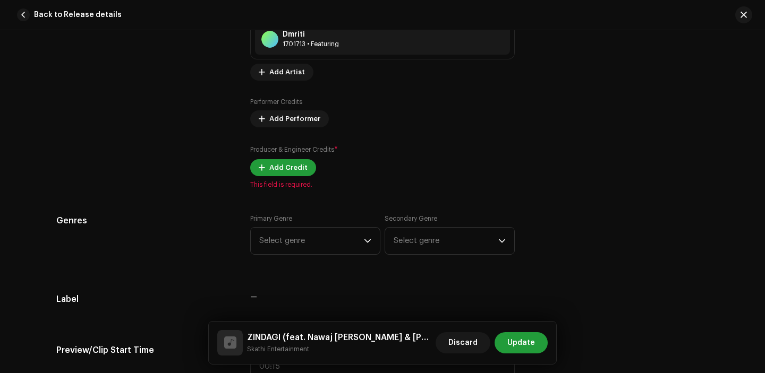
scroll to position [960, 0]
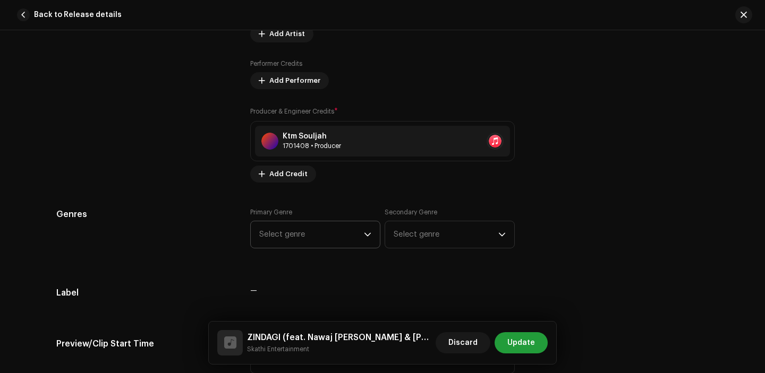
click at [320, 244] on span "Select genre" at bounding box center [311, 234] width 105 height 27
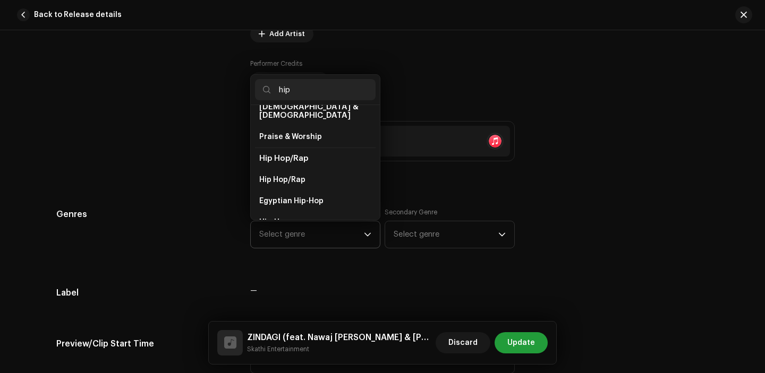
scroll to position [58, 0]
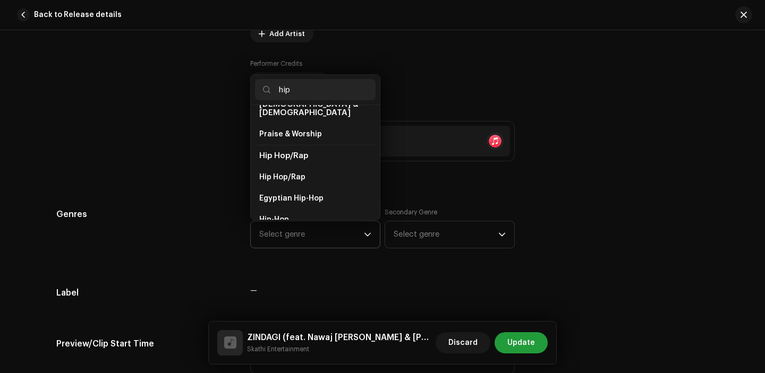
type input "hip"
drag, startPoint x: 304, startPoint y: 191, endPoint x: 301, endPoint y: 174, distance: 17.8
click at [301, 174] on ul "Chinese Chinese Hip-Hop Christian & Gospel Praise & Worship Hip Hop/Rap Hip Hop…" at bounding box center [315, 226] width 129 height 359
click at [301, 174] on span "Hip Hop/Rap" at bounding box center [282, 177] width 46 height 11
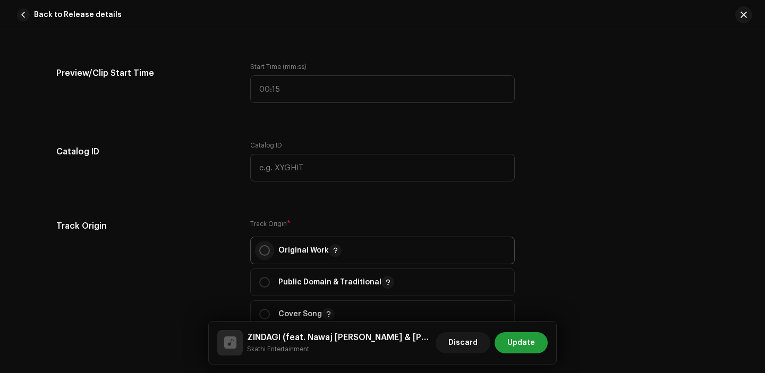
click at [259, 248] on input "radio" at bounding box center [264, 250] width 11 height 11
radio input "true"
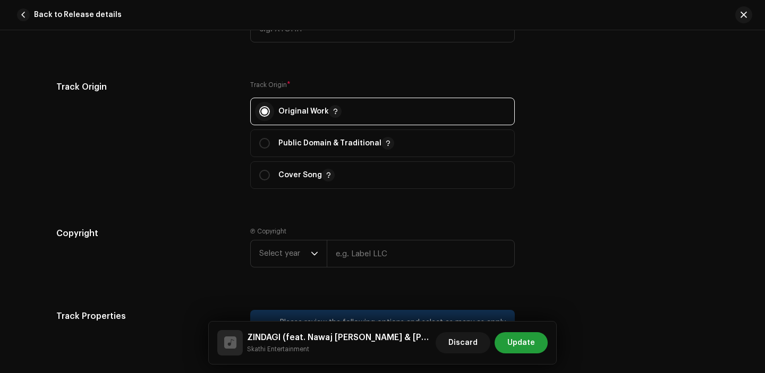
scroll to position [1381, 0]
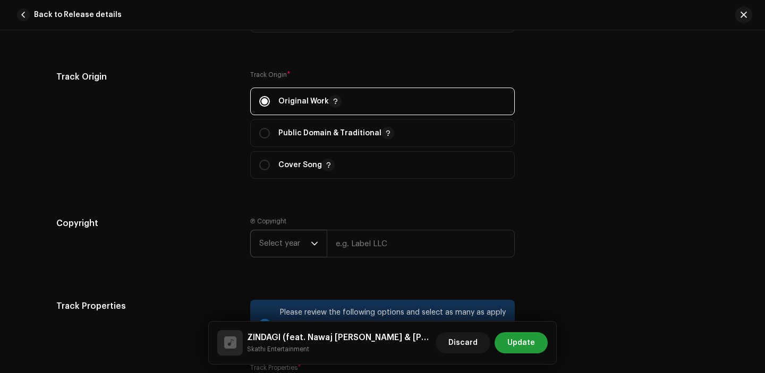
click at [269, 241] on span "Select year" at bounding box center [285, 244] width 52 height 27
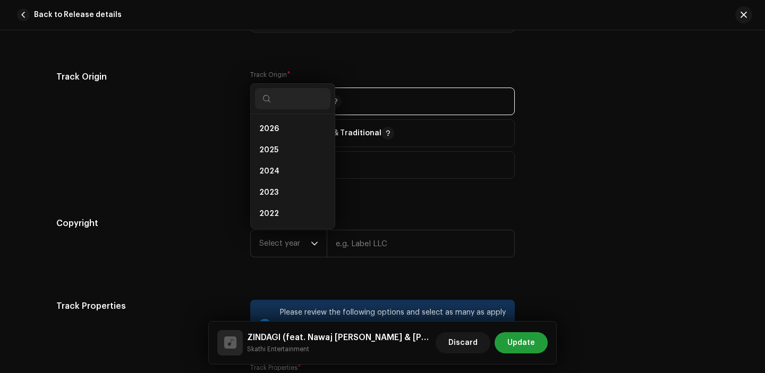
scroll to position [17, 0]
click at [269, 135] on span "2025" at bounding box center [268, 133] width 19 height 11
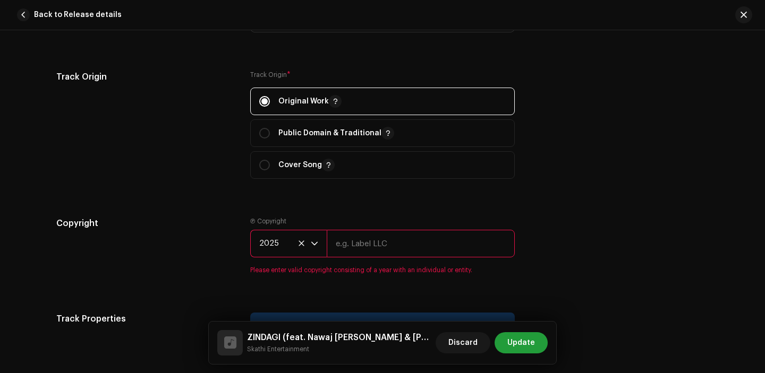
click at [363, 254] on input "text" at bounding box center [421, 244] width 188 height 28
type input "Skathi Entertainment"
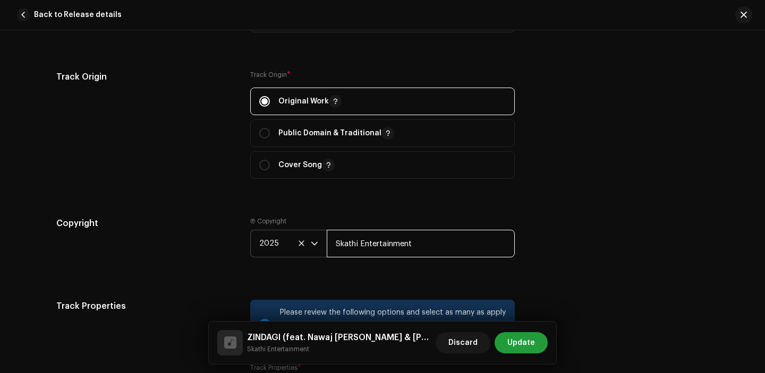
scroll to position [1566, 0]
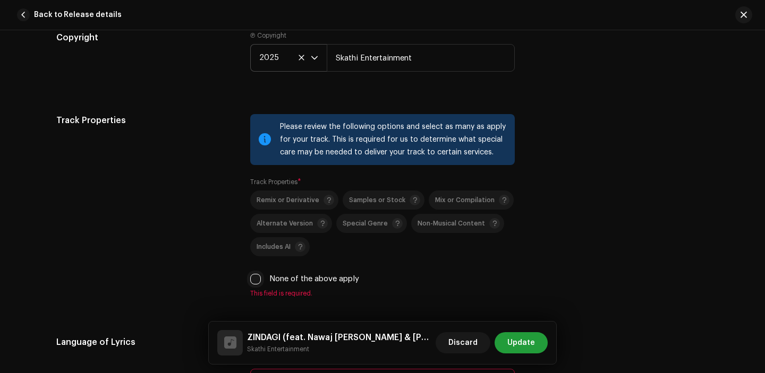
click at [250, 282] on input "None of the above apply" at bounding box center [255, 279] width 11 height 11
checkbox input "true"
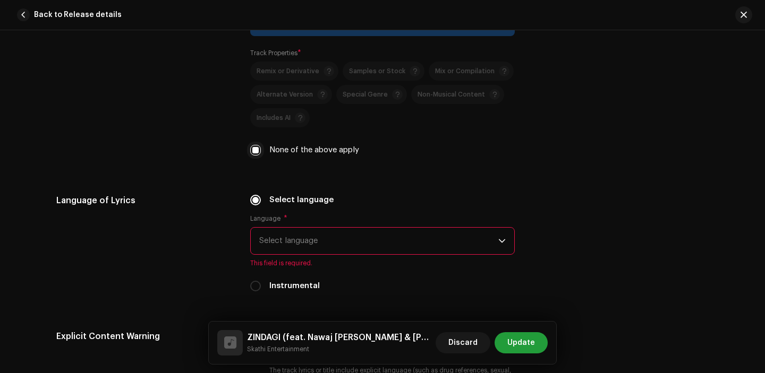
scroll to position [1700, 0]
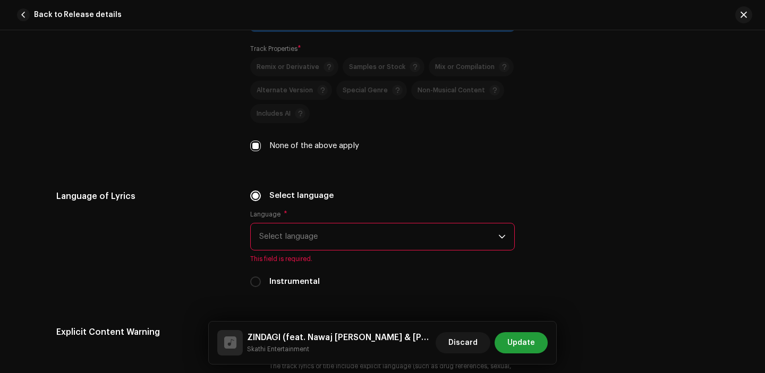
click at [286, 244] on span "Select language" at bounding box center [378, 237] width 239 height 27
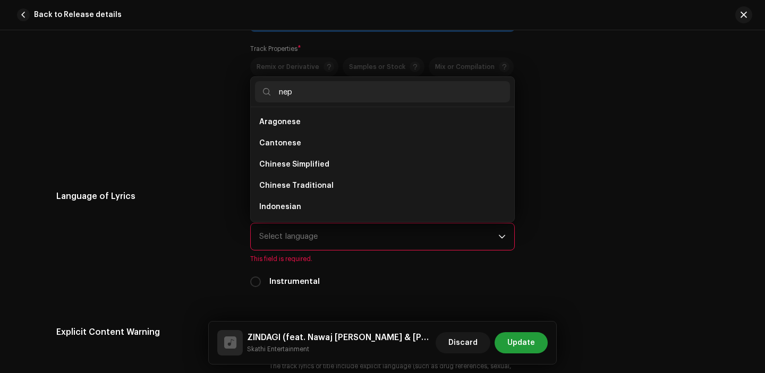
scroll to position [0, 0]
type input "nep"
click at [297, 140] on ul "Nepali" at bounding box center [382, 164] width 263 height 115
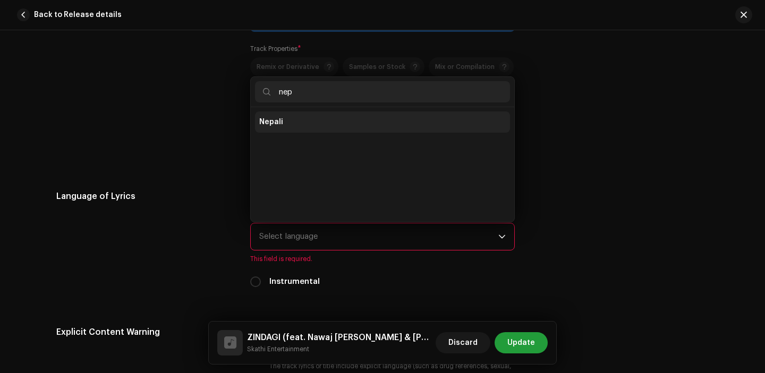
click at [296, 125] on li "Nepali" at bounding box center [382, 122] width 255 height 21
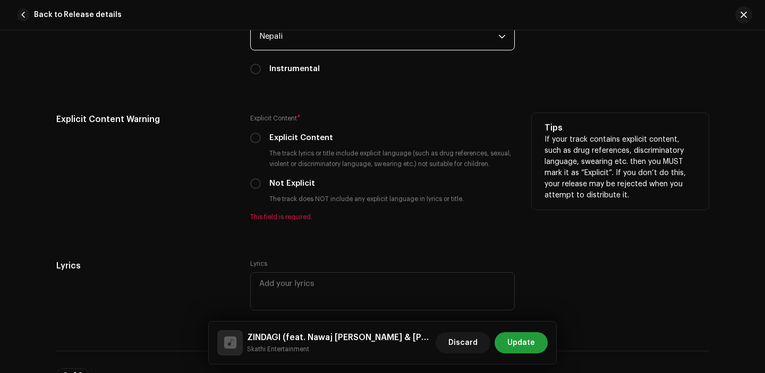
scroll to position [1915, 0]
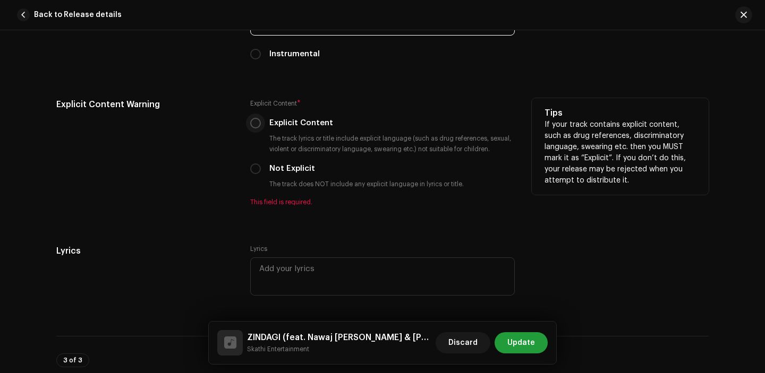
click at [251, 124] on input "Explicit Content" at bounding box center [255, 123] width 11 height 11
radio input "true"
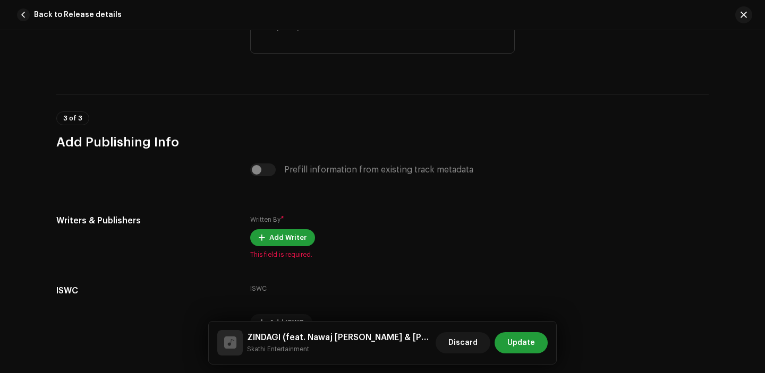
scroll to position [2205, 0]
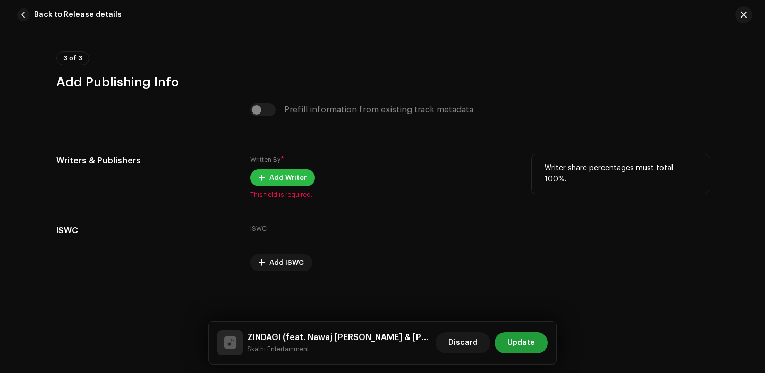
click at [277, 180] on span "Add Writer" at bounding box center [287, 177] width 37 height 21
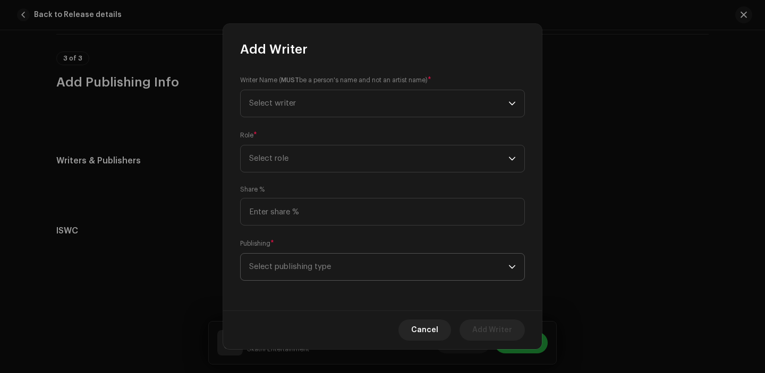
click at [314, 266] on span "Select publishing type" at bounding box center [378, 267] width 259 height 27
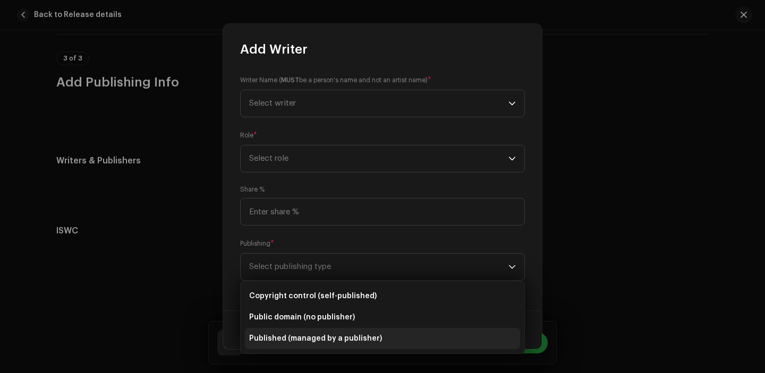
click at [303, 330] on li "Published (managed by a publisher)" at bounding box center [382, 338] width 275 height 21
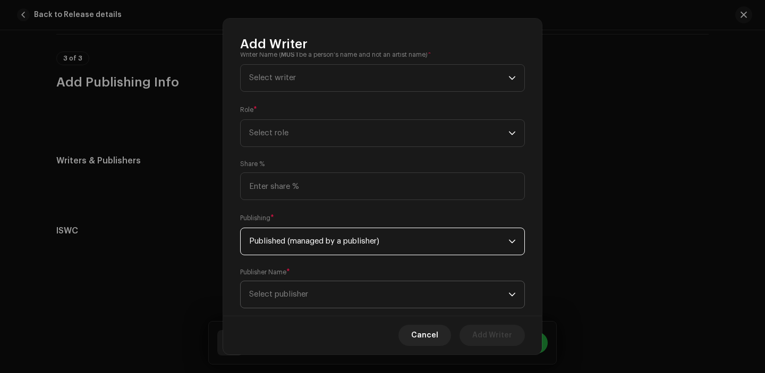
scroll to position [35, 0]
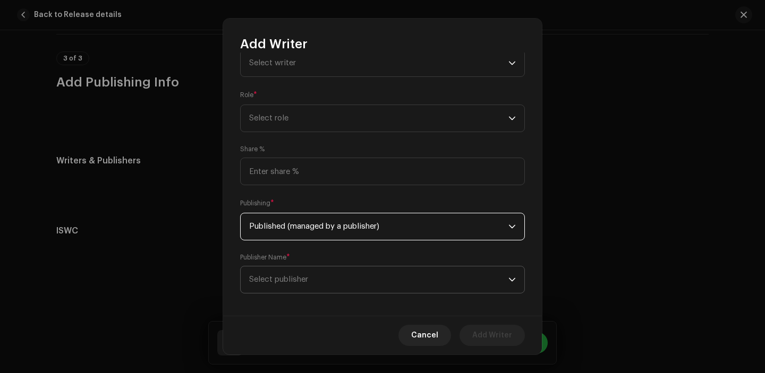
click at [300, 289] on span "Select publisher" at bounding box center [378, 280] width 259 height 27
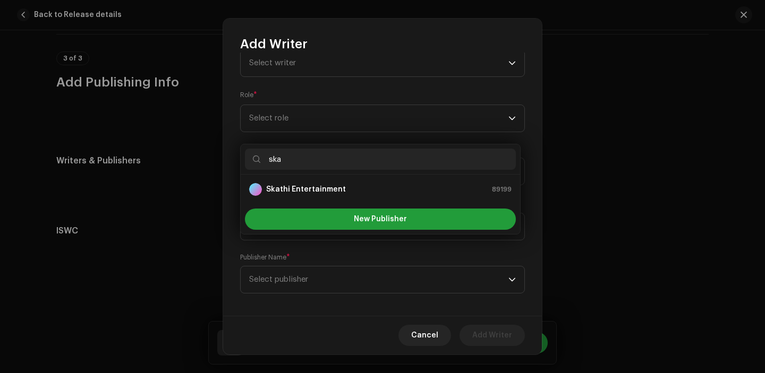
type input "ska"
click at [314, 193] on strong "Skathi Entertainment" at bounding box center [306, 189] width 80 height 11
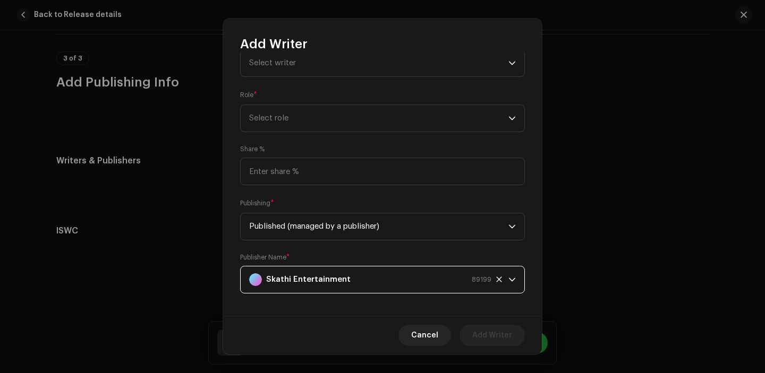
scroll to position [0, 0]
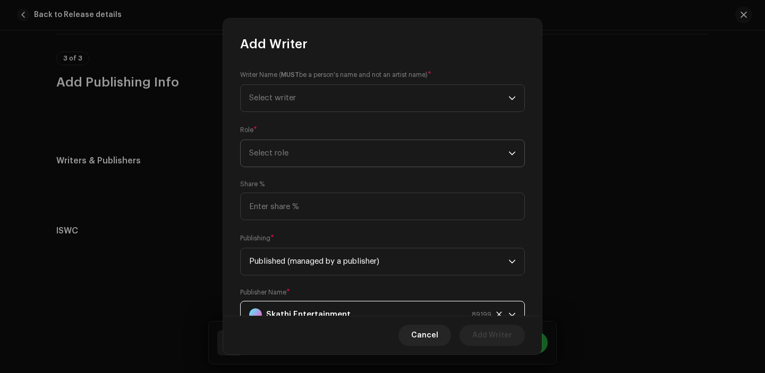
click at [308, 155] on span "Select role" at bounding box center [378, 153] width 259 height 27
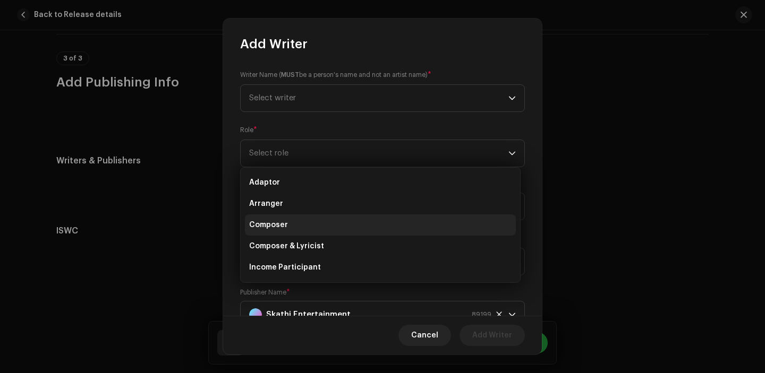
click at [302, 224] on li "Composer" at bounding box center [380, 225] width 271 height 21
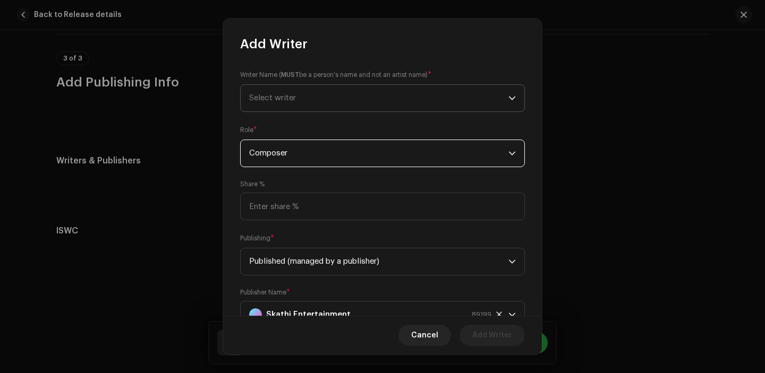
click at [287, 103] on span "Select writer" at bounding box center [378, 98] width 259 height 27
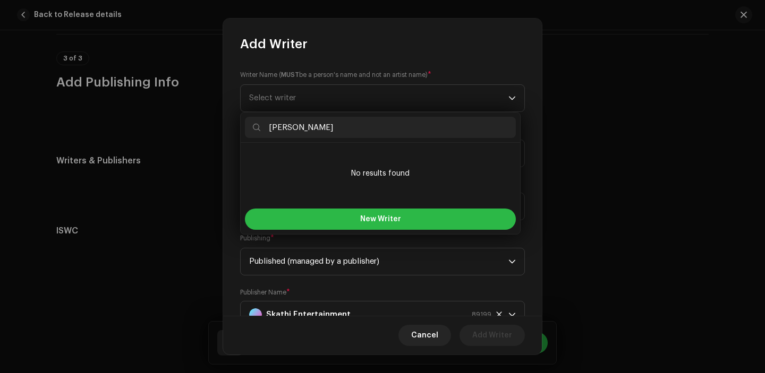
type input "[PERSON_NAME]"
click at [362, 217] on span "New Writer" at bounding box center [380, 219] width 41 height 7
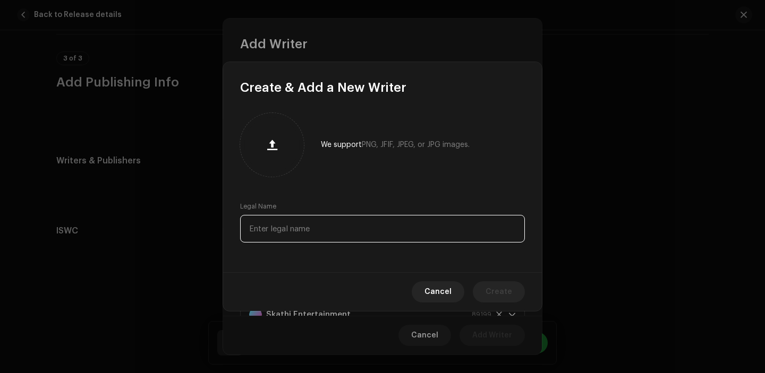
click at [320, 235] on input "text" at bounding box center [382, 229] width 285 height 28
paste input "[PERSON_NAME]"
type input "[PERSON_NAME]"
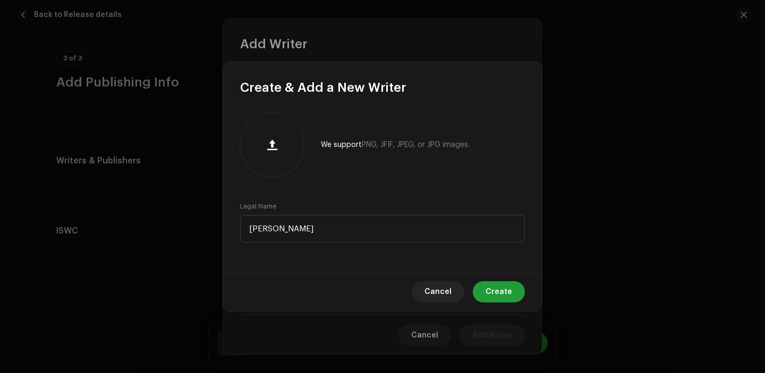
click at [520, 305] on div "Cancel Create" at bounding box center [382, 291] width 319 height 39
click at [511, 300] on span "Create" at bounding box center [498, 292] width 27 height 21
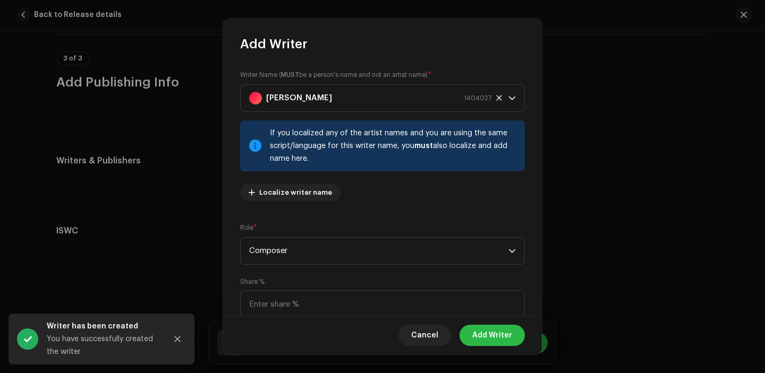
click at [495, 339] on span "Add Writer" at bounding box center [492, 335] width 40 height 21
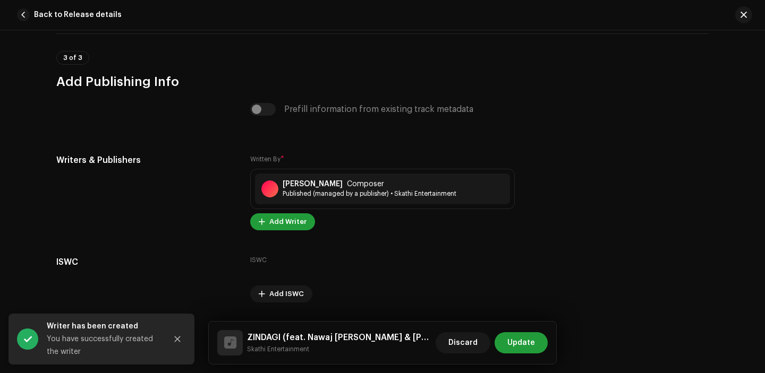
click at [278, 224] on span "Add Writer" at bounding box center [287, 221] width 37 height 21
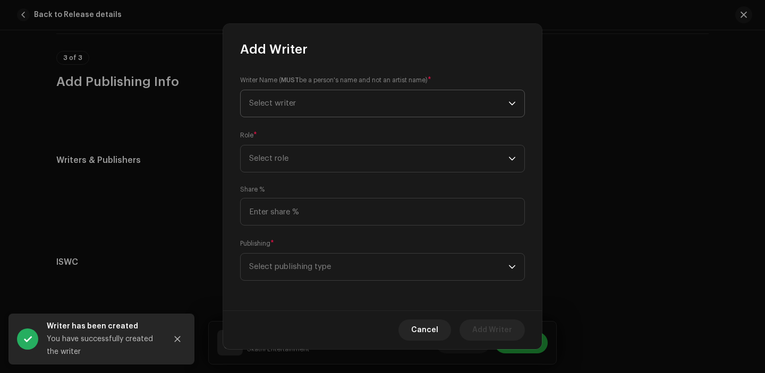
click at [300, 115] on span "Select writer" at bounding box center [378, 103] width 259 height 27
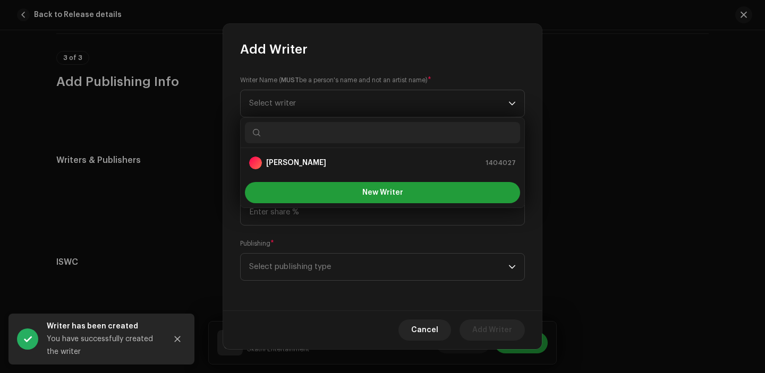
paste input "Smriti Bishwakarma"
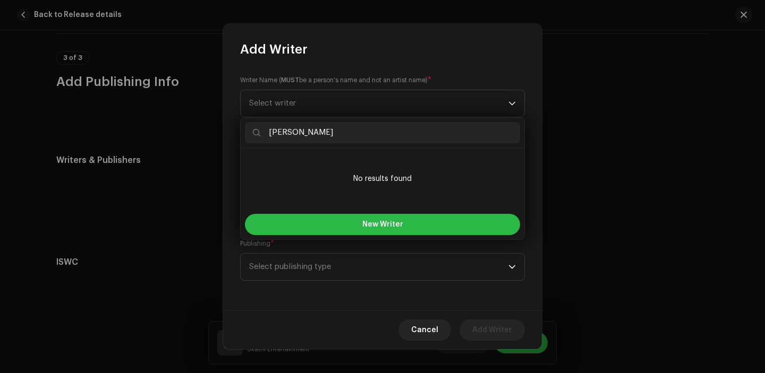
type input "Smriti Bishwakarma"
click at [359, 226] on button "New Writer" at bounding box center [382, 224] width 275 height 21
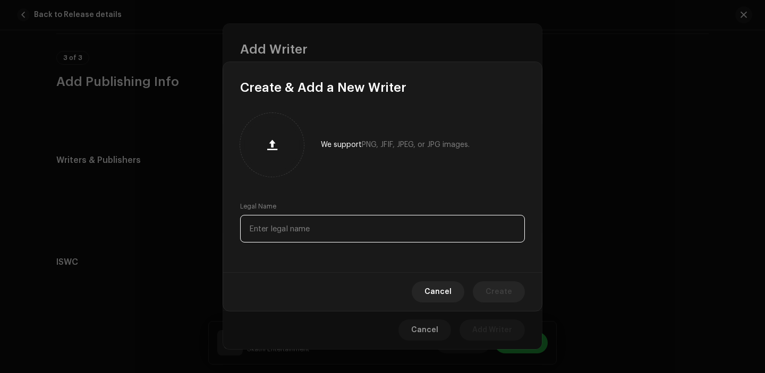
click at [301, 227] on input "text" at bounding box center [382, 229] width 285 height 28
paste input "Smriti Bishwakarma"
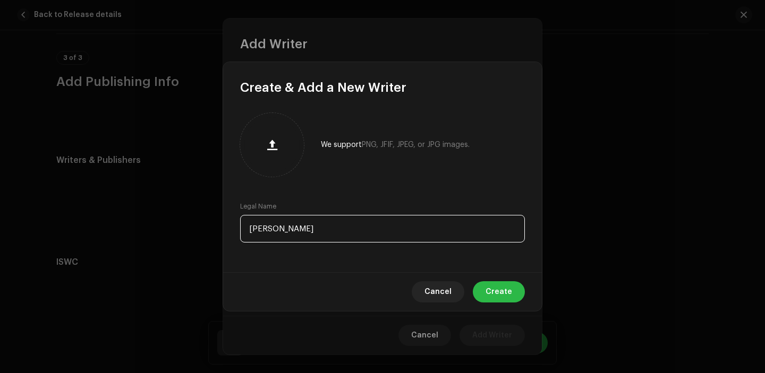
type input "Smriti Bishwakarma"
click at [508, 286] on span "Create" at bounding box center [498, 292] width 27 height 21
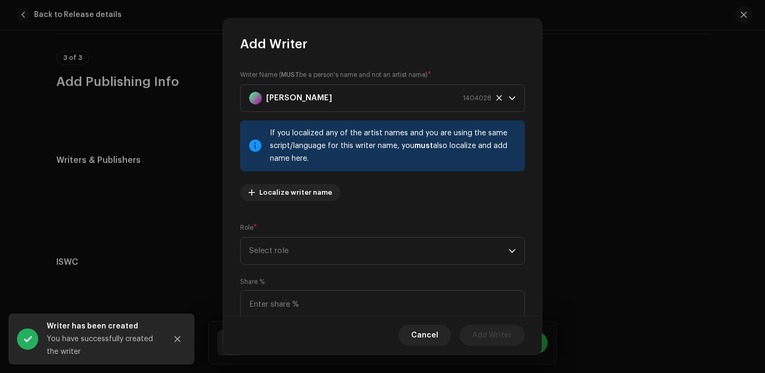
scroll to position [79, 0]
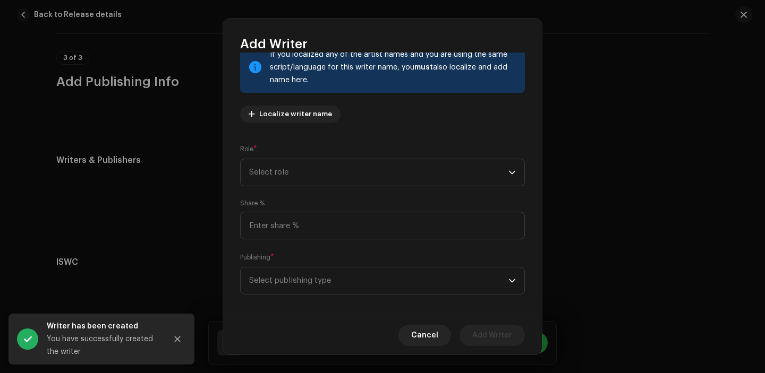
click at [360, 240] on div "Writer Name ( MUST be a person's name and not an artist name) * Smriti Bishwaka…" at bounding box center [382, 184] width 319 height 263
click at [317, 181] on span "Select role" at bounding box center [378, 172] width 259 height 27
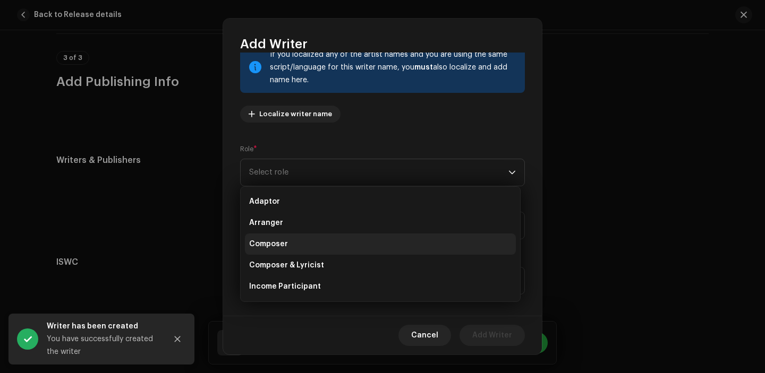
click at [316, 246] on li "Composer" at bounding box center [380, 244] width 271 height 21
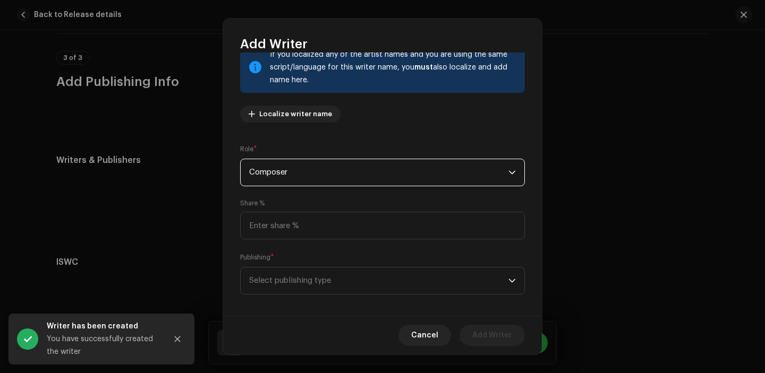
scroll to position [87, 0]
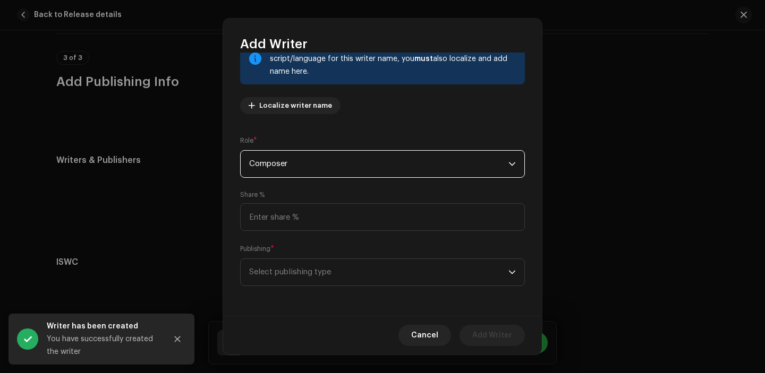
click at [316, 255] on div "Publishing * Select publishing type" at bounding box center [382, 265] width 285 height 42
click at [316, 268] on span "Select publishing type" at bounding box center [378, 272] width 259 height 27
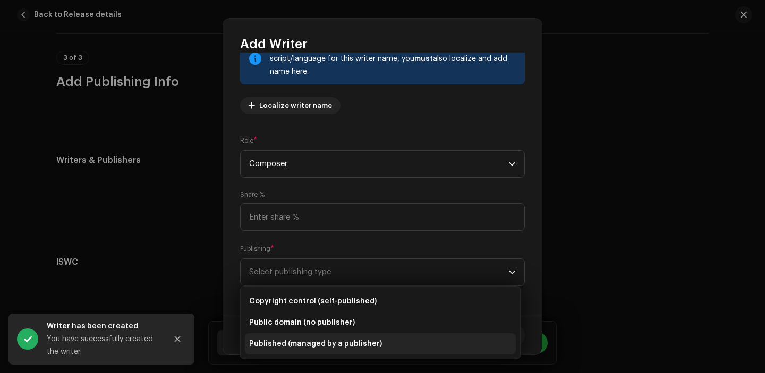
click at [311, 343] on span "Published (managed by a publisher)" at bounding box center [315, 344] width 133 height 11
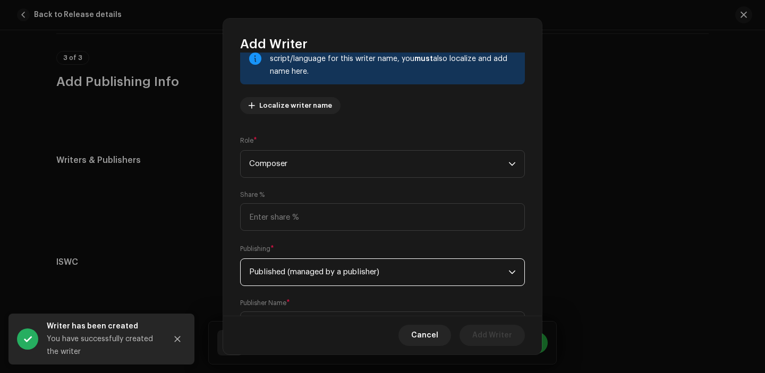
scroll to position [141, 0]
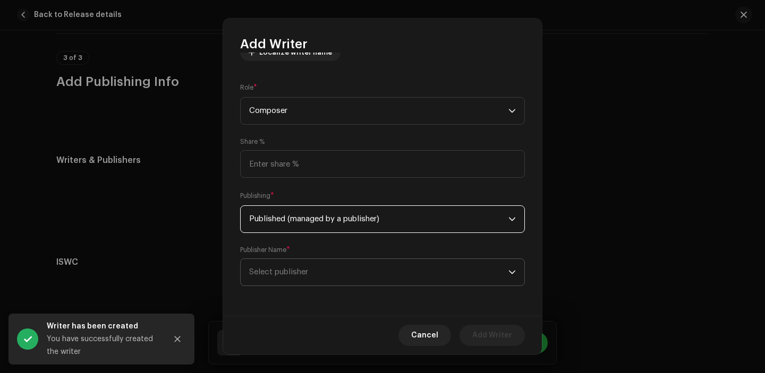
click at [310, 263] on span "Select publisher" at bounding box center [378, 272] width 259 height 27
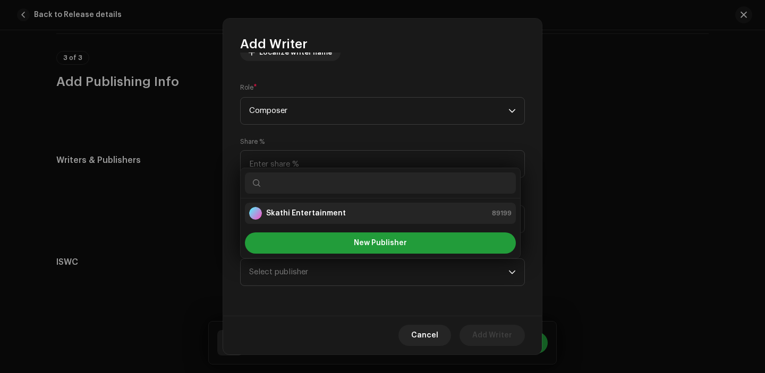
click at [298, 222] on li "Skathi Entertainment 89199" at bounding box center [380, 213] width 271 height 21
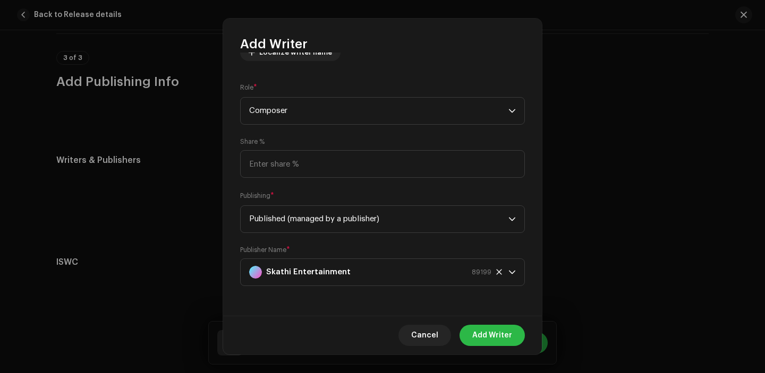
click at [504, 344] on span "Add Writer" at bounding box center [492, 335] width 40 height 21
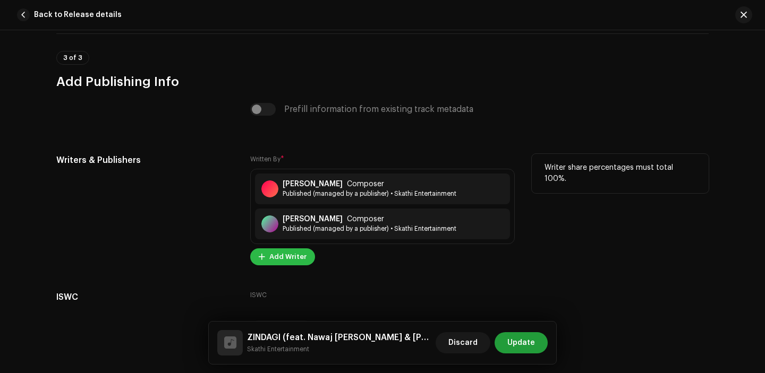
click at [283, 260] on span "Add Writer" at bounding box center [287, 256] width 37 height 21
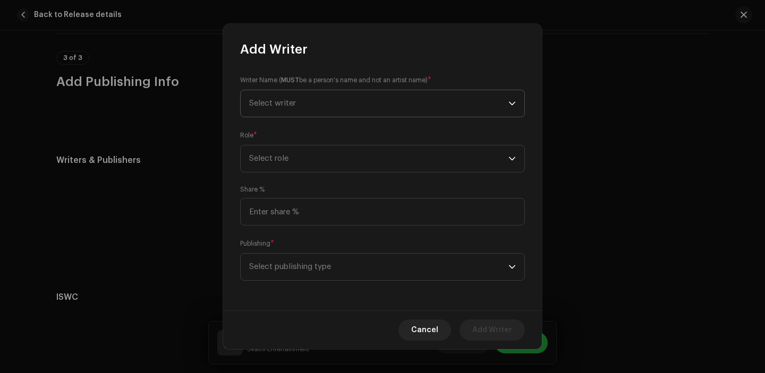
click at [306, 97] on span "Select writer" at bounding box center [378, 103] width 259 height 27
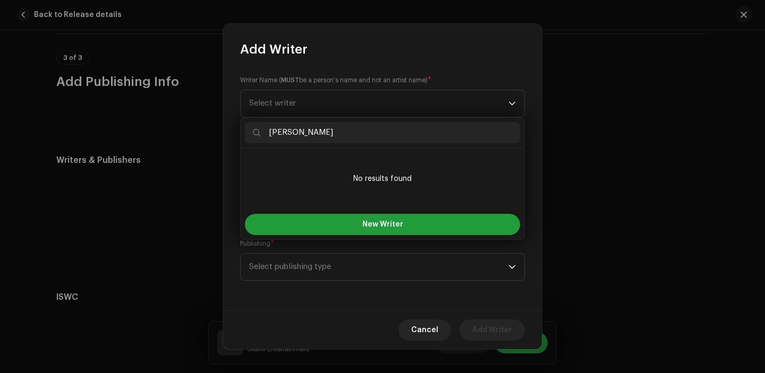
type input "Nawaj Ansari"
click at [346, 213] on div "New Writer" at bounding box center [383, 225] width 284 height 30
click at [346, 238] on div "New Writer" at bounding box center [383, 225] width 284 height 30
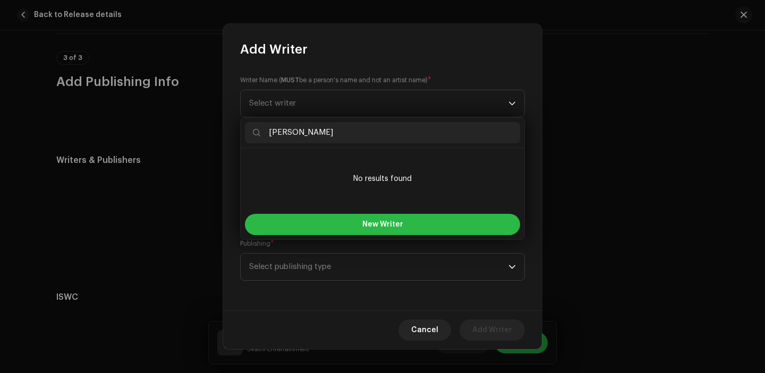
click at [330, 219] on button "New Writer" at bounding box center [382, 224] width 275 height 21
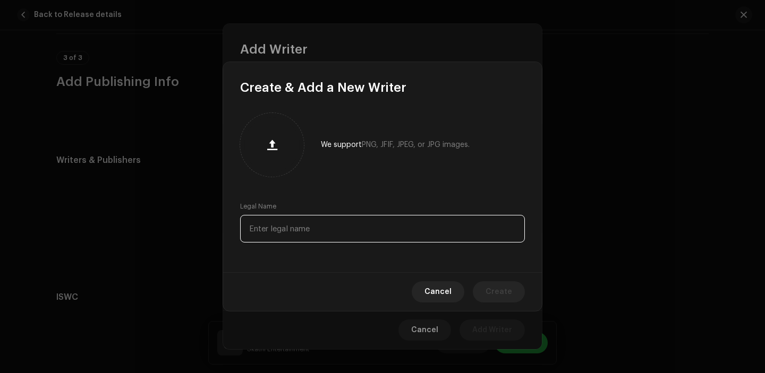
click at [297, 228] on input "text" at bounding box center [382, 229] width 285 height 28
paste input "Nawaj Ansari"
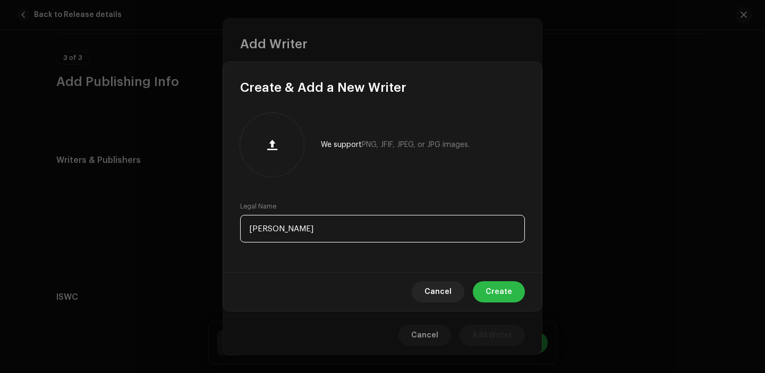
type input "Nawaj Ansari"
click at [491, 292] on span "Create" at bounding box center [498, 292] width 27 height 21
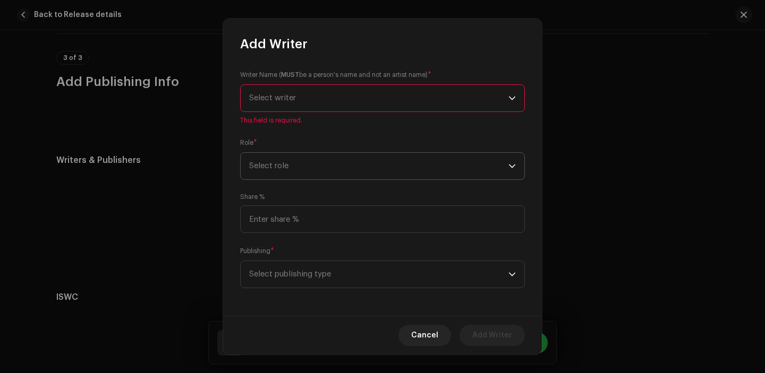
click at [314, 167] on span "Select role" at bounding box center [378, 166] width 259 height 27
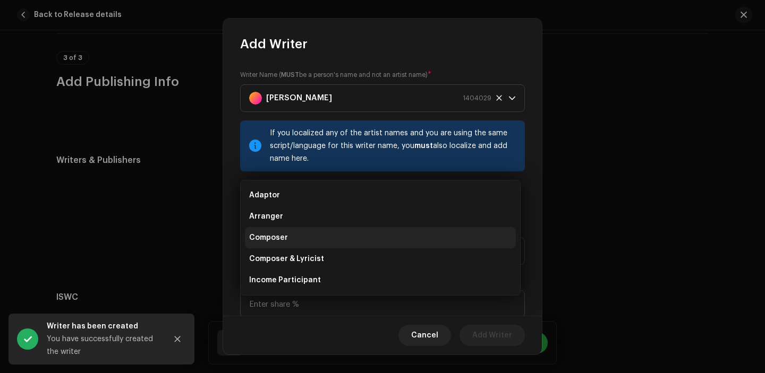
click at [304, 241] on li "Composer" at bounding box center [380, 237] width 271 height 21
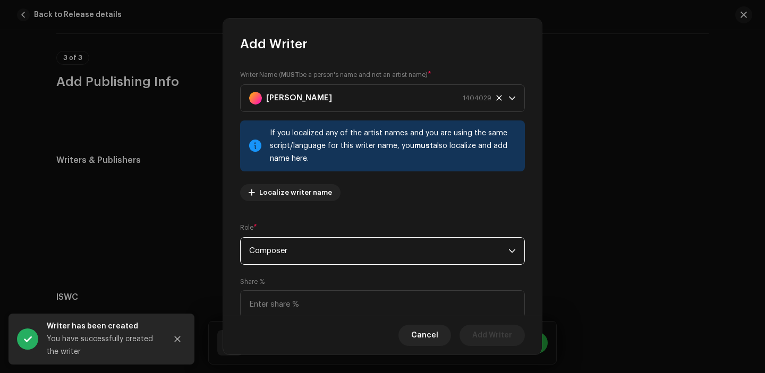
scroll to position [87, 0]
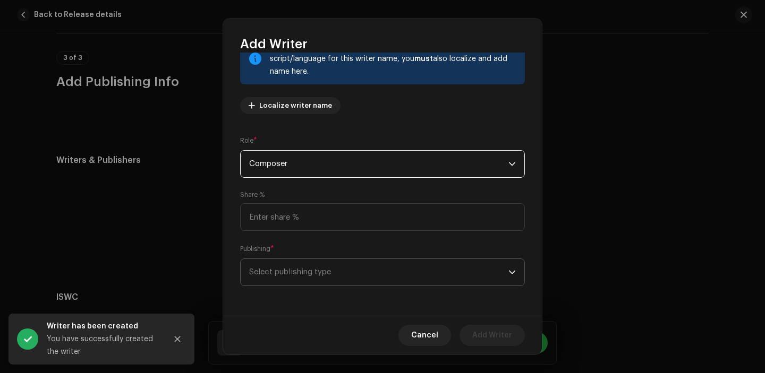
click at [312, 270] on span "Select publishing type" at bounding box center [378, 272] width 259 height 27
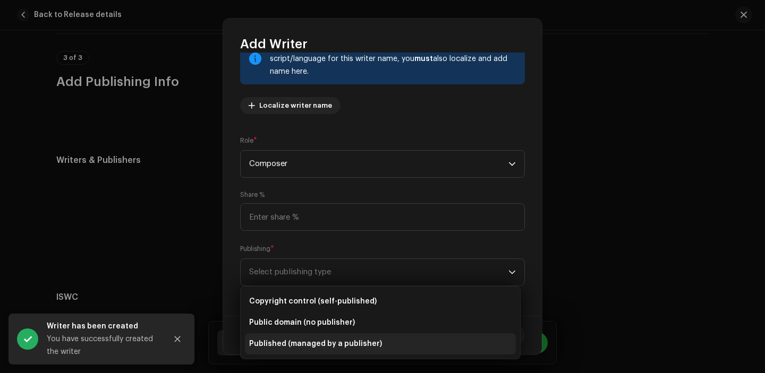
click at [301, 334] on li "Published (managed by a publisher)" at bounding box center [380, 344] width 271 height 21
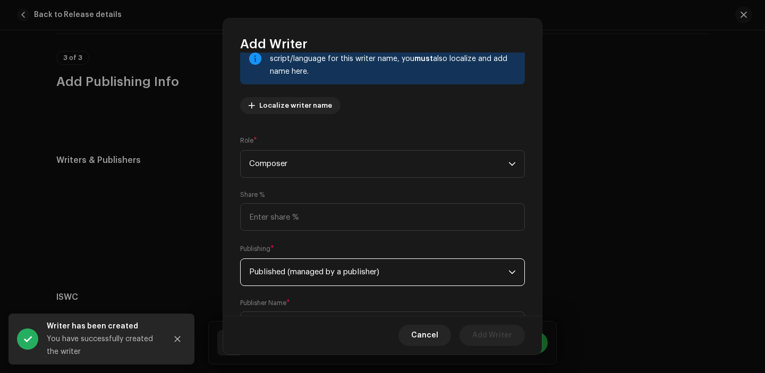
scroll to position [141, 0]
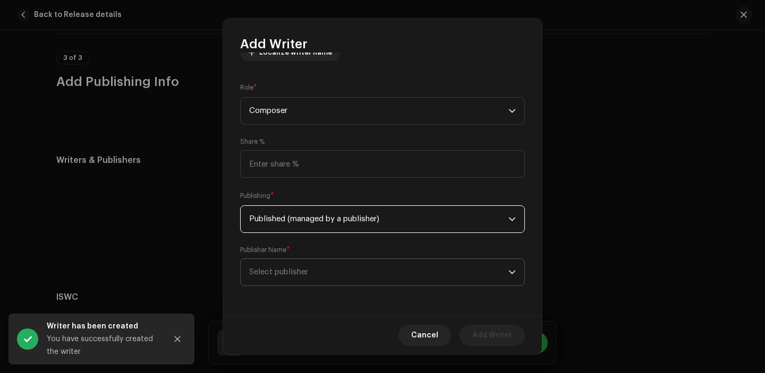
click at [306, 283] on span "Select publisher" at bounding box center [378, 272] width 259 height 27
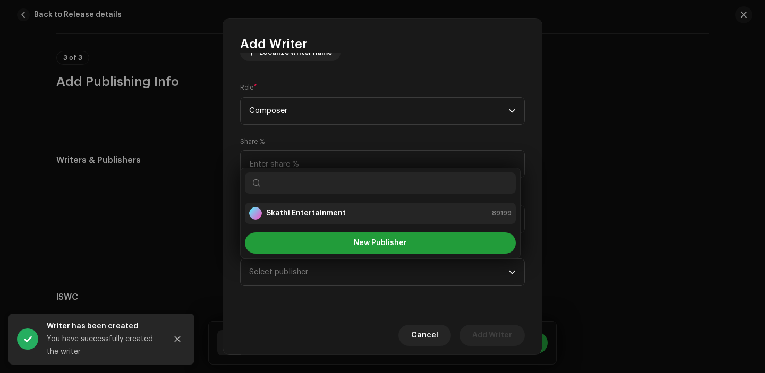
click at [302, 215] on strong "Skathi Entertainment" at bounding box center [306, 213] width 80 height 11
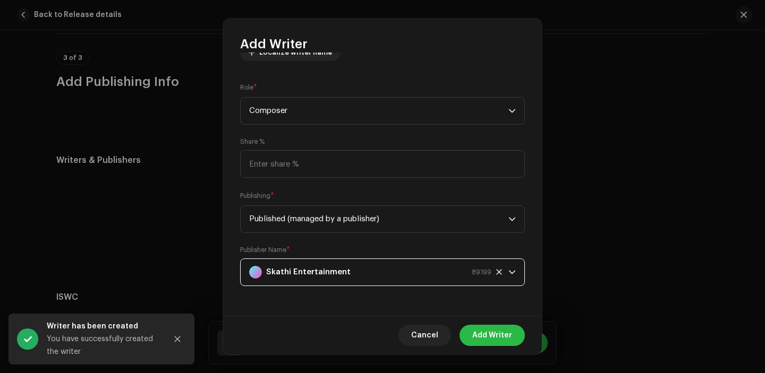
click at [476, 328] on span "Add Writer" at bounding box center [492, 335] width 40 height 21
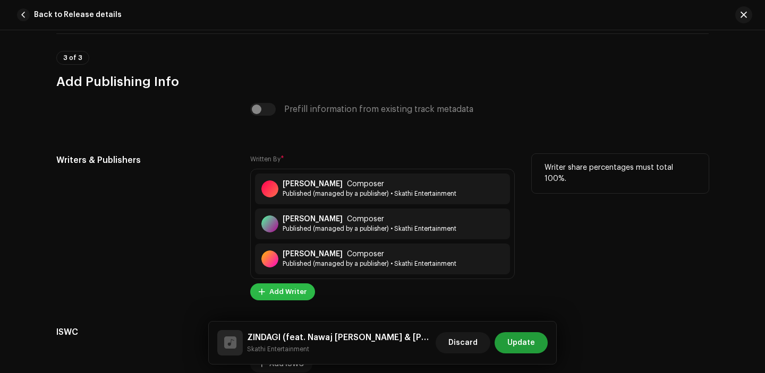
click at [272, 293] on span "Add Writer" at bounding box center [287, 292] width 37 height 21
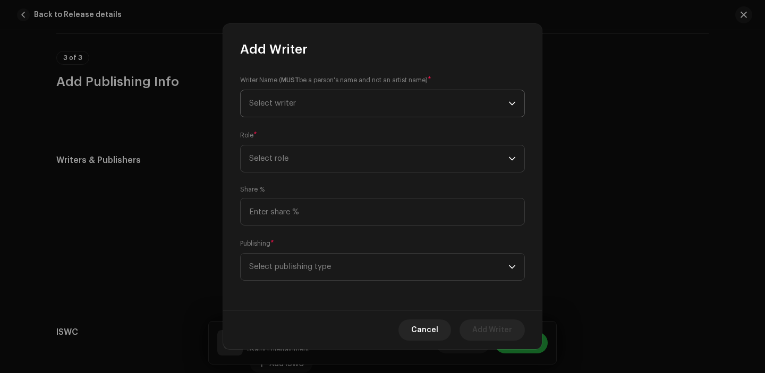
click at [298, 101] on span "Select writer" at bounding box center [378, 103] width 259 height 27
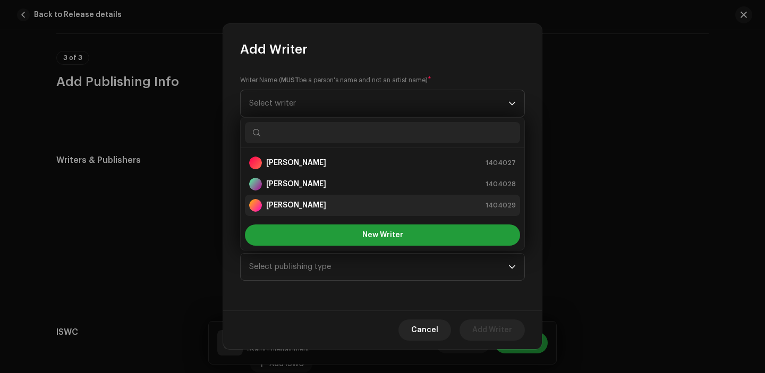
click at [300, 199] on div "Nawaj Ansari" at bounding box center [287, 205] width 77 height 13
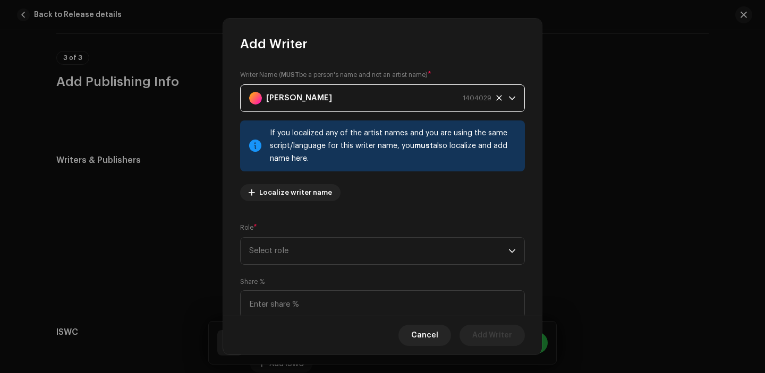
click at [313, 179] on div "Writer Name ( MUST be a person's name and not an artist name) * Nawaj Ansari 14…" at bounding box center [382, 140] width 285 height 140
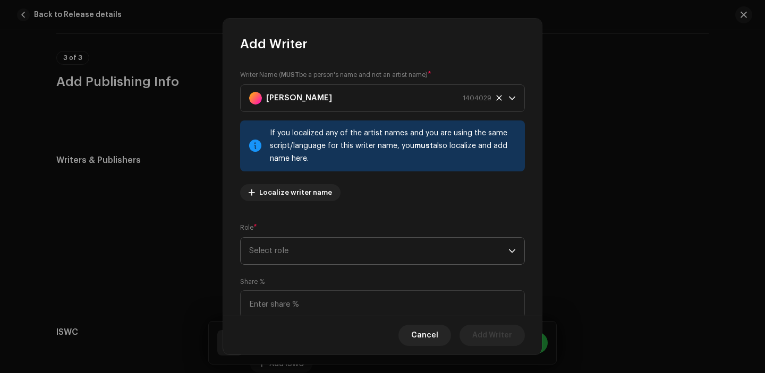
click at [312, 251] on span "Select role" at bounding box center [378, 251] width 259 height 27
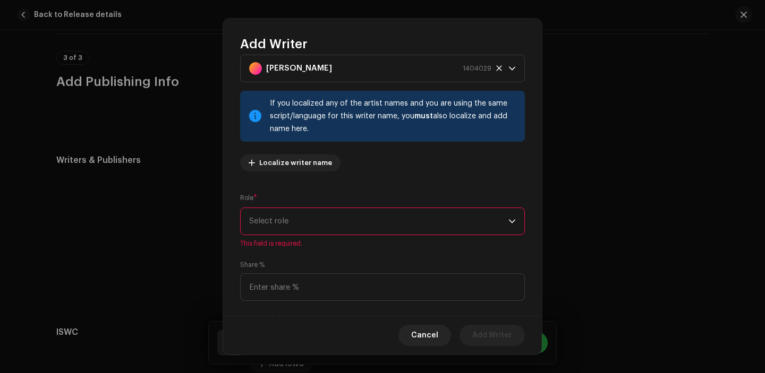
scroll to position [36, 0]
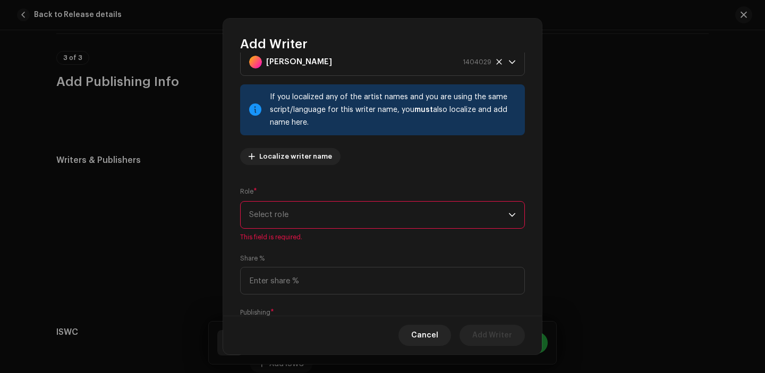
click at [304, 220] on span "Select role" at bounding box center [378, 215] width 259 height 27
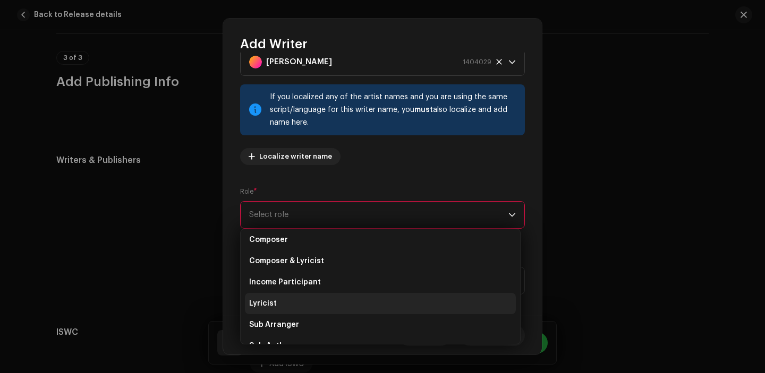
scroll to position [55, 0]
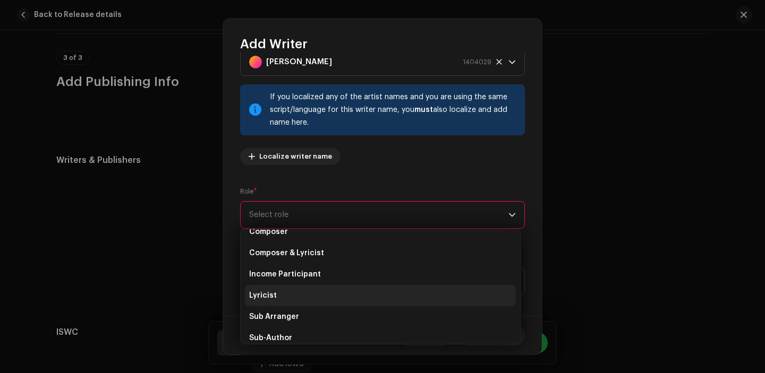
click at [295, 301] on li "Lyricist" at bounding box center [380, 295] width 271 height 21
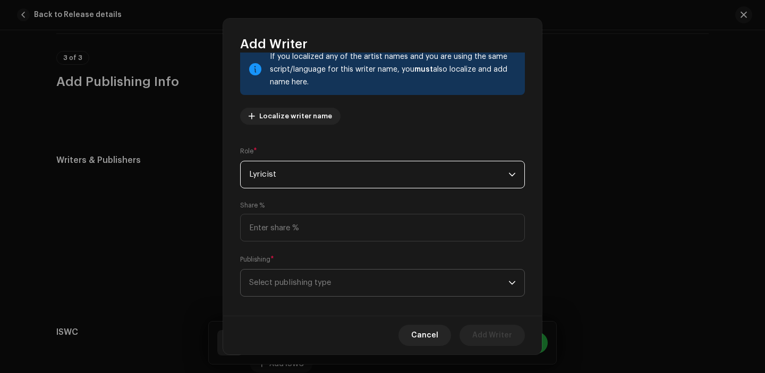
scroll to position [87, 0]
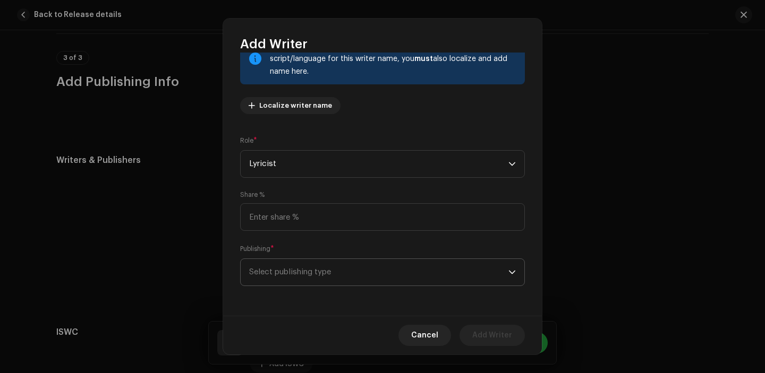
click at [343, 275] on span "Select publishing type" at bounding box center [378, 272] width 259 height 27
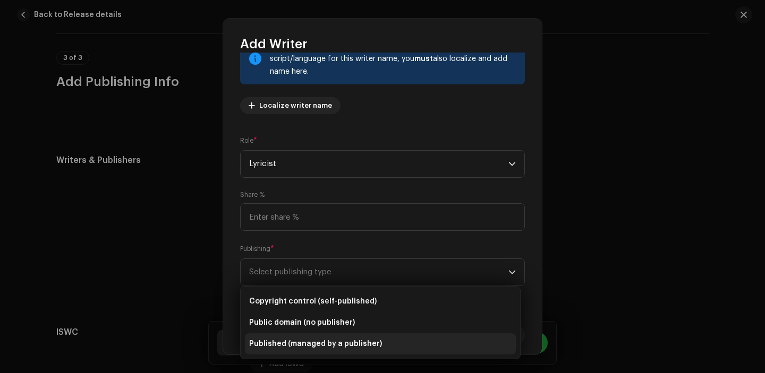
click at [315, 351] on li "Published (managed by a publisher)" at bounding box center [380, 344] width 271 height 21
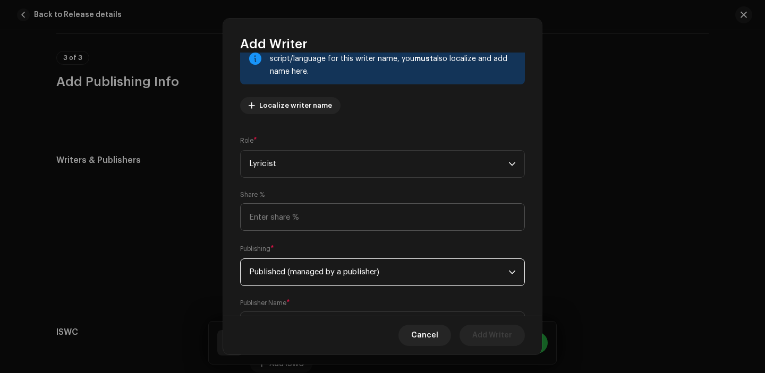
scroll to position [141, 0]
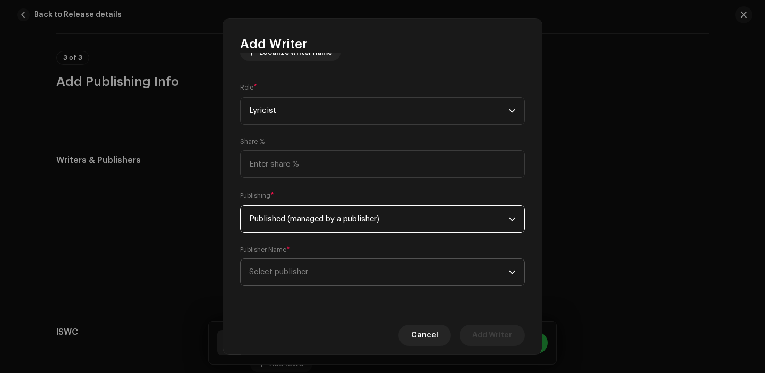
click at [319, 278] on span "Select publisher" at bounding box center [378, 272] width 259 height 27
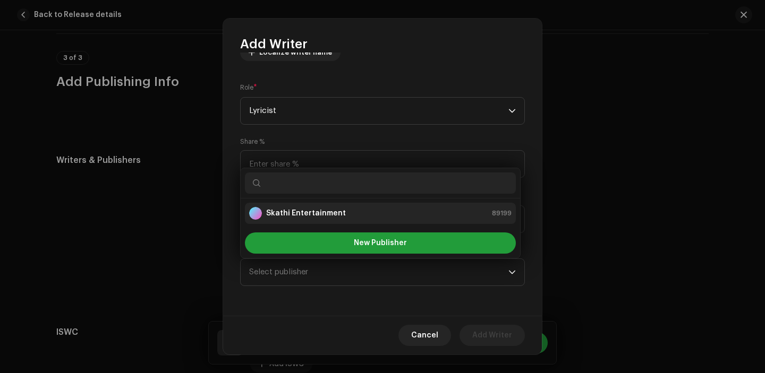
click at [306, 210] on strong "Skathi Entertainment" at bounding box center [306, 213] width 80 height 11
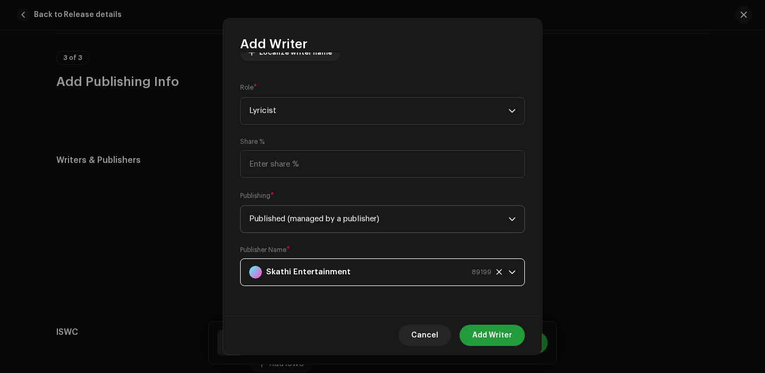
scroll to position [138, 0]
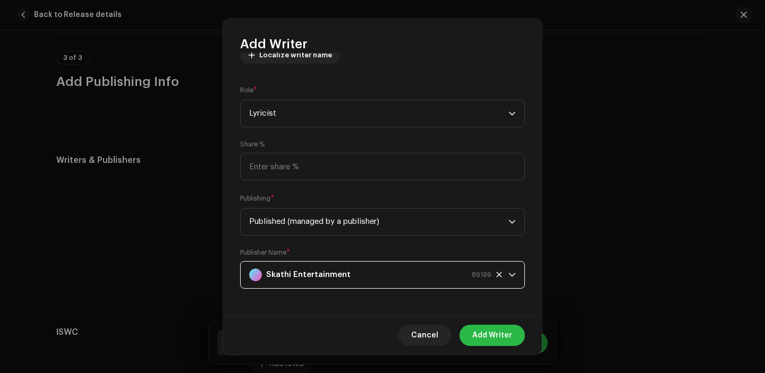
click at [482, 333] on span "Add Writer" at bounding box center [492, 335] width 40 height 21
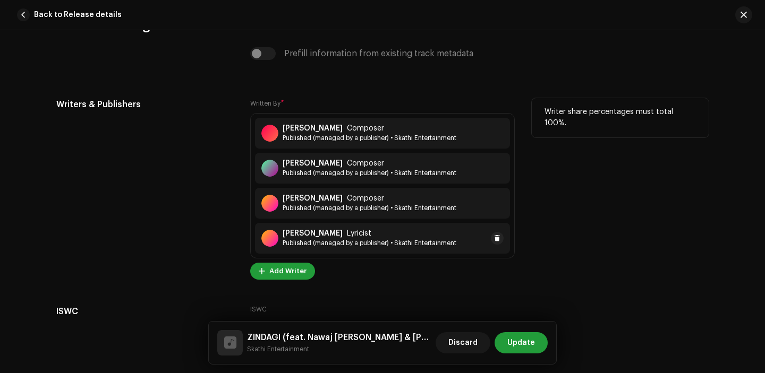
scroll to position [2290, 0]
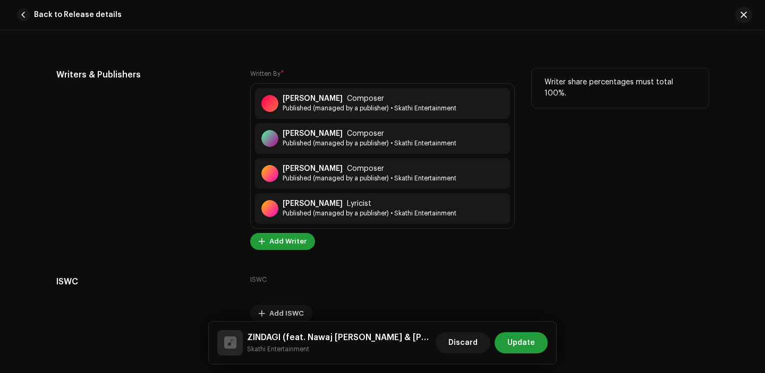
click at [278, 234] on div "Written By * Dipesh Shrestha Composer Published (managed by a publisher) • Skat…" at bounding box center [382, 160] width 265 height 182
click at [279, 245] on span "Add Writer" at bounding box center [287, 241] width 37 height 21
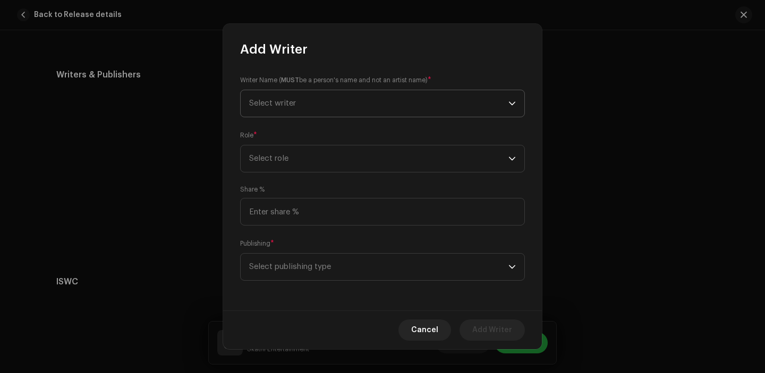
click at [290, 109] on span "Select writer" at bounding box center [378, 103] width 259 height 27
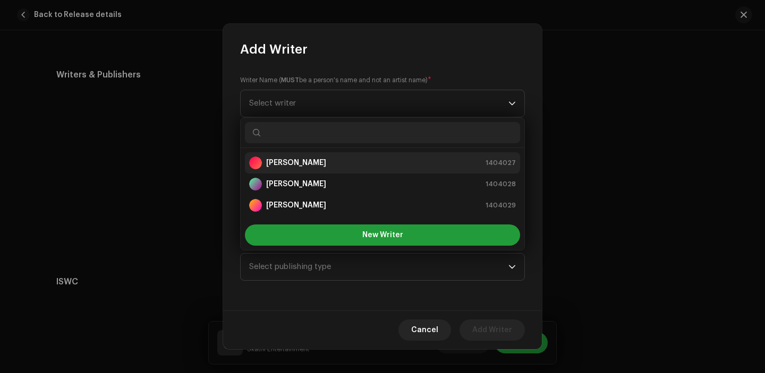
click at [294, 167] on strong "[PERSON_NAME]" at bounding box center [296, 163] width 60 height 11
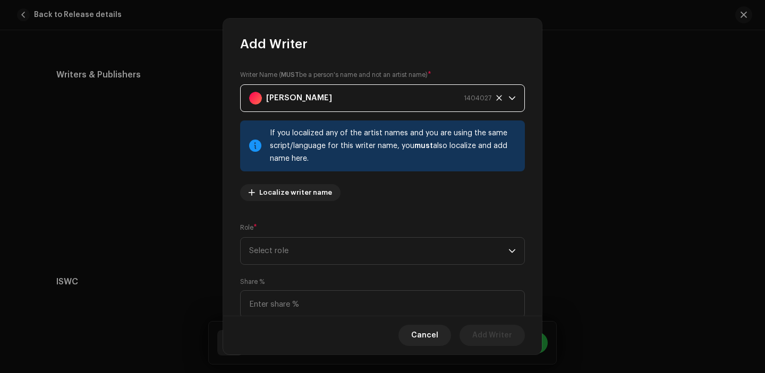
click at [302, 219] on div "Writer Name ( MUST be a person's name and not an artist name) * Dipesh Shrestha…" at bounding box center [382, 184] width 319 height 263
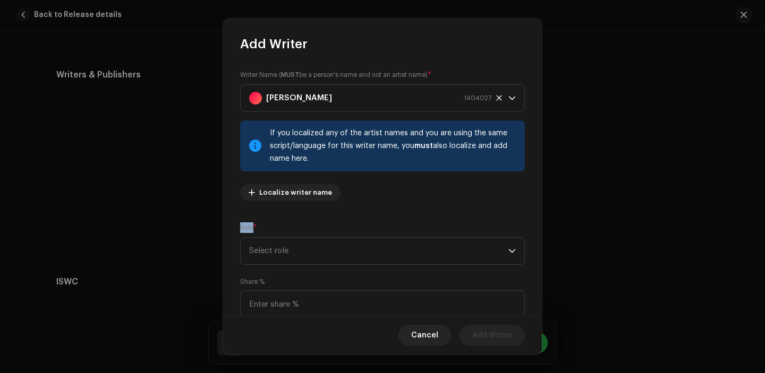
click at [302, 219] on div "Writer Name ( MUST be a person's name and not an artist name) * Dipesh Shrestha…" at bounding box center [382, 184] width 319 height 263
click at [302, 236] on div "Role * Select role" at bounding box center [382, 244] width 285 height 42
click at [302, 250] on span "Select role" at bounding box center [378, 251] width 259 height 27
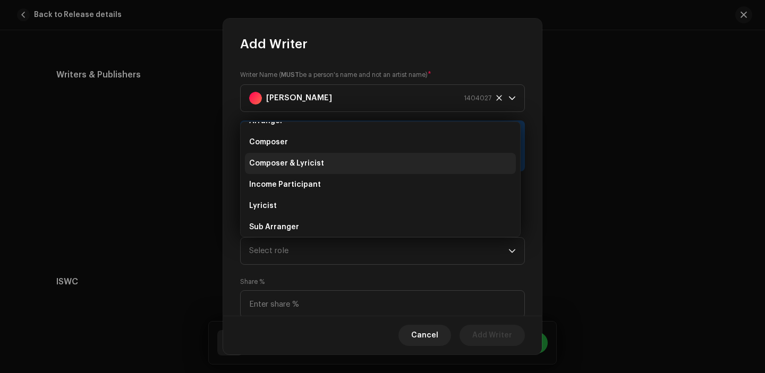
scroll to position [47, 0]
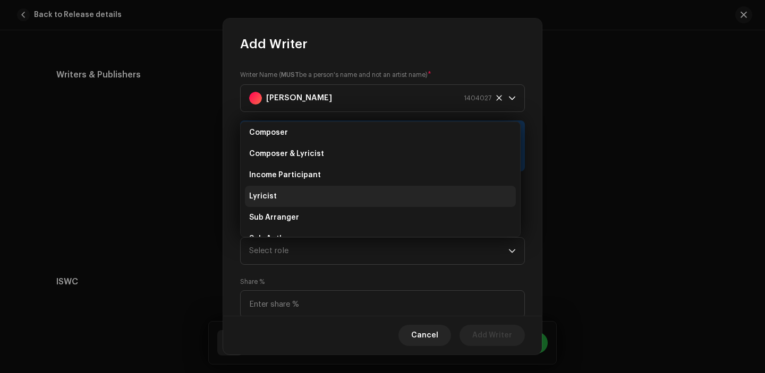
click at [293, 199] on li "Lyricist" at bounding box center [380, 196] width 271 height 21
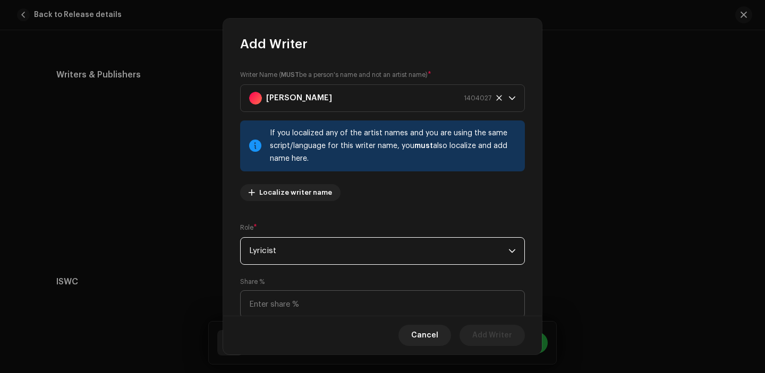
scroll to position [87, 0]
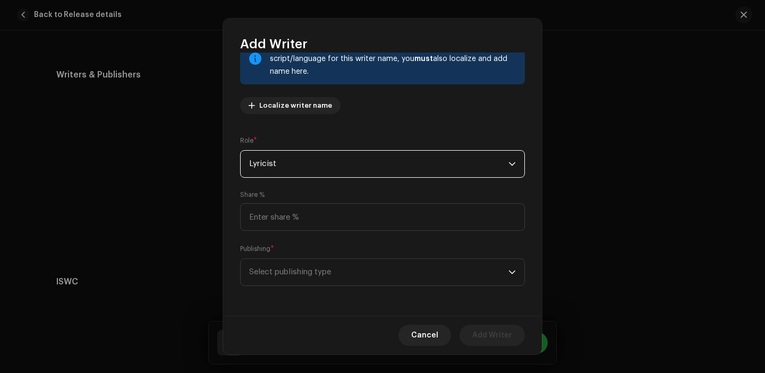
click at [376, 291] on div "Writer Name ( MUST be a person's name and not an artist name) * Dipesh Shrestha…" at bounding box center [382, 184] width 319 height 263
click at [367, 283] on span "Select publishing type" at bounding box center [378, 272] width 259 height 27
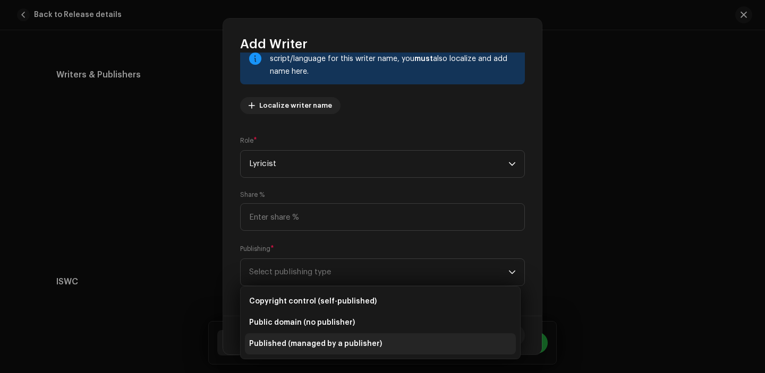
click at [322, 342] on span "Published (managed by a publisher)" at bounding box center [315, 344] width 133 height 11
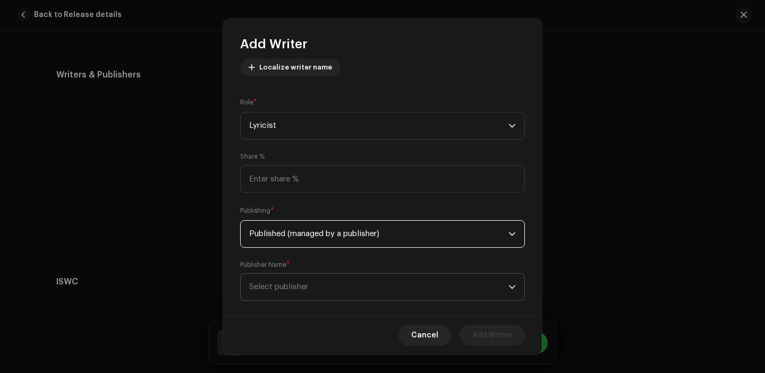
scroll to position [141, 0]
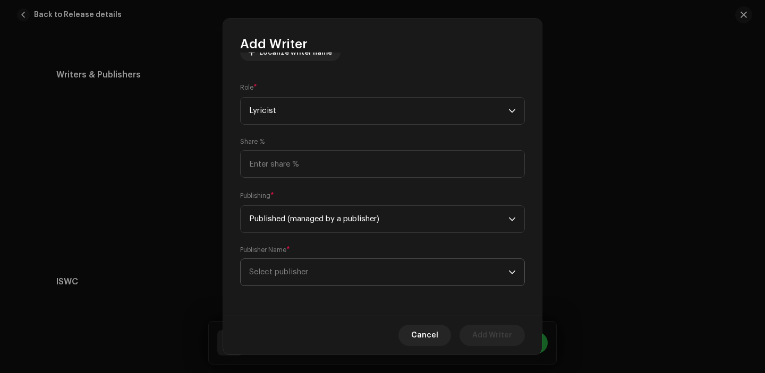
click at [342, 278] on span "Select publisher" at bounding box center [378, 272] width 259 height 27
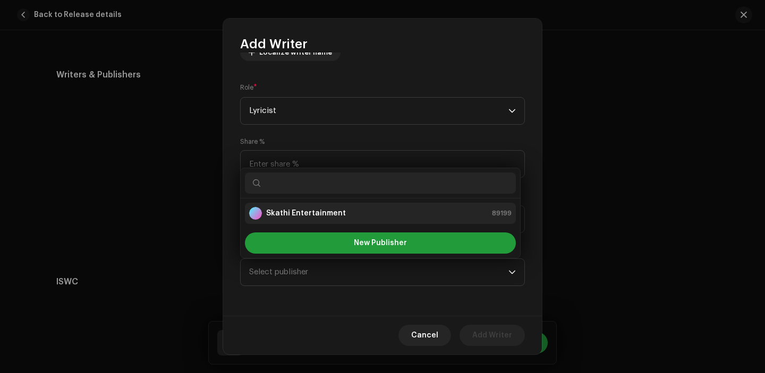
click at [299, 223] on li "Skathi Entertainment 89199" at bounding box center [380, 213] width 271 height 21
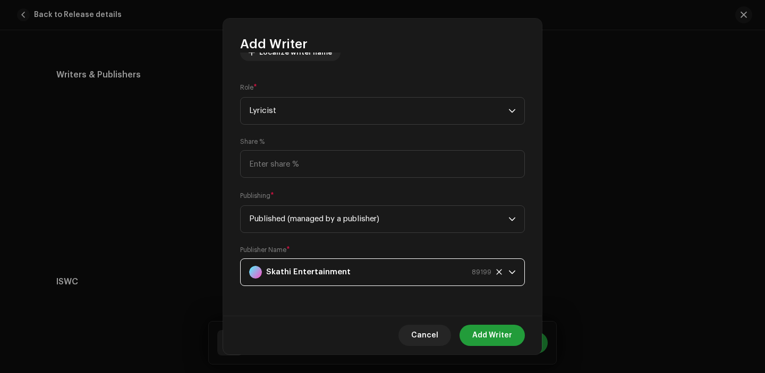
click at [498, 321] on div "Cancel Add Writer" at bounding box center [382, 335] width 319 height 39
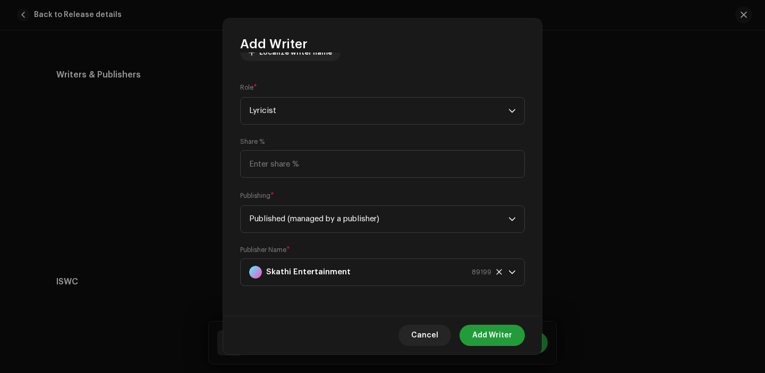
click at [498, 350] on div "Cancel Add Writer" at bounding box center [382, 335] width 319 height 39
click at [492, 343] on span "Add Writer" at bounding box center [492, 335] width 40 height 21
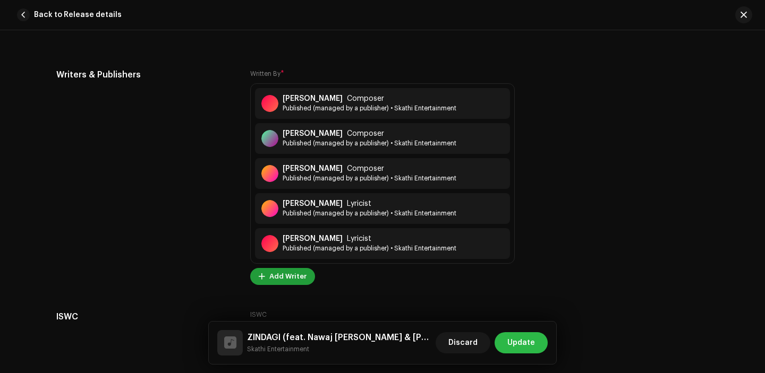
click at [534, 343] on span "Update" at bounding box center [521, 343] width 28 height 21
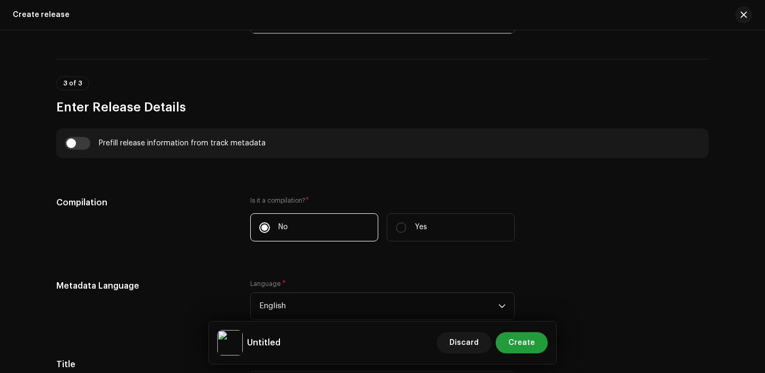
scroll to position [693, 0]
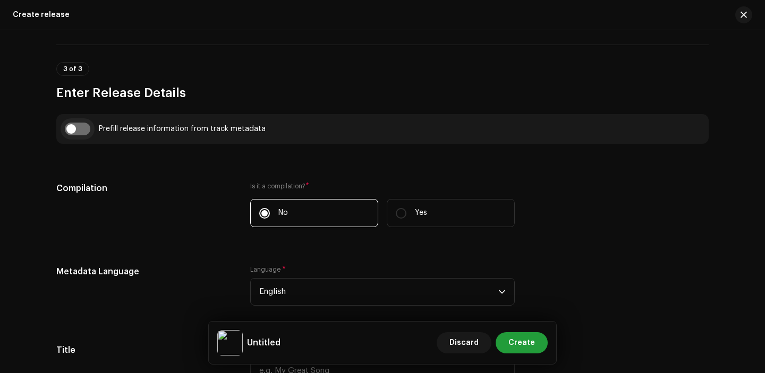
click at [81, 128] on input "checkbox" at bounding box center [77, 129] width 25 height 13
checkbox input "true"
type input "ZINDAGI"
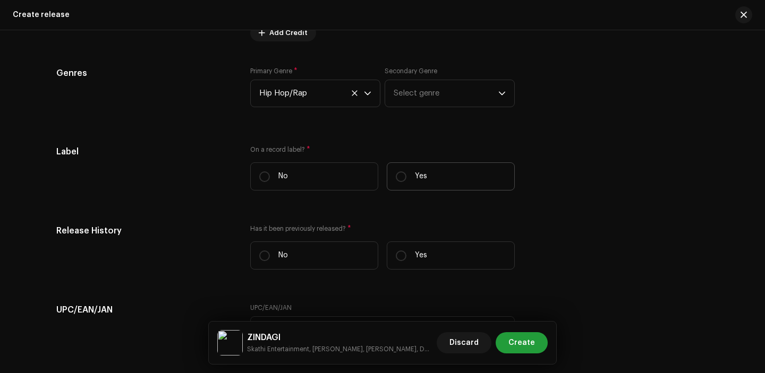
click at [409, 179] on label "Yes" at bounding box center [451, 177] width 128 height 28
click at [406, 179] on input "Yes" at bounding box center [401, 177] width 11 height 11
radio input "true"
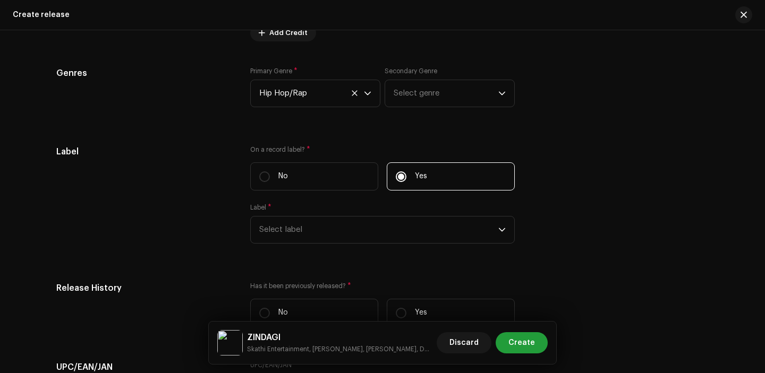
scroll to position [1637, 0]
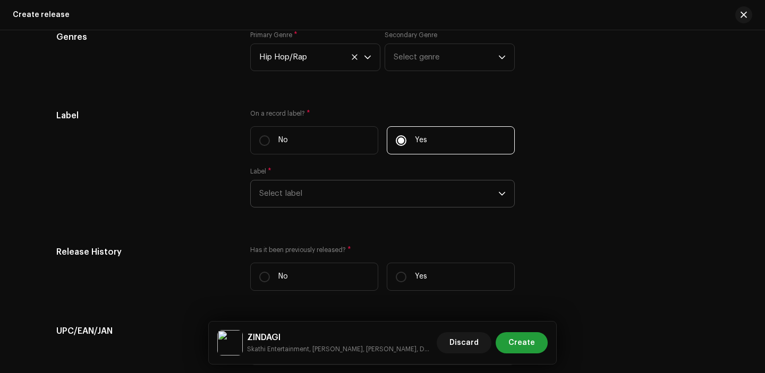
click at [316, 198] on span "Select label" at bounding box center [378, 194] width 239 height 27
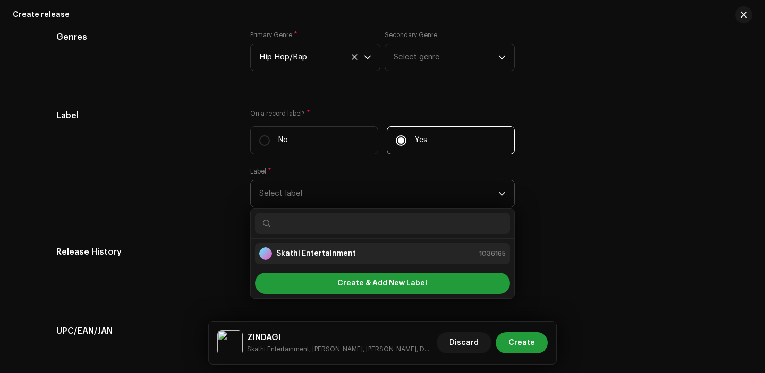
click at [313, 265] on li "Skathi Entertainment 1036165" at bounding box center [382, 253] width 255 height 21
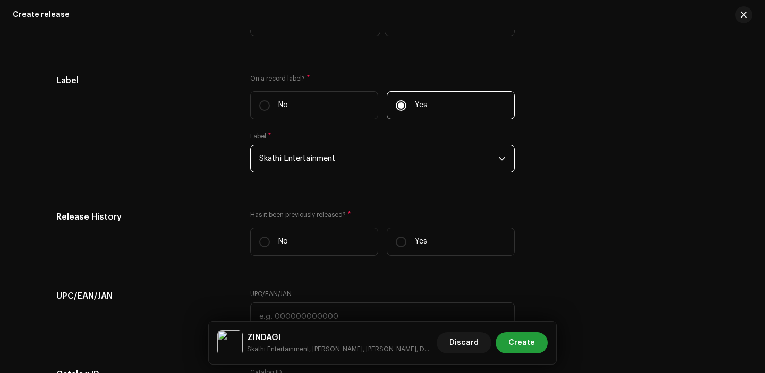
scroll to position [1712, 0]
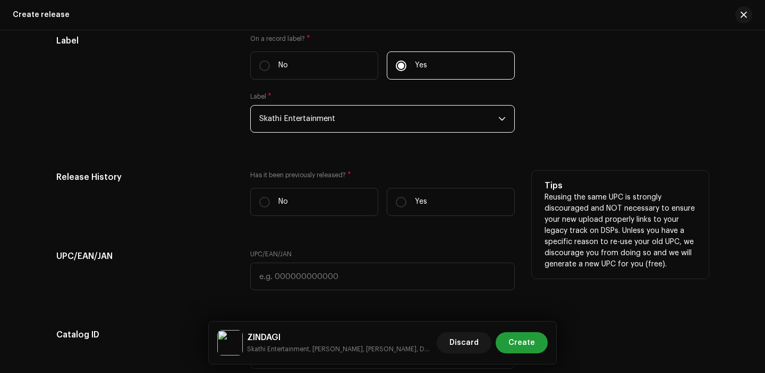
click at [432, 224] on div "Has it been previously released? * No Yes" at bounding box center [382, 198] width 265 height 54
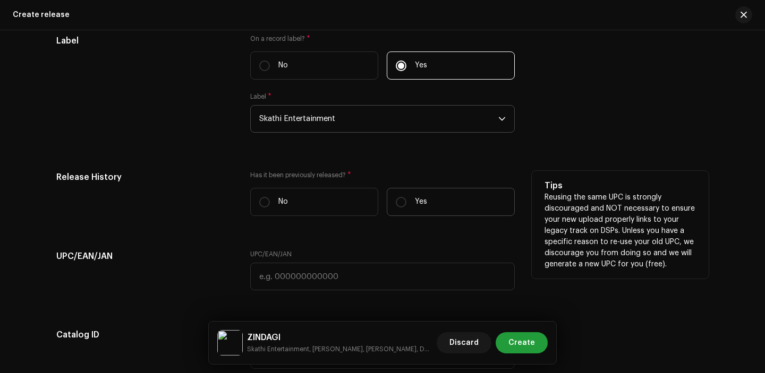
click at [419, 208] on p "Yes" at bounding box center [421, 202] width 12 height 11
click at [406, 208] on input "Yes" at bounding box center [401, 202] width 11 height 11
radio input "true"
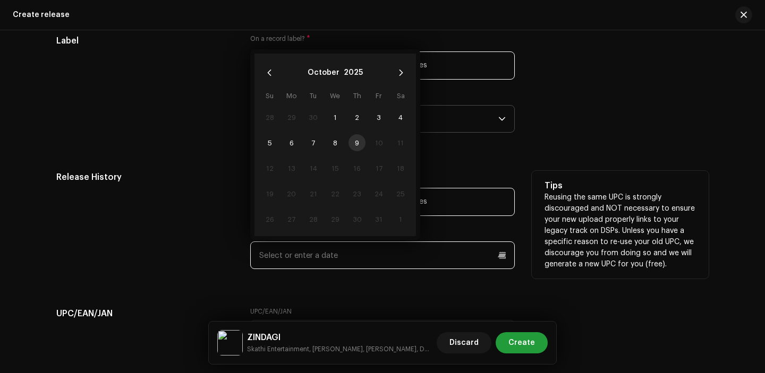
click at [350, 263] on input "text" at bounding box center [382, 256] width 265 height 28
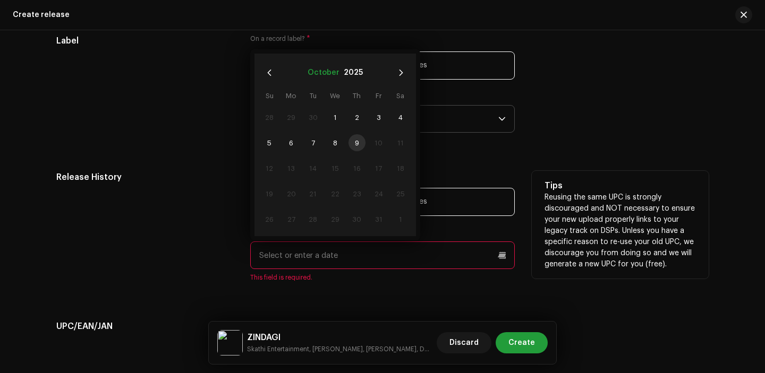
click at [333, 69] on button "October" at bounding box center [324, 72] width 32 height 17
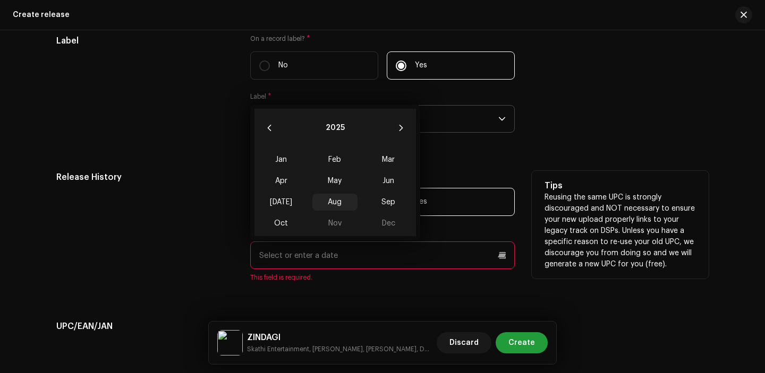
click at [332, 203] on span "Aug" at bounding box center [334, 202] width 45 height 17
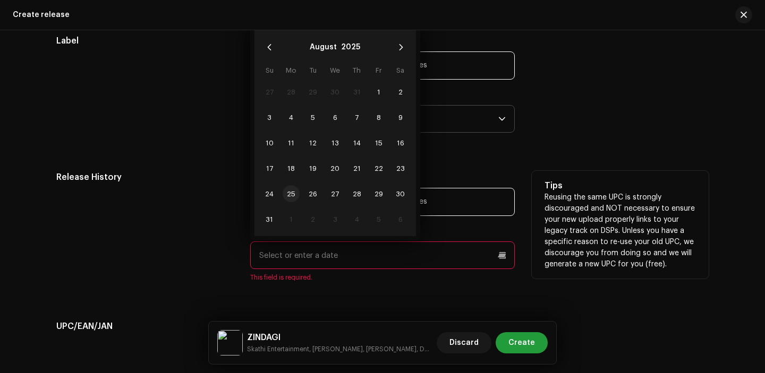
click at [289, 197] on span "25" at bounding box center [291, 193] width 17 height 17
type input "[DATE]"
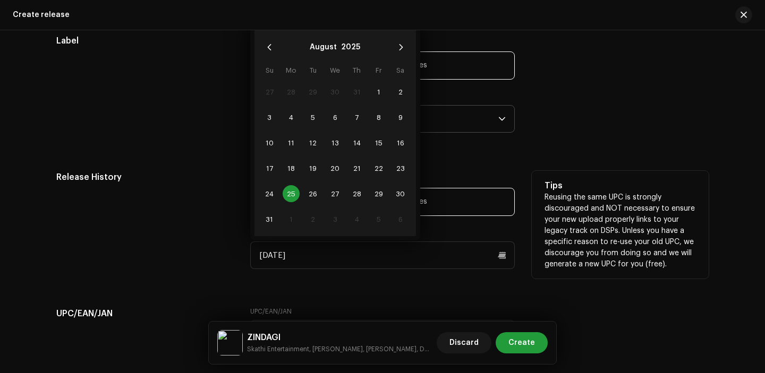
click at [196, 217] on div "Release History" at bounding box center [144, 226] width 177 height 111
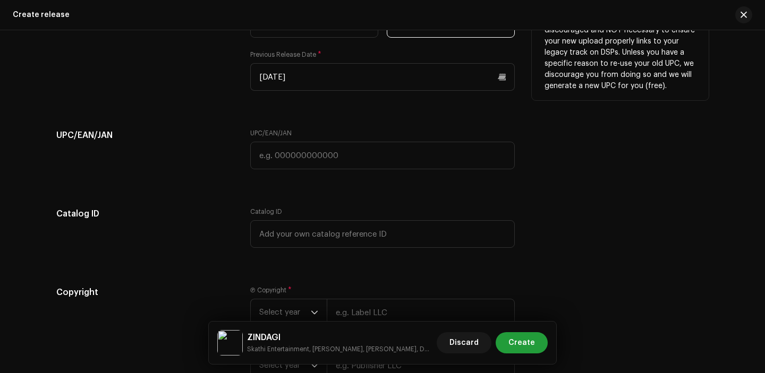
scroll to position [1909, 0]
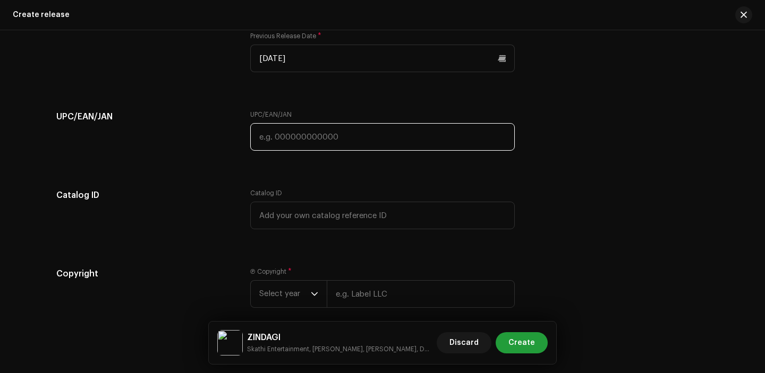
click at [327, 140] on input "text" at bounding box center [382, 137] width 265 height 28
paste input "7300345863425"
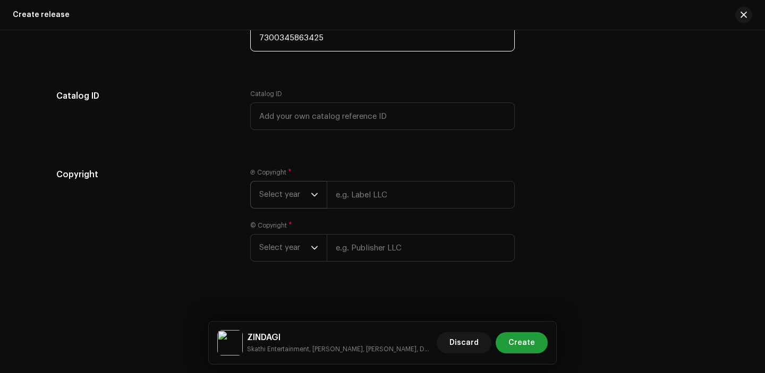
type input "7300345863425"
click at [287, 199] on span "Select year" at bounding box center [285, 195] width 52 height 27
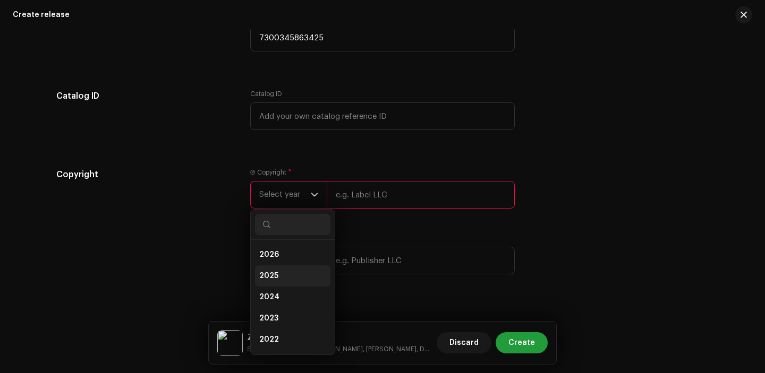
click at [275, 280] on li "2025" at bounding box center [292, 276] width 75 height 21
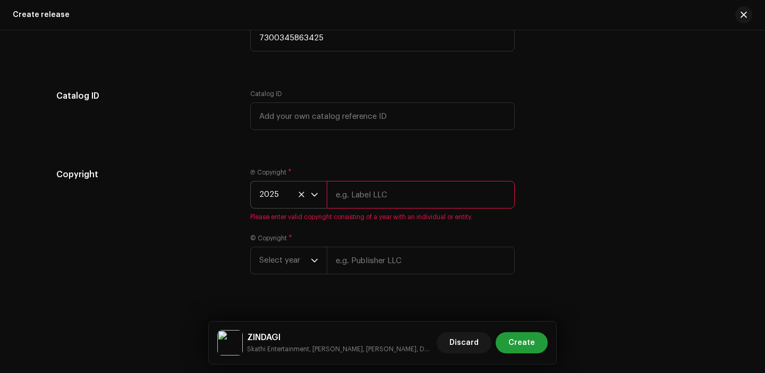
click at [370, 190] on input "text" at bounding box center [421, 195] width 188 height 28
type input "Skathi Entertainment"
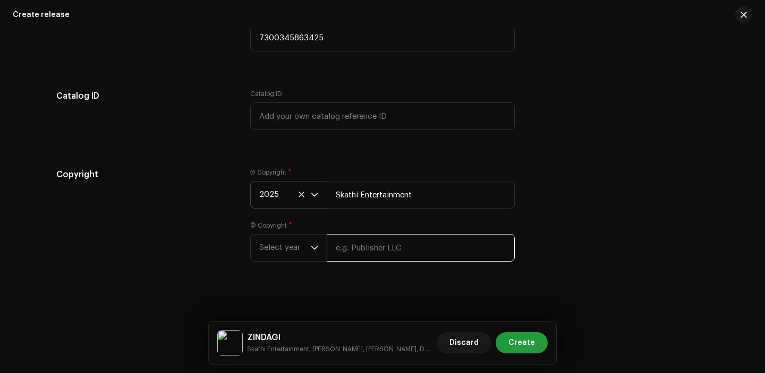
click at [351, 245] on input "text" at bounding box center [421, 248] width 188 height 28
type input "Skathi Entertainment"
click at [274, 258] on span "Select year" at bounding box center [285, 248] width 52 height 27
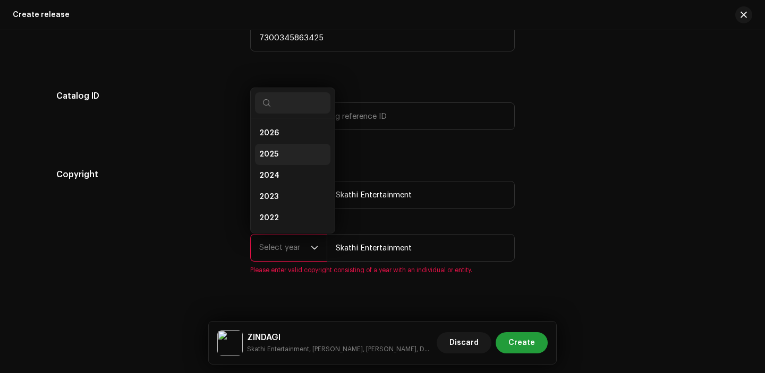
click at [269, 154] on span "2025" at bounding box center [268, 154] width 19 height 11
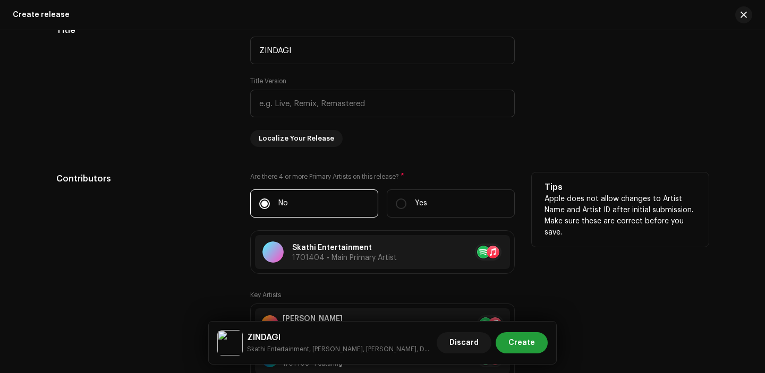
scroll to position [1038, 0]
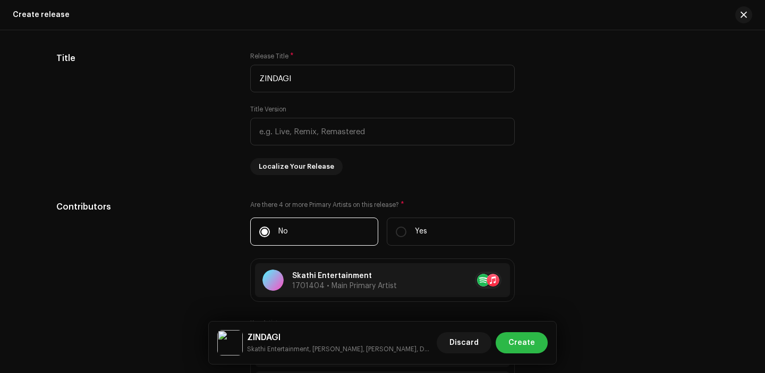
click at [525, 334] on span "Create" at bounding box center [521, 343] width 27 height 21
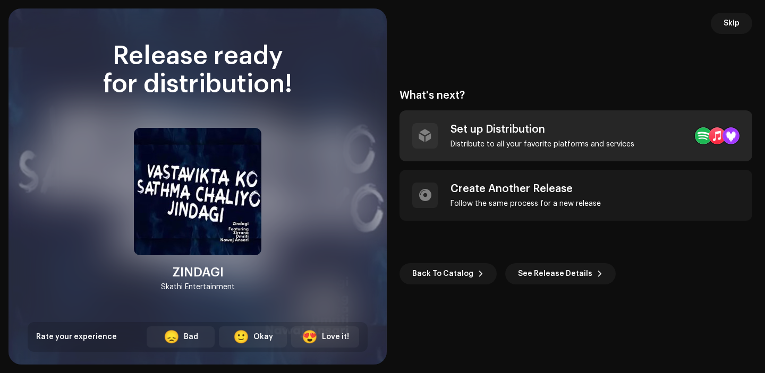
click at [541, 145] on div "Distribute to all your favorite platforms and services" at bounding box center [542, 144] width 184 height 8
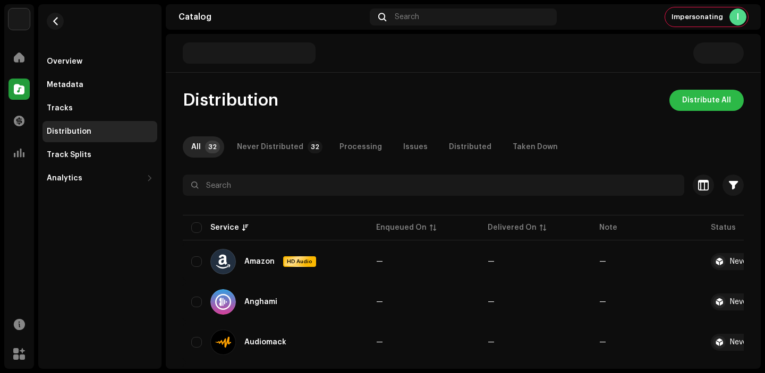
click at [700, 105] on span "Distribute All" at bounding box center [706, 100] width 49 height 21
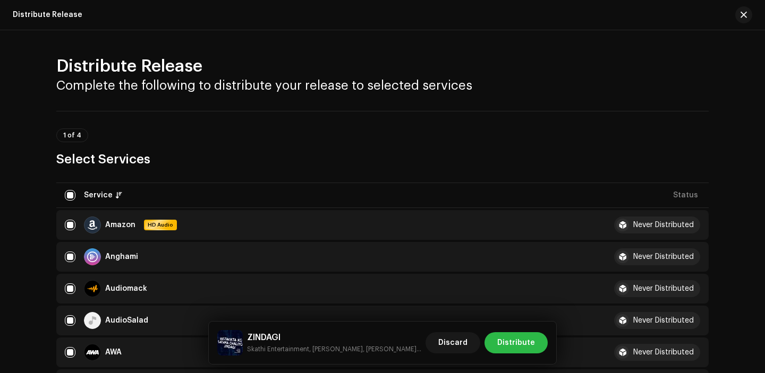
click at [516, 338] on span "Distribute" at bounding box center [516, 343] width 38 height 21
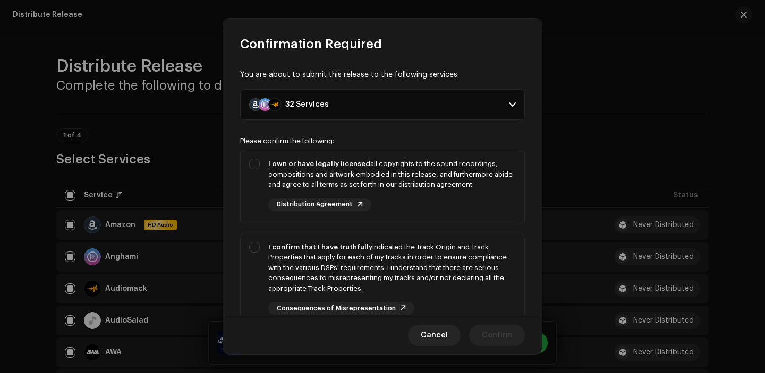
drag, startPoint x: 468, startPoint y: 199, endPoint x: 467, endPoint y: 232, distance: 33.5
click at [467, 199] on div "I own or have legally licensed all copyrights to the sound recordings, composit…" at bounding box center [392, 185] width 248 height 53
checkbox input "true"
click at [467, 261] on div "I confirm that I have truthfully indicated the Track Origin and Track Propertie…" at bounding box center [392, 268] width 248 height 52
checkbox input "true"
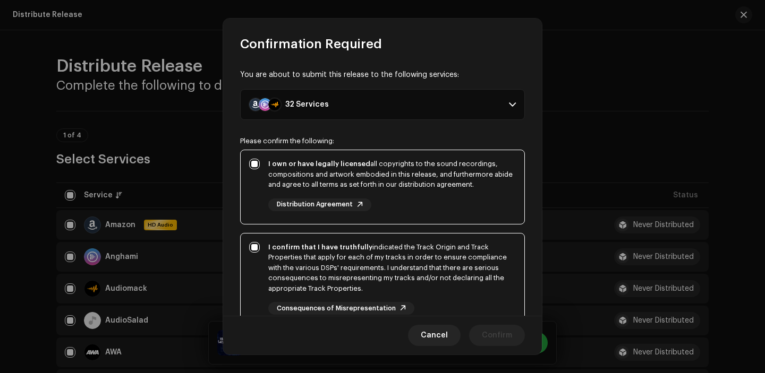
scroll to position [91, 0]
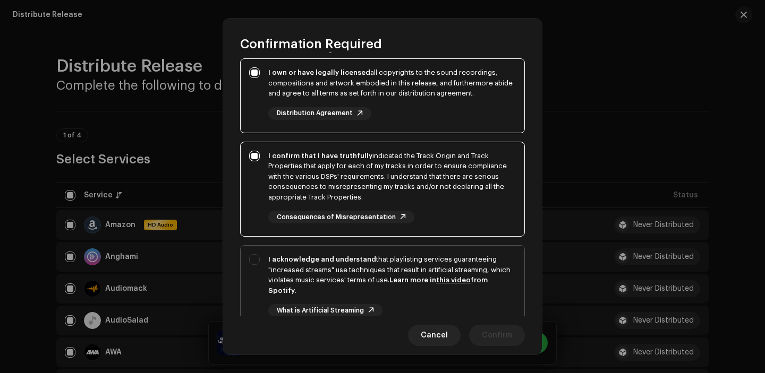
click at [463, 278] on link "this video" at bounding box center [453, 280] width 35 height 7
checkbox input "true"
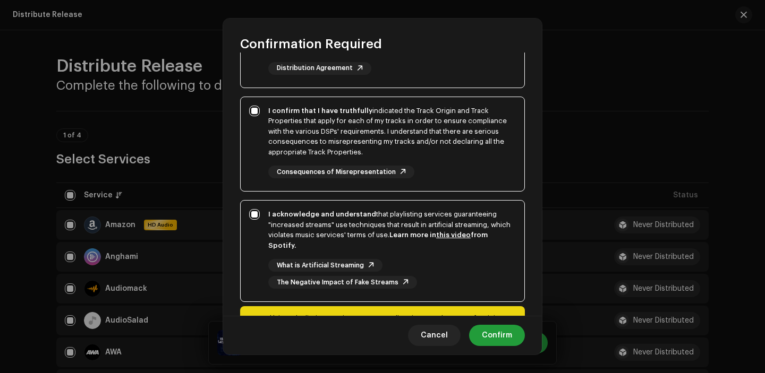
scroll to position [140, 0]
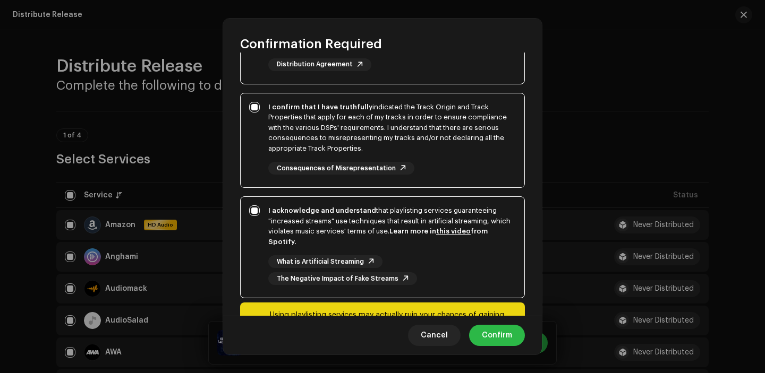
click at [490, 337] on span "Confirm" at bounding box center [497, 335] width 30 height 21
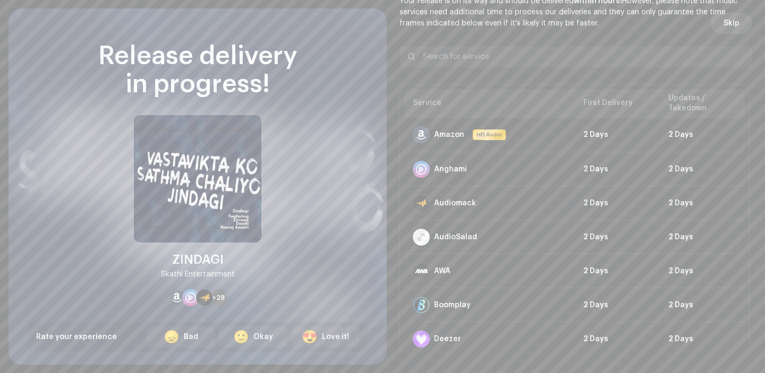
click at [726, 24] on span "Skip" at bounding box center [731, 23] width 16 height 21
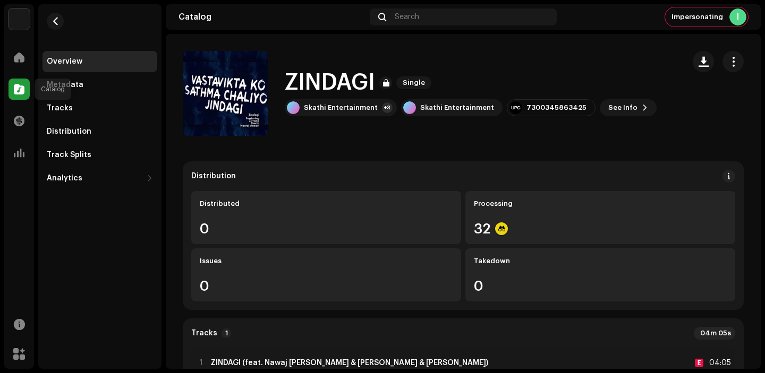
click at [20, 89] on span at bounding box center [19, 89] width 11 height 8
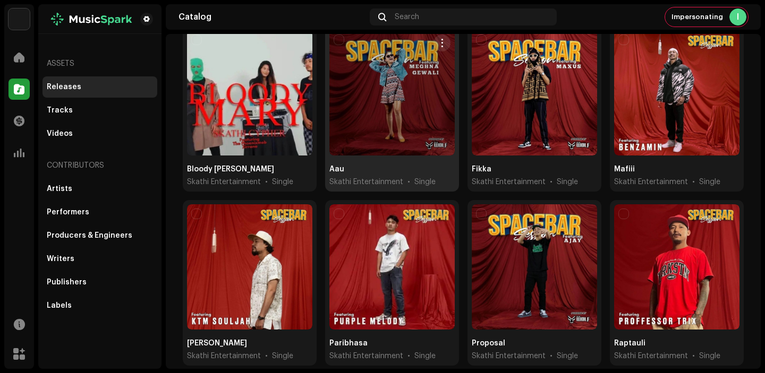
scroll to position [310, 0]
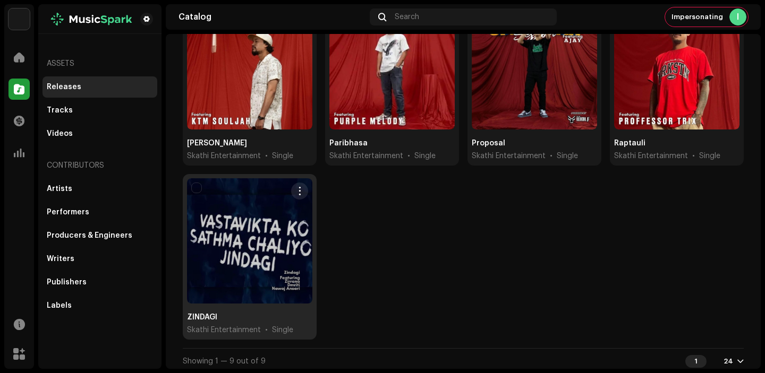
click at [240, 252] on div at bounding box center [249, 240] width 125 height 125
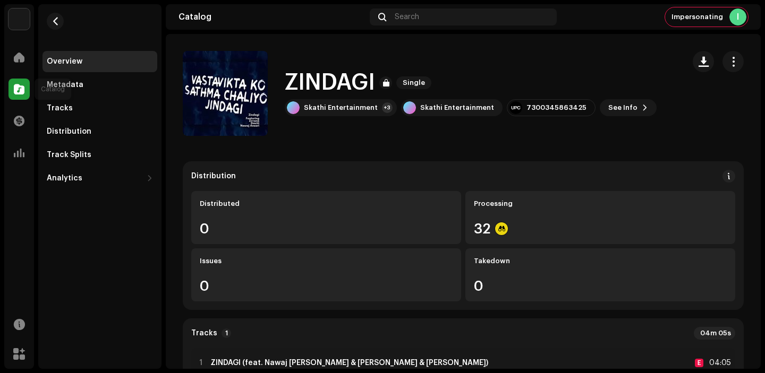
click at [20, 89] on span at bounding box center [19, 89] width 11 height 8
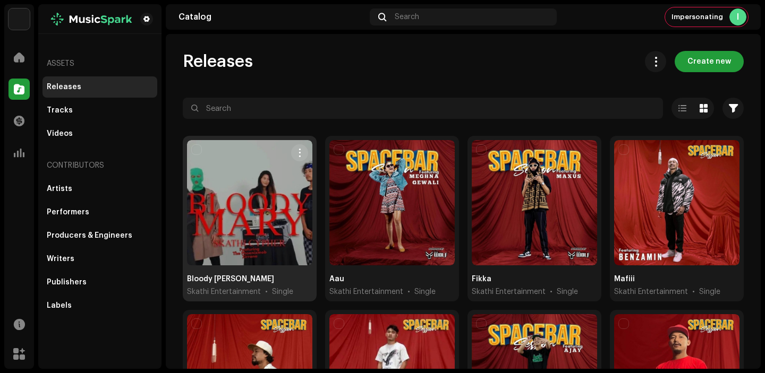
click at [288, 201] on div at bounding box center [249, 202] width 125 height 125
